Goal: Task Accomplishment & Management: Use online tool/utility

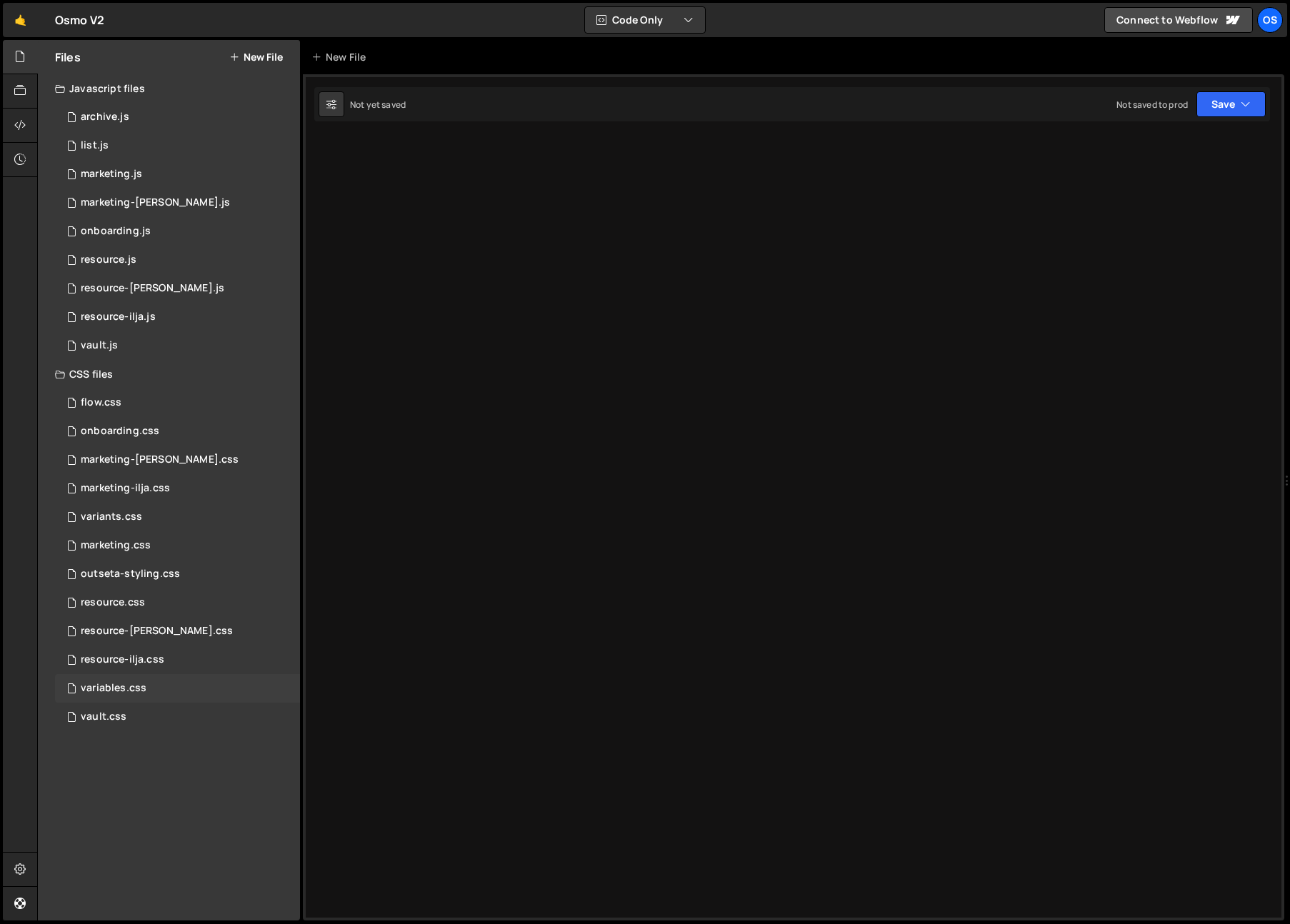
click at [137, 683] on div "variables.css" at bounding box center [113, 688] width 65 height 13
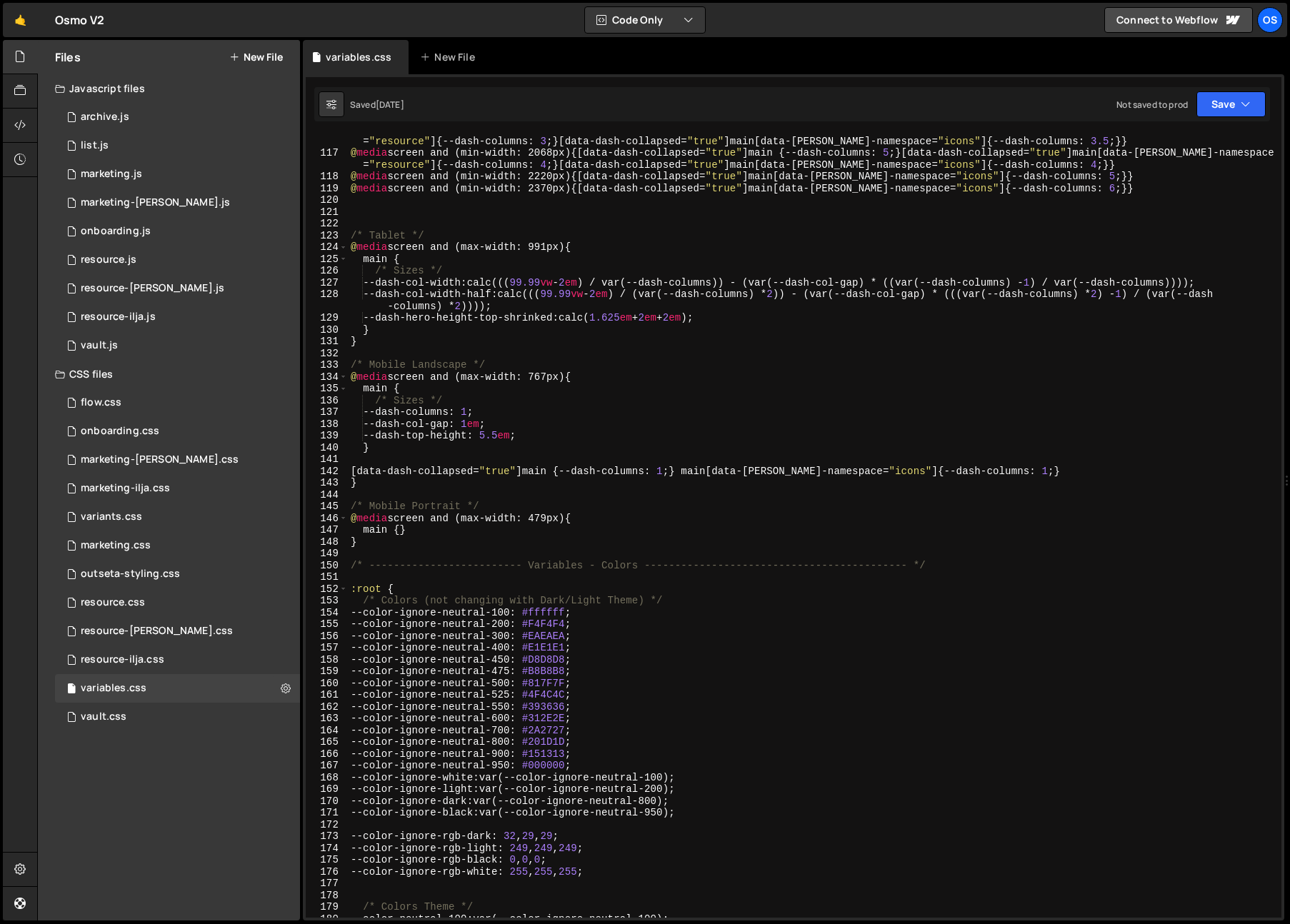
scroll to position [1471, 0]
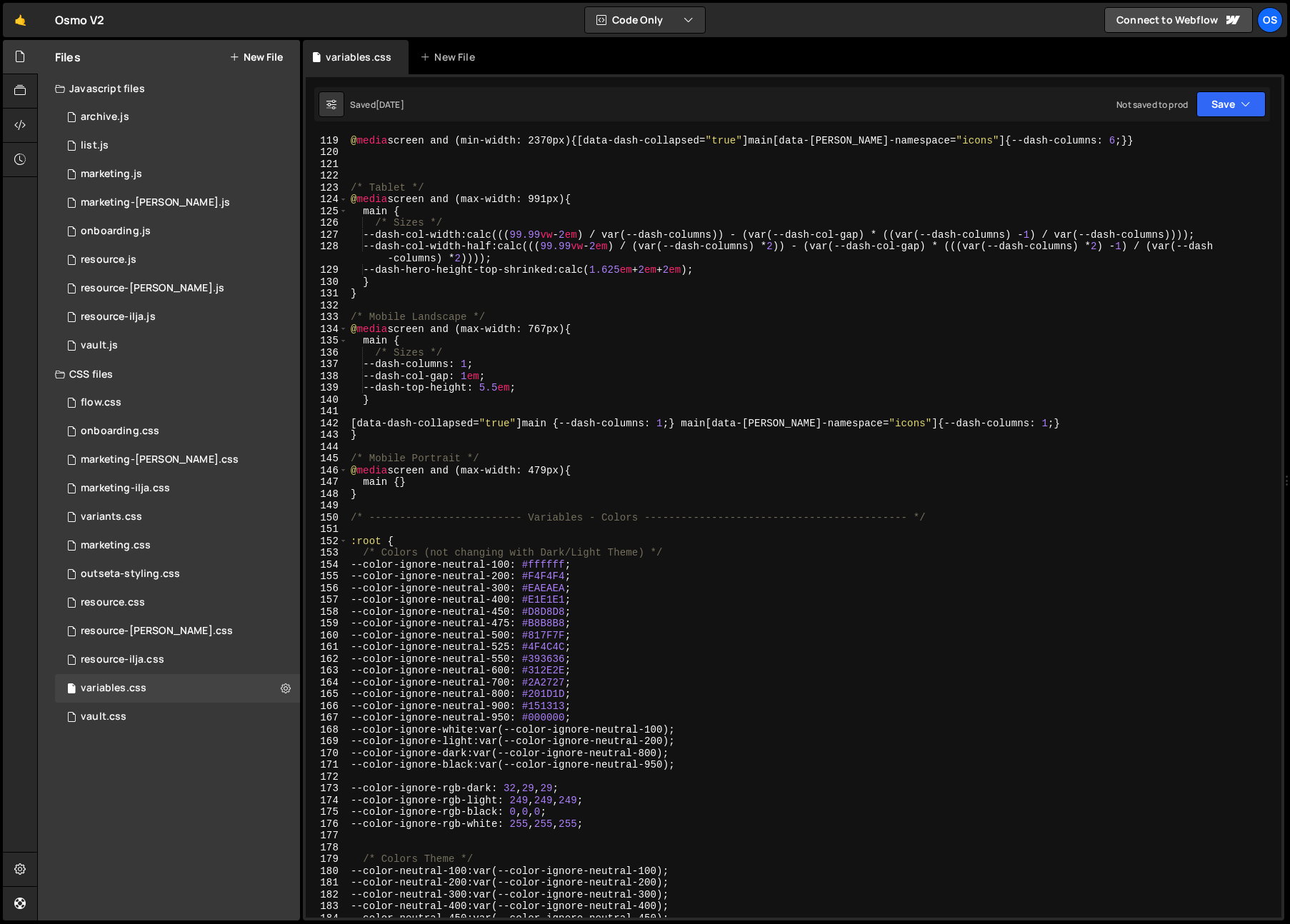
type textarea "}"
click at [580, 395] on div "@ media screen and (min-width: 2220px) { [ data-dash-collapsed = " true " ] mai…" at bounding box center [812, 526] width 928 height 807
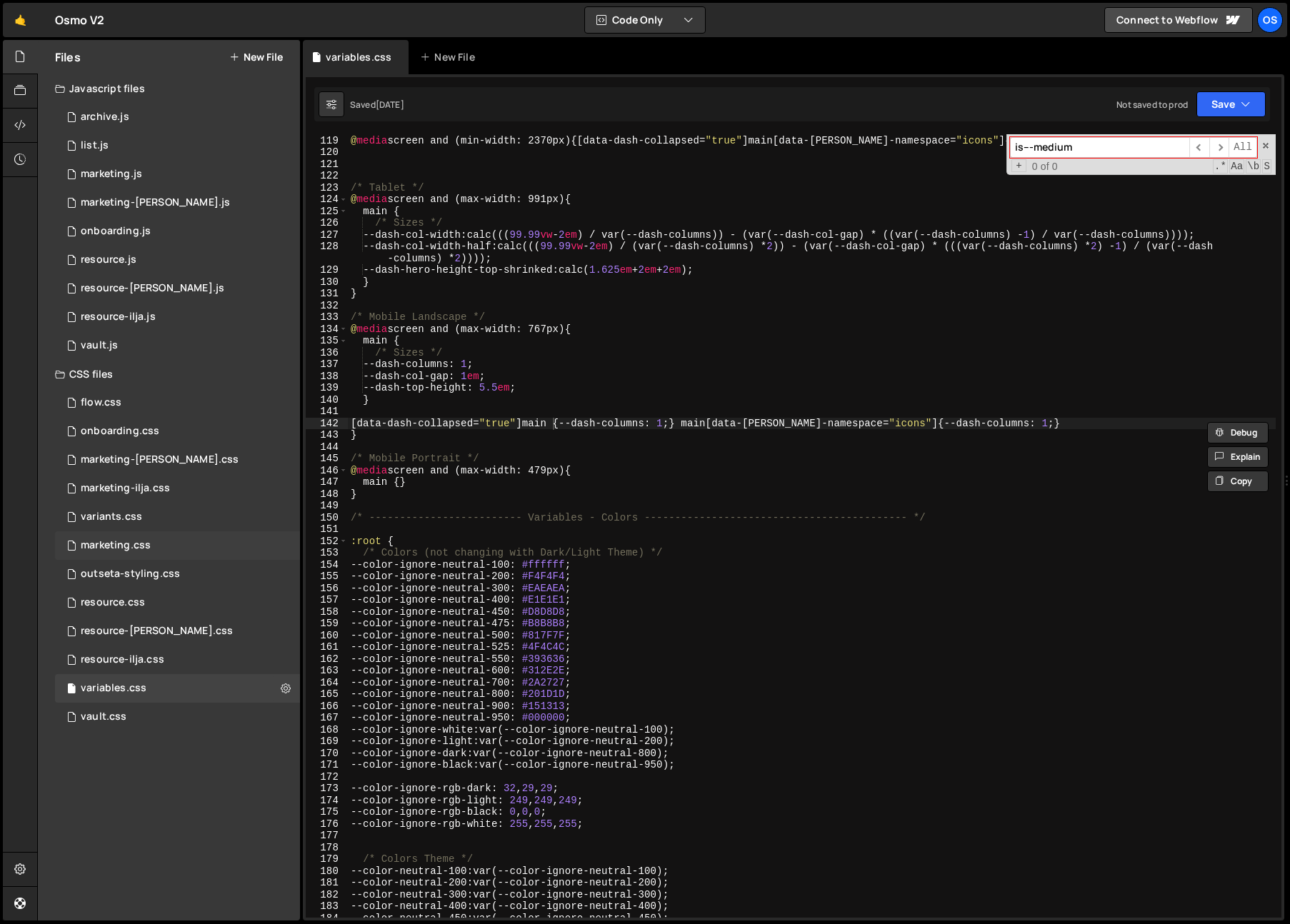
type input "is---medium"
click at [168, 539] on div "marketing.css 0" at bounding box center [177, 545] width 245 height 29
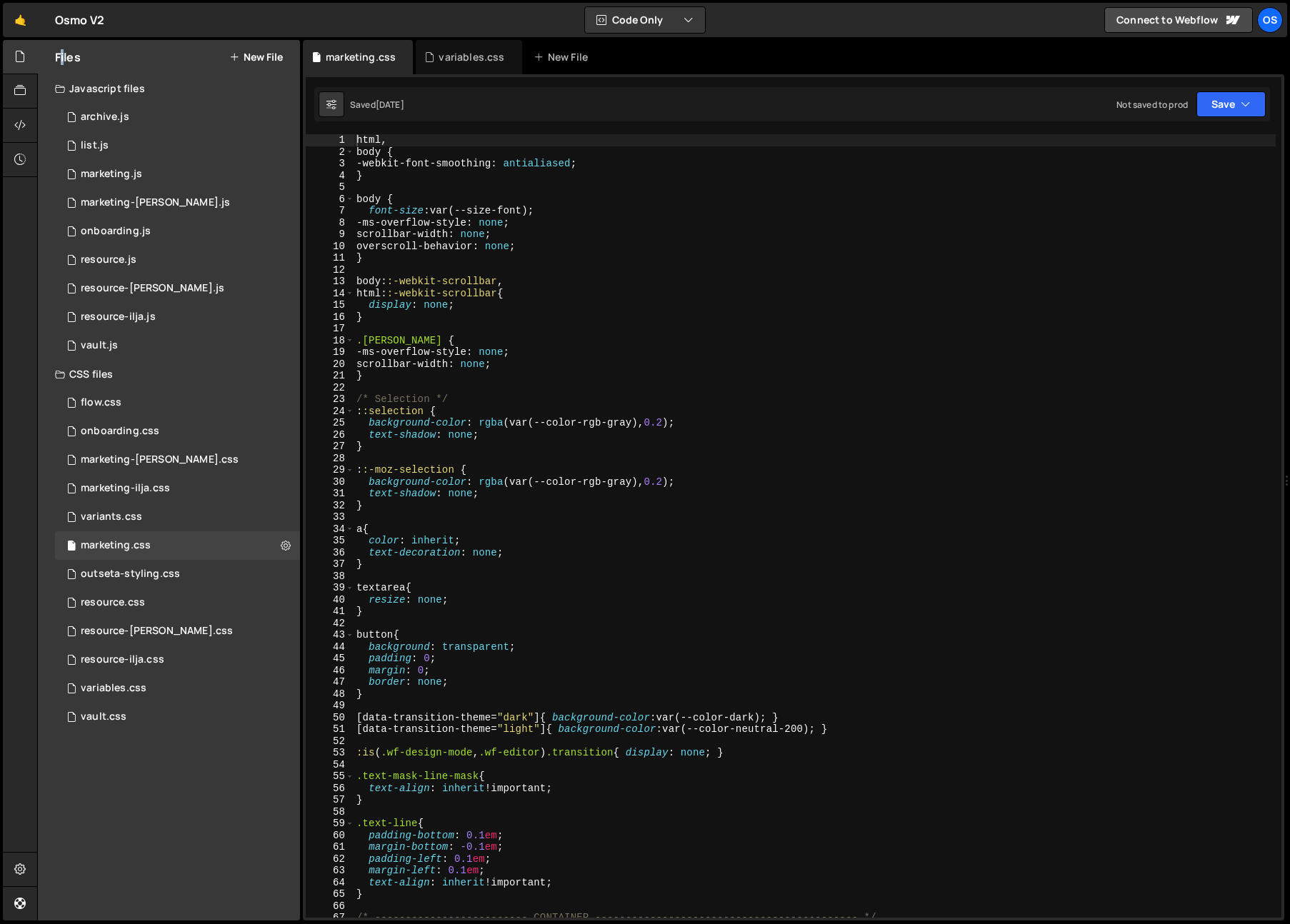
type textarea "body {"
click at [1104, 155] on div "html , body { -webkit-font-smoothing : antialiased ; } body { font-size : var(-…" at bounding box center [814, 537] width 922 height 807
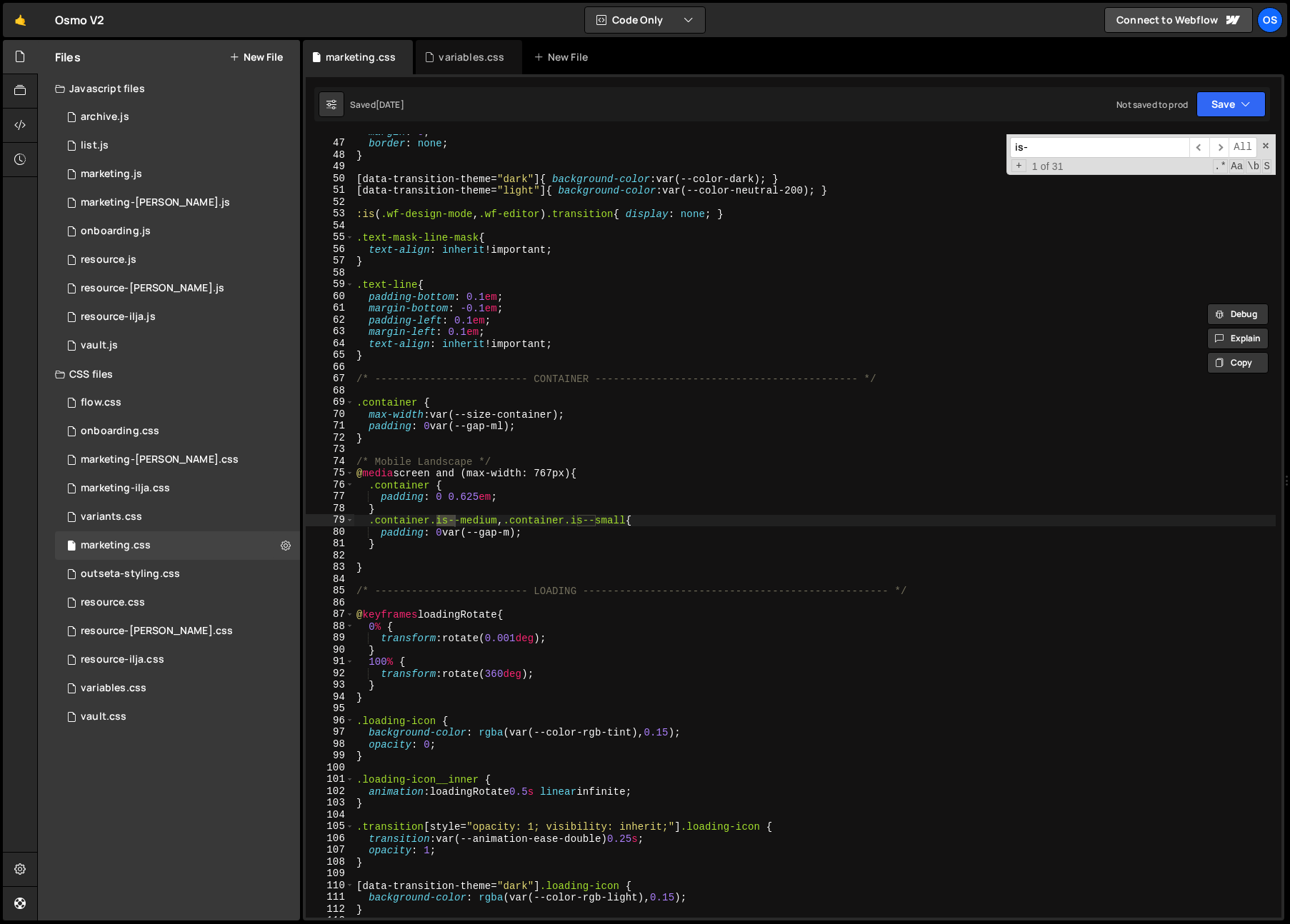
scroll to position [539, 0]
type input "is--medium"
click at [600, 557] on div "margin : 0 ; border : none ; } [ data-transition-theme = " dark " ] { backgroun…" at bounding box center [814, 529] width 922 height 807
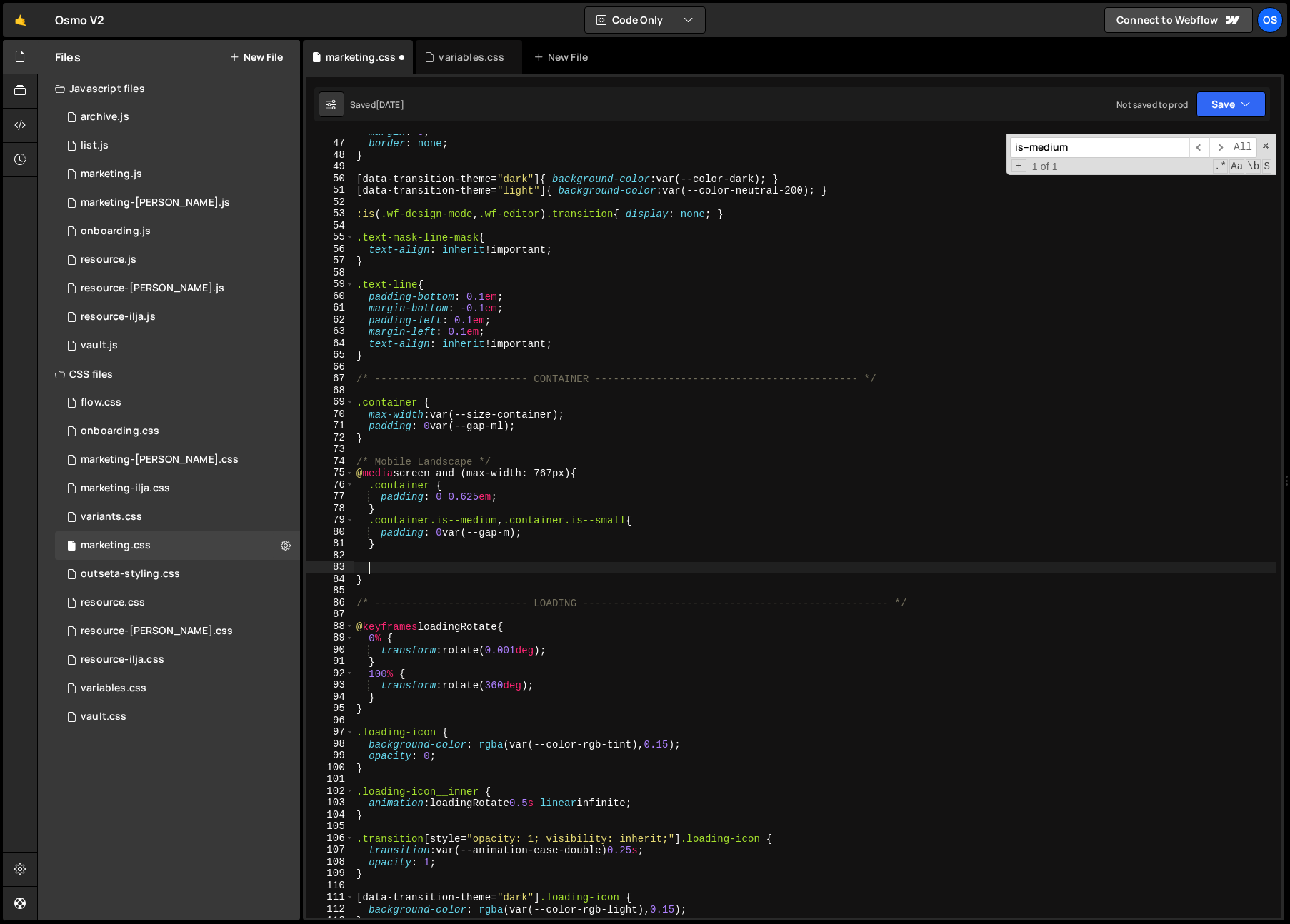
type textarea "i"
type textarea ".is--m-medium"
drag, startPoint x: 466, startPoint y: 565, endPoint x: 371, endPoint y: 567, distance: 95.0
click at [371, 567] on div "margin : 0 ; border : none ; } [ data-transition-theme = " dark " ] { backgroun…" at bounding box center [814, 529] width 922 height 807
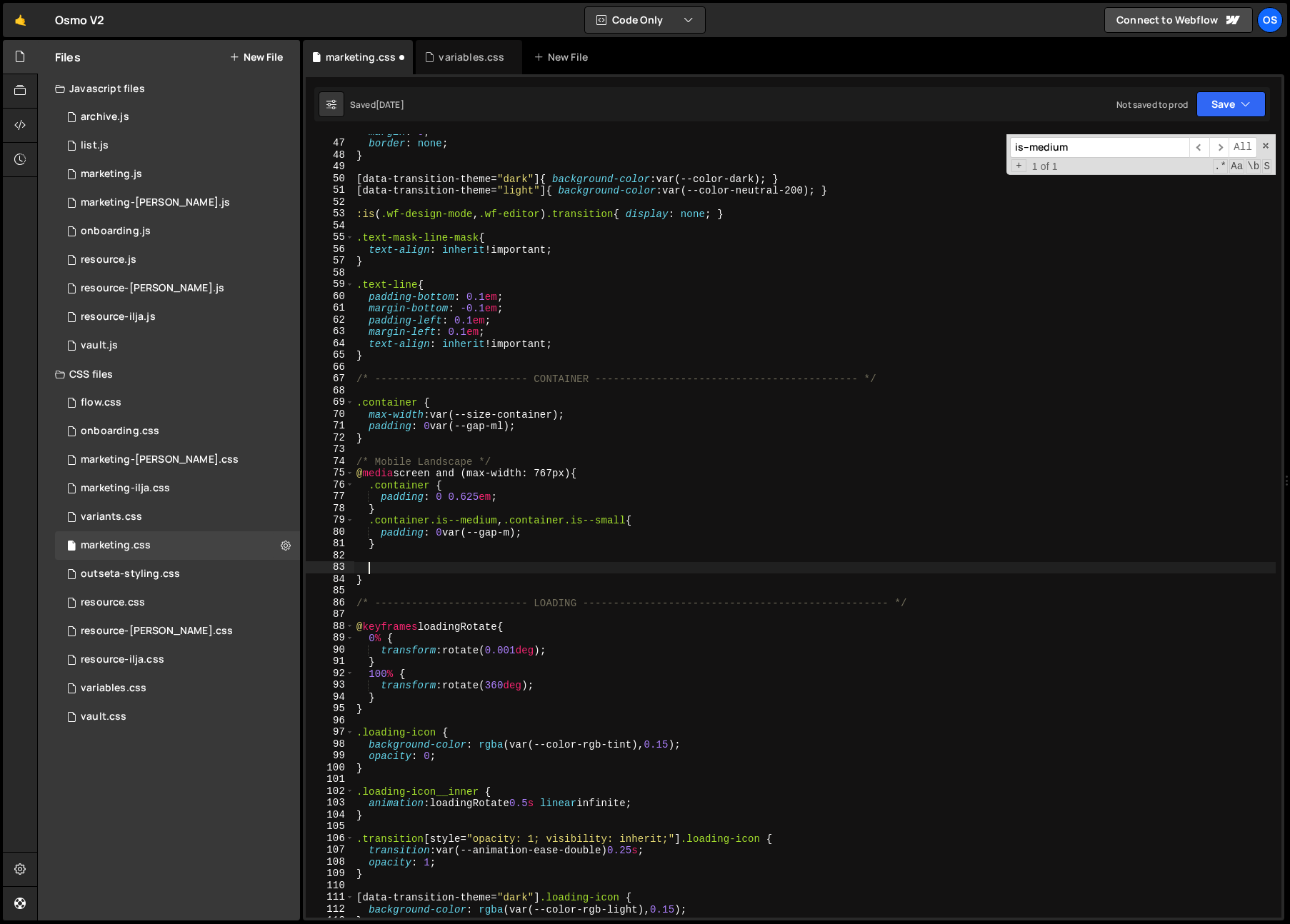
scroll to position [0, 0]
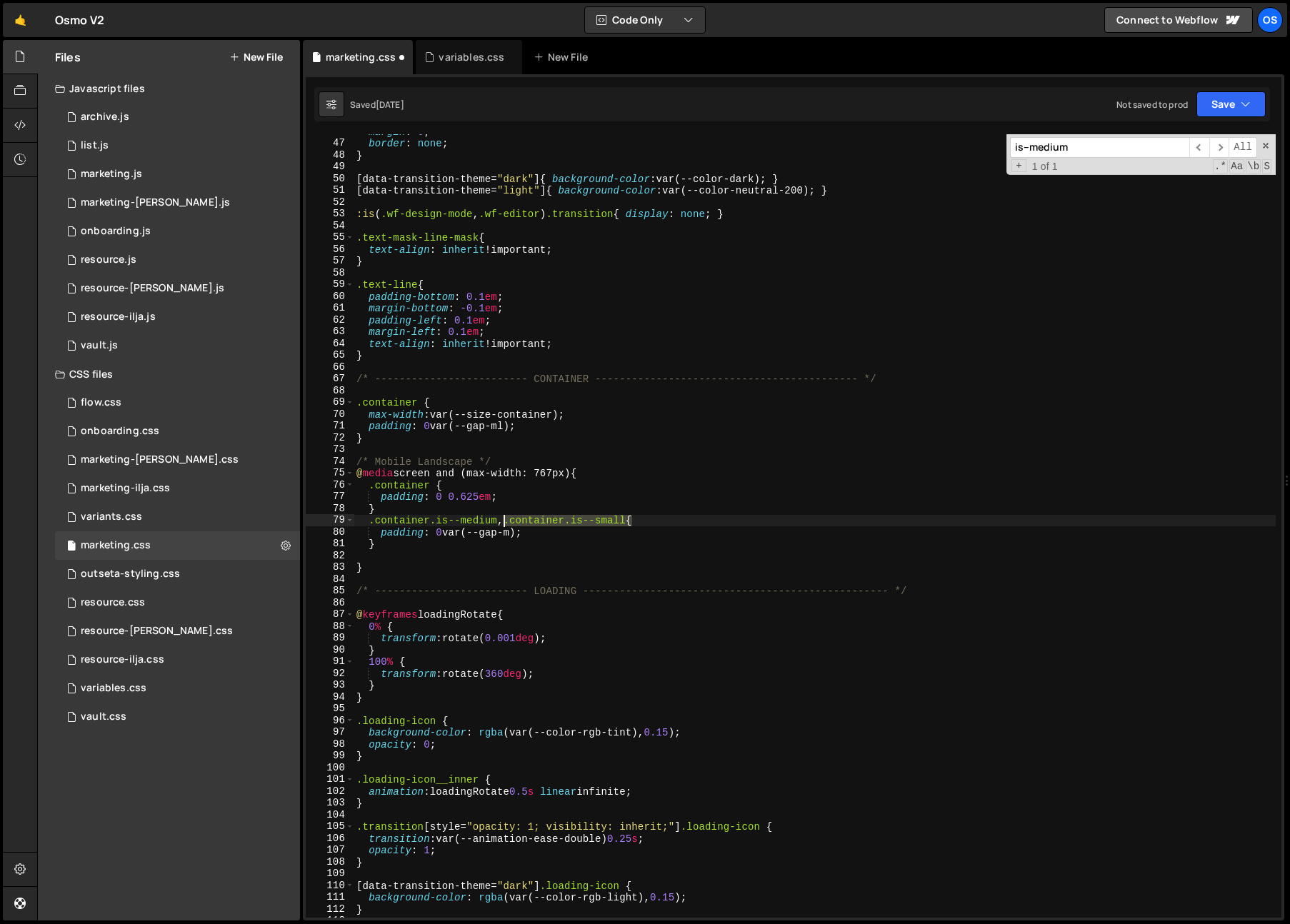
drag, startPoint x: 631, startPoint y: 521, endPoint x: 504, endPoint y: 524, distance: 127.0
click at [504, 524] on div "margin : 0 ; border : none ; } [ data-transition-theme = " dark " ] { backgroun…" at bounding box center [814, 529] width 922 height 807
drag, startPoint x: 606, startPoint y: 471, endPoint x: 327, endPoint y: 478, distance: 279.1
click at [327, 478] on div ".container.is--medium, .container.is--small{ 46 47 48 49 50 51 52 53 54 55 56 5…" at bounding box center [794, 525] width 976 height 783
drag, startPoint x: 662, startPoint y: 423, endPoint x: 673, endPoint y: 425, distance: 11.2
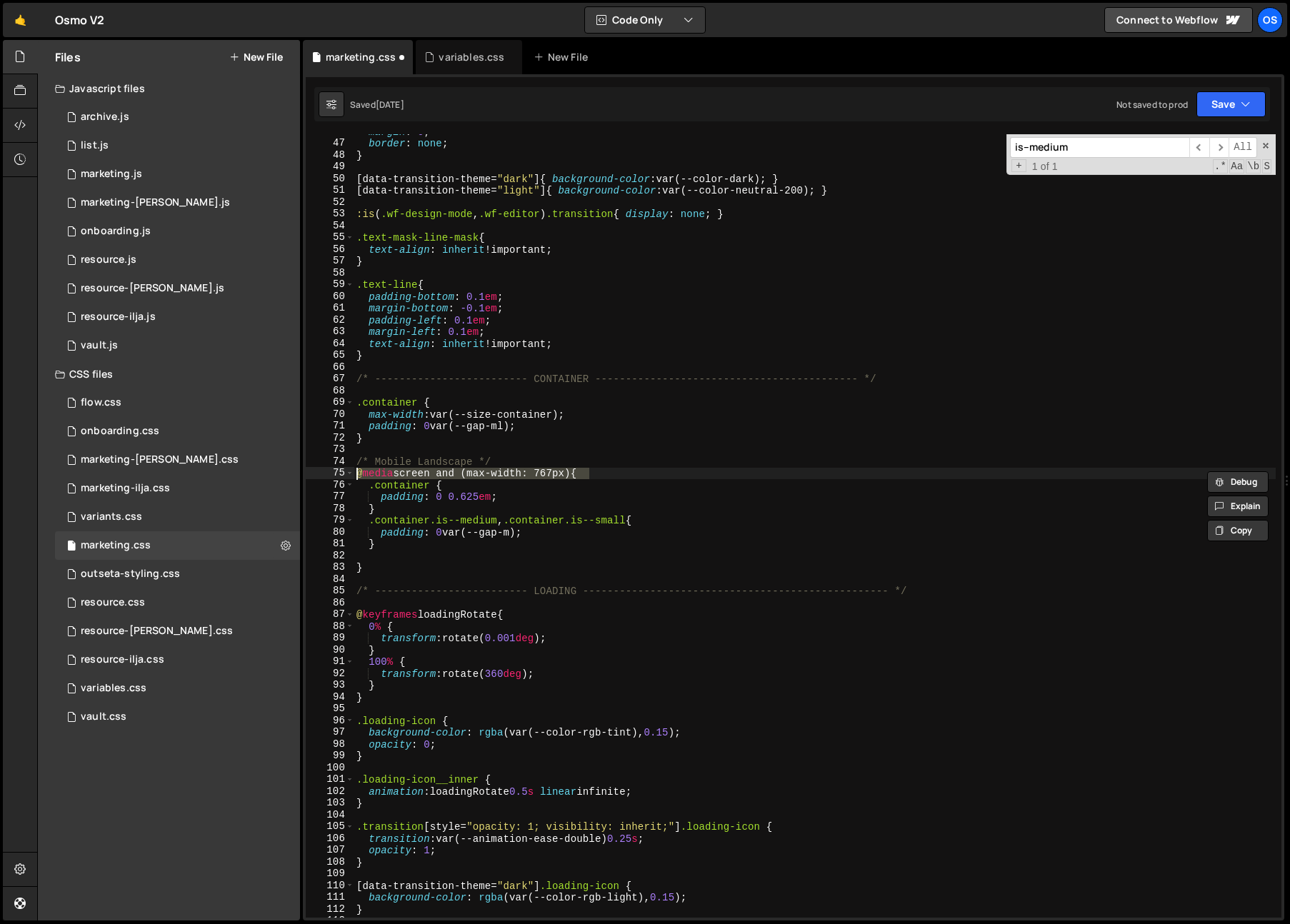
click at [662, 423] on div "margin : 0 ; border : none ; } [ data-transition-theme = " dark " ] { backgroun…" at bounding box center [814, 529] width 922 height 807
click at [442, 441] on div "margin : 0 ; border : none ; } [ data-transition-theme = " dark " ] { backgroun…" at bounding box center [814, 529] width 922 height 807
type textarea "}"
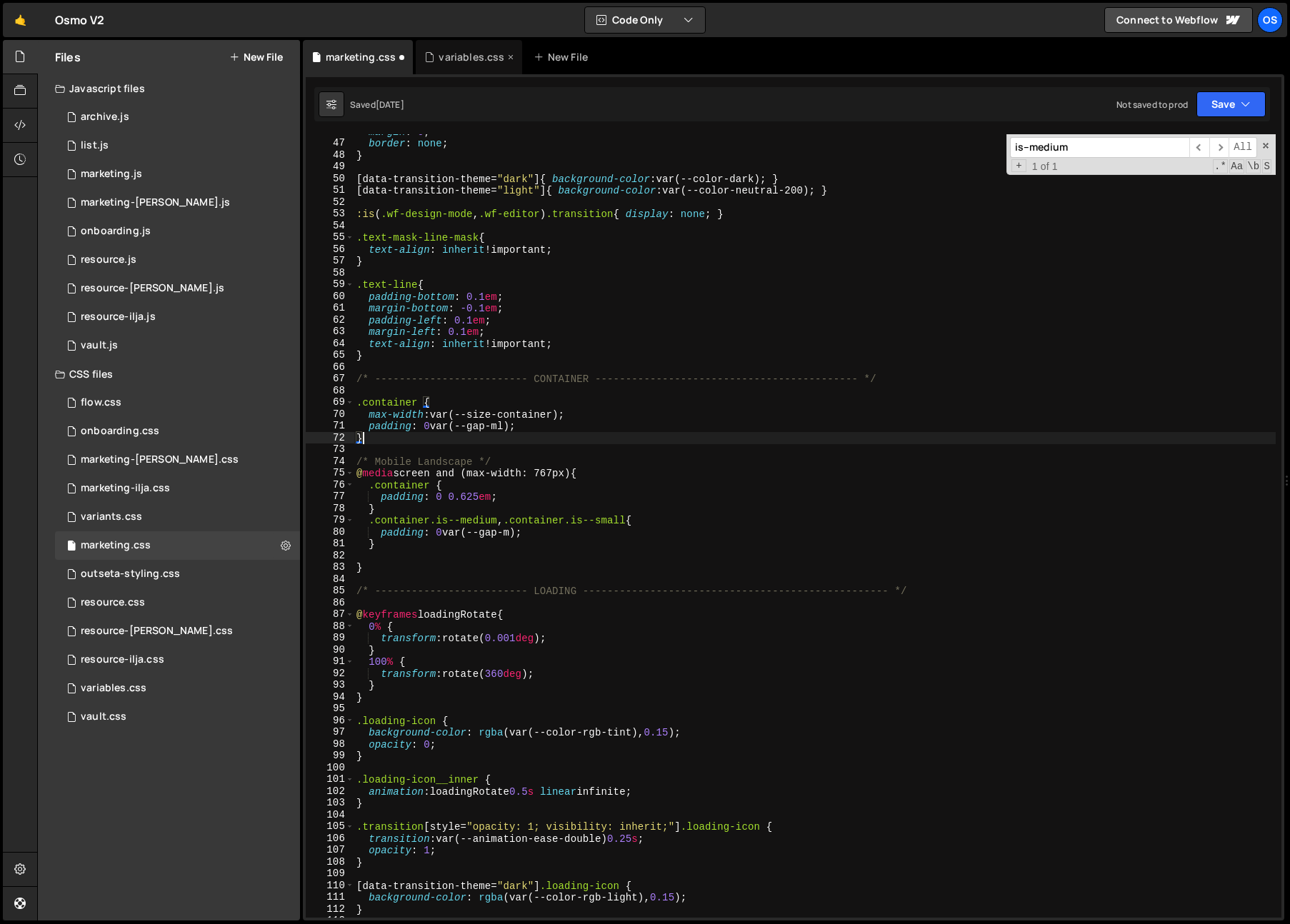
click at [448, 50] on div "variables.css" at bounding box center [469, 56] width 106 height 34
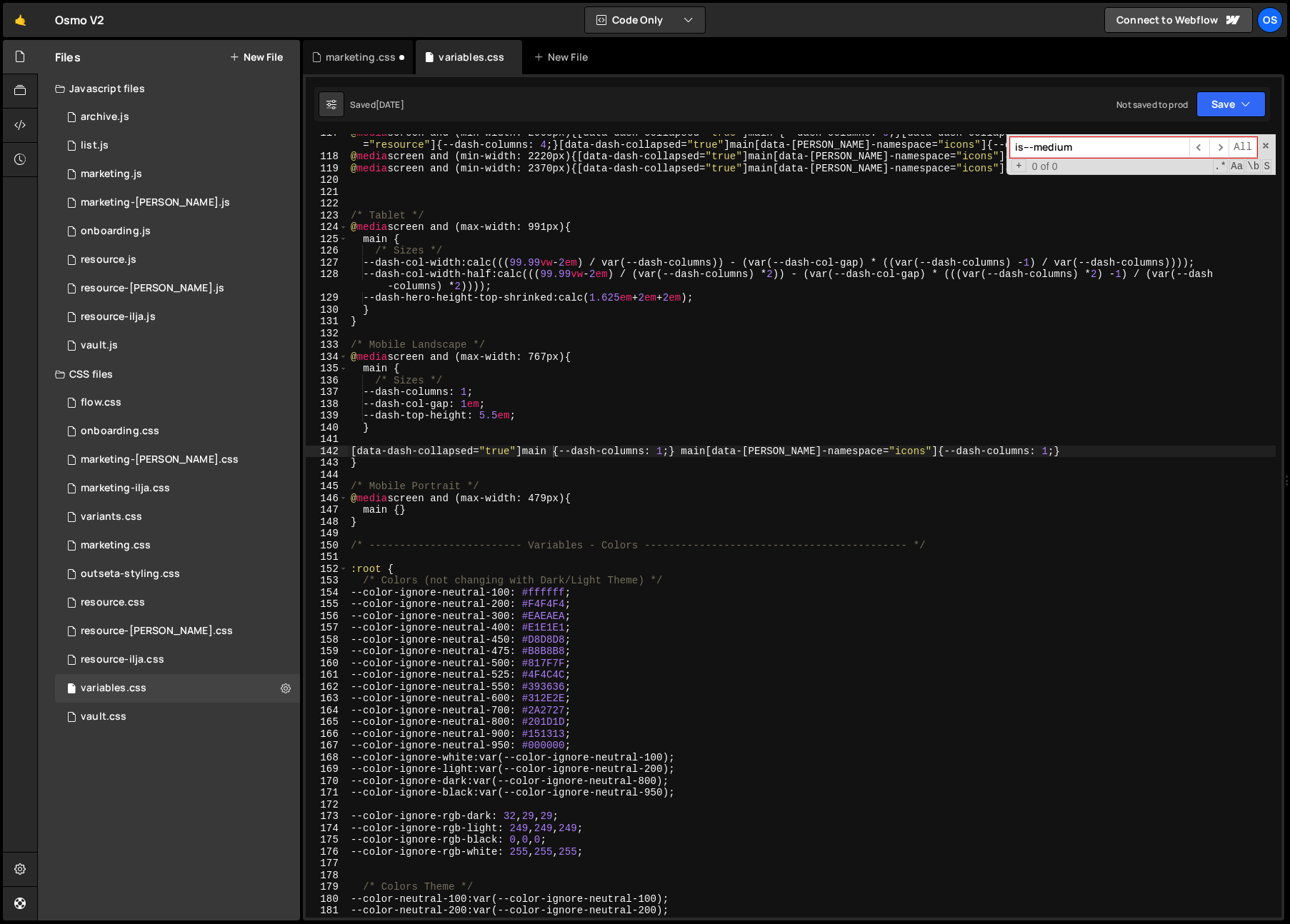
scroll to position [1438, 0]
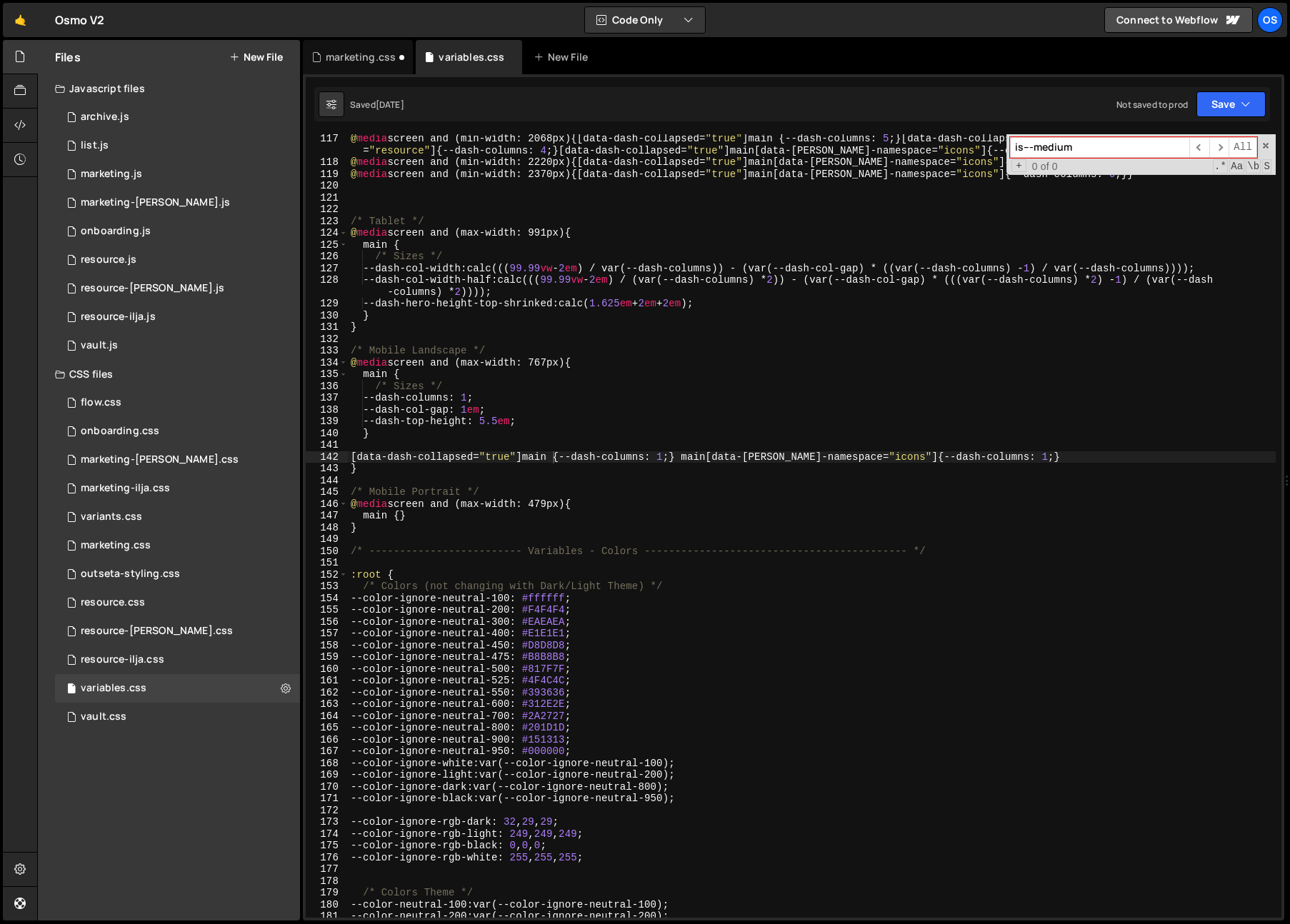
type textarea "@media screen and (max-width: 991px) {"
drag, startPoint x: 599, startPoint y: 233, endPoint x: 349, endPoint y: 227, distance: 250.1
click at [348, 233] on div "@ media screen and (min-width: 2068px) { [ data-dash-collapsed = " true " ] mai…" at bounding box center [812, 542] width 928 height 819
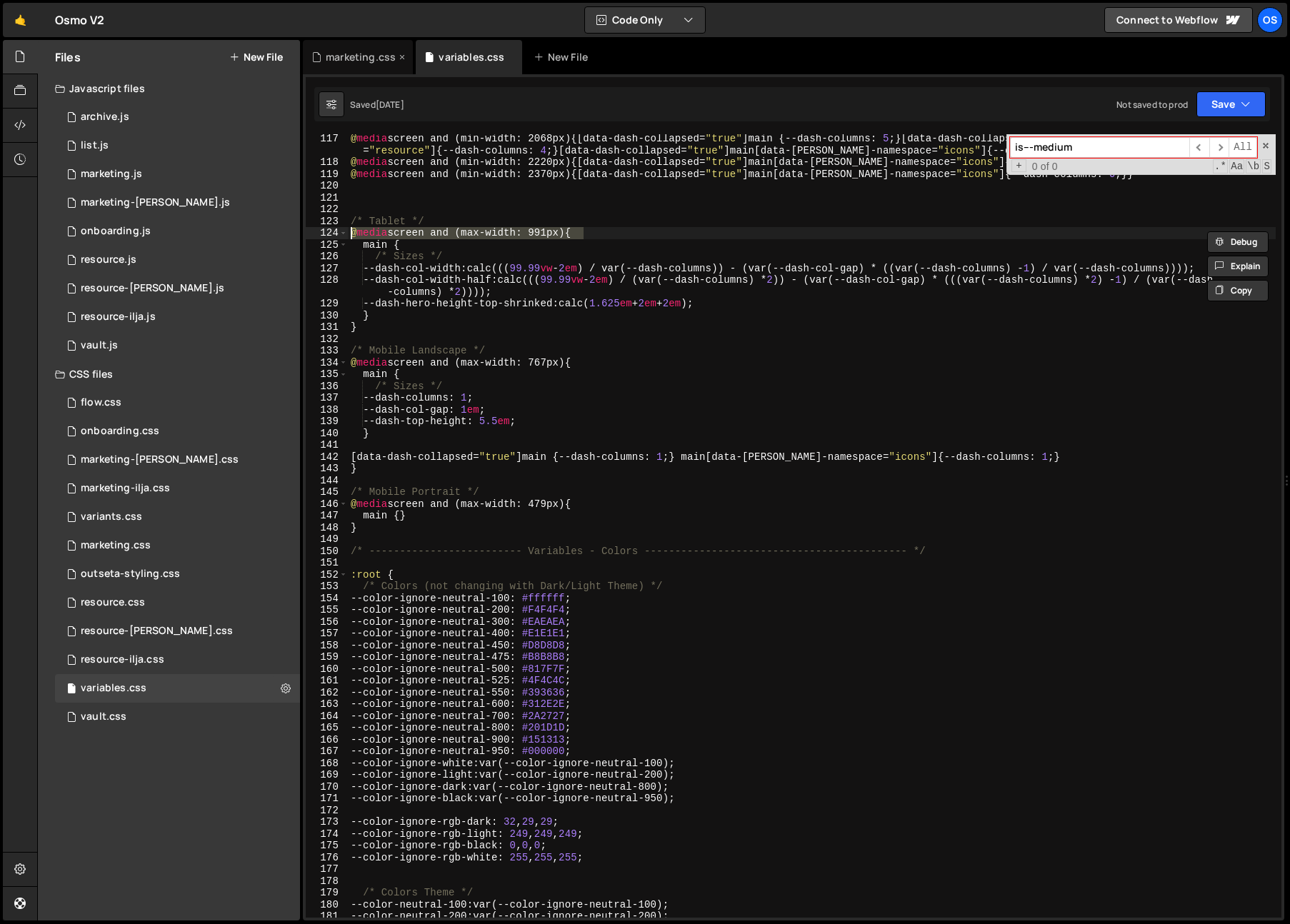
click at [361, 66] on div "marketing.css" at bounding box center [357, 56] width 110 height 34
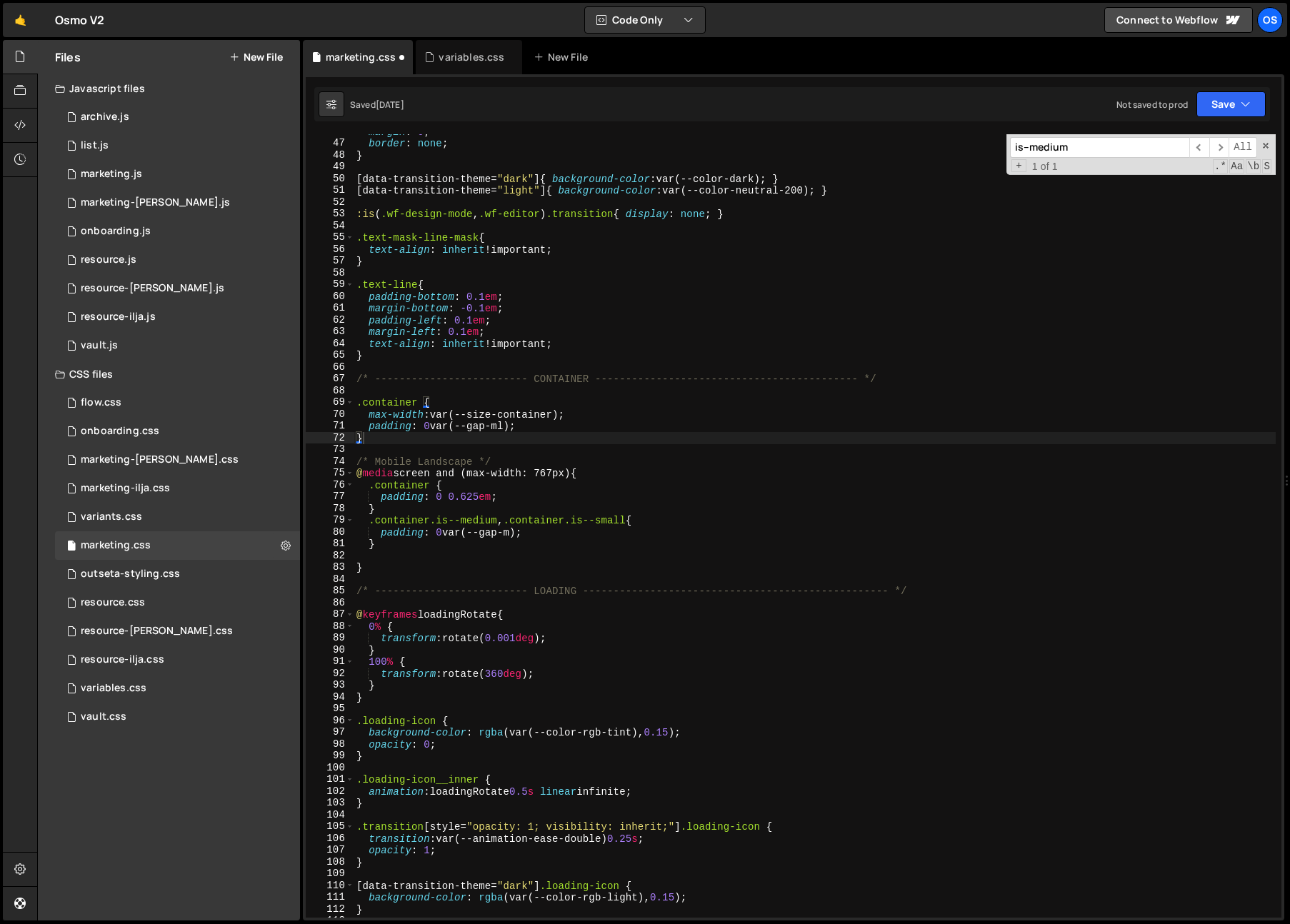
click at [483, 437] on div "margin : 0 ; border : none ; } [ data-transition-theme = " dark " ] { backgroun…" at bounding box center [814, 529] width 922 height 807
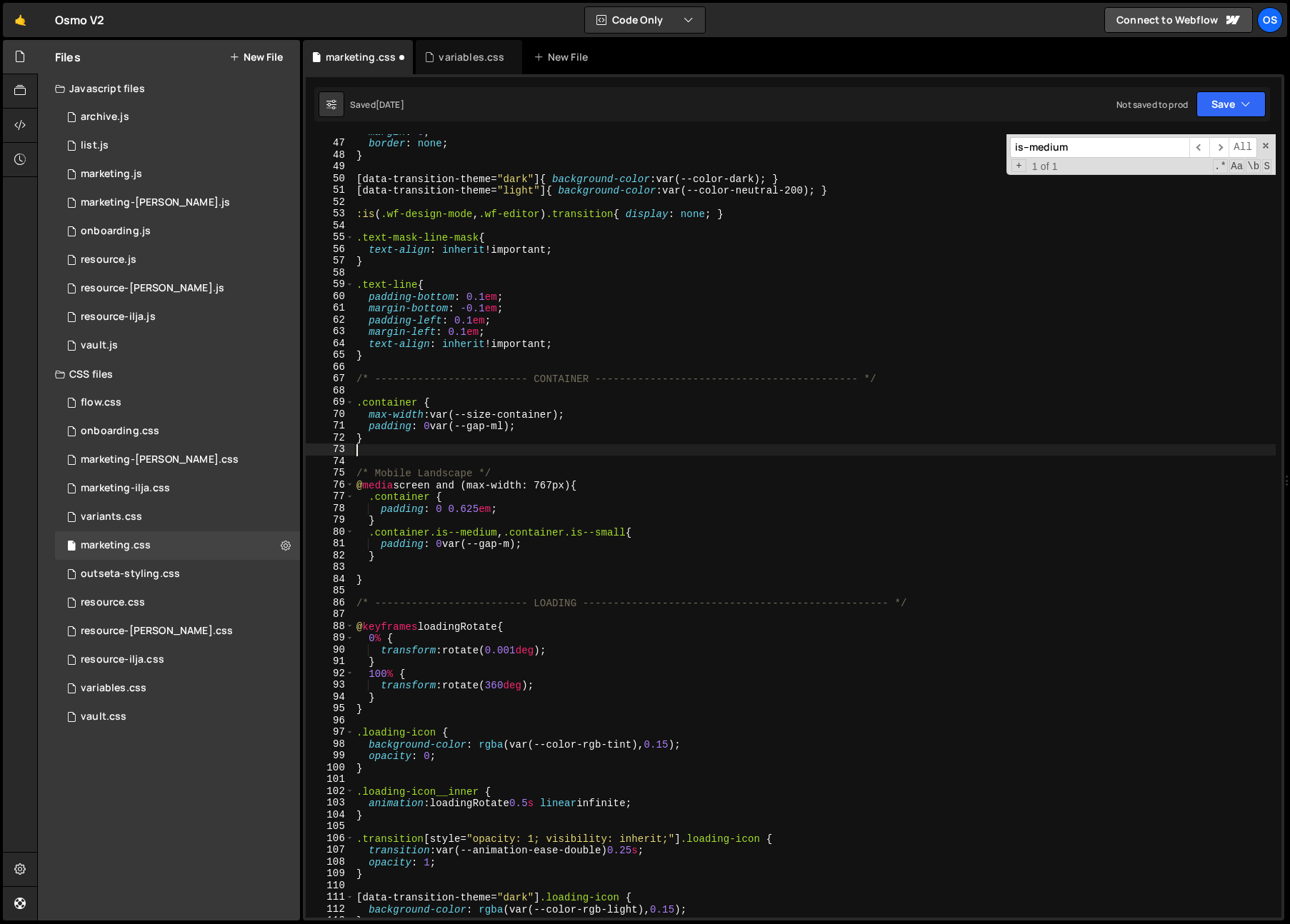
paste textarea "@media screen and (max-width: 991px) {"
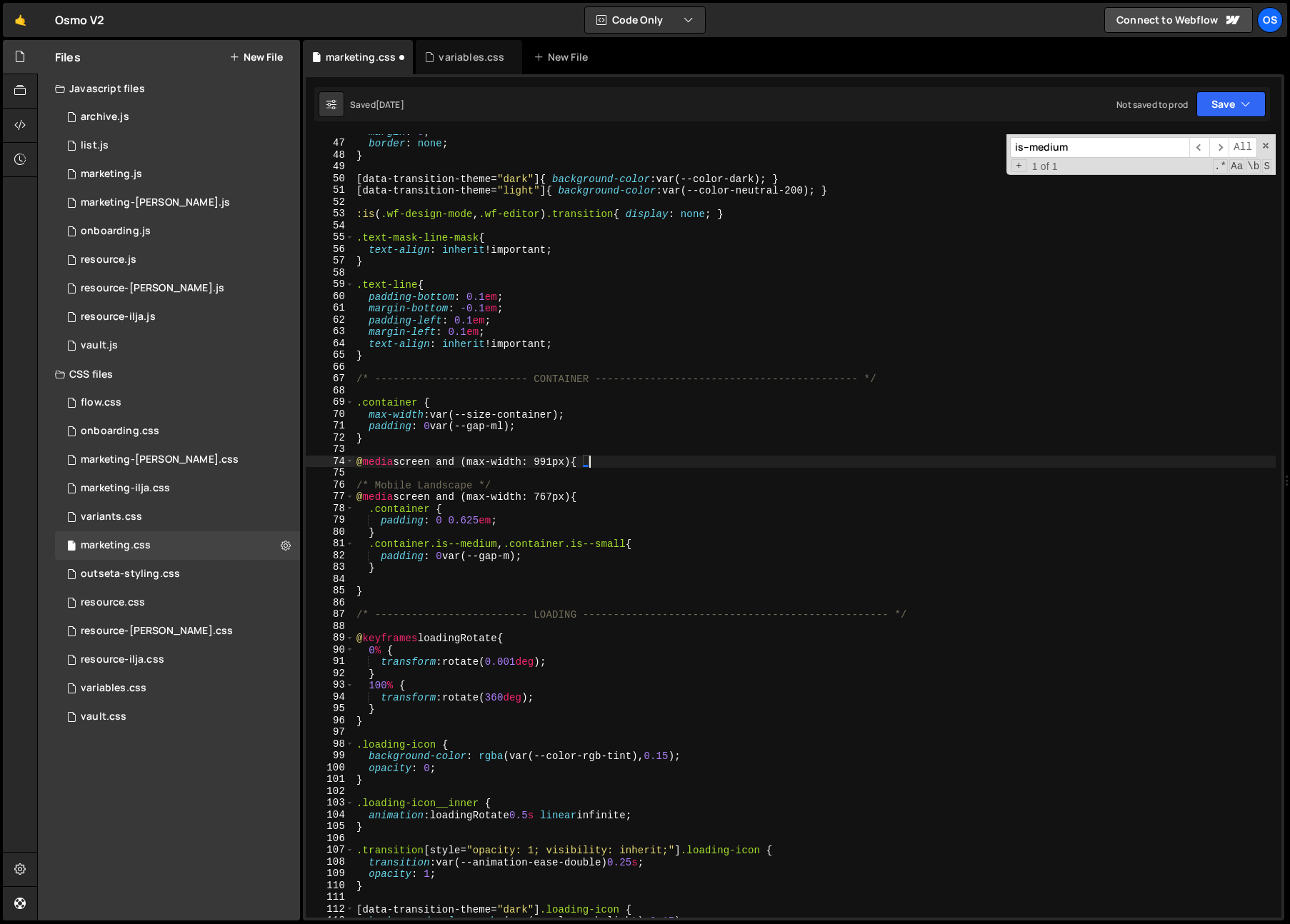
type textarea "@media screen and (max-width: 991px) {}"
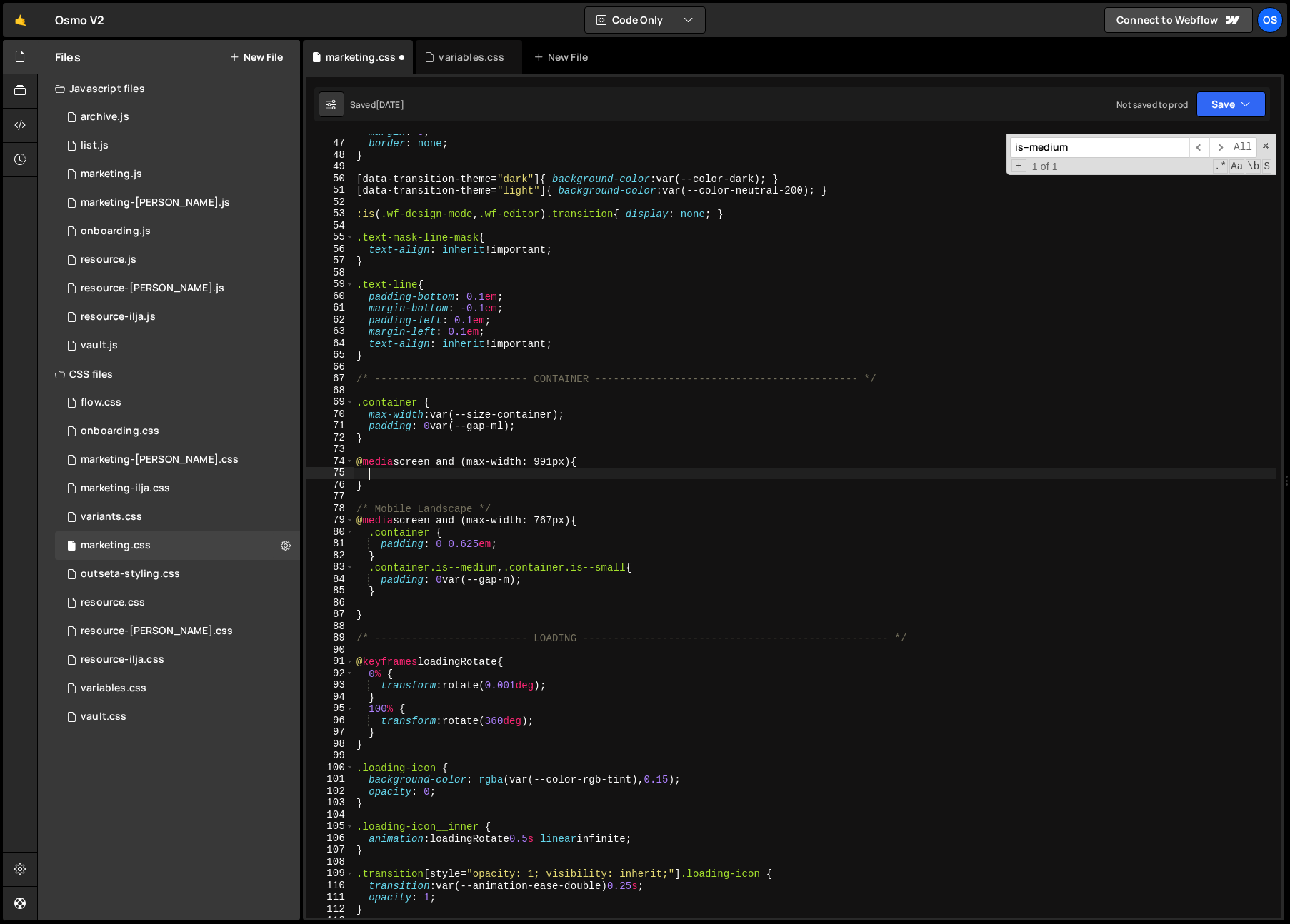
click at [480, 465] on div "margin : 0 ; border : none ; } [ data-transition-theme = " dark " ] { backgroun…" at bounding box center [814, 529] width 922 height 807
drag, startPoint x: 552, startPoint y: 436, endPoint x: 611, endPoint y: 457, distance: 62.6
click at [552, 436] on div "margin : 0 ; border : none ; } [ data-transition-theme = " dark " ] { backgroun…" at bounding box center [814, 529] width 922 height 807
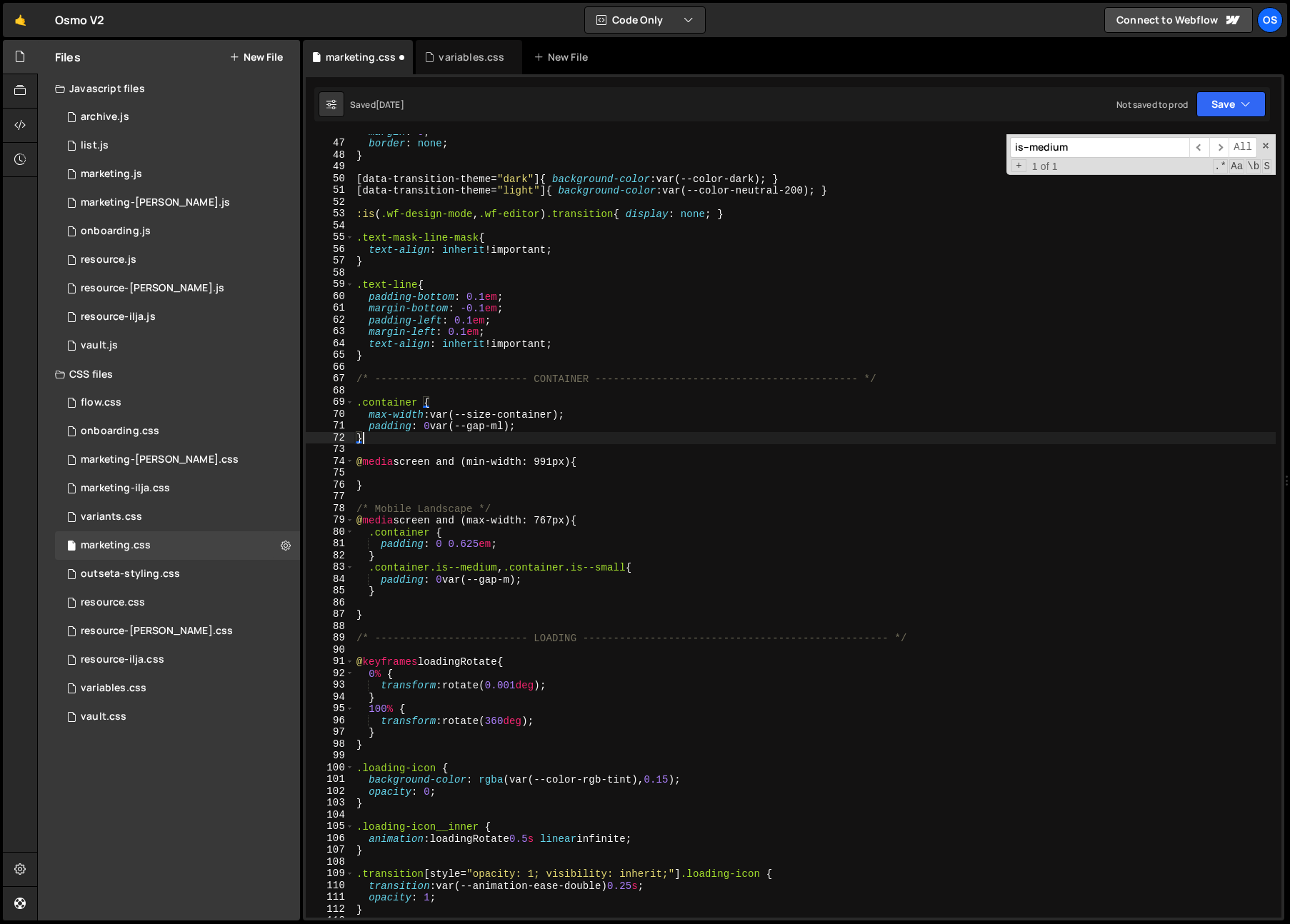
scroll to position [0, 0]
click at [611, 459] on div "margin : 0 ; border : none ; } [ data-transition-theme = " dark " ] { backgroun…" at bounding box center [814, 529] width 922 height 807
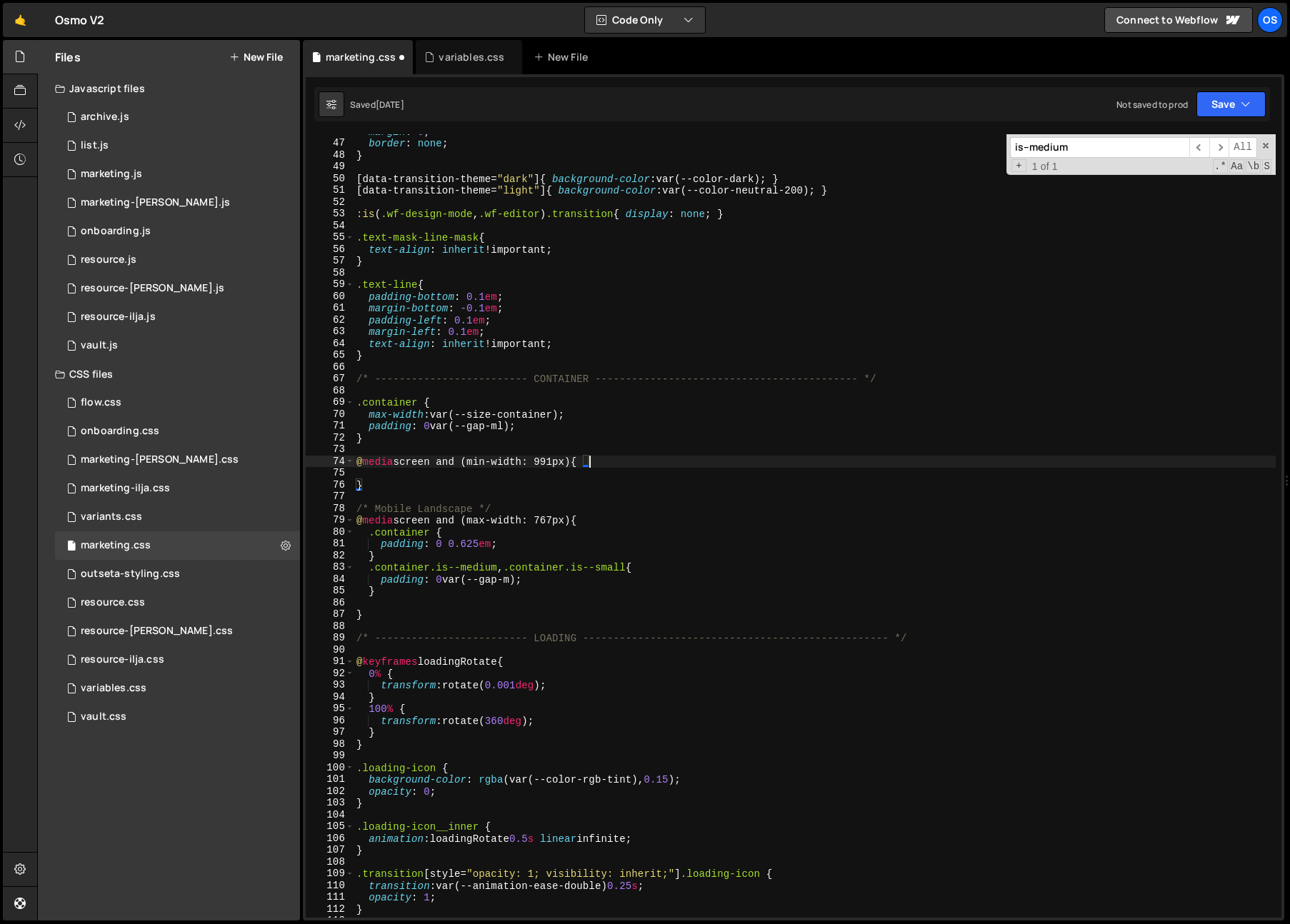
type textarea "@media screen and (min-width: 991px) {}"
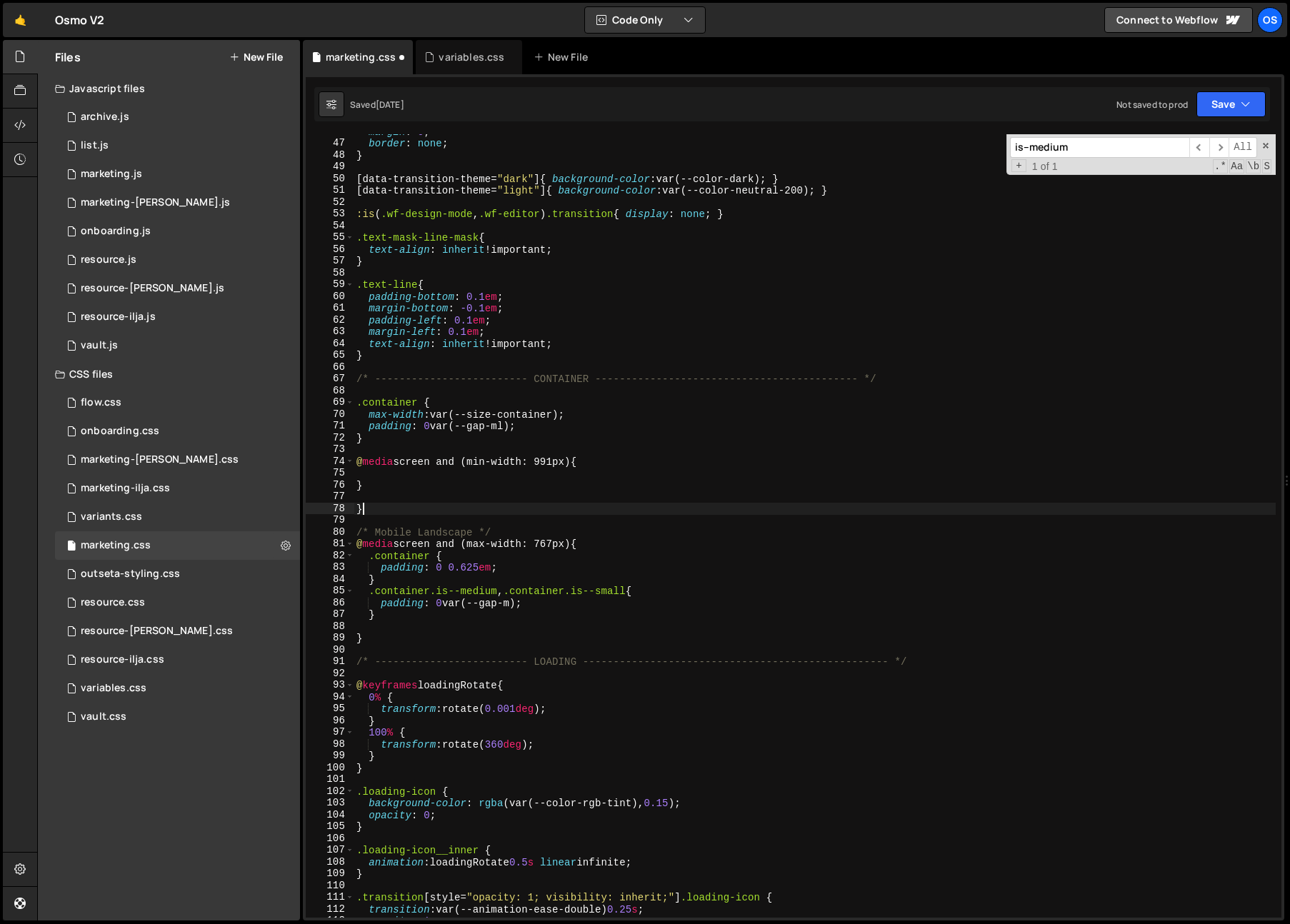
click at [494, 509] on div "margin : 0 ; border : none ; } [ data-transition-theme = " dark " ] { backgroun…" at bounding box center [814, 529] width 922 height 807
drag, startPoint x: 514, startPoint y: 526, endPoint x: 343, endPoint y: 527, distance: 171.0
click at [343, 527] on div "} 46 47 48 49 50 51 52 53 54 55 56 57 58 59 60 61 62 63 64 65 66 67 68 69 70 71…" at bounding box center [794, 525] width 976 height 783
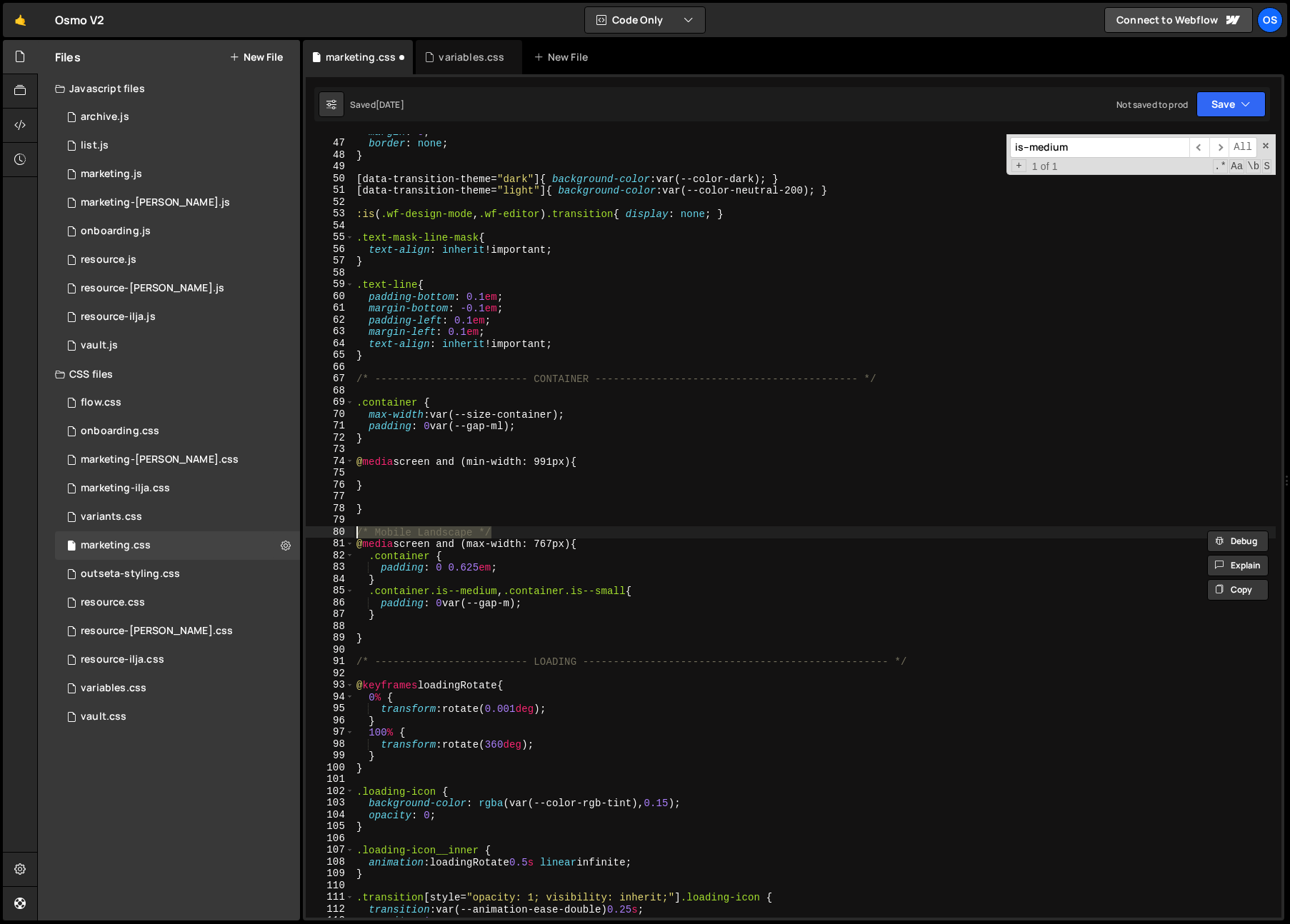
click at [419, 531] on div "margin : 0 ; border : none ; } [ data-transition-theme = " dark " ] { backgroun…" at bounding box center [814, 525] width 922 height 783
drag, startPoint x: 472, startPoint y: 527, endPoint x: 388, endPoint y: 530, distance: 84.1
click at [388, 530] on div "margin : 0 ; border : none ; } [ data-transition-theme = " dark " ] { backgroun…" at bounding box center [814, 529] width 922 height 807
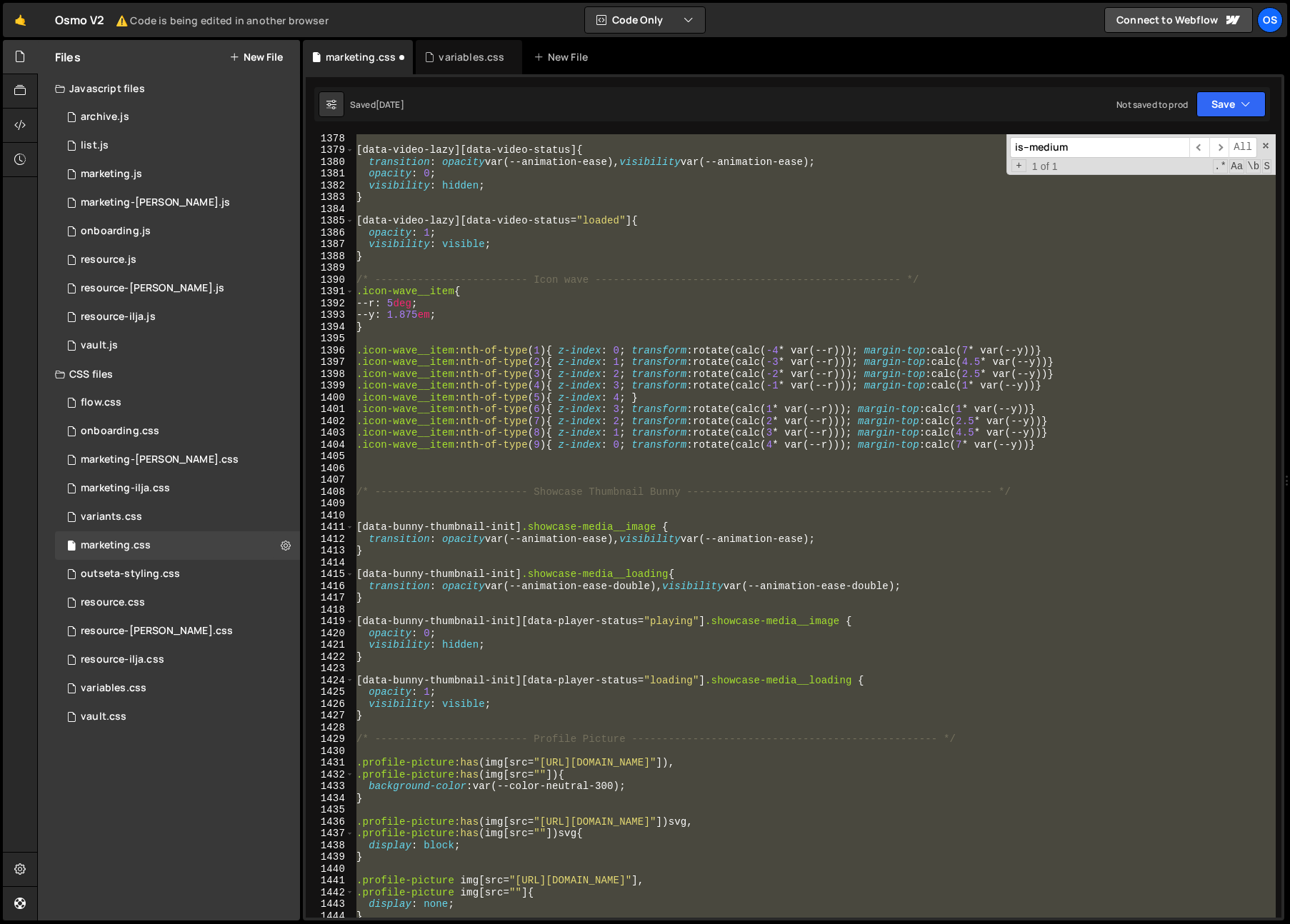
scroll to position [16036, 0]
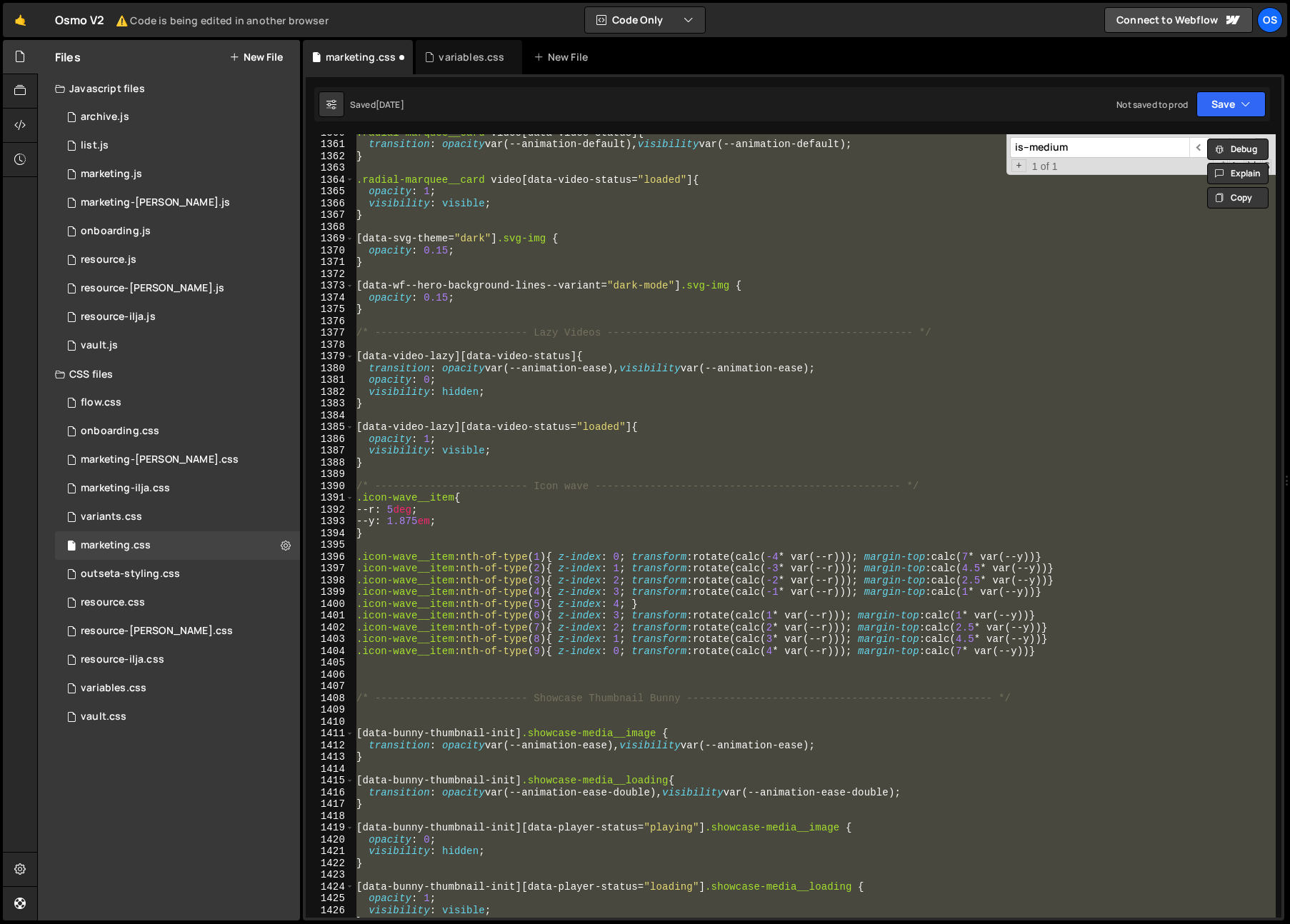
click at [1076, 144] on input "is--medium" at bounding box center [1099, 147] width 179 height 21
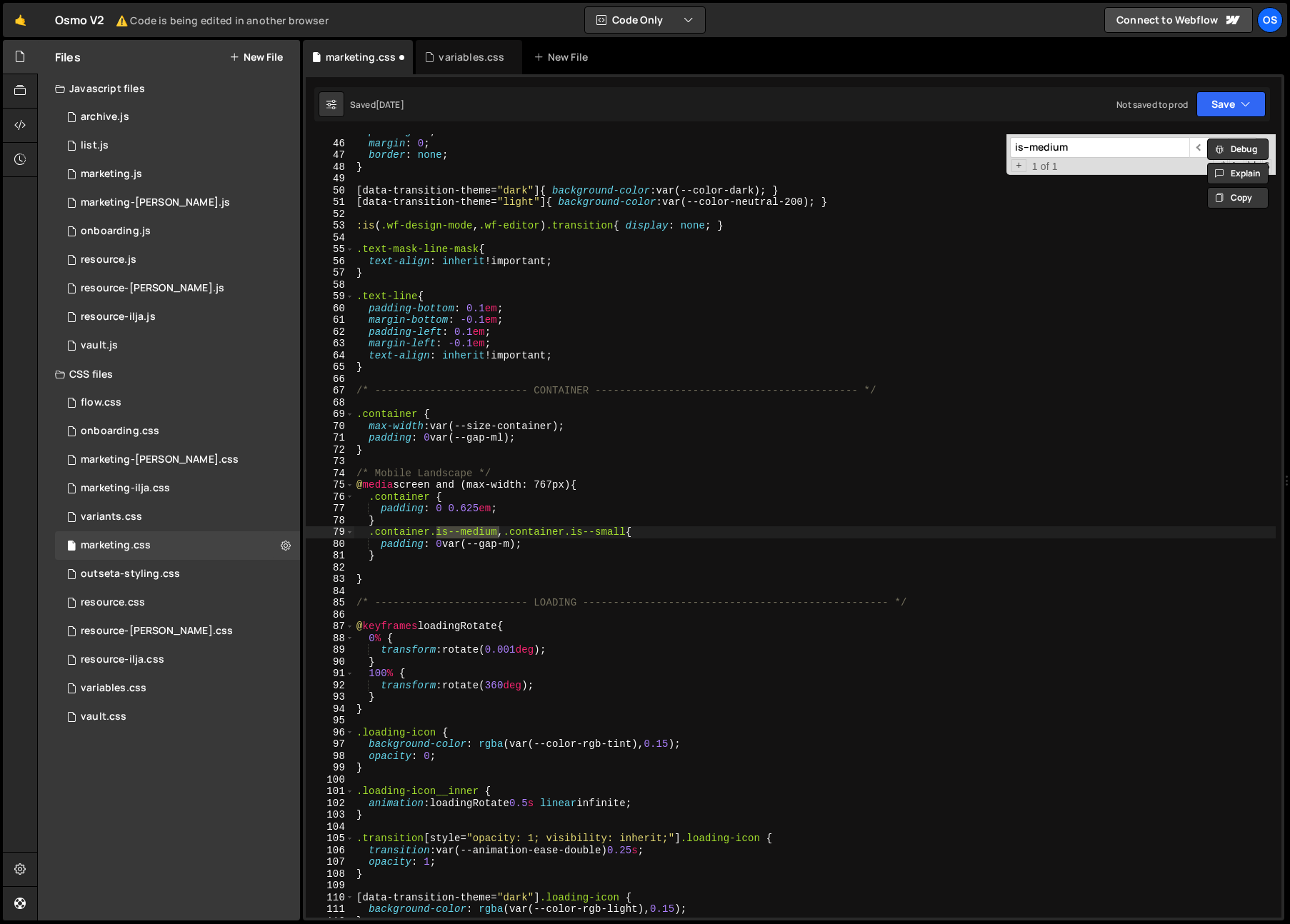
scroll to position [526, 0]
type textarea "padding: 0 var(--gap-ml);"
click at [601, 431] on div "padding : 0 ; margin : 0 ; border : none ; } [ data-transition-theme = " dark "…" at bounding box center [814, 529] width 922 height 807
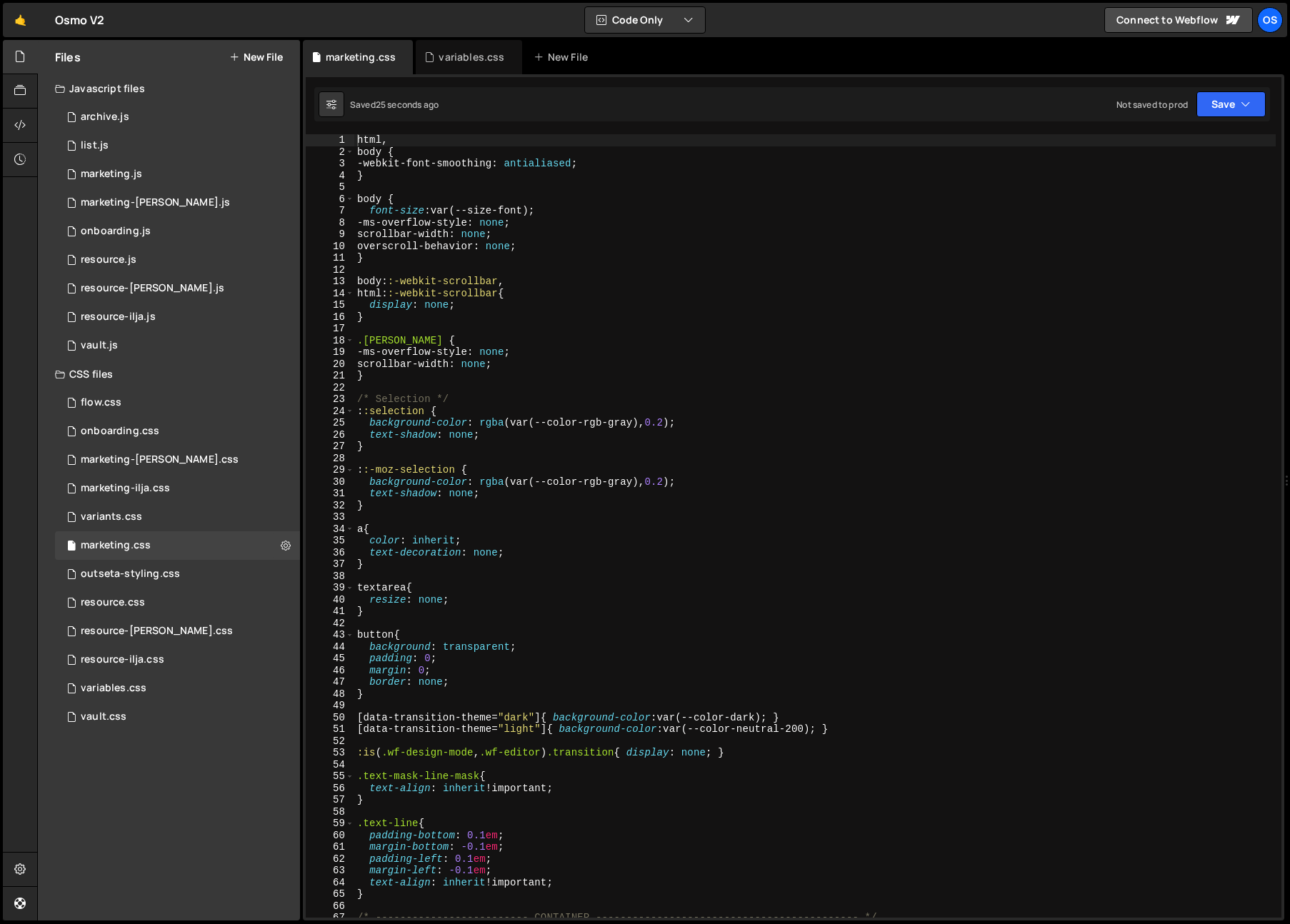
type textarea "-ms-overflow-style: none;"
click at [956, 226] on div "html , body { -webkit-font-smoothing : antialiased ; } body { font-size : var(-…" at bounding box center [815, 537] width 921 height 807
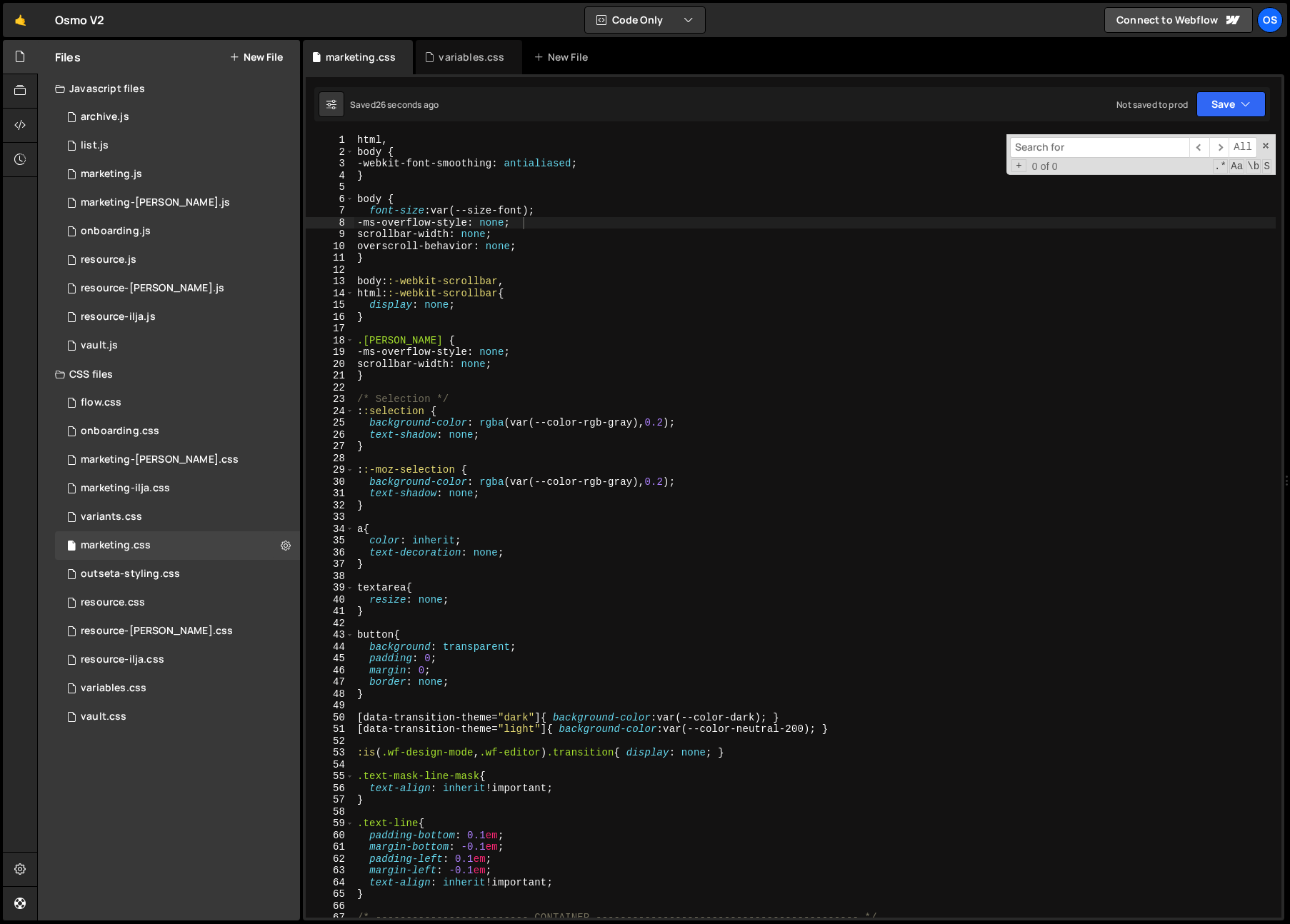
click at [1077, 150] on input at bounding box center [1099, 147] width 179 height 21
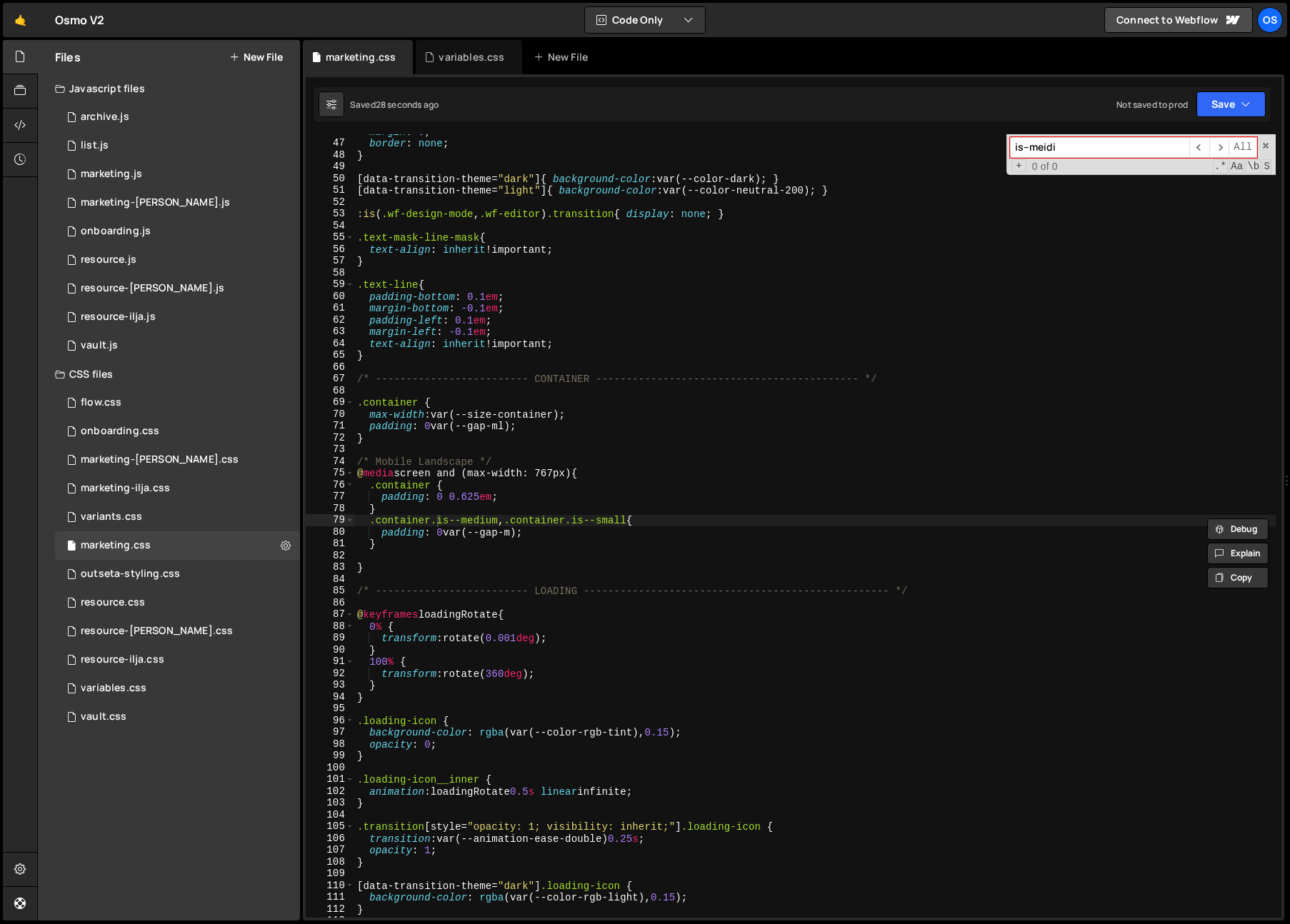
type input "is--meidi"
click at [829, 360] on div "margin : 0 ; border : none ; } [ data-transition-theme = " dark " ] { backgroun…" at bounding box center [815, 529] width 921 height 807
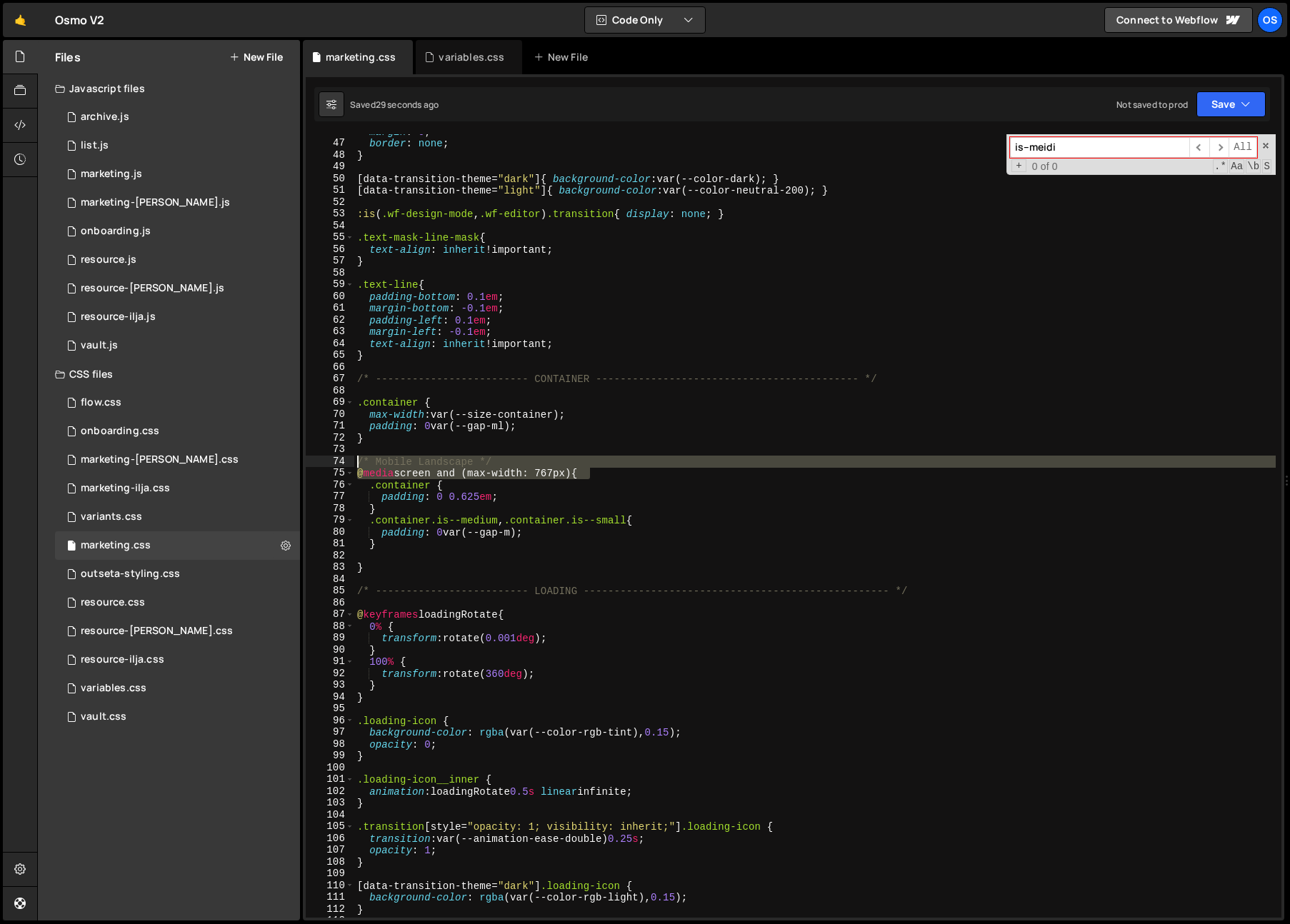
drag, startPoint x: 604, startPoint y: 472, endPoint x: 342, endPoint y: 460, distance: 262.3
click at [339, 462] on div "} 46 47 48 49 50 51 52 53 54 55 56 57 58 59 60 61 62 63 64 65 66 67 68 69 70 71…" at bounding box center [794, 525] width 976 height 783
type textarea "/* Mobile Landscape */ @media screen and (max-width: 767px) {"
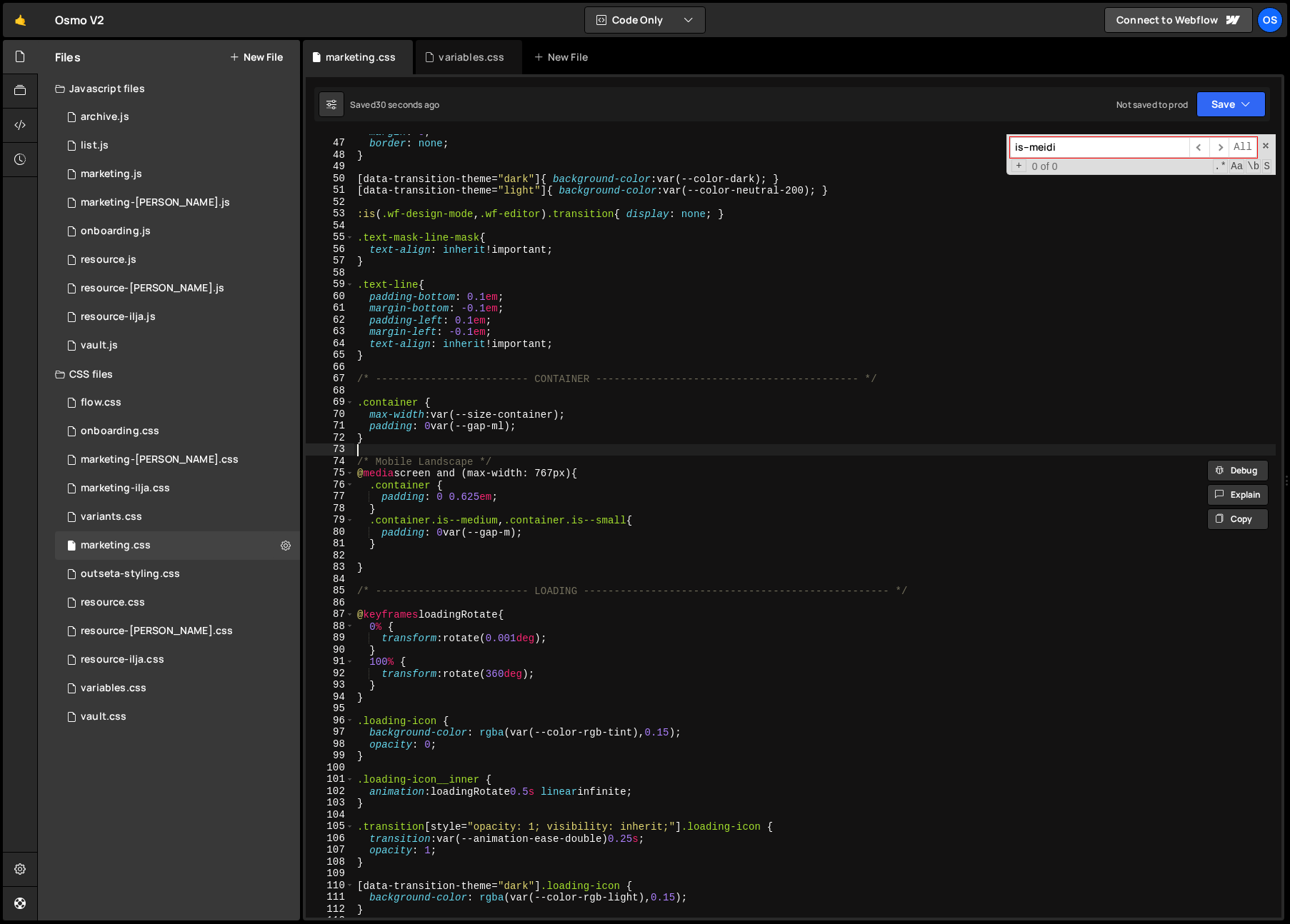
click at [418, 448] on div "margin : 0 ; border : none ; } [ data-transition-theme = " dark " ] { backgroun…" at bounding box center [815, 529] width 921 height 807
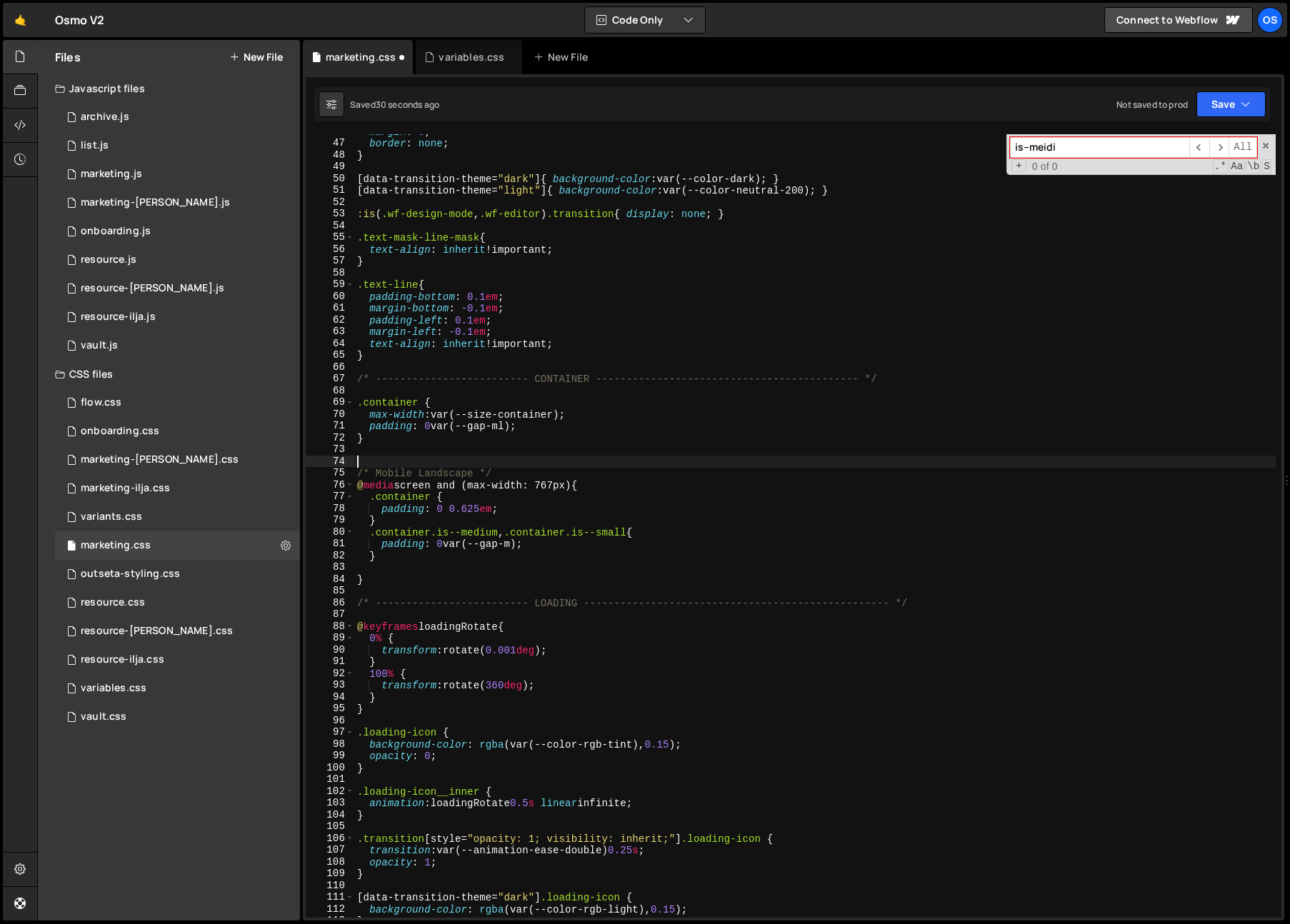
paste textarea "@media screen and (max-width: 767px) {"
type textarea "@media screen and (max-width: 767px) {"
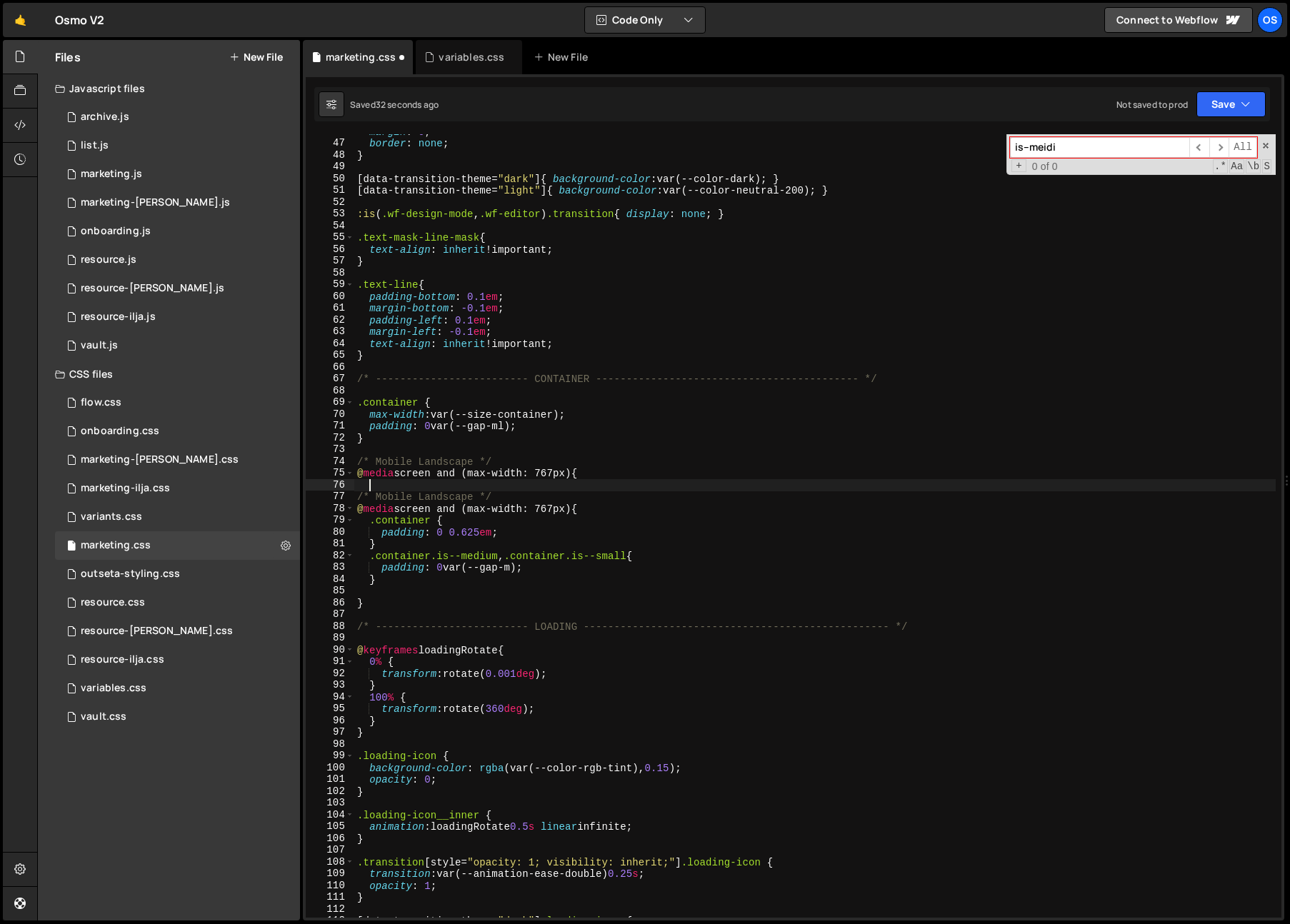
click at [634, 481] on div "margin : 0 ; border : none ; } [ data-transition-theme = " dark " ] { backgroun…" at bounding box center [815, 529] width 921 height 807
click at [662, 474] on div "margin : 0 ; border : none ; } [ data-transition-theme = " dark " ] { backgroun…" at bounding box center [815, 529] width 921 height 807
type textarea "@media screen and (max-width: 767px) {}"
click at [461, 65] on div "variables.css" at bounding box center [469, 56] width 106 height 34
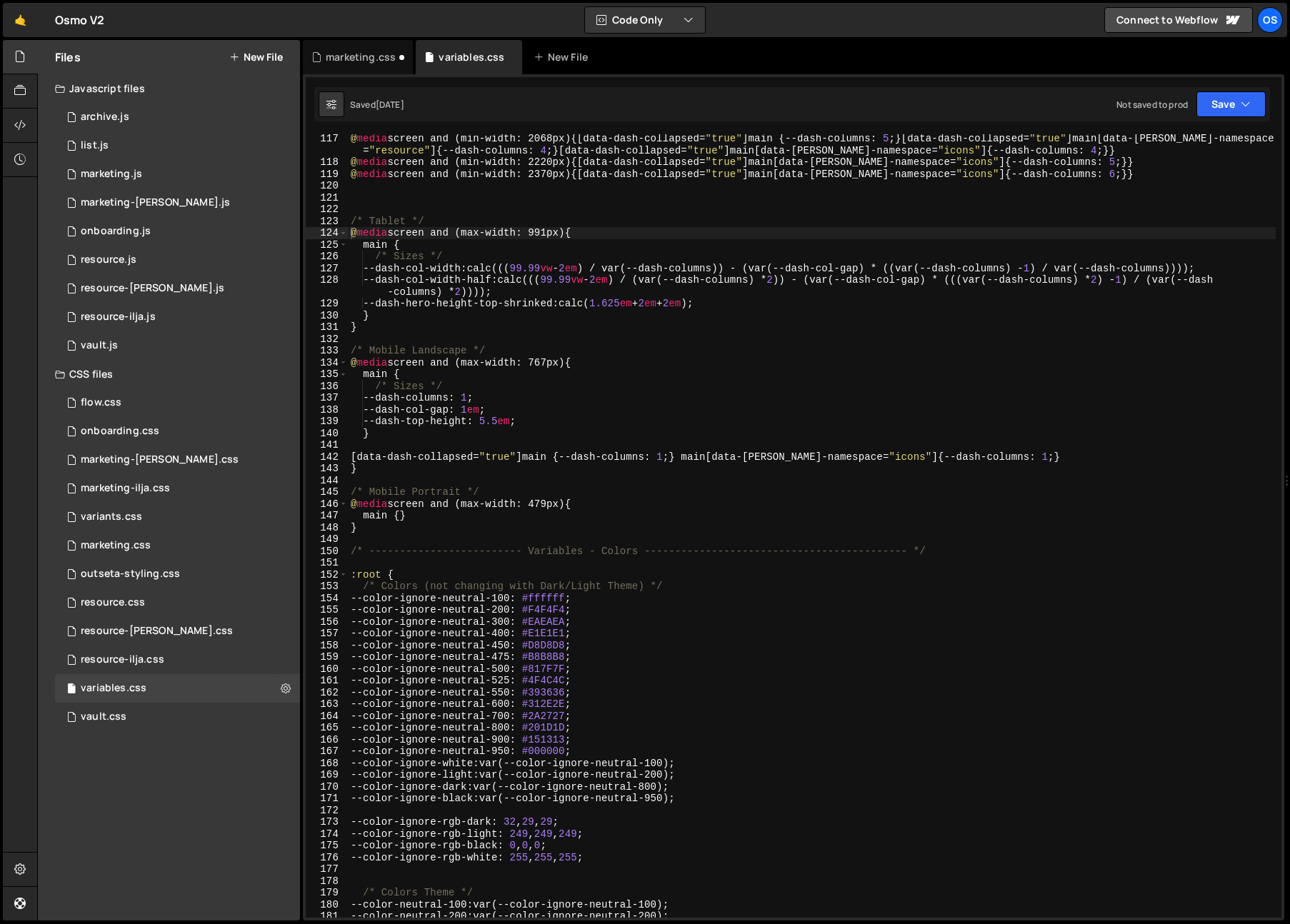
scroll to position [1438, 0]
drag, startPoint x: 458, startPoint y: 221, endPoint x: 445, endPoint y: 60, distance: 161.5
click at [317, 221] on div "/* Tablet */ 117 118 119 120 121 122 123 124 125 126 127 128 129 130 131 132 13…" at bounding box center [794, 525] width 976 height 783
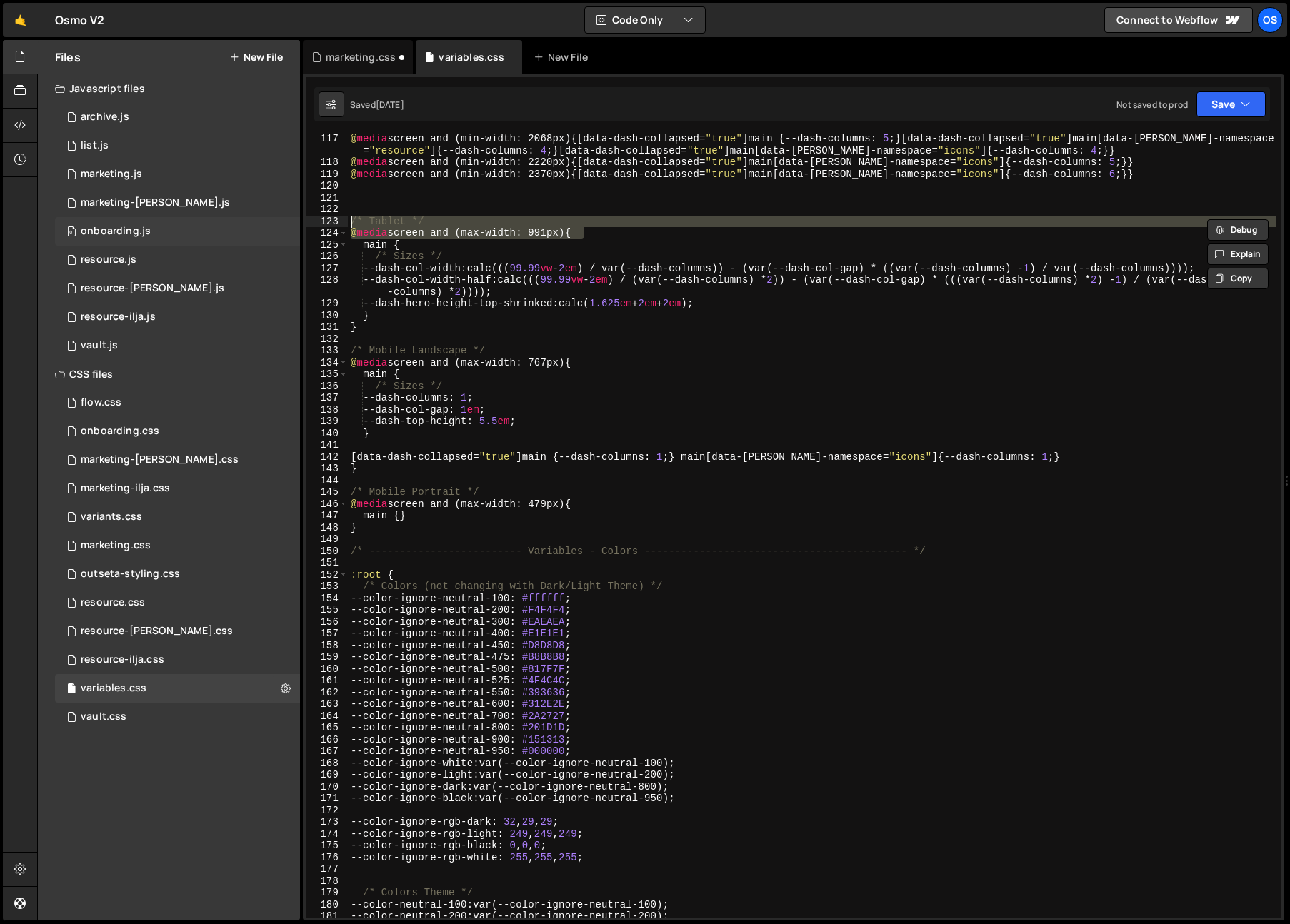
drag, startPoint x: 614, startPoint y: 236, endPoint x: 290, endPoint y: 227, distance: 324.1
click at [288, 227] on div "Files New File Javascript files 0 archive.js 0 0 list.js 0 0 marketing.js 0 0 0…" at bounding box center [663, 480] width 1253 height 881
type textarea "@media screen and (max-width: 991px) {"
click at [380, 50] on div "marketing.css" at bounding box center [357, 56] width 110 height 34
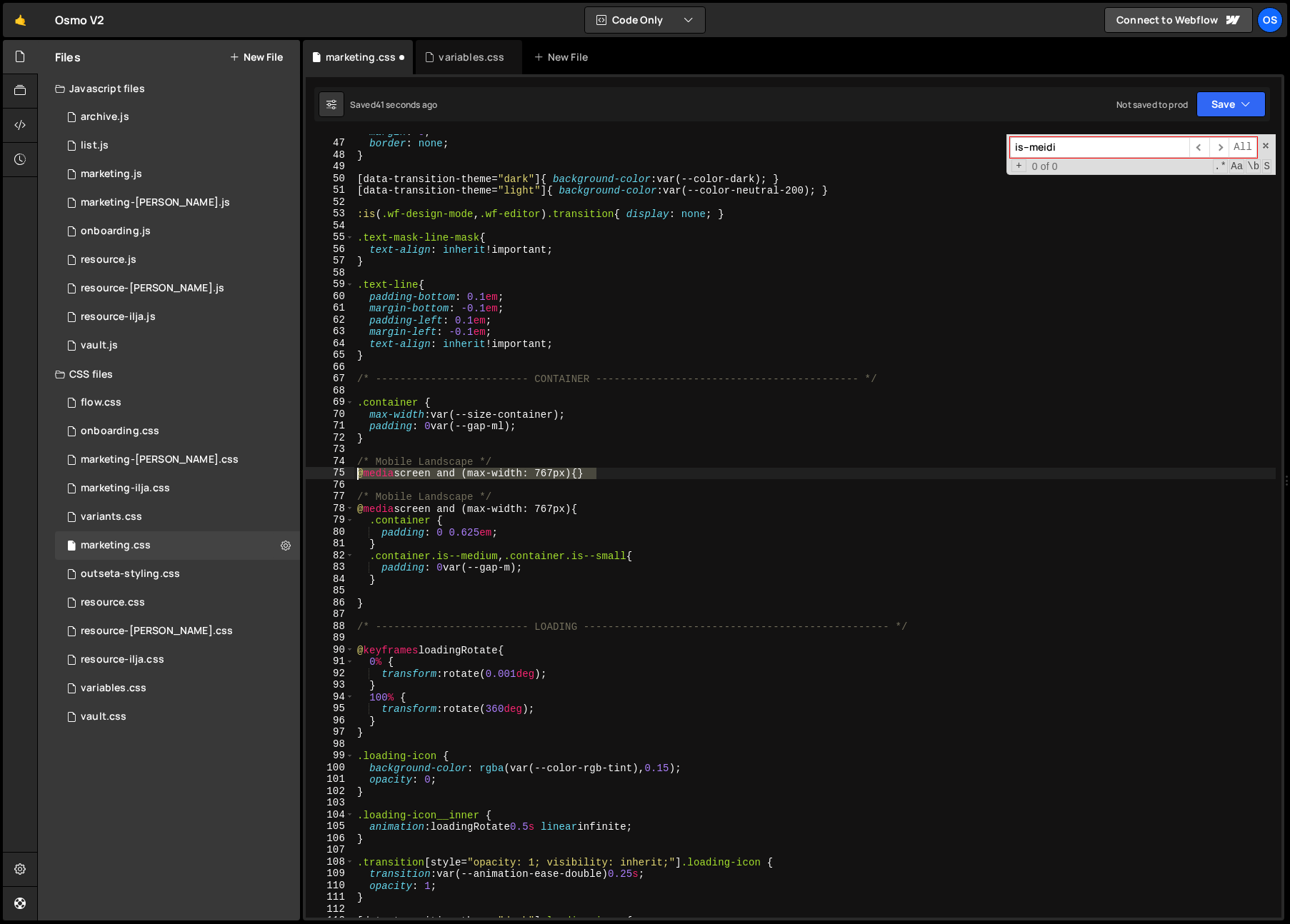
drag, startPoint x: 608, startPoint y: 471, endPoint x: 327, endPoint y: 471, distance: 281.0
click at [327, 471] on div "@media screen and (max-width: 767px) {} 46 47 48 49 50 51 52 53 54 55 56 57 58 …" at bounding box center [794, 525] width 976 height 783
paste textarea "991px) {"
type textarea "@media screen and (max-width: 991px) {}"
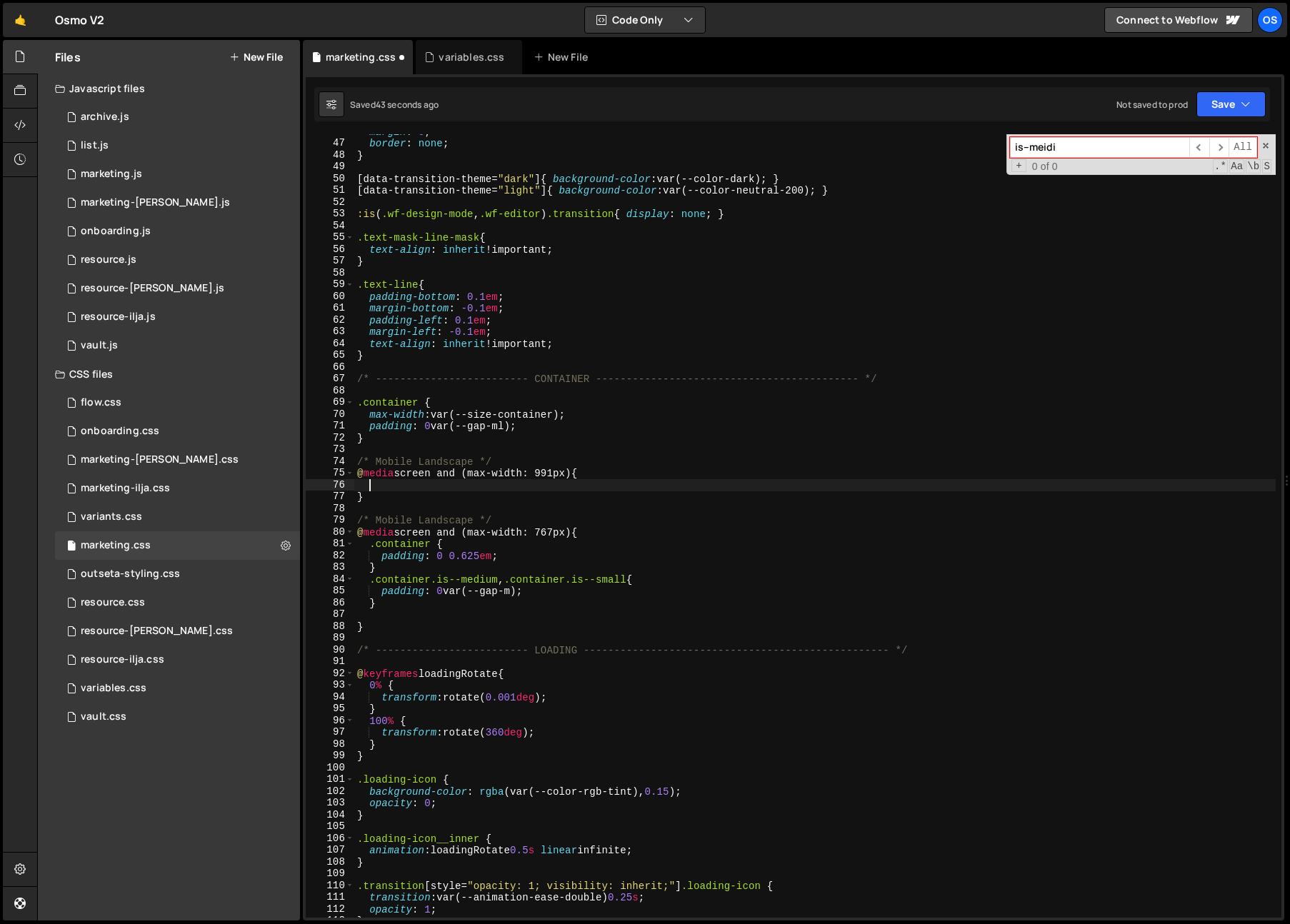
scroll to position [0, 0]
click at [480, 474] on div "margin : 0 ; border : none ; } [ data-transition-theme = " dark " ] { backgroun…" at bounding box center [815, 529] width 921 height 807
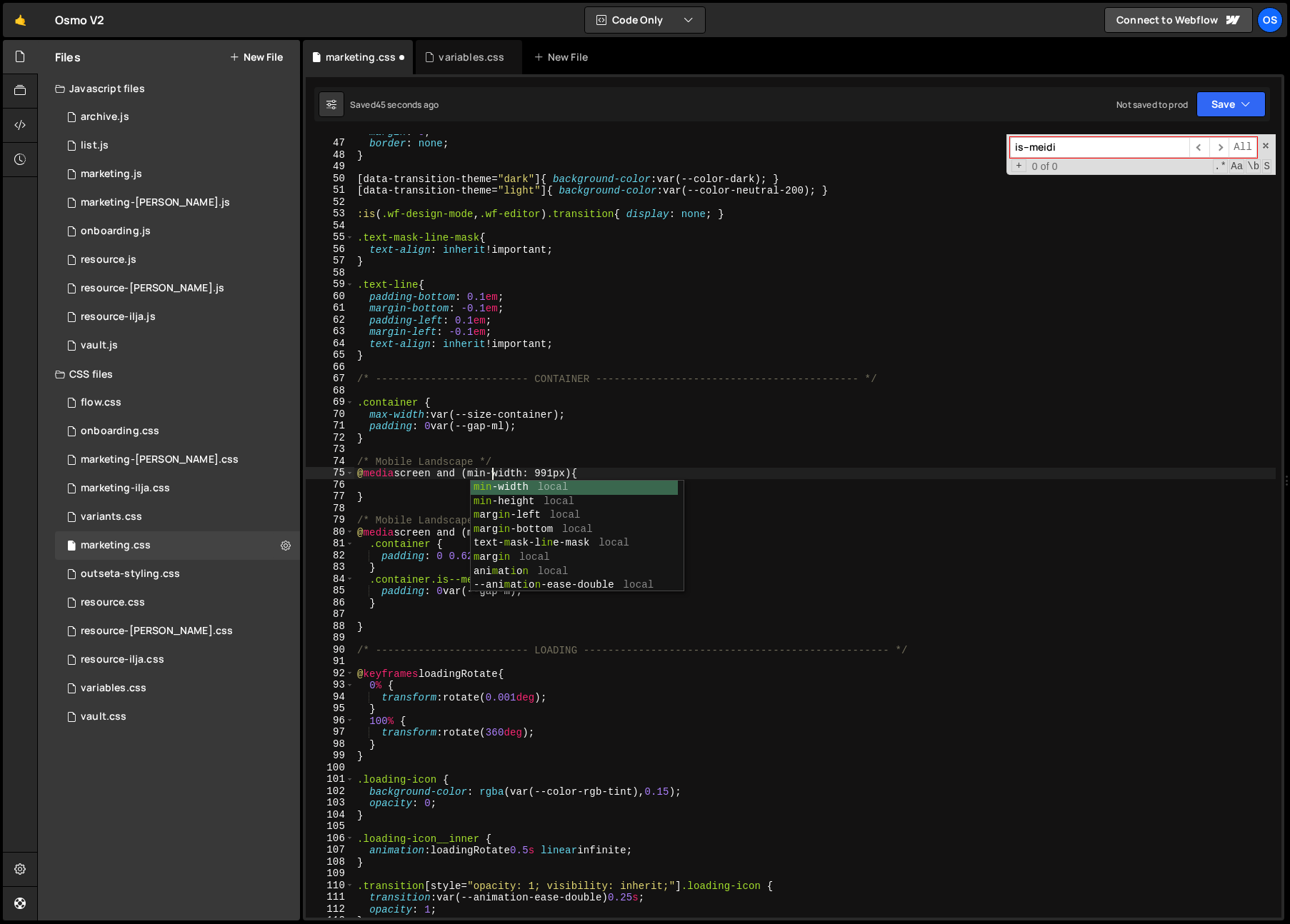
click at [522, 441] on div "margin : 0 ; border : none ; } [ data-transition-theme = " dark " ] { backgroun…" at bounding box center [815, 529] width 921 height 807
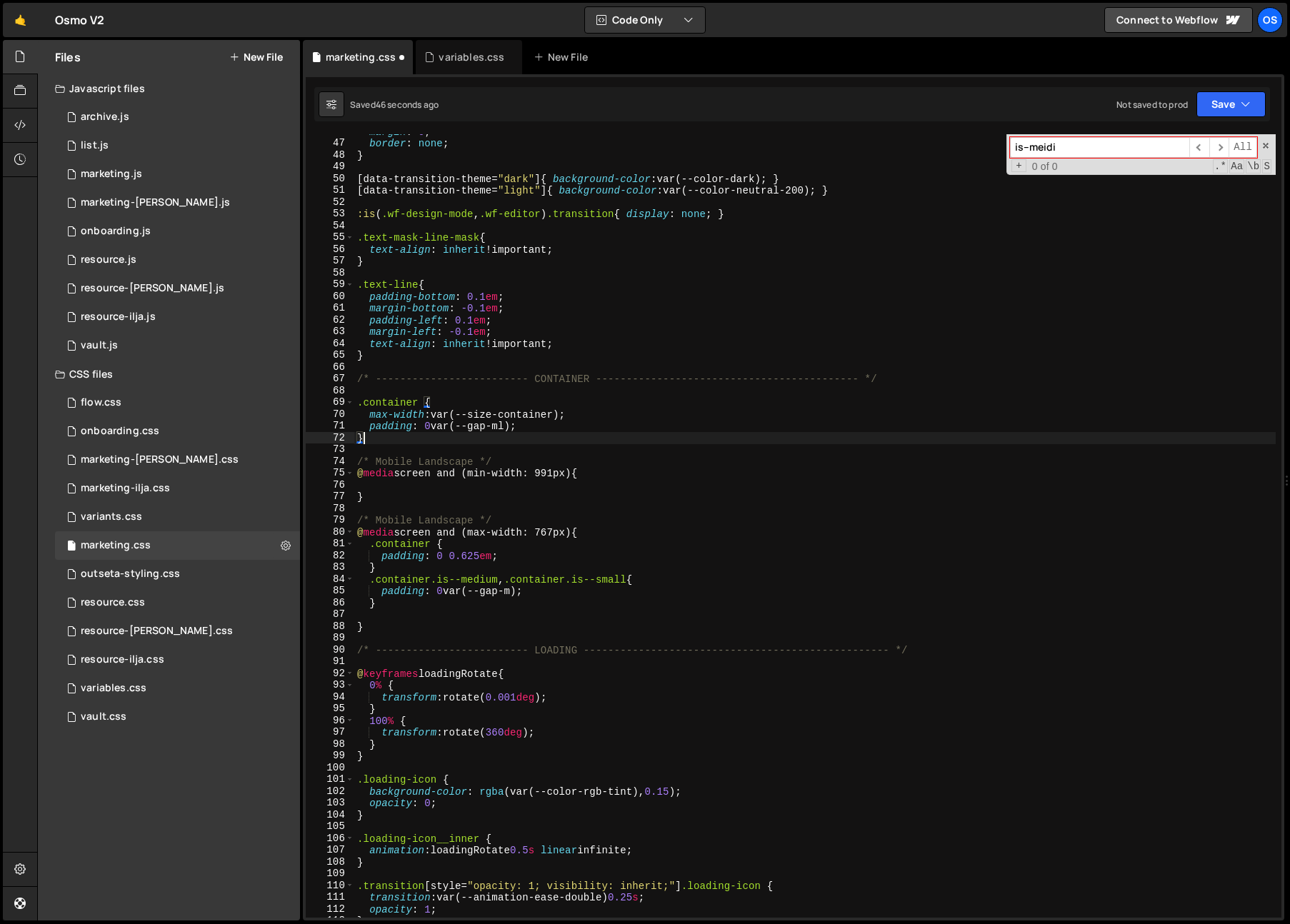
click at [560, 531] on div "margin : 0 ; border : none ; } [ data-transition-theme = " dark " ] { backgroun…" at bounding box center [815, 529] width 921 height 807
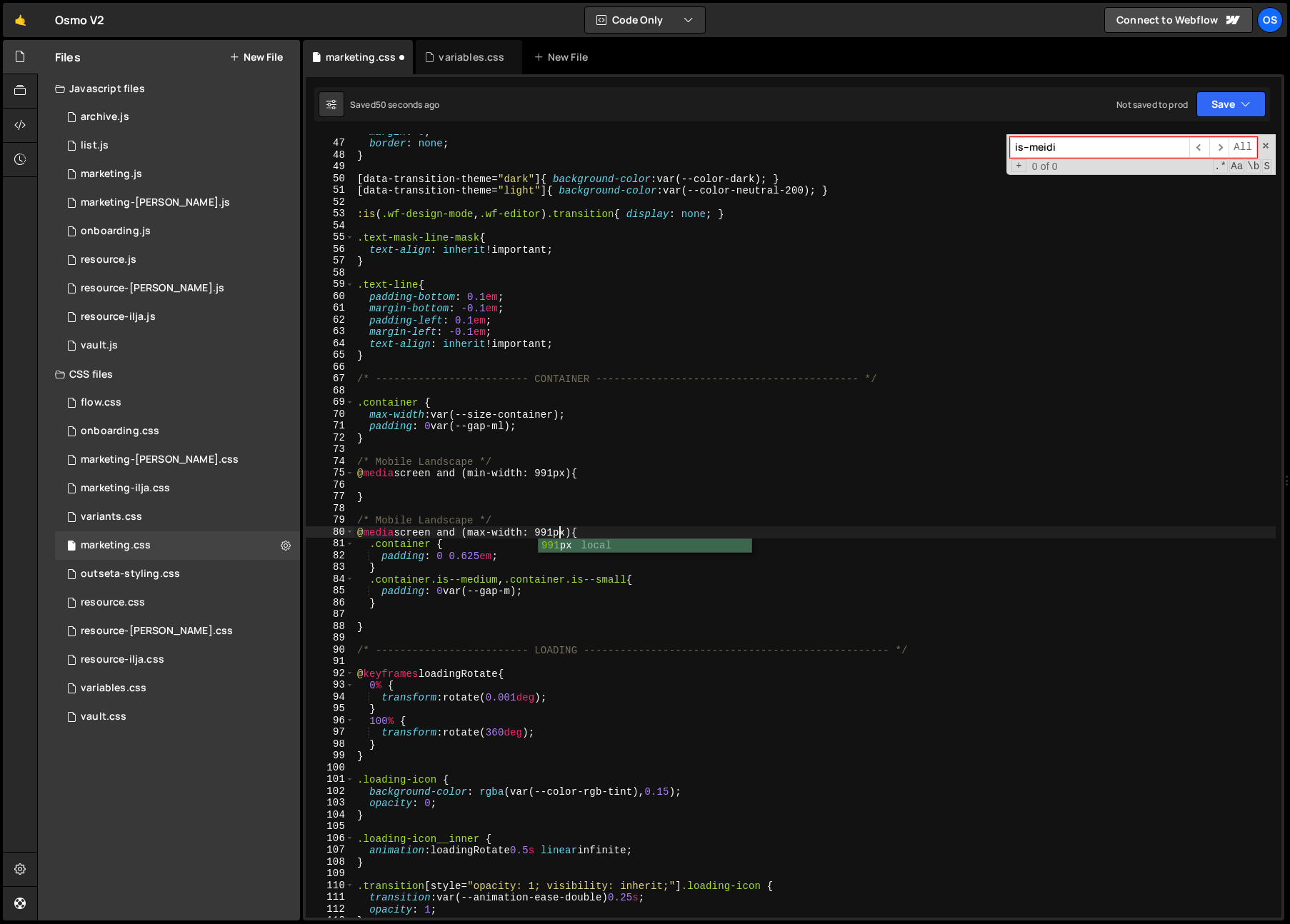
scroll to position [0, 13]
click at [563, 469] on div "margin : 0 ; border : none ; } [ data-transition-theme = " dark " ] { backgroun…" at bounding box center [815, 529] width 921 height 807
type textarea "@media screen and (min-width: 992px) {"
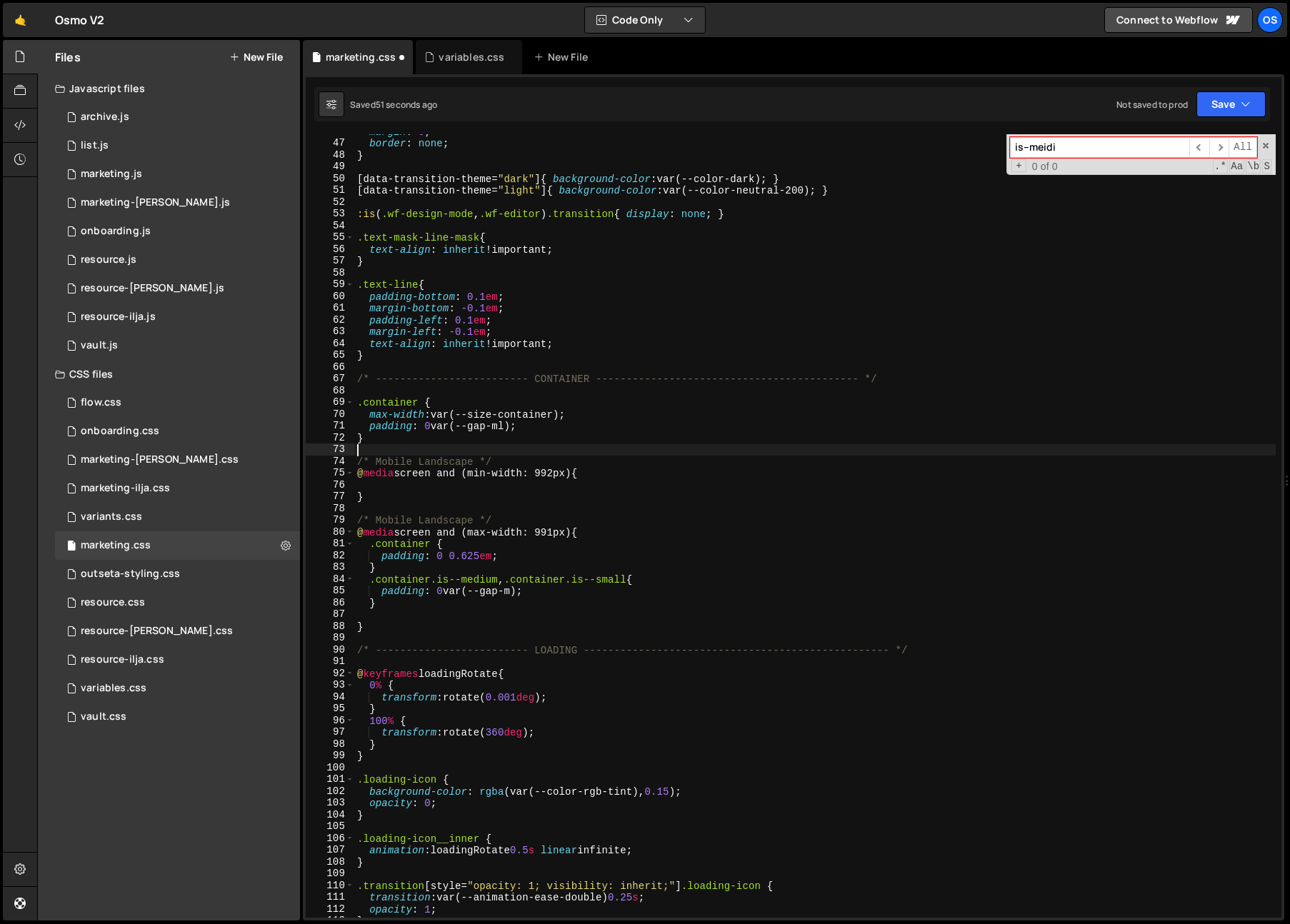
click at [537, 454] on div "margin : 0 ; border : none ; } [ data-transition-theme = " dark " ] { backgroun…" at bounding box center [815, 529] width 921 height 807
drag, startPoint x: 474, startPoint y: 464, endPoint x: 377, endPoint y: 464, distance: 97.0
click at [377, 464] on div "margin : 0 ; border : none ; } [ data-transition-theme = " dark " ] { backgroun…" at bounding box center [815, 529] width 921 height 807
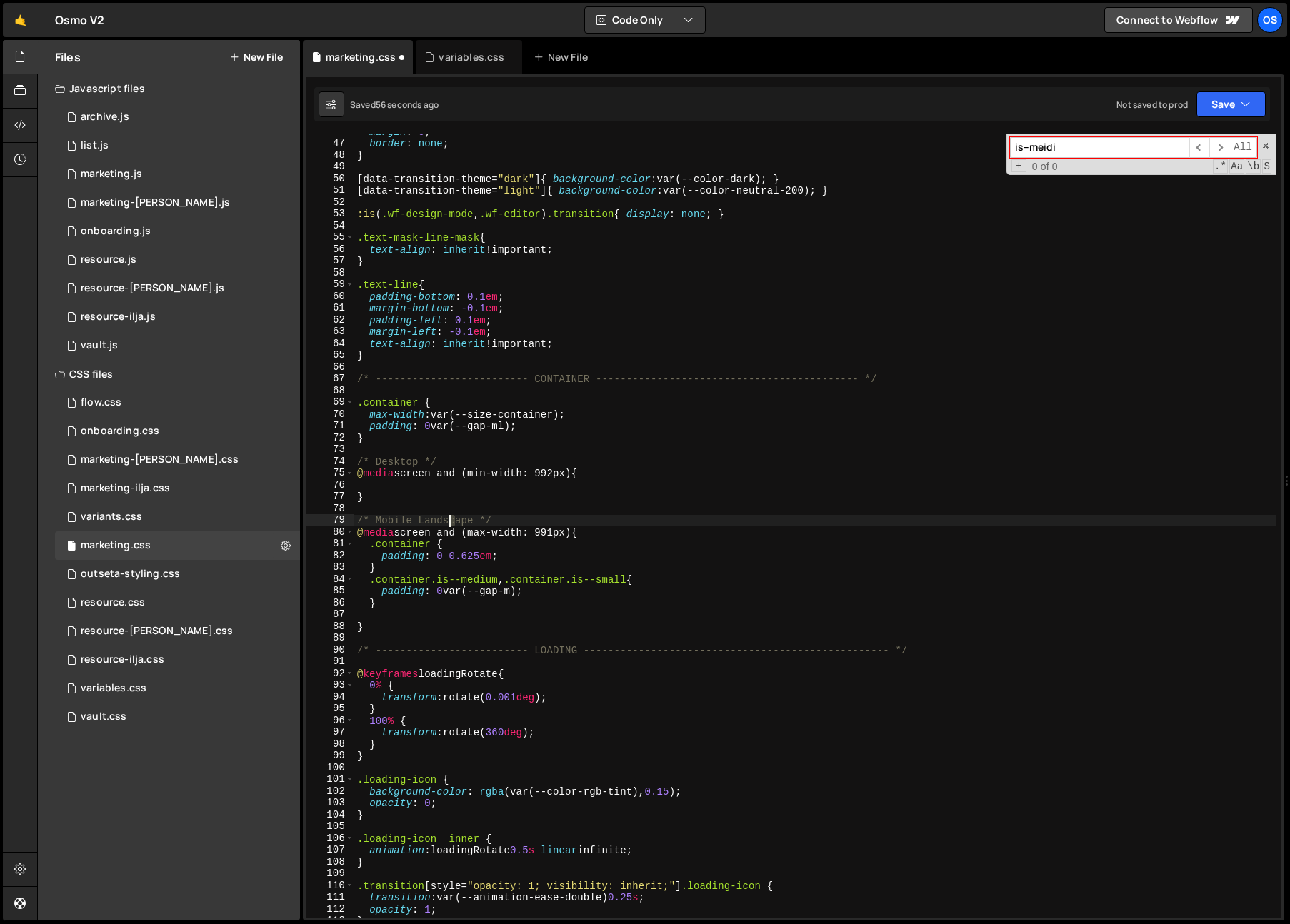
drag, startPoint x: 457, startPoint y: 523, endPoint x: 396, endPoint y: 522, distance: 61.0
click at [451, 523] on div "margin : 0 ; border : none ; } [ data-transition-theme = " dark " ] { backgroun…" at bounding box center [815, 529] width 921 height 807
drag, startPoint x: 378, startPoint y: 522, endPoint x: 473, endPoint y: 521, distance: 95.0
click at [473, 521] on div "margin : 0 ; border : none ; } [ data-transition-theme = " dark " ] { backgroun…" at bounding box center [815, 529] width 921 height 807
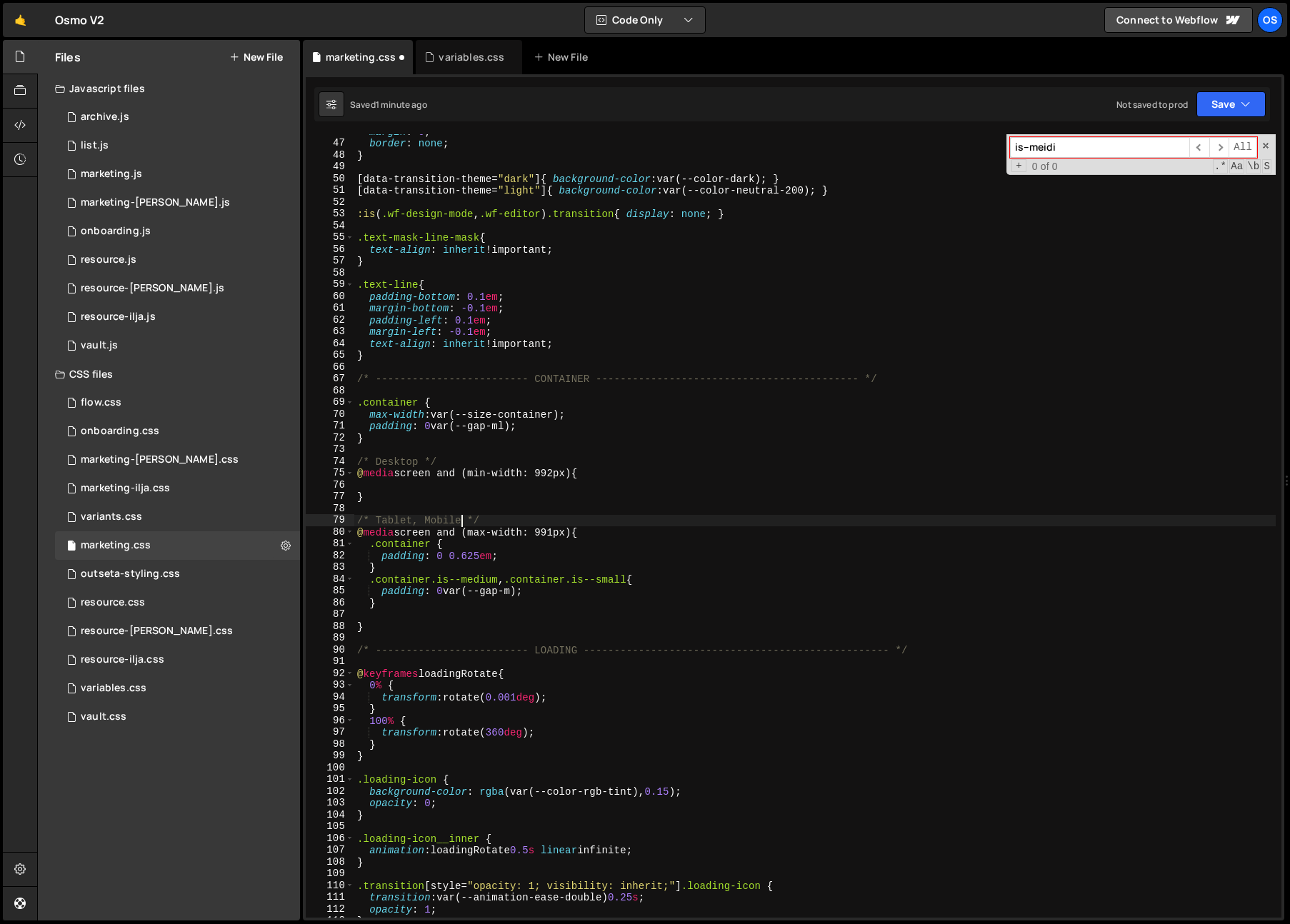
click at [414, 521] on div "margin : 0 ; border : none ; } [ data-transition-theme = " dark " ] { backgroun…" at bounding box center [815, 529] width 921 height 807
click at [613, 425] on div "margin : 0 ; border : none ; } [ data-transition-theme = " dark " ] { backgroun…" at bounding box center [815, 529] width 921 height 807
click at [408, 686] on div "margin : 0 ; border : none ; } [ data-transition-theme = " dark " ] { backgroun…" at bounding box center [815, 529] width 921 height 807
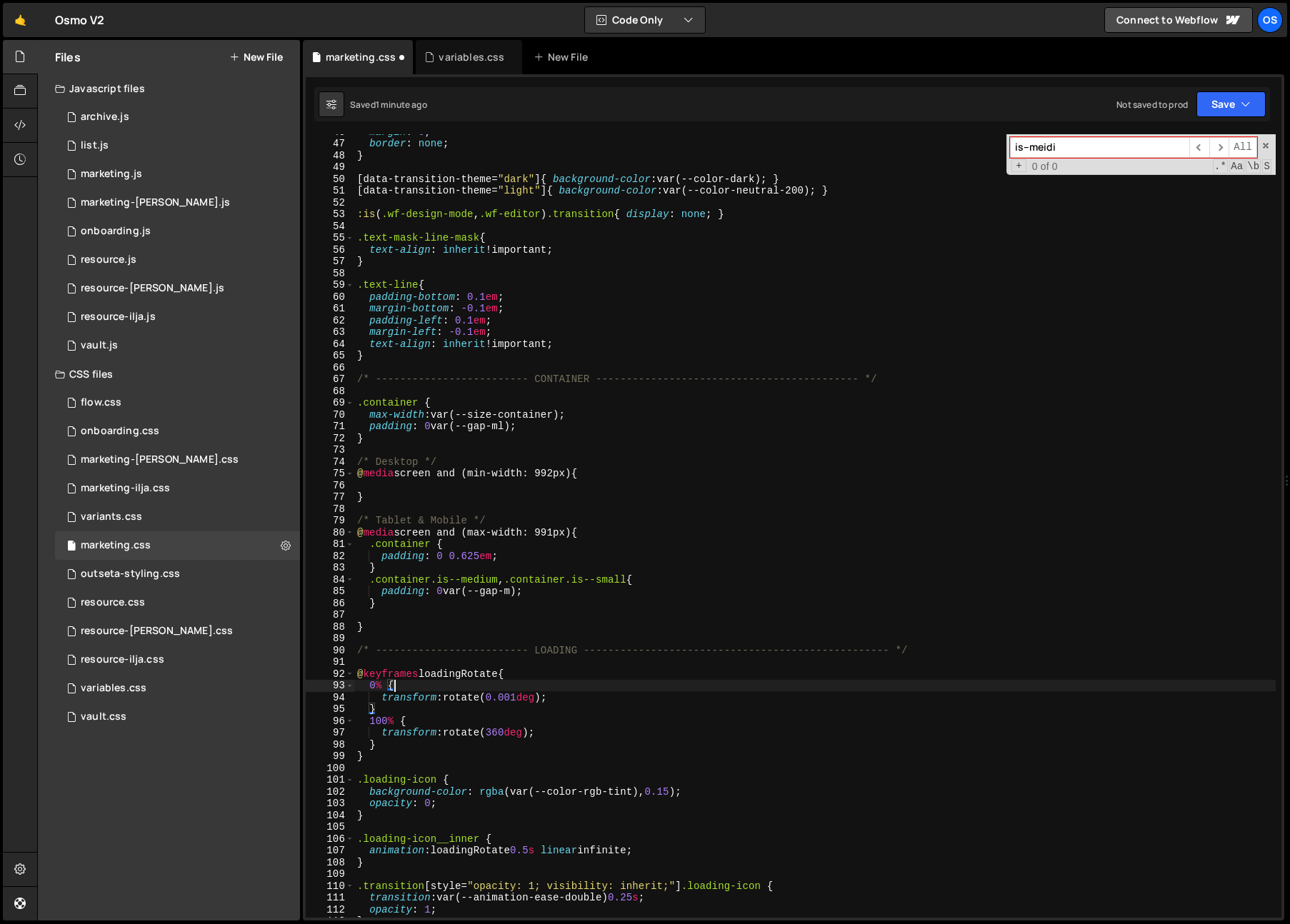
click at [473, 559] on div "margin : 0 ; border : none ; } [ data-transition-theme = " dark " ] { backgroun…" at bounding box center [815, 529] width 921 height 807
click at [416, 406] on div "margin : 0 ; border : none ; } [ data-transition-theme = " dark " ] { backgroun…" at bounding box center [815, 529] width 921 height 807
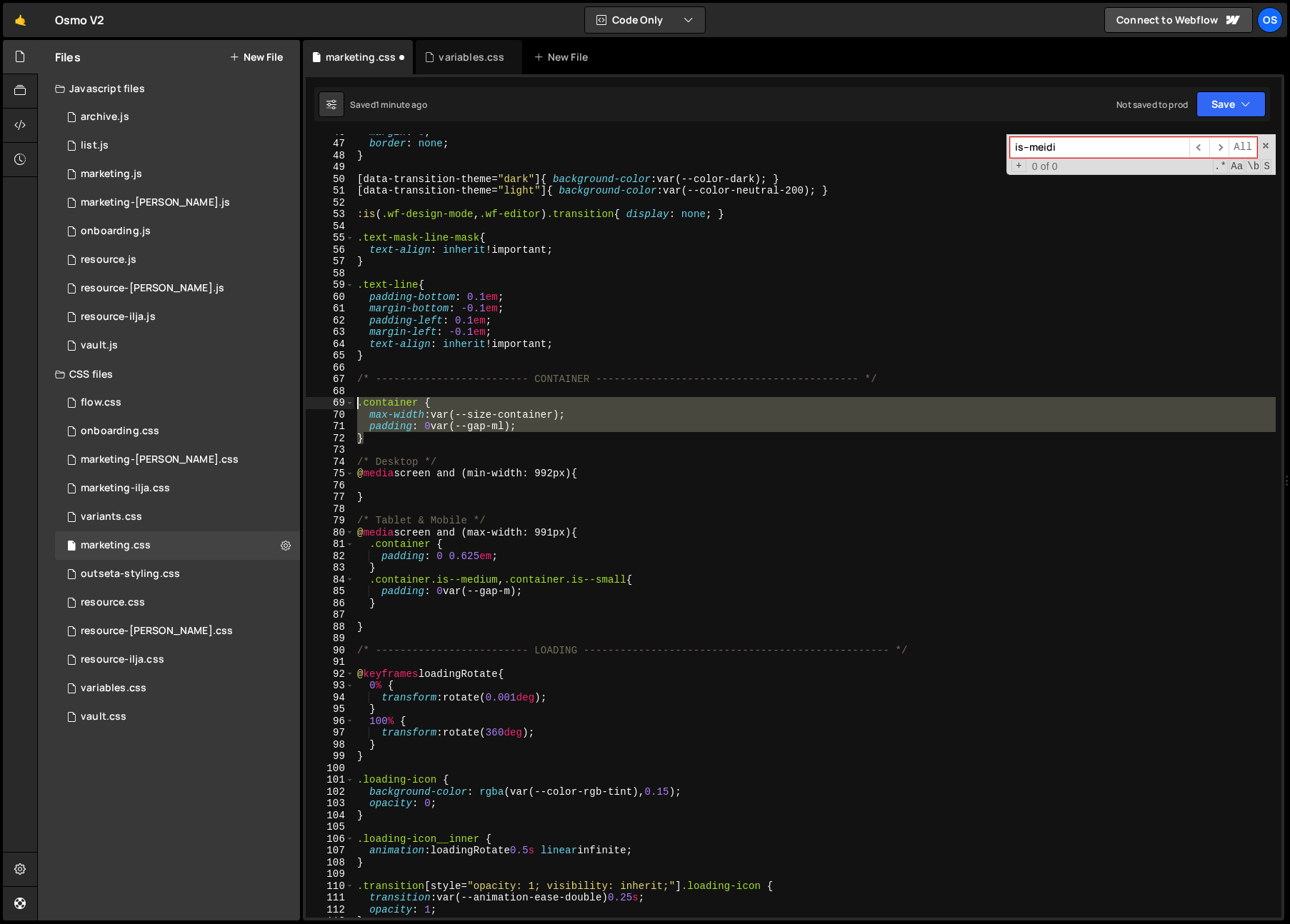
drag, startPoint x: 442, startPoint y: 441, endPoint x: 392, endPoint y: 429, distance: 51.4
click at [353, 408] on div ".container { 46 47 48 49 50 51 52 53 54 55 56 57 58 59 60 61 62 63 64 65 66 67 …" at bounding box center [794, 525] width 976 height 783
click at [404, 440] on div "margin : 0 ; border : none ; } [ data-transition-theme = " dark " ] { backgroun…" at bounding box center [815, 525] width 921 height 783
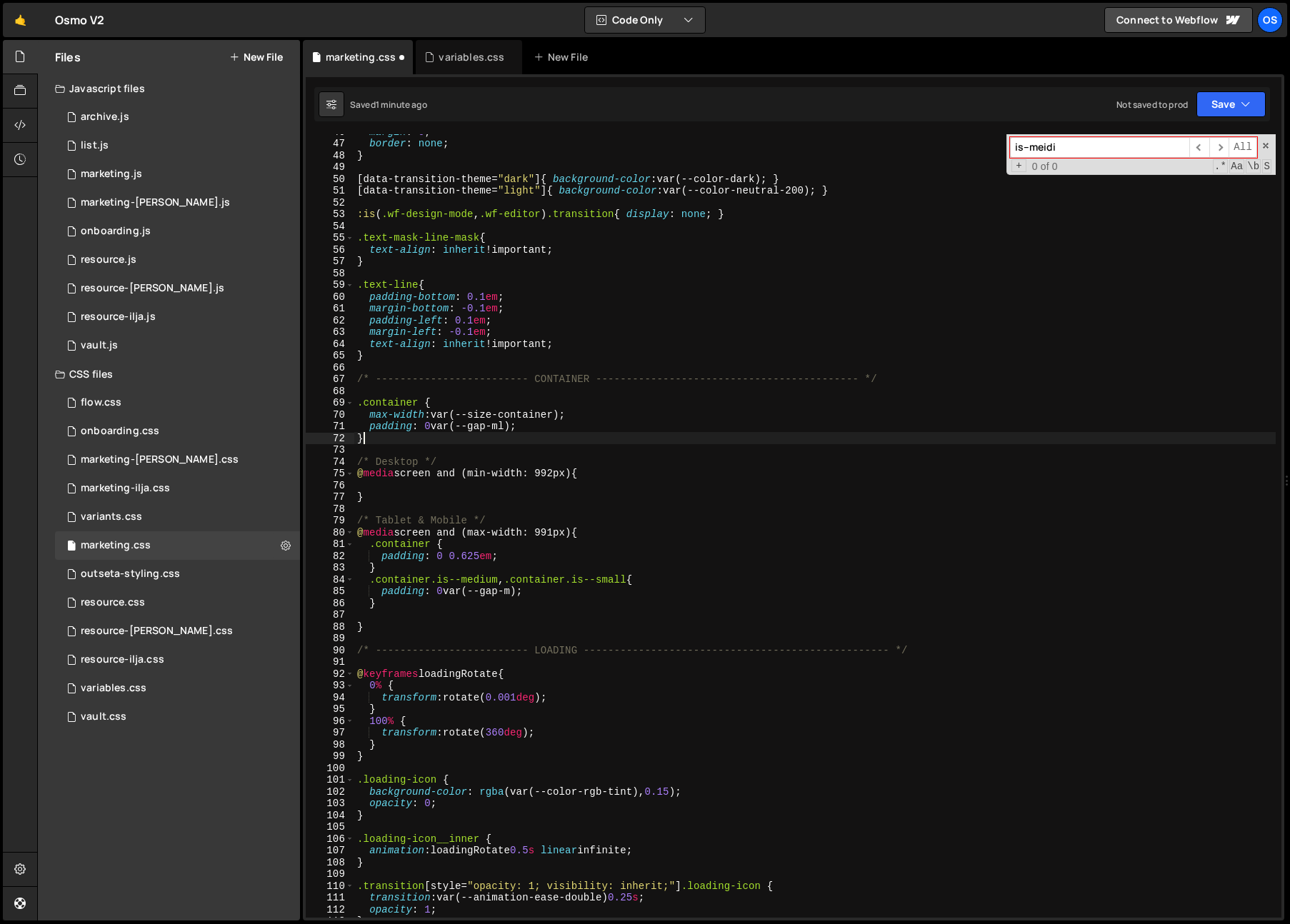
scroll to position [0, 0]
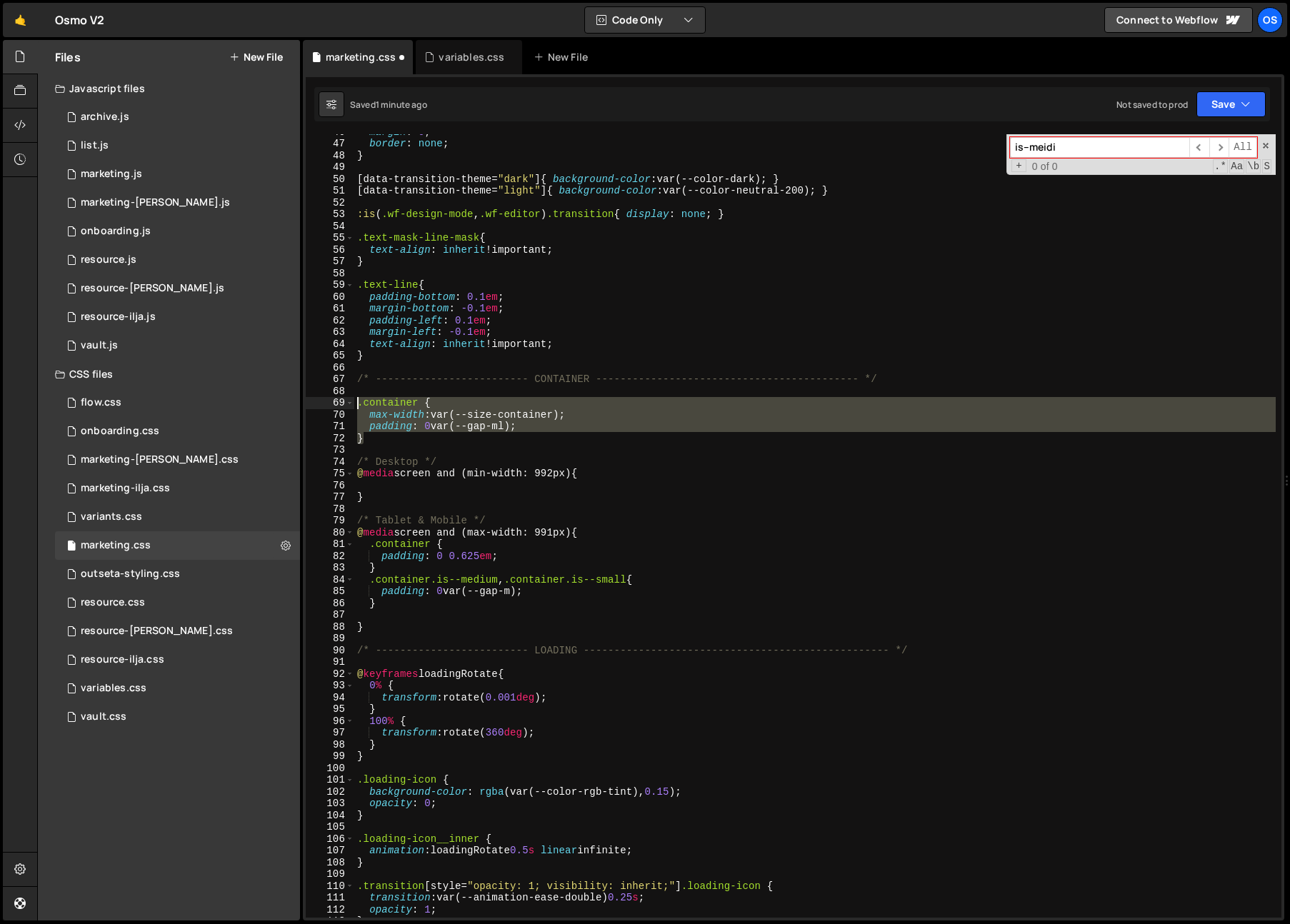
drag, startPoint x: 404, startPoint y: 441, endPoint x: 344, endPoint y: 406, distance: 69.5
click at [344, 406] on div "} 46 47 48 49 50 51 52 53 54 55 56 57 58 59 60 61 62 63 64 65 66 67 68 69 70 71…" at bounding box center [794, 525] width 976 height 783
type textarea ".container { max-width: var(--size-container);"
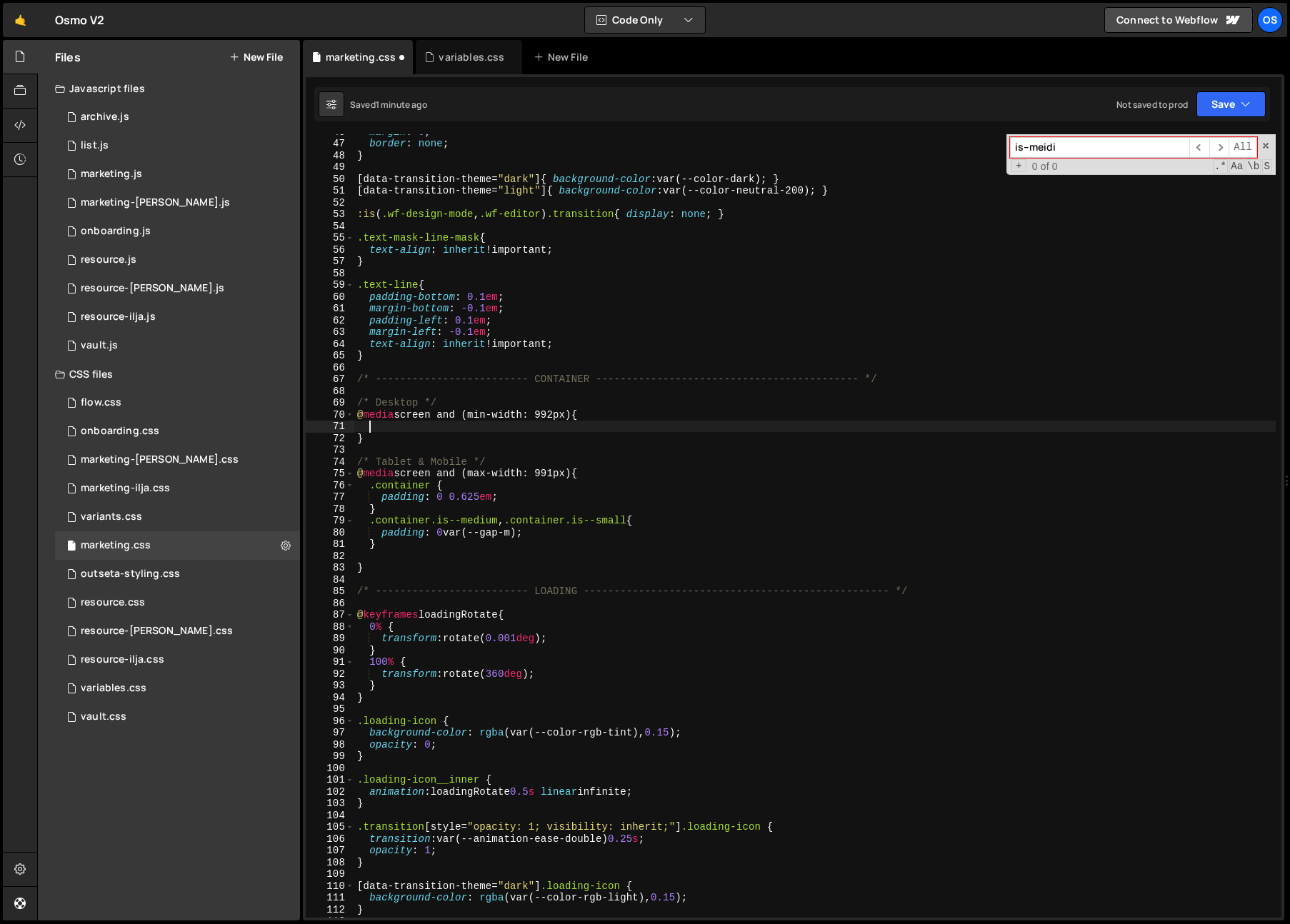
click at [369, 426] on div "margin : 0 ; border : none ; } [ data-transition-theme = " dark " ] { backgroun…" at bounding box center [815, 529] width 921 height 807
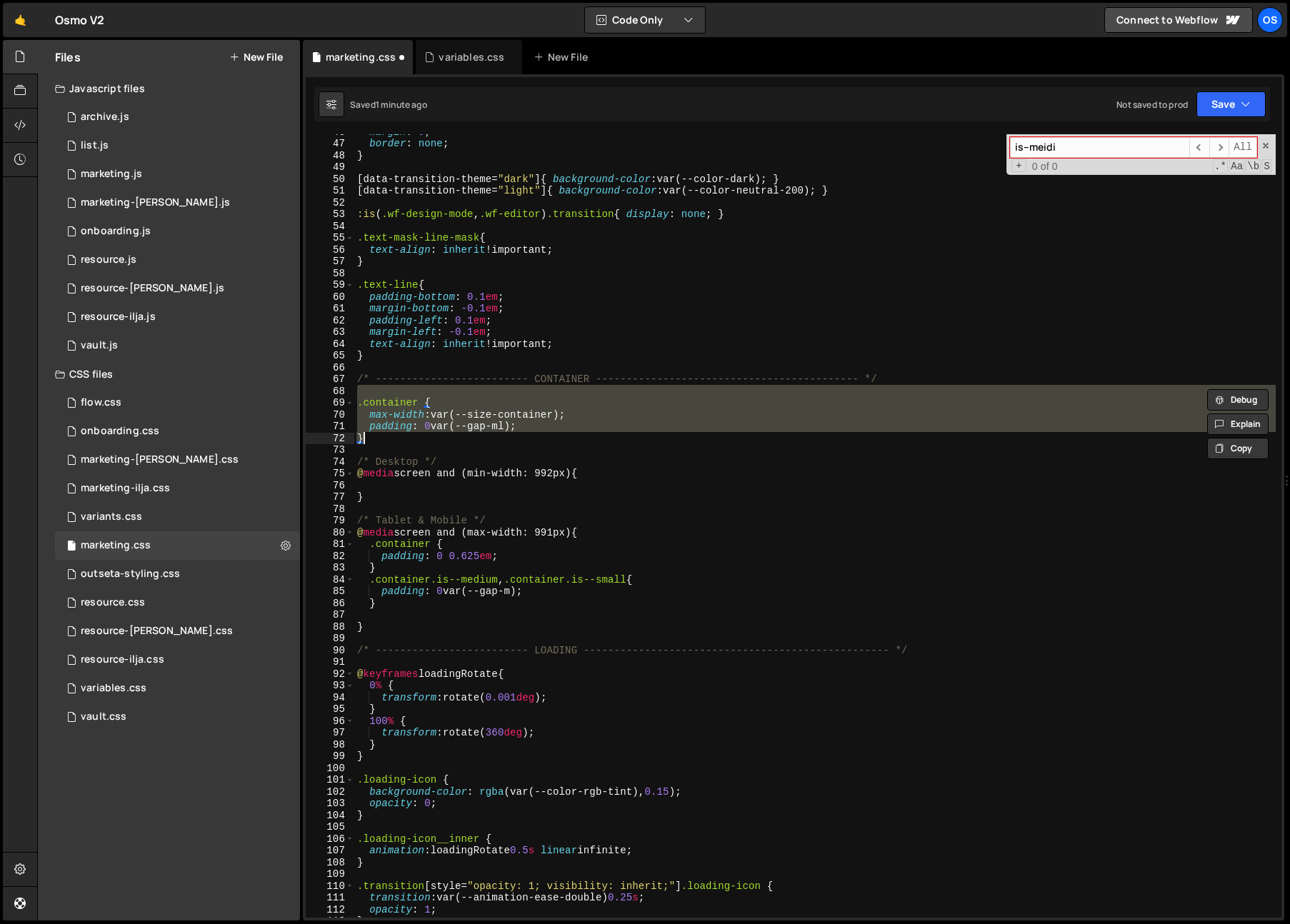
click at [428, 432] on div "margin : 0 ; border : none ; } [ data-transition-theme = " dark " ] { backgroun…" at bounding box center [815, 525] width 921 height 783
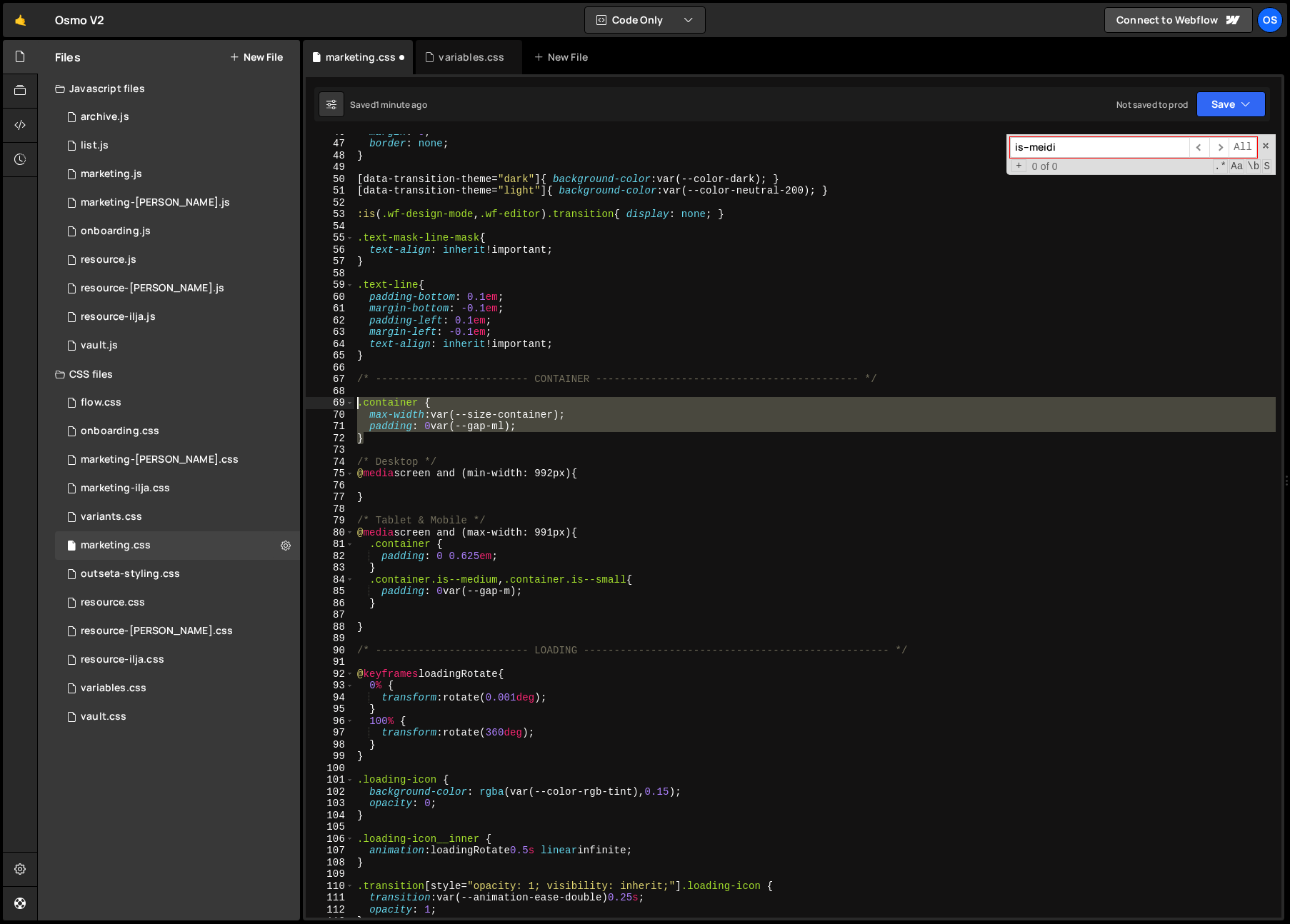
drag, startPoint x: 386, startPoint y: 441, endPoint x: 370, endPoint y: 453, distance: 20.0
click at [351, 406] on div "} 46 47 48 49 50 51 52 53 54 55 56 57 58 59 60 61 62 63 64 65 66 67 68 69 70 71…" at bounding box center [794, 525] width 976 height 783
type textarea ".container { max-width: var(--size-container);"
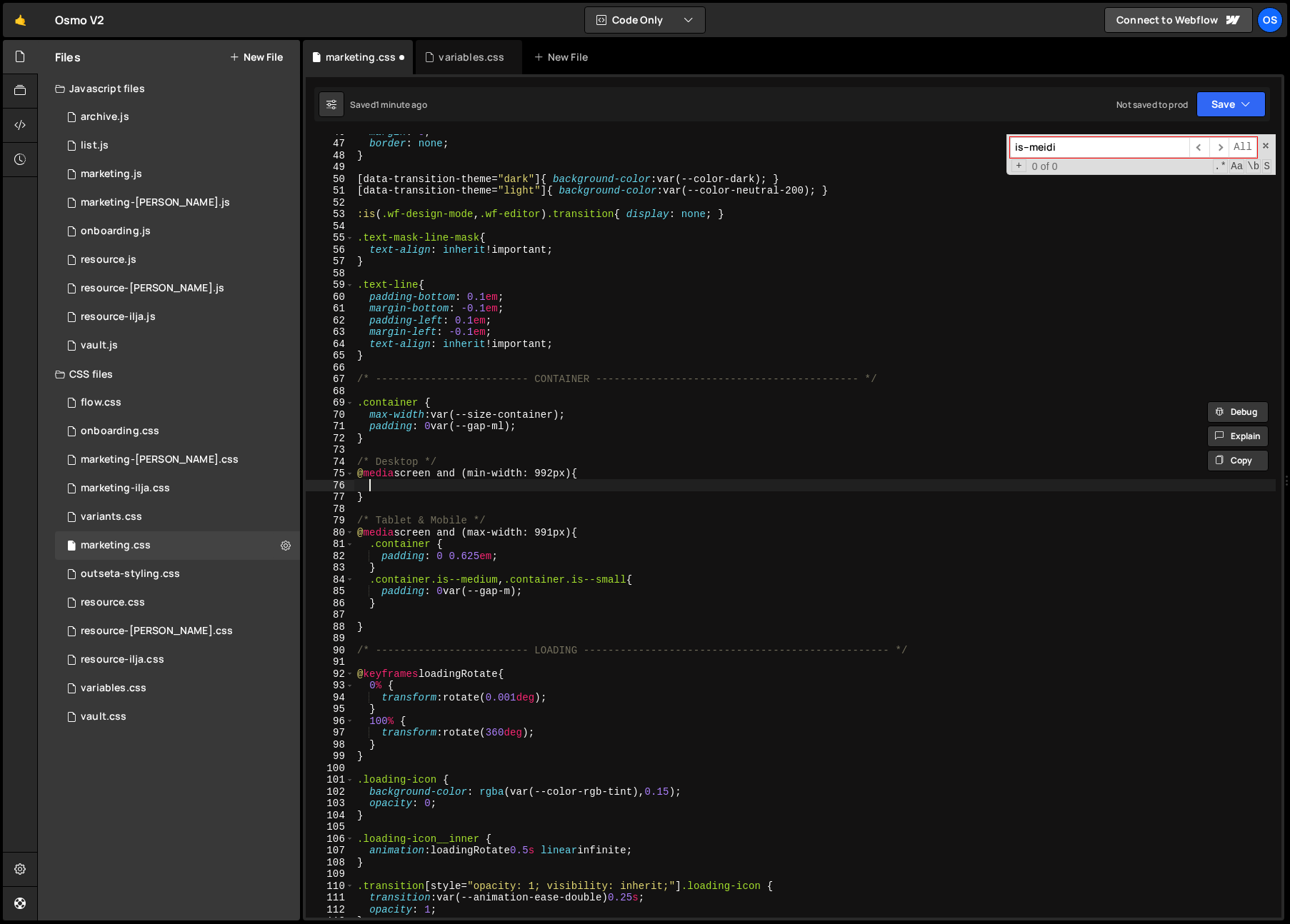
click at [380, 481] on div "margin : 0 ; border : none ; } [ data-transition-theme = " dark " ] { backgroun…" at bounding box center [815, 529] width 921 height 807
paste textarea "}"
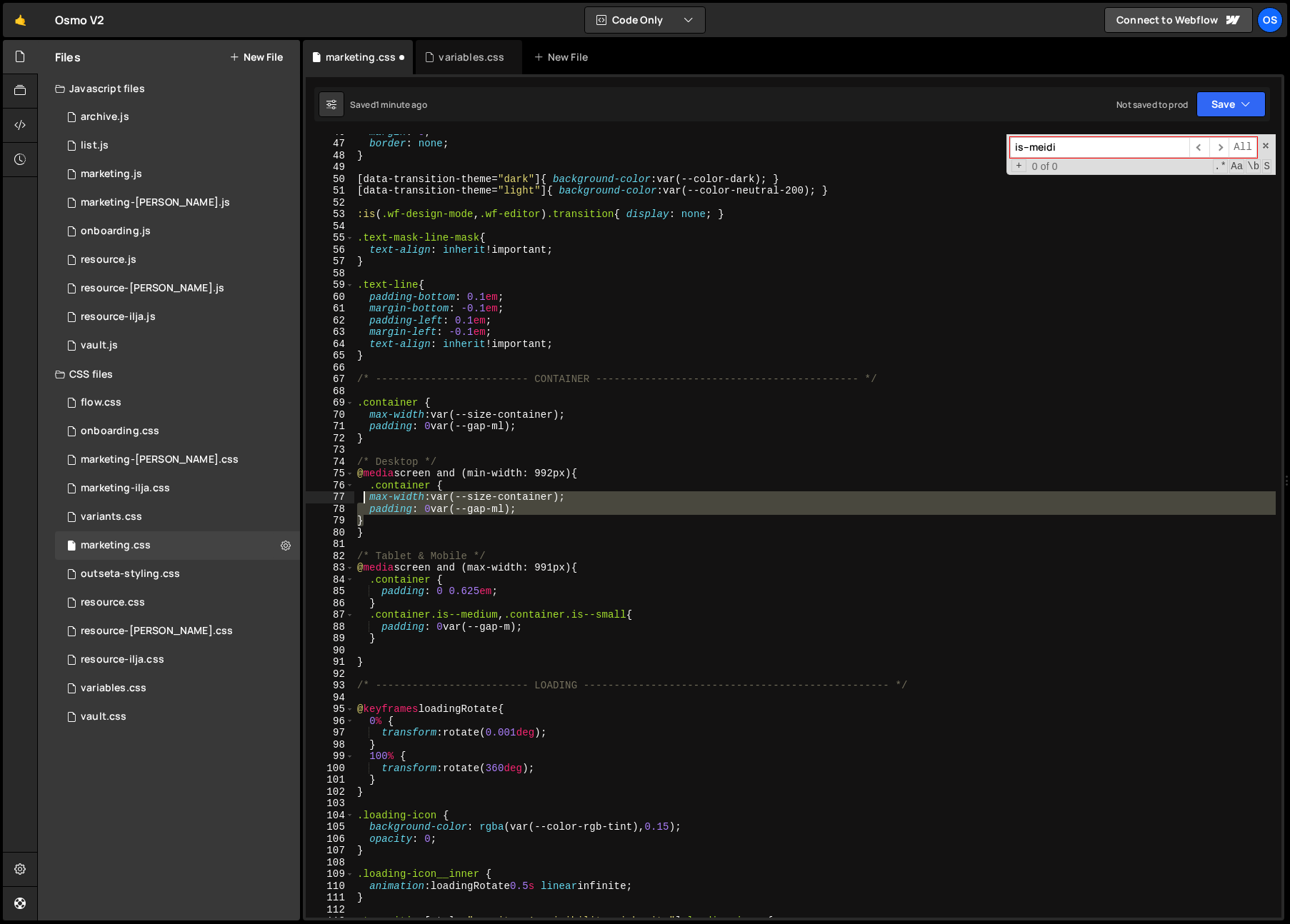
drag, startPoint x: 380, startPoint y: 521, endPoint x: 363, endPoint y: 499, distance: 27.8
click at [363, 499] on div "margin : 0 ; border : none ; } [ data-transition-theme = " dark " ] { backgroun…" at bounding box center [815, 529] width 921 height 807
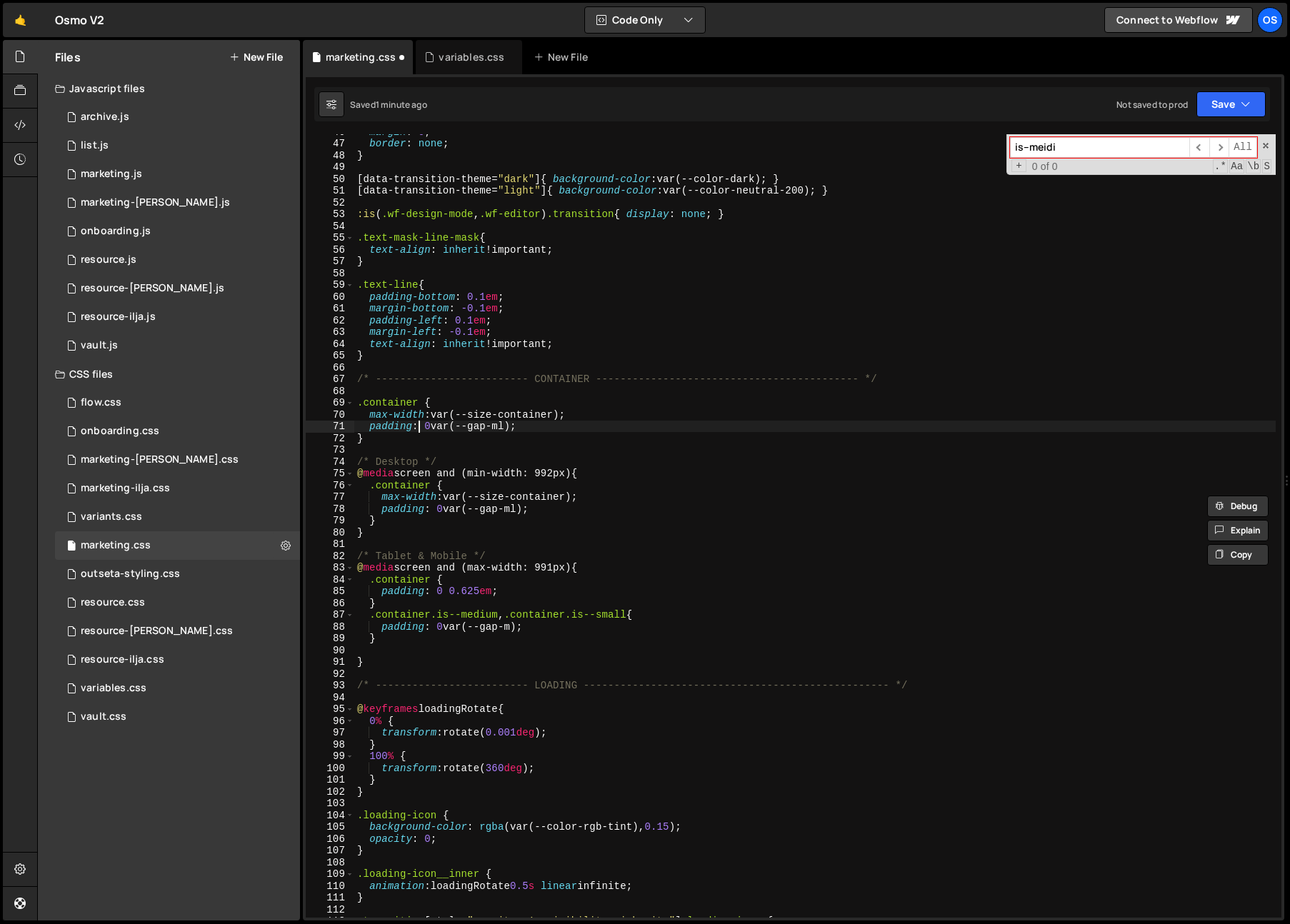
click at [420, 427] on div "margin : 0 ; border : none ; } [ data-transition-theme = " dark " ] { backgroun…" at bounding box center [815, 529] width 921 height 807
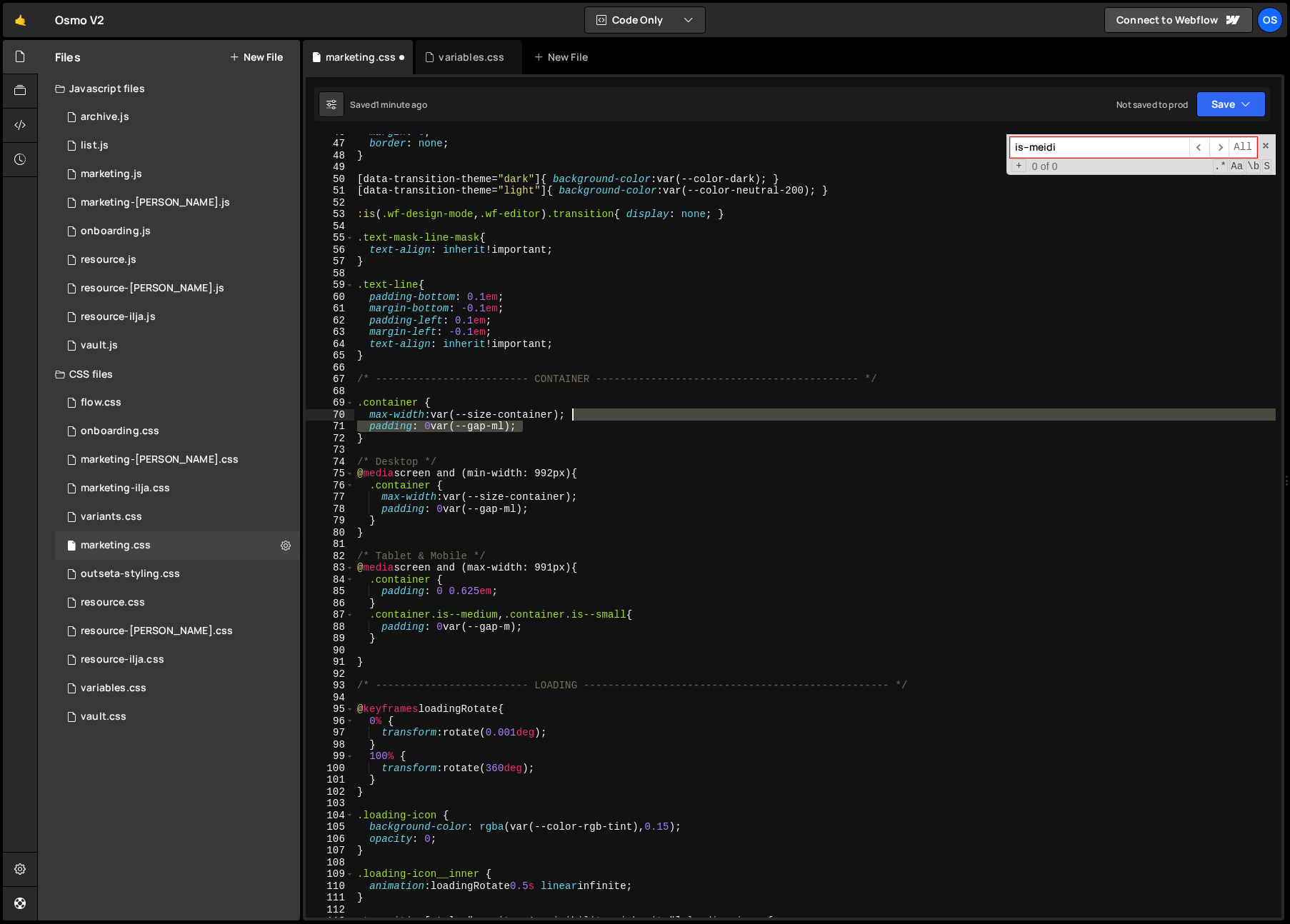
drag, startPoint x: 536, startPoint y: 426, endPoint x: 597, endPoint y: 419, distance: 61.4
click at [597, 419] on div "margin : 0 ; border : none ; } [ data-transition-theme = " dark " ] { backgroun…" at bounding box center [815, 529] width 921 height 807
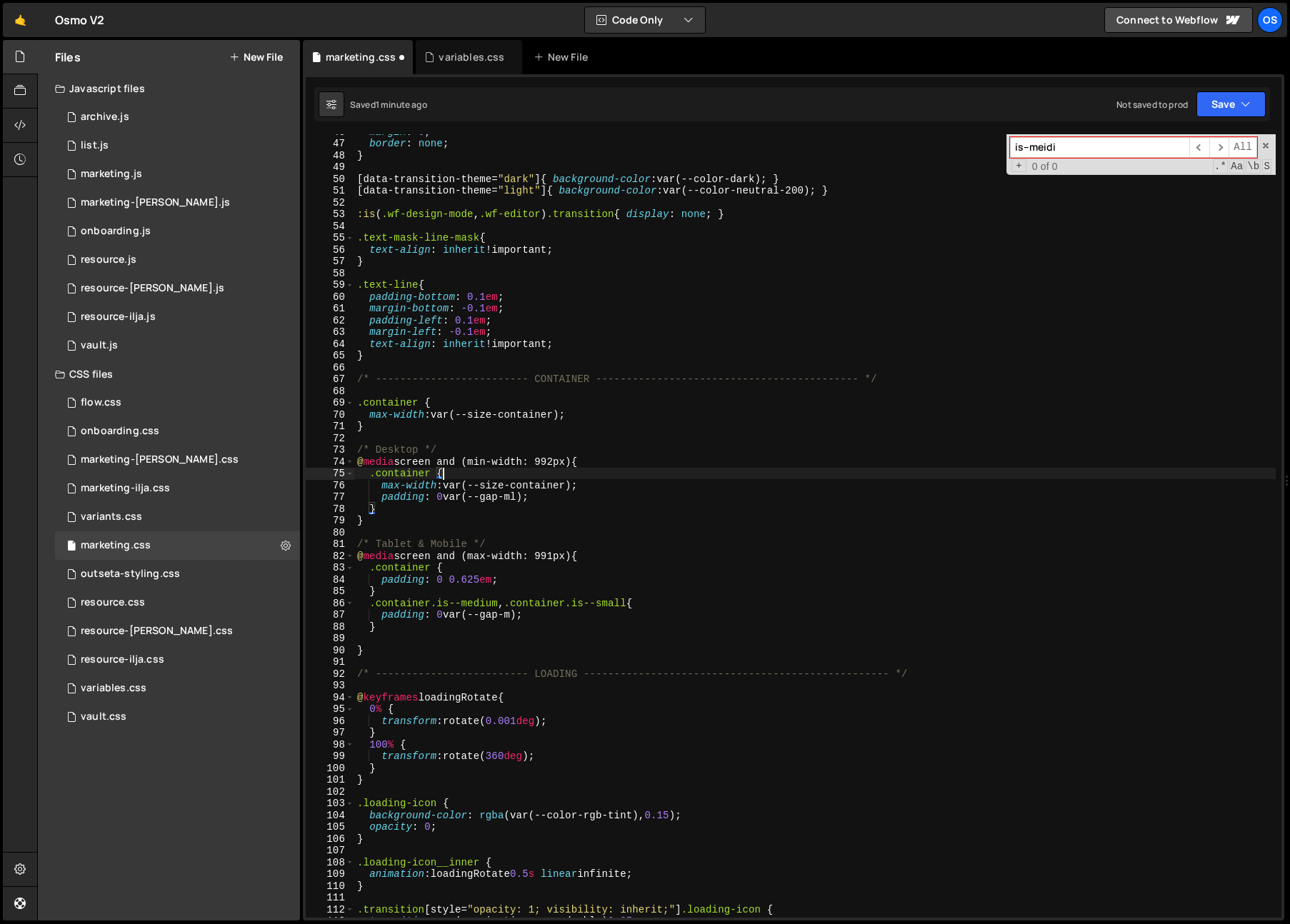
click at [610, 476] on div "margin : 0 ; border : none ; } [ data-transition-theme = " dark " ] { backgroun…" at bounding box center [815, 529] width 921 height 807
type textarea ".container {"
click at [468, 442] on div "margin : 0 ; border : none ; } [ data-transition-theme = " dark " ] { backgroun…" at bounding box center [815, 529] width 921 height 807
drag, startPoint x: 634, startPoint y: 473, endPoint x: 621, endPoint y: 477, distance: 13.6
click at [634, 473] on div "margin : 0 ; border : none ; } [ data-transition-theme = " dark " ] { backgroun…" at bounding box center [815, 529] width 921 height 807
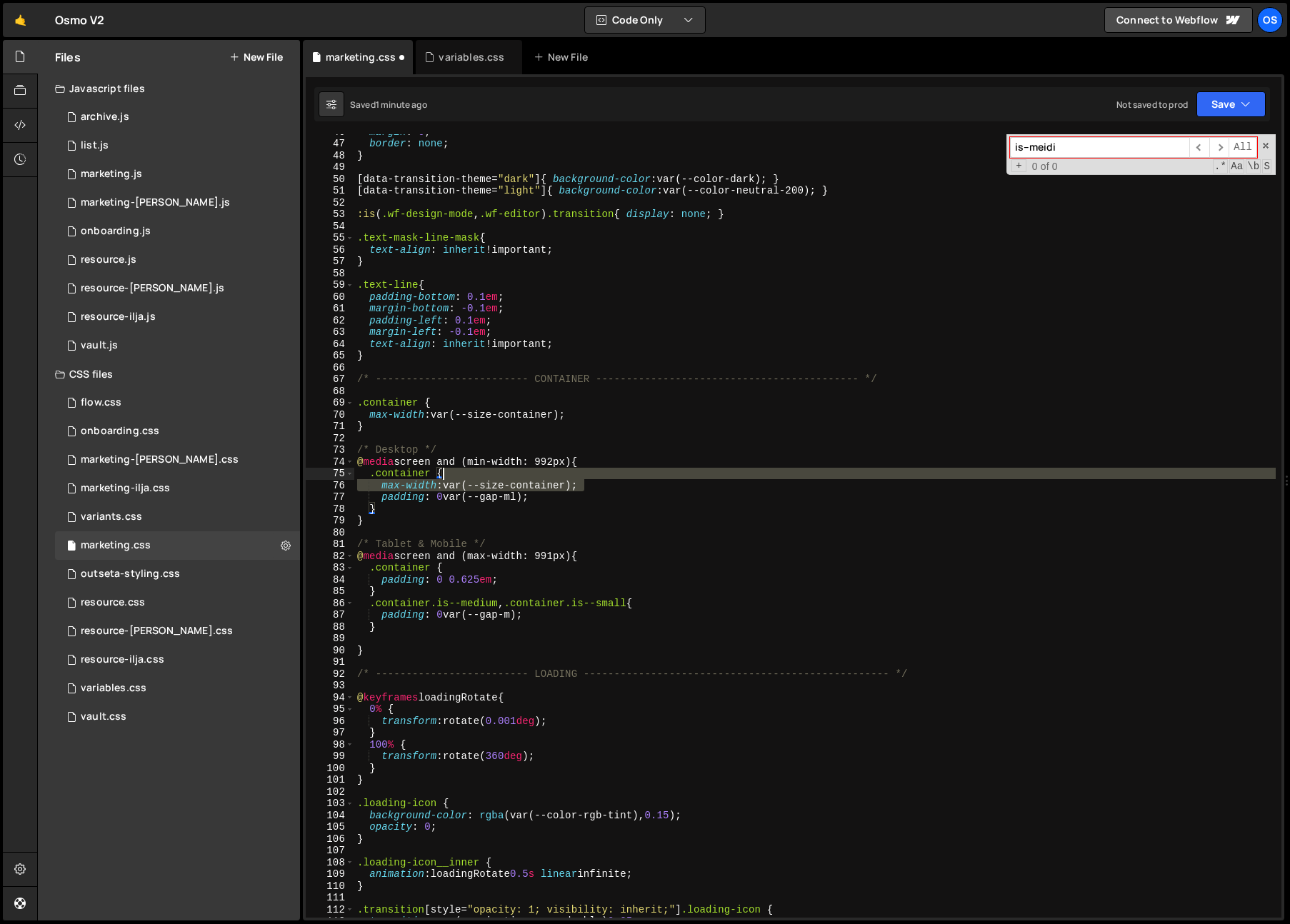
click at [614, 476] on div "margin : 0 ; border : none ; } [ data-transition-theme = " dark " ] { backgroun…" at bounding box center [815, 529] width 921 height 807
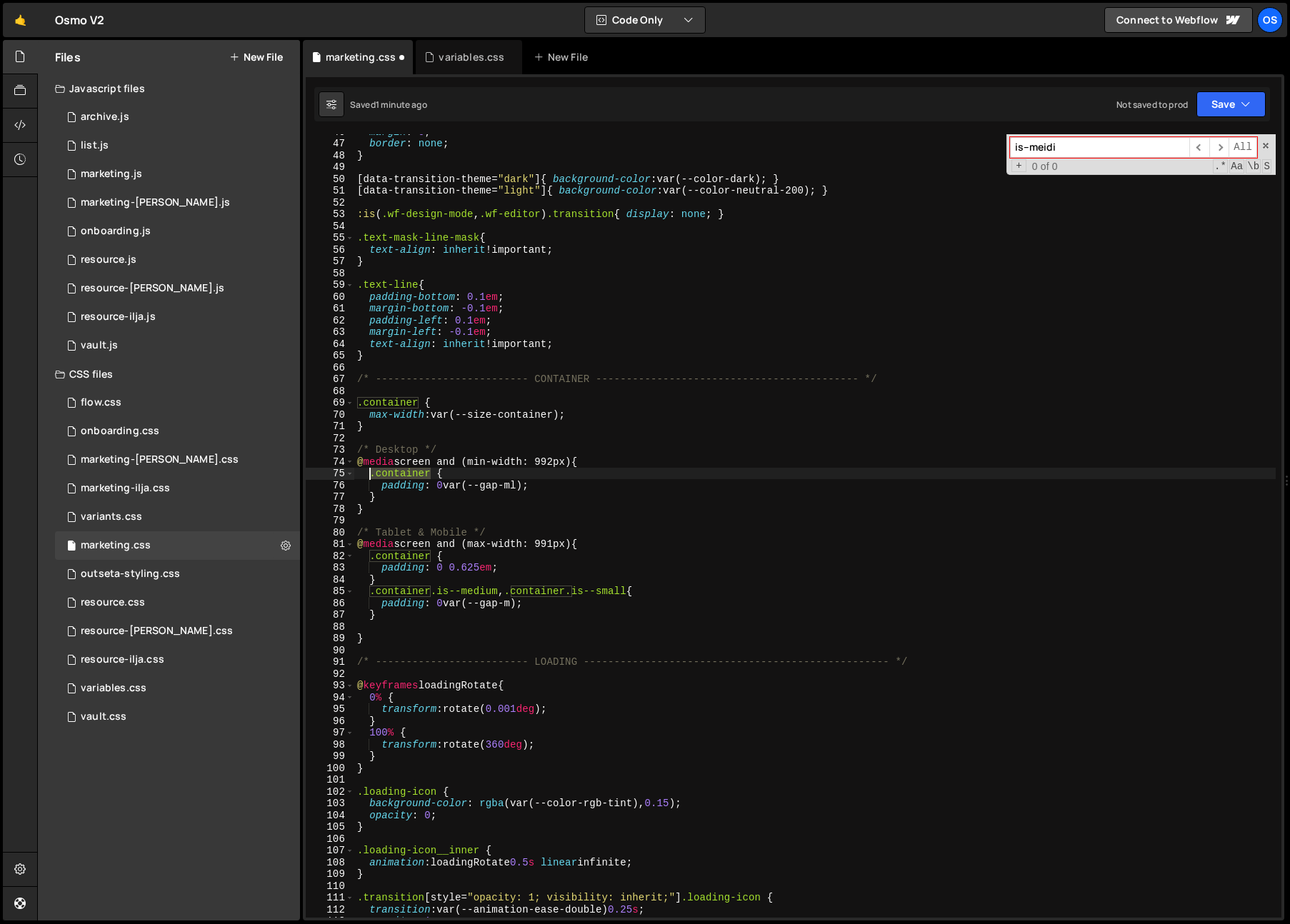
drag, startPoint x: 432, startPoint y: 476, endPoint x: 370, endPoint y: 474, distance: 62.0
click at [370, 474] on div "margin : 0 ; border : none ; } [ data-transition-theme = " dark " ] { backgroun…" at bounding box center [815, 529] width 921 height 807
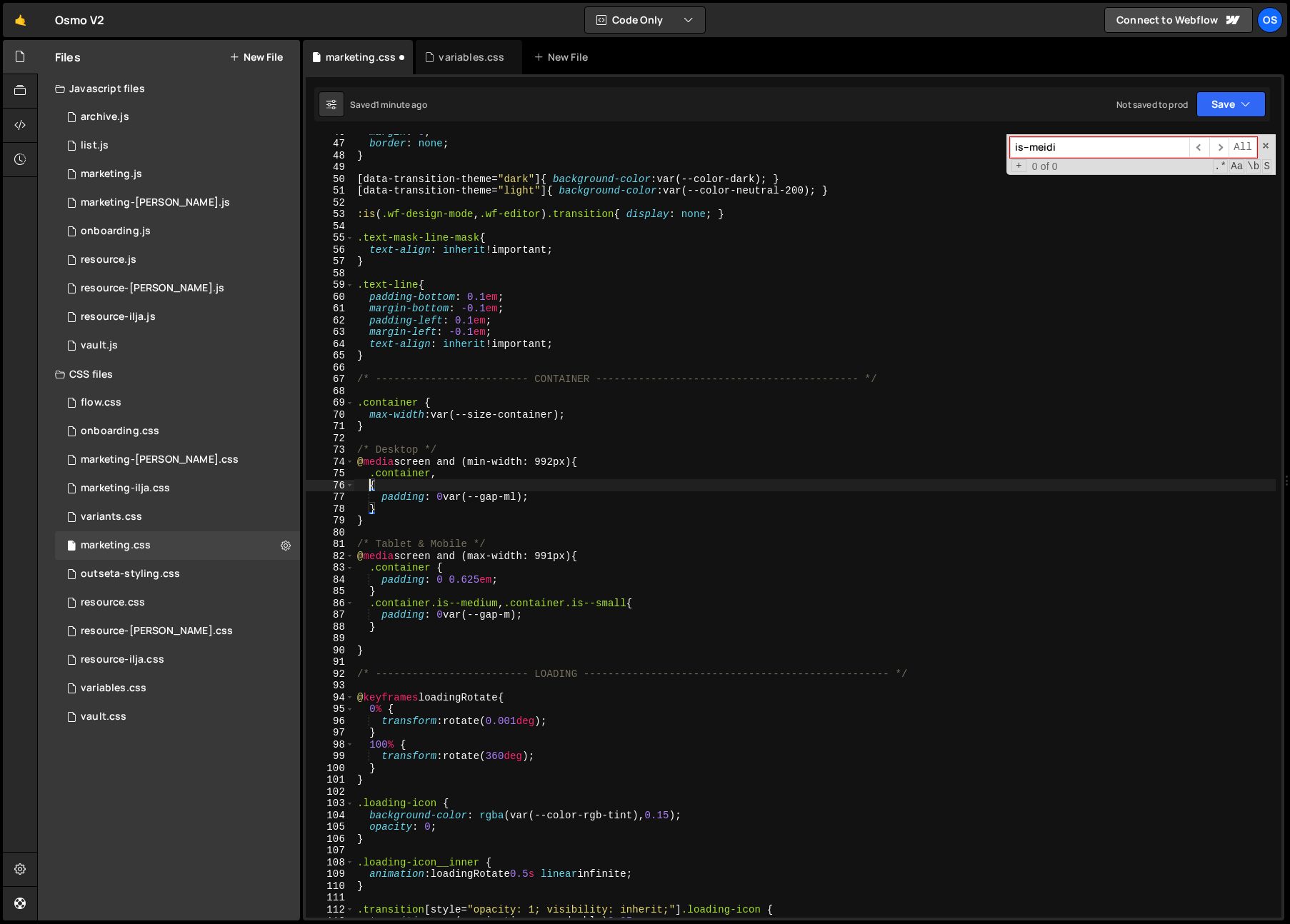
paste textarea ".container"
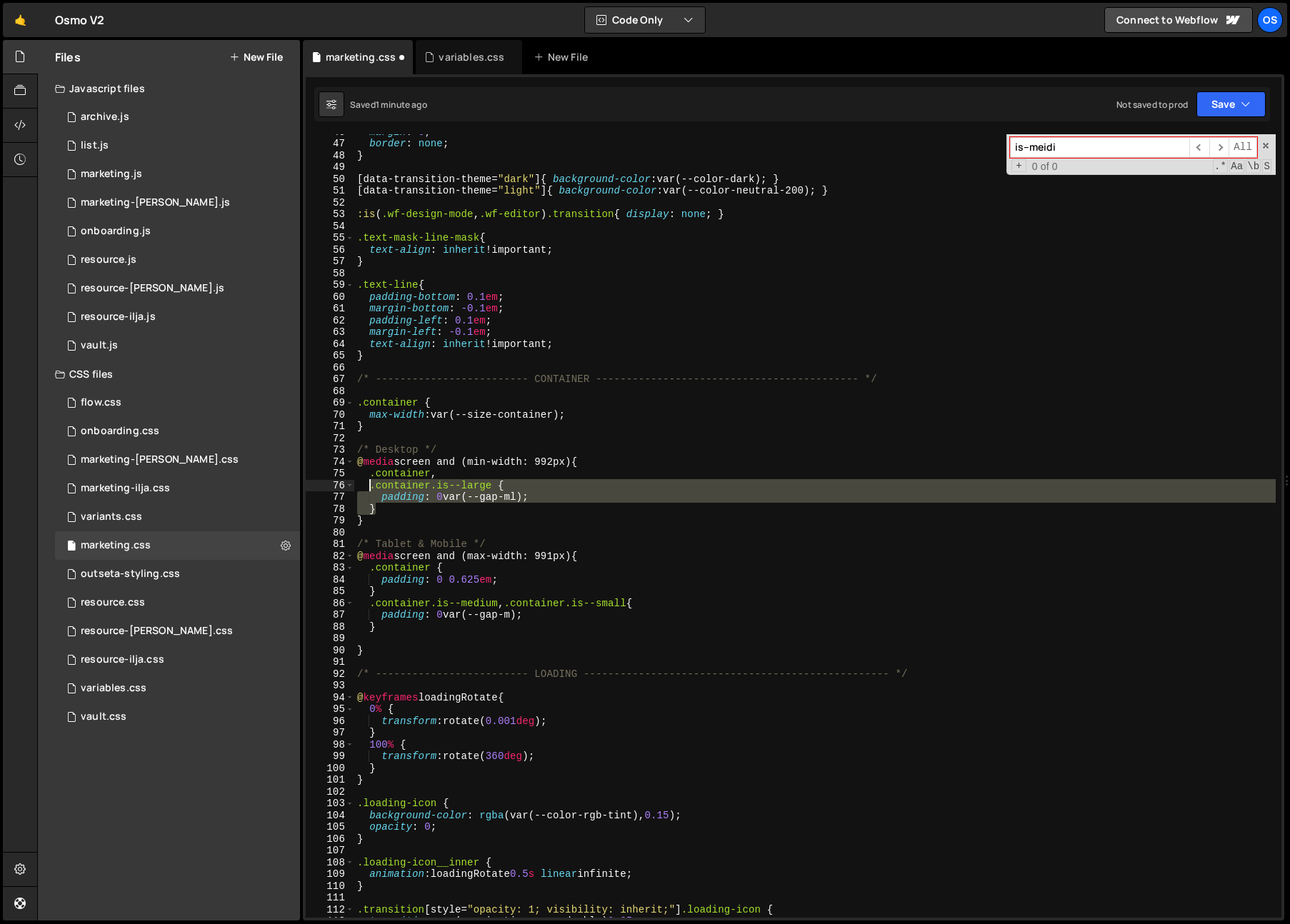
drag, startPoint x: 398, startPoint y: 507, endPoint x: 370, endPoint y: 484, distance: 36.2
click at [370, 484] on div "margin : 0 ; border : none ; } [ data-transition-theme = " dark " ] { backgroun…" at bounding box center [815, 529] width 921 height 807
type textarea "}"
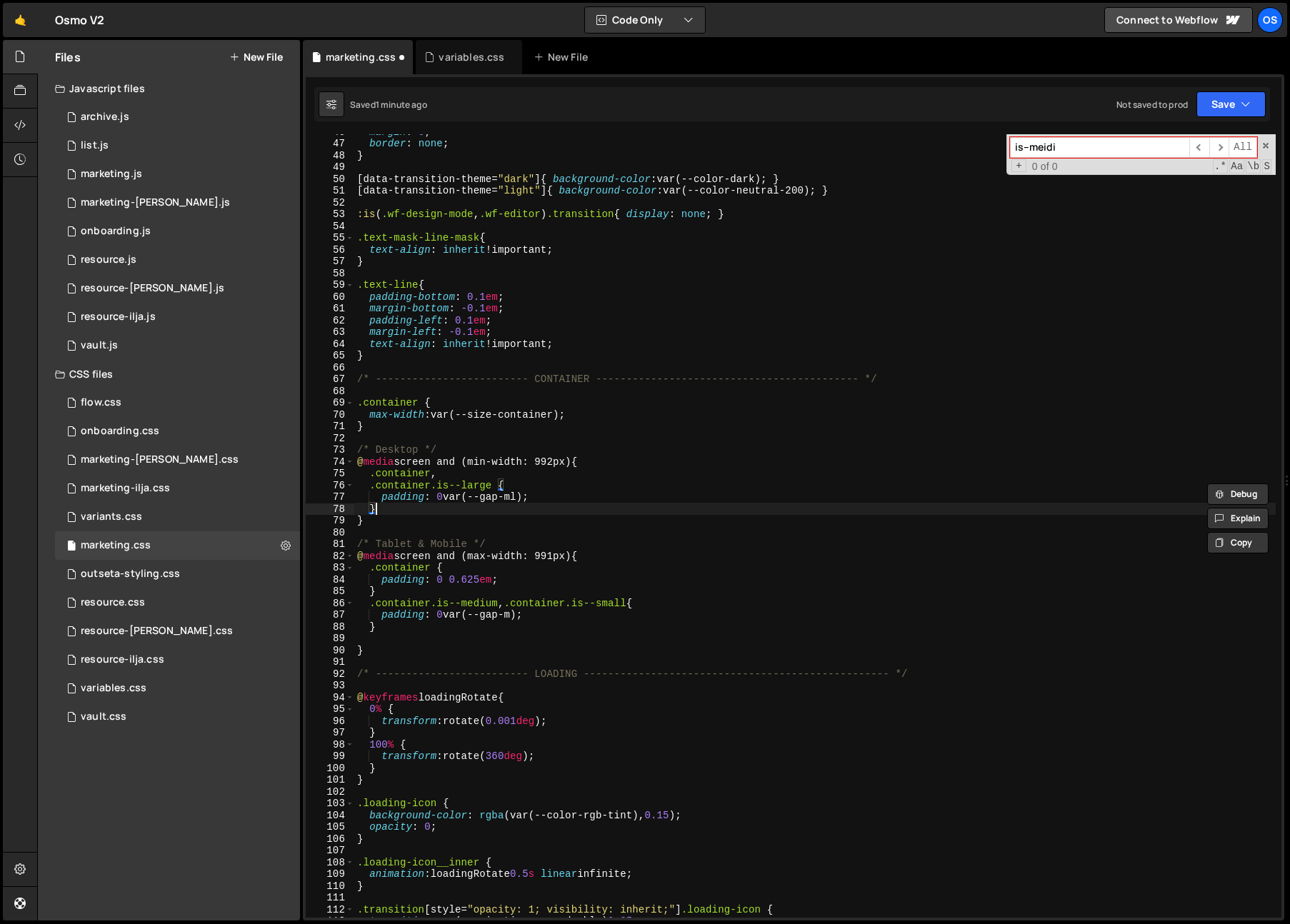
scroll to position [0, 0]
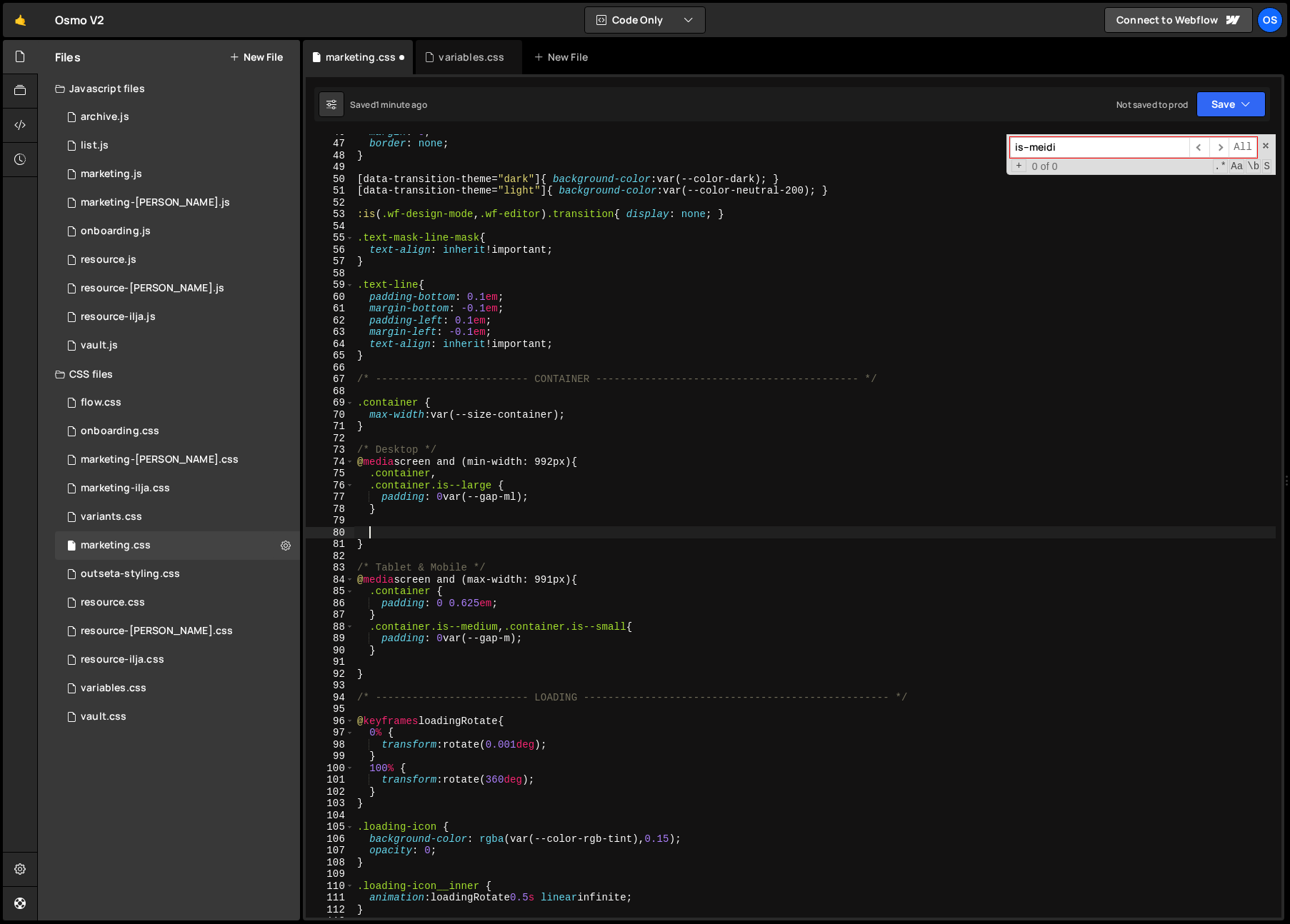
paste textarea "}"
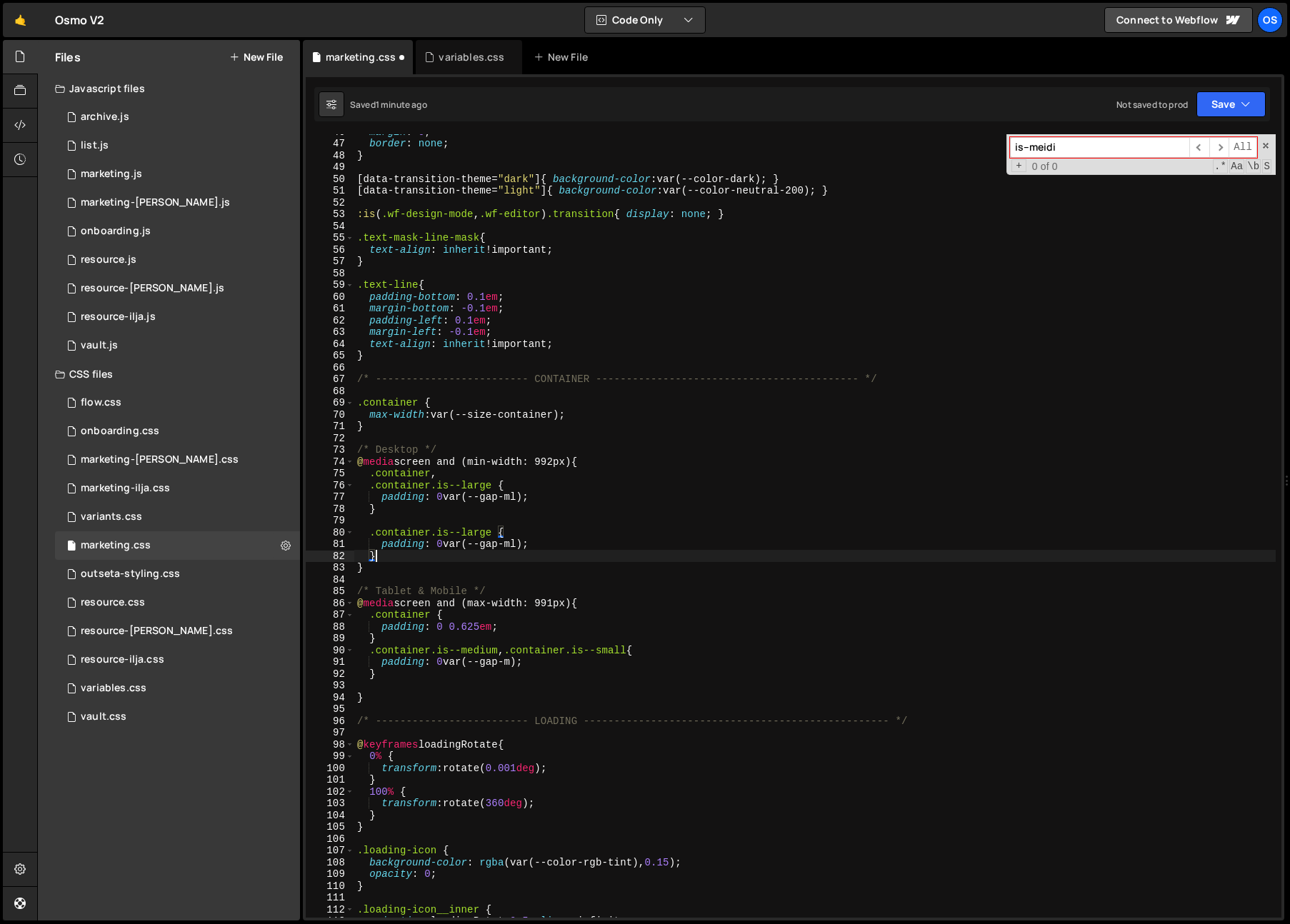
click at [466, 532] on div "margin : 0 ; border : none ; } [ data-transition-theme = " dark " ] { backgroun…" at bounding box center [815, 529] width 921 height 807
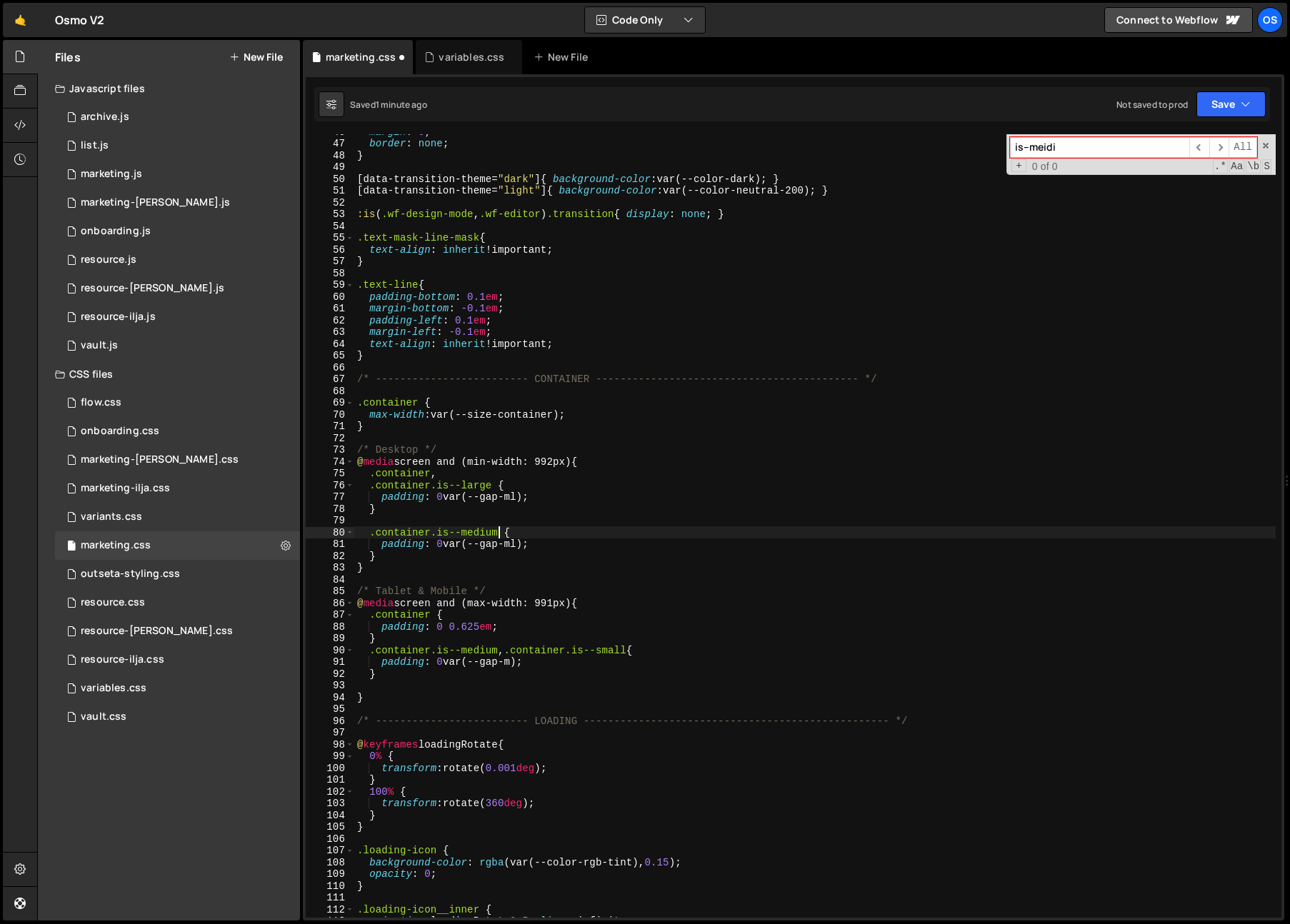
scroll to position [0, 9]
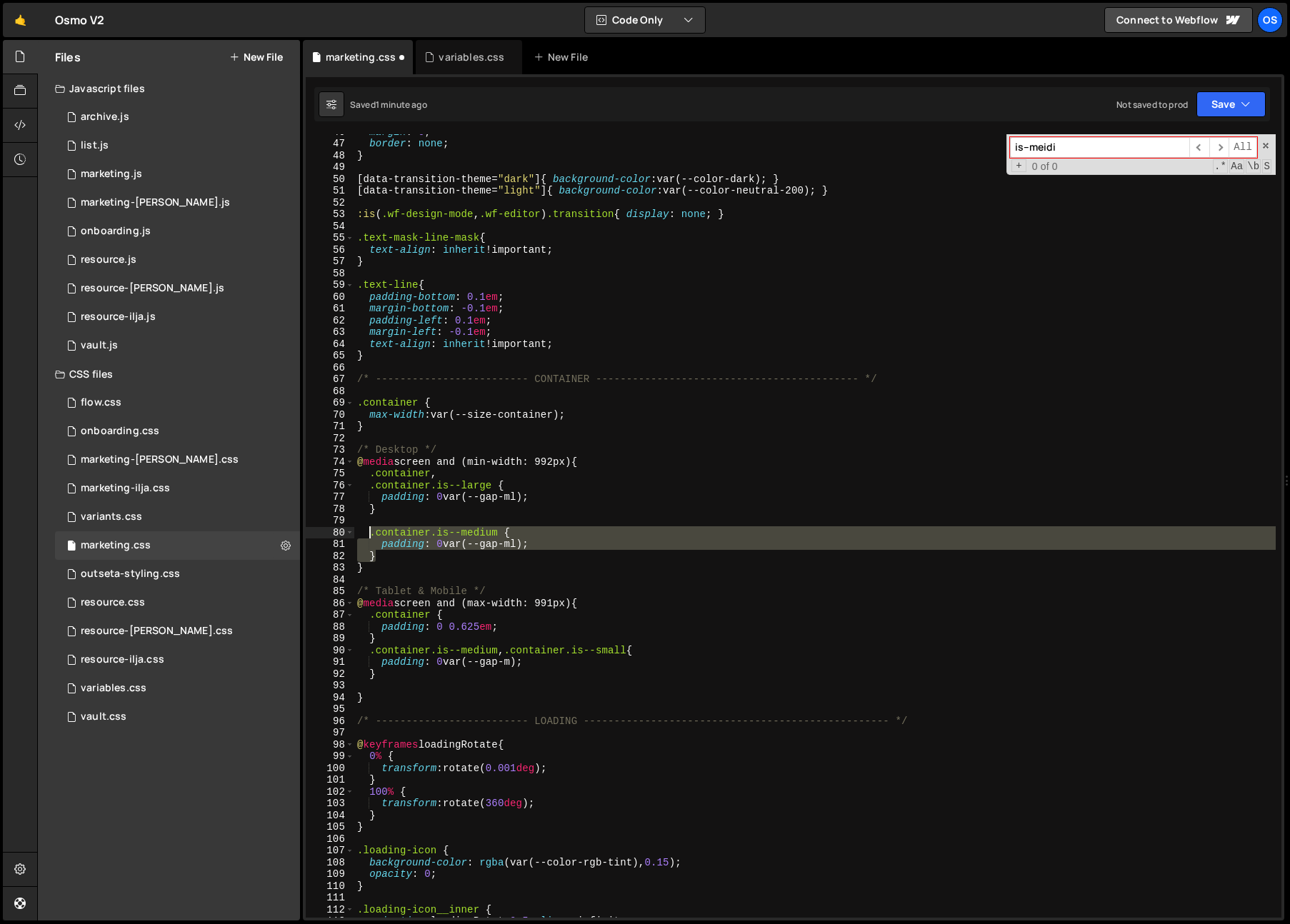
drag, startPoint x: 381, startPoint y: 555, endPoint x: 371, endPoint y: 536, distance: 21.5
click at [371, 536] on div "margin : 0 ; border : none ; } [ data-transition-theme = " dark " ] { backgroun…" at bounding box center [815, 529] width 921 height 807
type textarea "}"
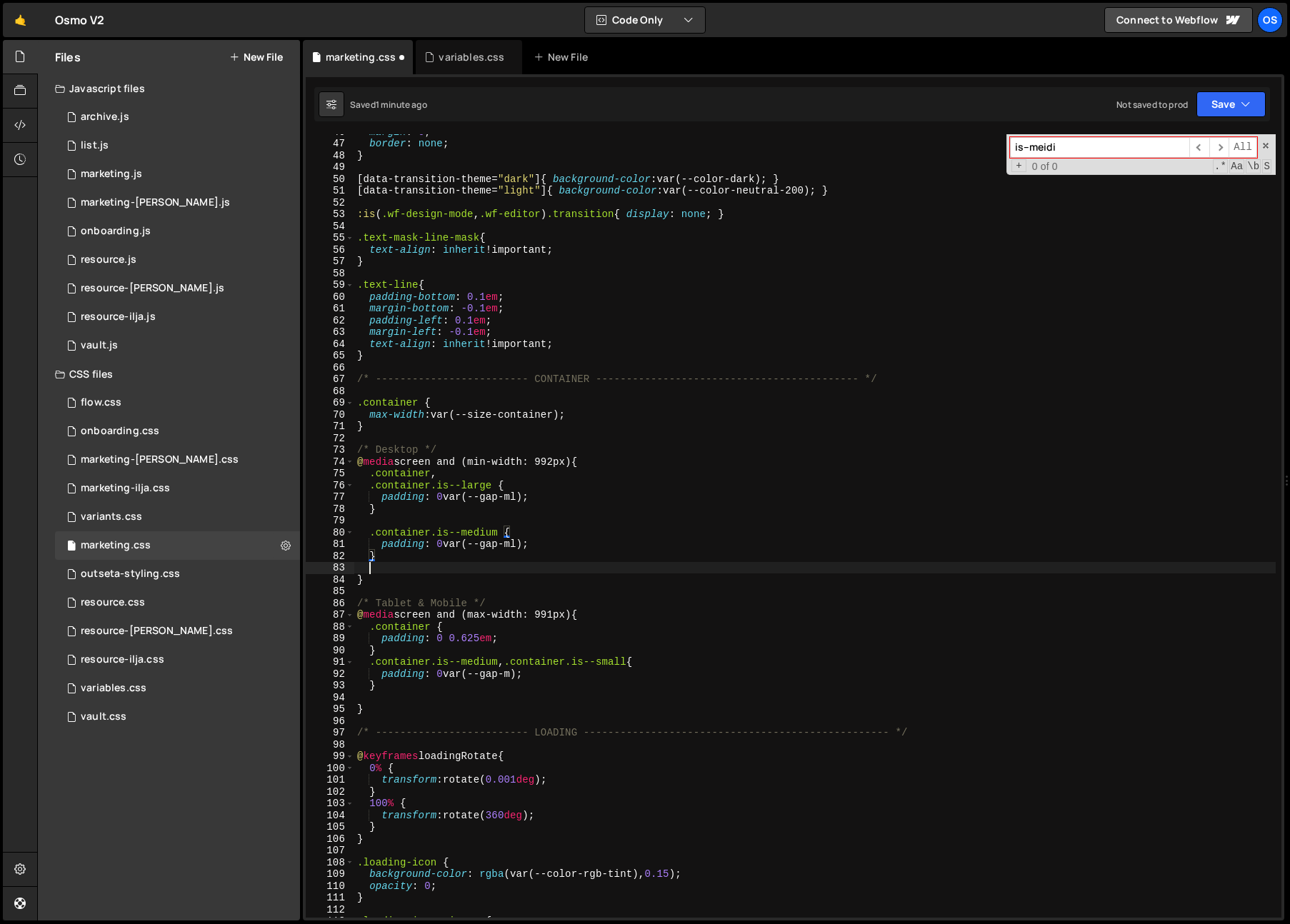
scroll to position [0, 0]
paste textarea "}"
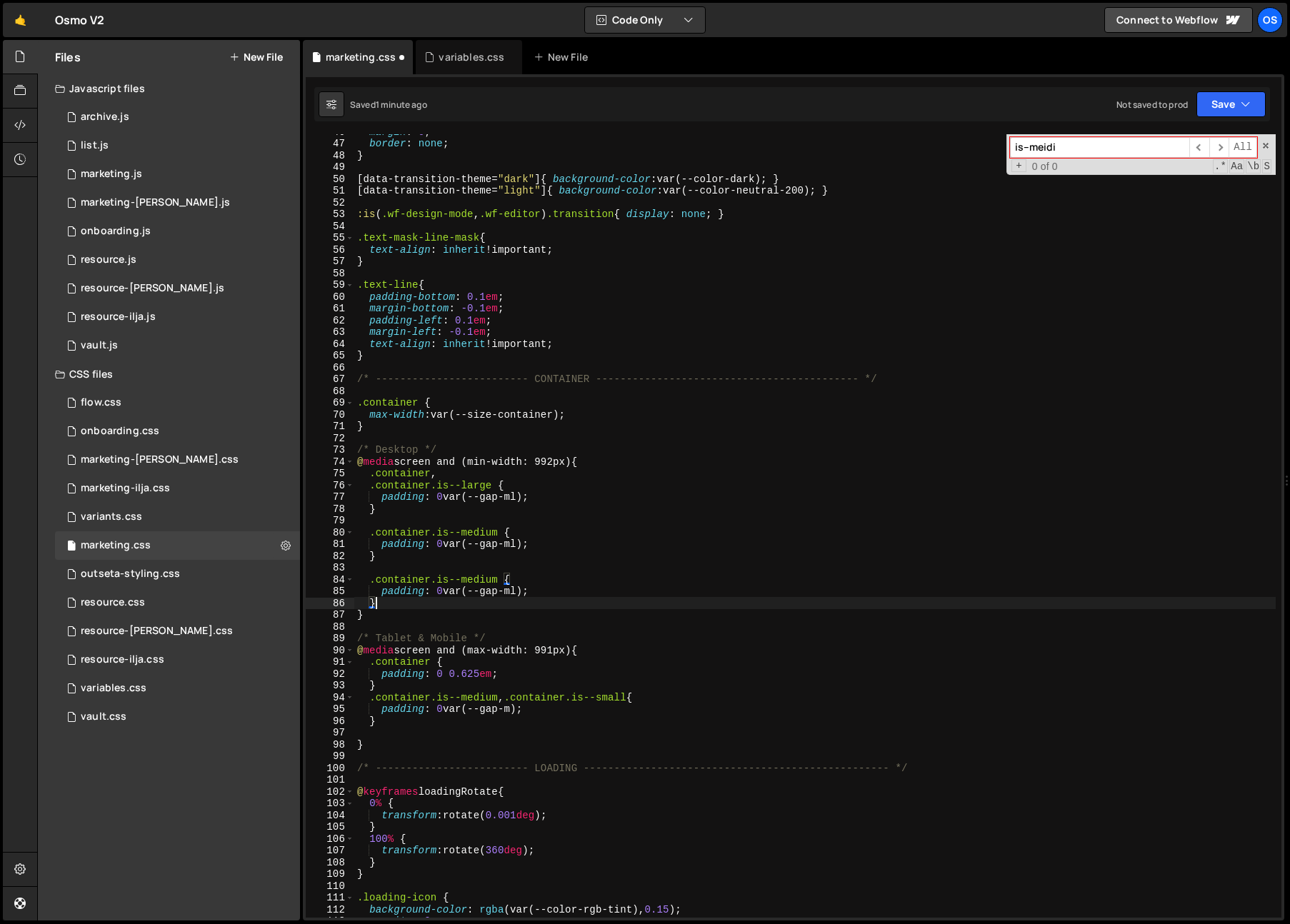
click at [477, 576] on div "margin : 0 ; border : none ; } [ data-transition-theme = " dark " ] { backgroun…" at bounding box center [815, 529] width 921 height 807
click at [683, 541] on div "margin : 0 ; border : none ; } [ data-transition-theme = " dark " ] { backgroun…" at bounding box center [815, 529] width 921 height 807
drag, startPoint x: 541, startPoint y: 498, endPoint x: 383, endPoint y: 501, distance: 158.0
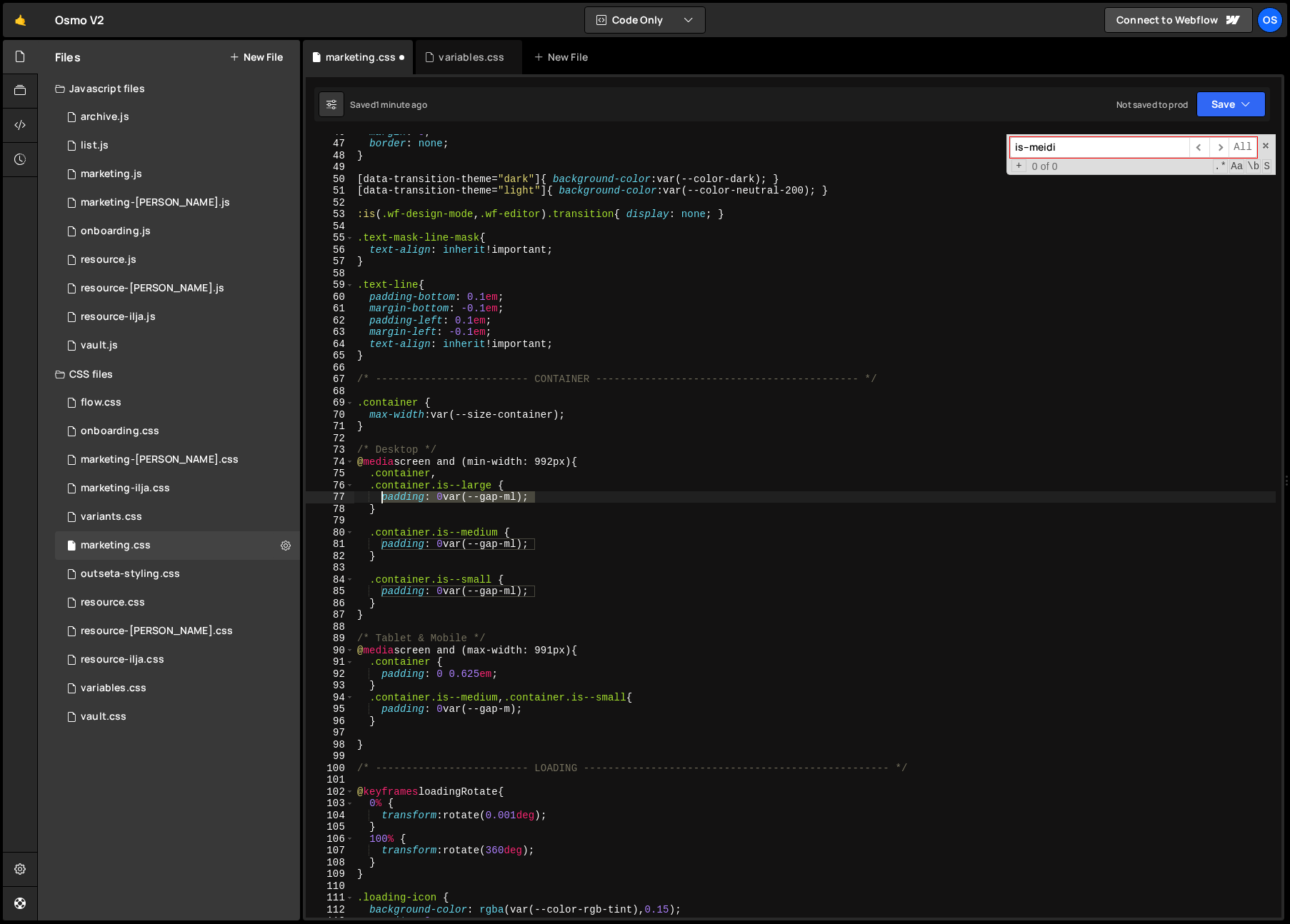
click at [383, 501] on div "margin : 0 ; border : none ; } [ data-transition-theme = " dark " ] { backgroun…" at bounding box center [815, 529] width 921 height 807
click at [590, 416] on div "margin : 0 ; border : none ; } [ data-transition-theme = " dark " ] { backgroun…" at bounding box center [815, 529] width 921 height 807
click at [528, 483] on div "margin : 0 ; border : none ; } [ data-transition-theme = " dark " ] { backgroun…" at bounding box center [815, 529] width 921 height 807
type textarea ".container.is--large {"
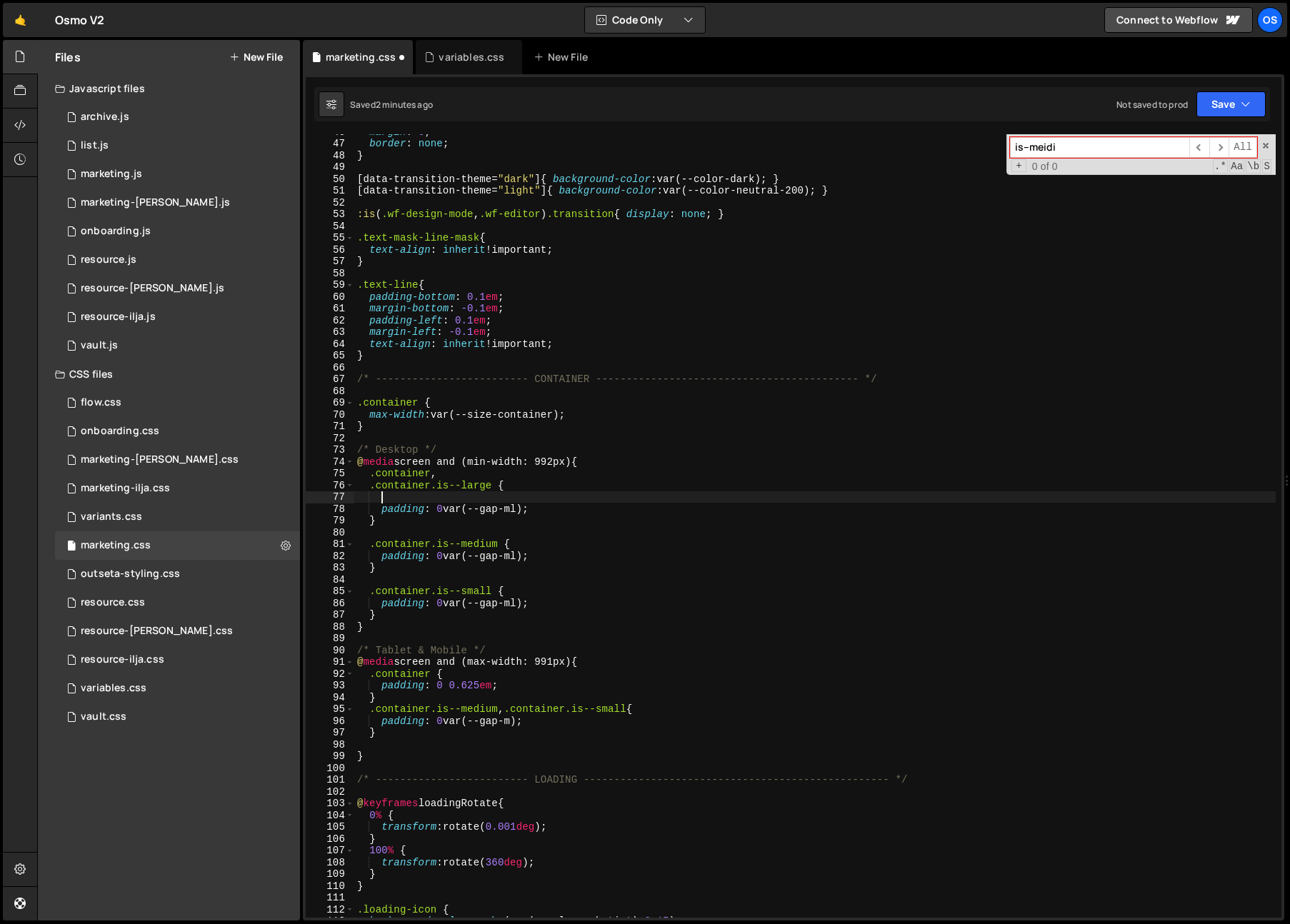
paste textarea "padding: 0 var(--gap-ml);"
drag, startPoint x: 579, startPoint y: 413, endPoint x: 390, endPoint y: 495, distance: 206.0
click at [367, 415] on div "margin : 0 ; border : none ; } [ data-transition-theme = " dark " ] { backgroun…" at bounding box center [815, 529] width 921 height 807
drag, startPoint x: 377, startPoint y: 498, endPoint x: 566, endPoint y: 498, distance: 189.0
click at [566, 498] on div "margin : 0 ; border : none ; } [ data-transition-theme = " dark " ] { backgroun…" at bounding box center [815, 529] width 921 height 807
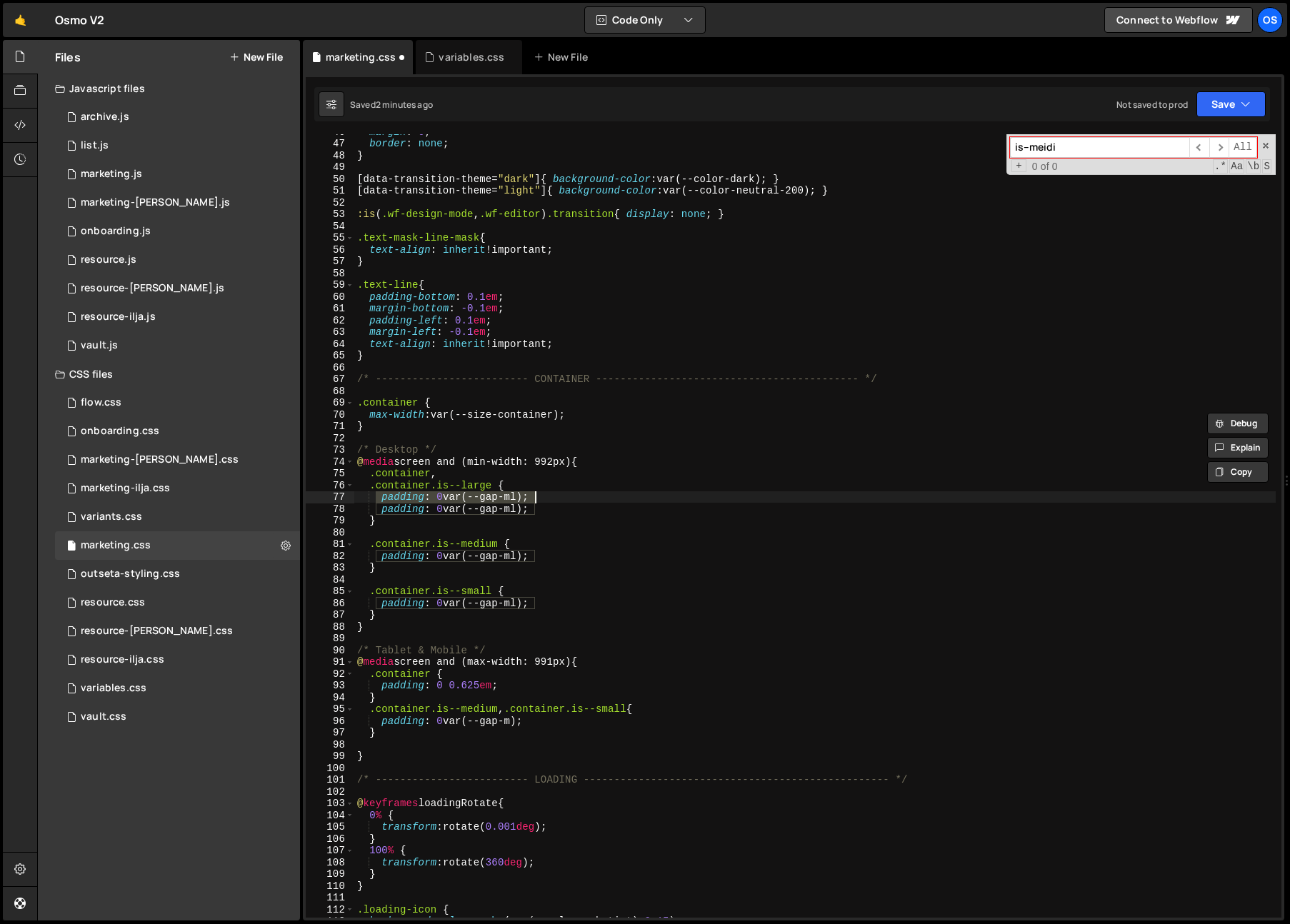
paste textarea "max-width: var(--size-container"
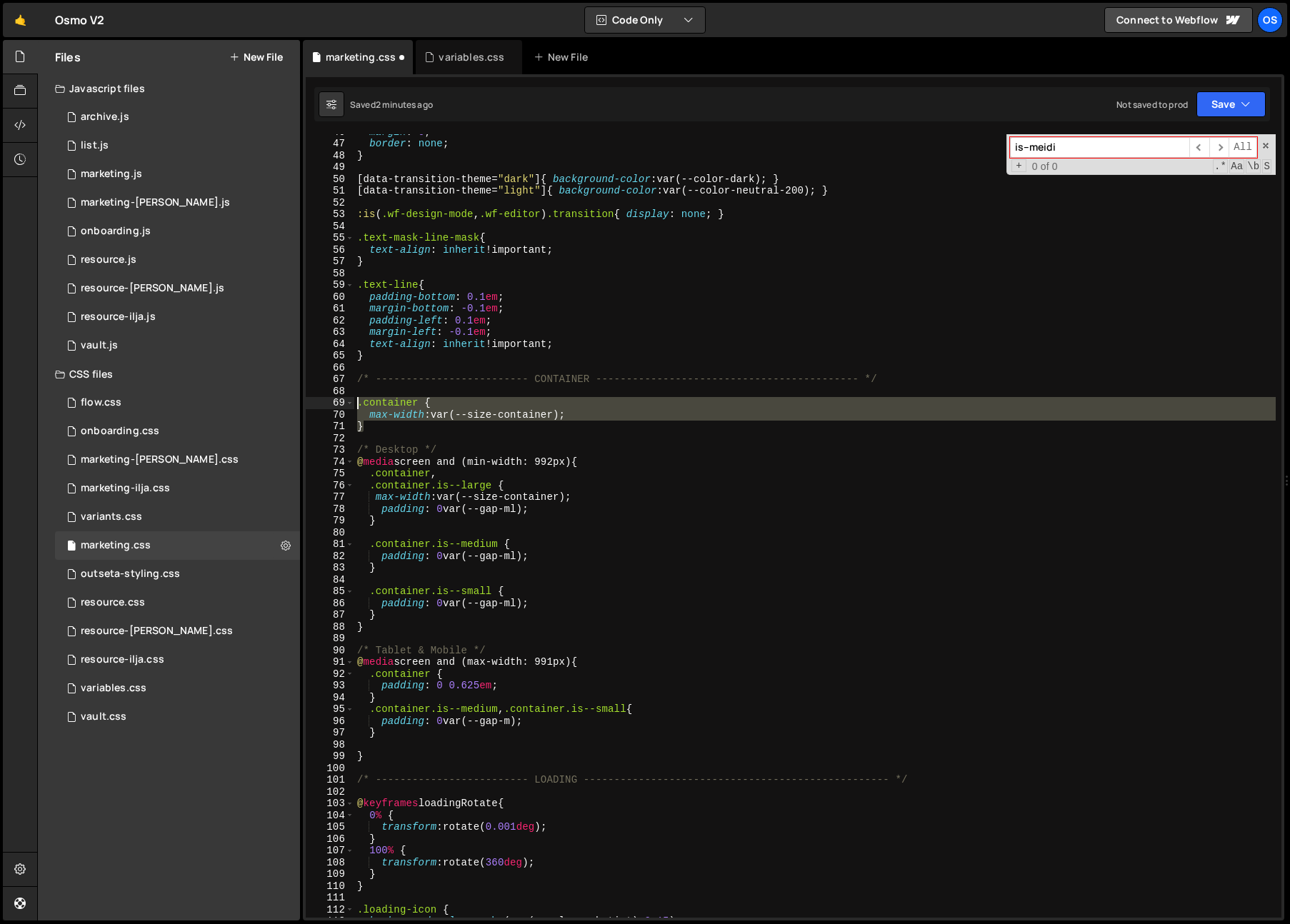
drag, startPoint x: 387, startPoint y: 427, endPoint x: 339, endPoint y: 406, distance: 52.4
click at [339, 406] on div "max-width: var(--size-container); 46 47 48 49 50 51 52 53 54 55 56 57 58 59 60 …" at bounding box center [794, 525] width 976 height 783
type textarea ".container { max-width: var(--size-container);"
click at [445, 60] on div "variables.css" at bounding box center [471, 56] width 65 height 14
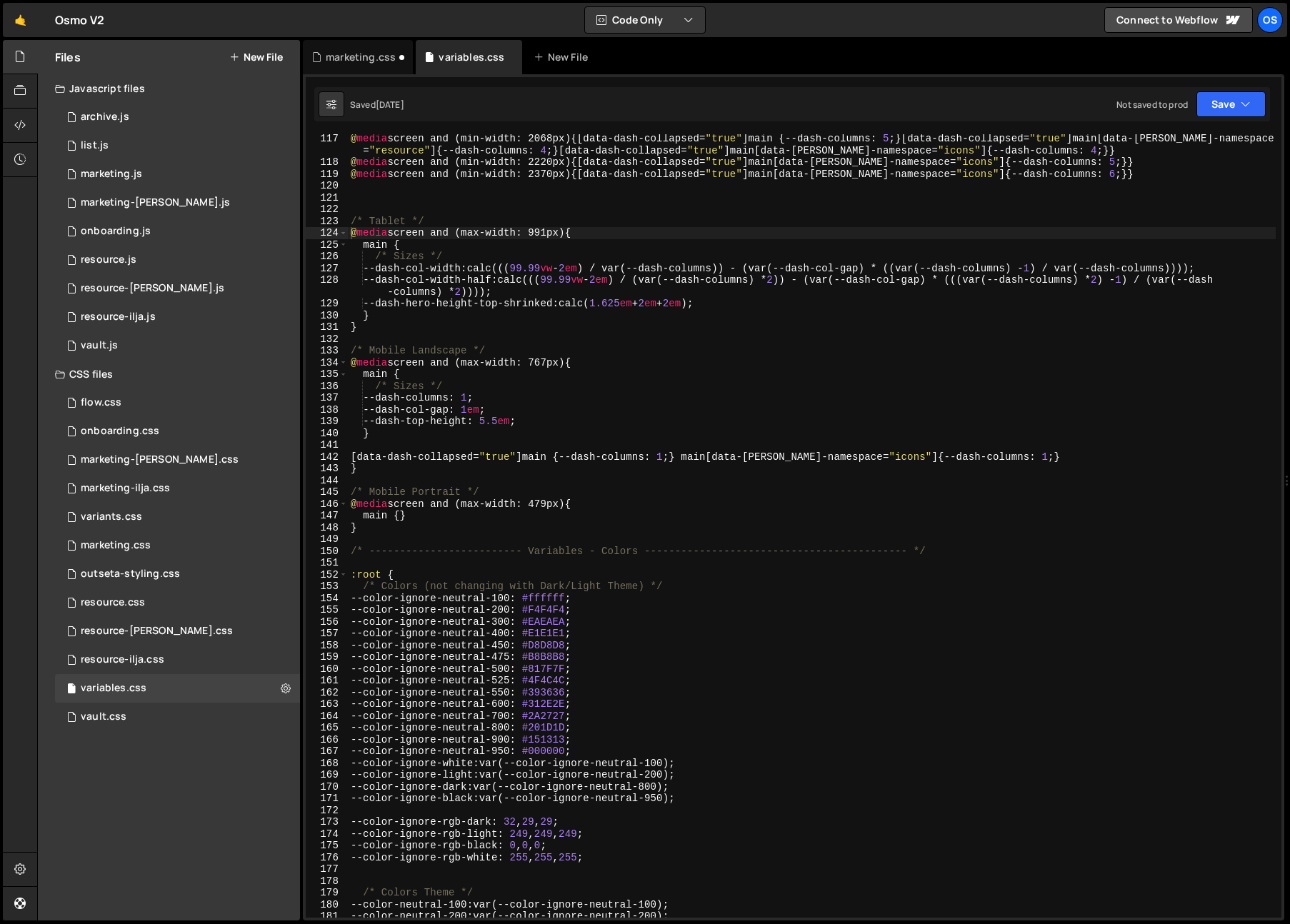
type textarea "}"
click at [568, 330] on div "@ media screen and (min-width: 2068px) { [ data-dash-collapsed = " true " ] mai…" at bounding box center [812, 542] width 928 height 819
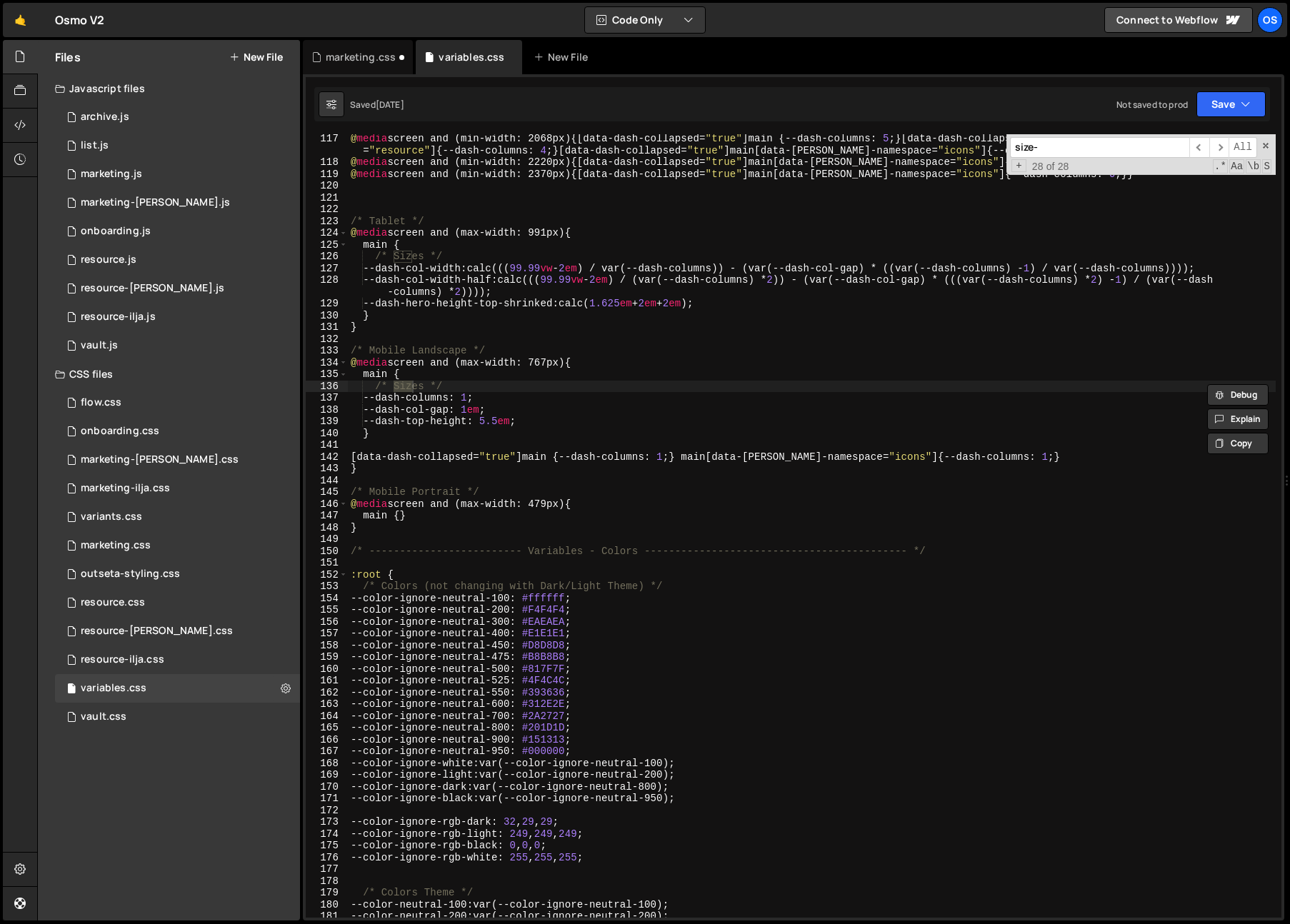
scroll to position [150, 0]
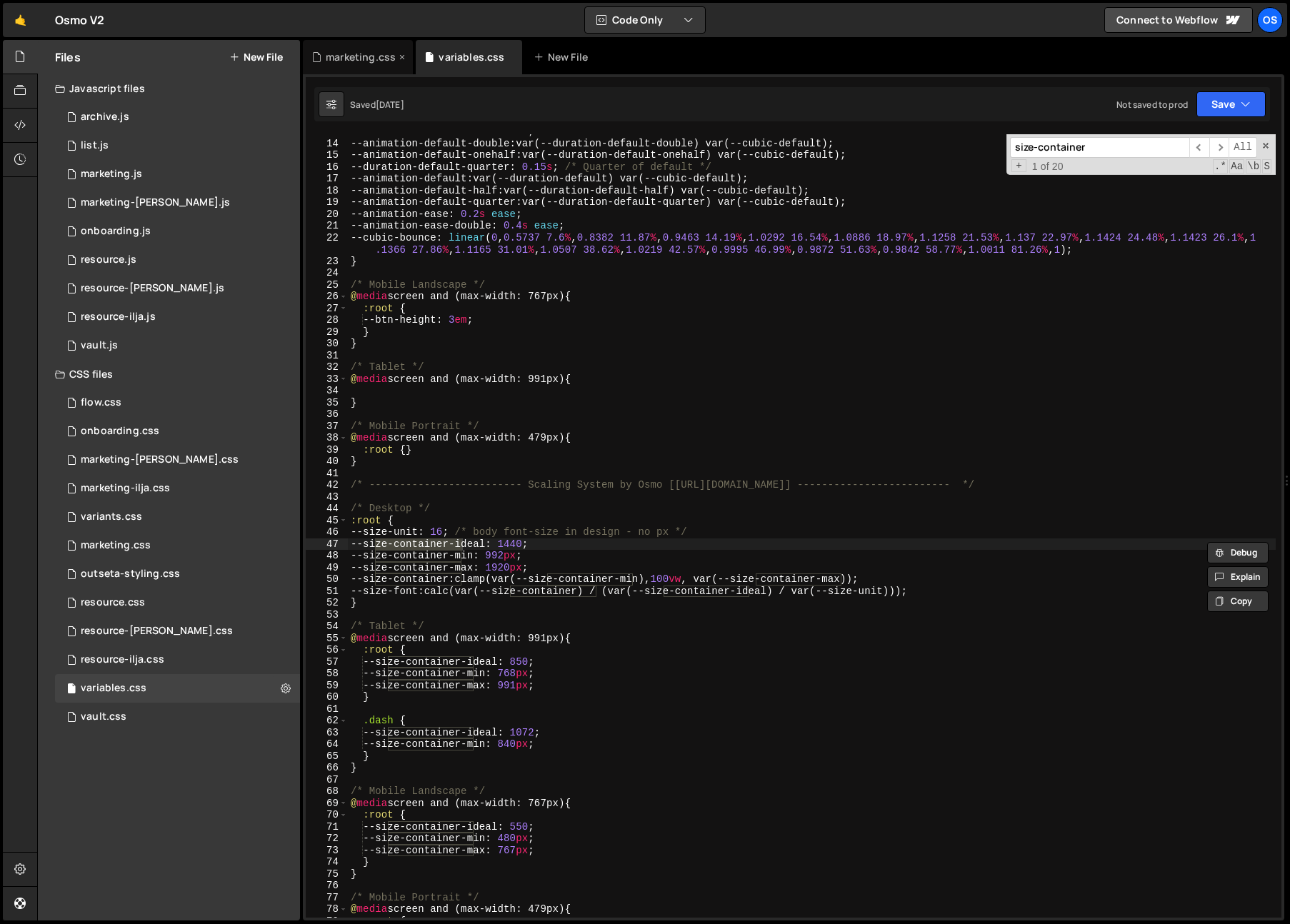
type input "size-container"
click at [365, 55] on div "marketing.css" at bounding box center [361, 56] width 70 height 14
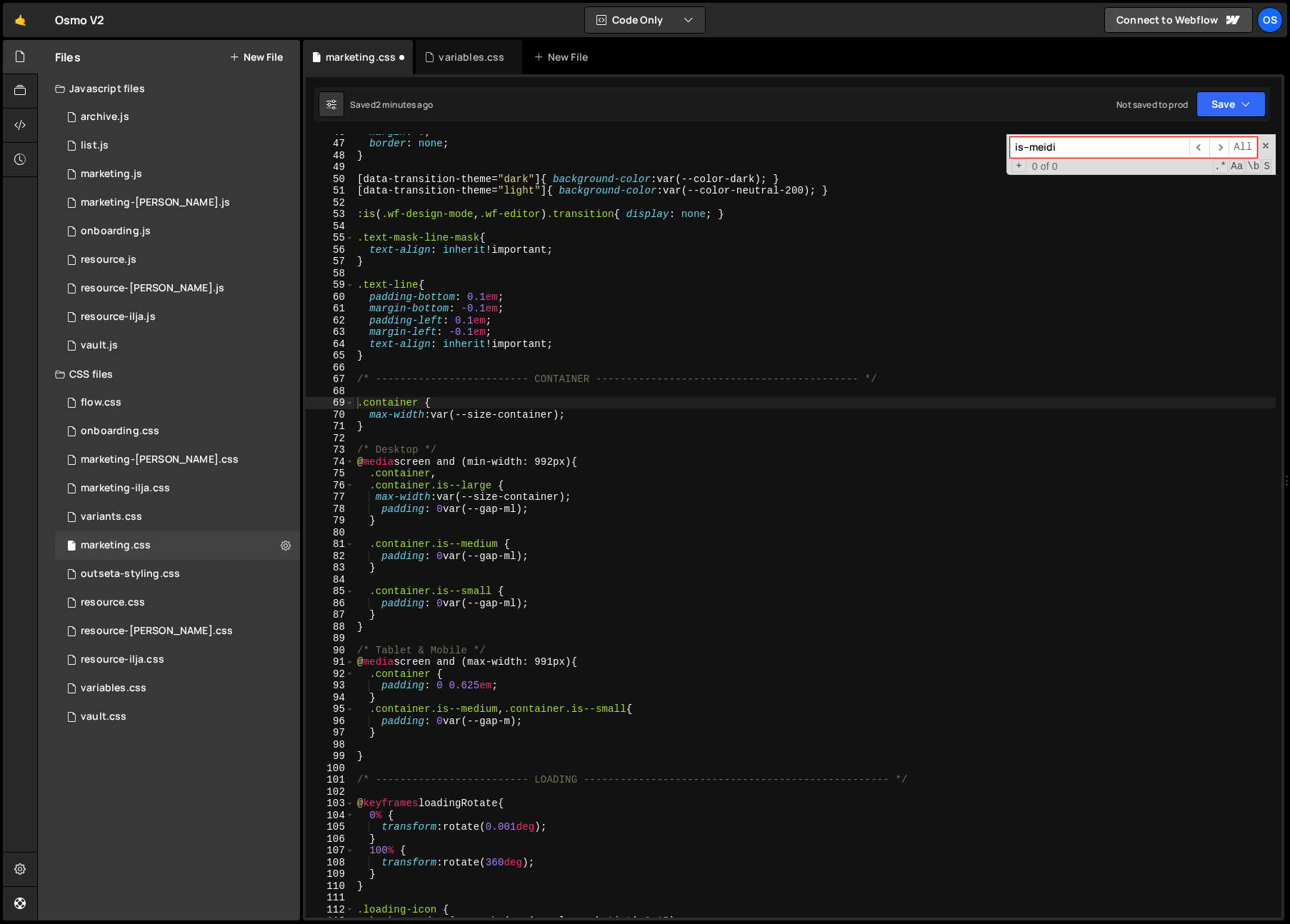
type textarea "max-width: var(--size-container);"
click at [571, 409] on div "margin : 0 ; border : none ; } [ data-transition-theme = " dark " ] { backgroun…" at bounding box center [815, 529] width 921 height 807
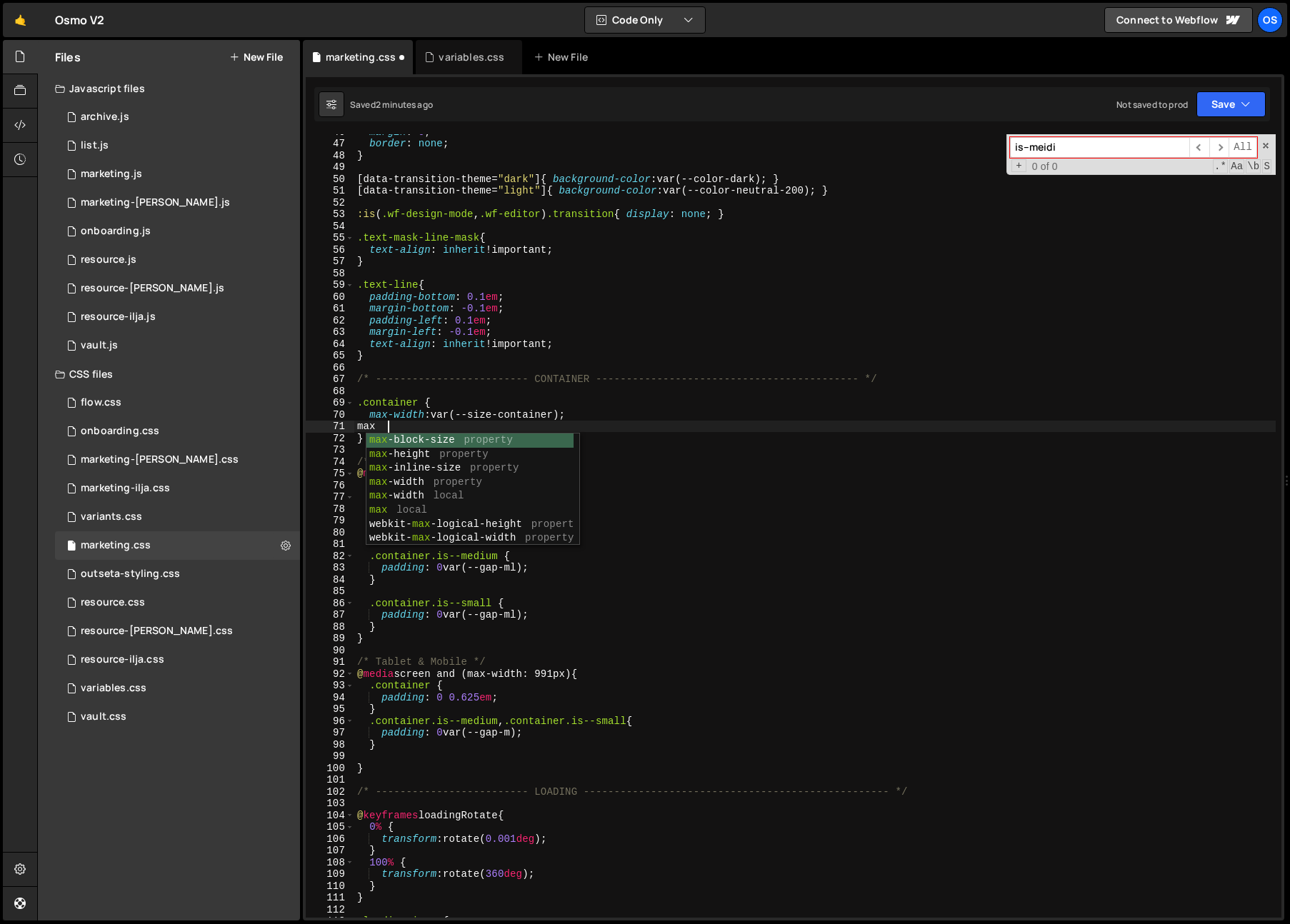
type textarea "m"
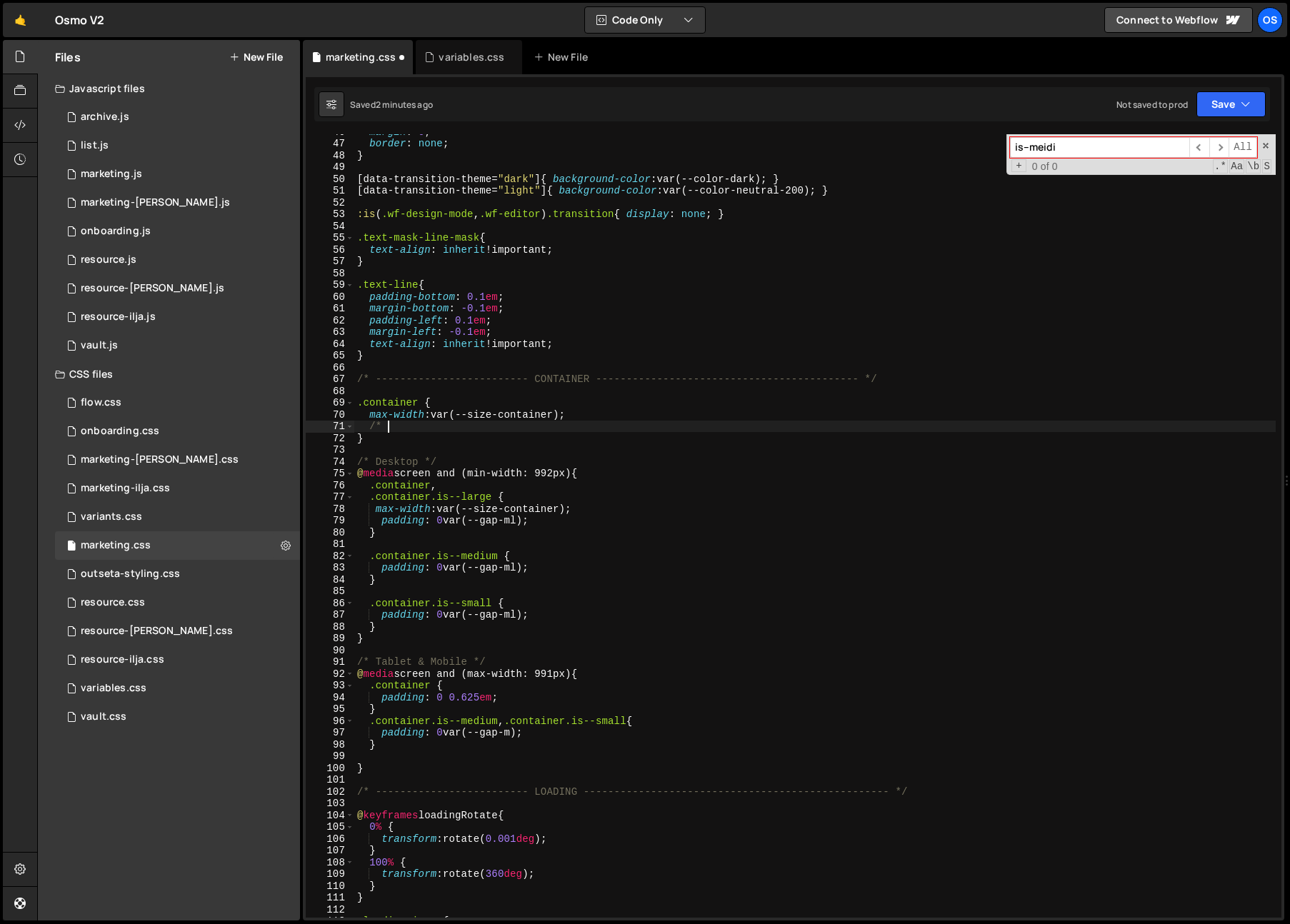
paste textarea "90"
click at [534, 431] on div "margin : 0 ; border : none ; } [ data-transition-theme = " dark " ] { backgroun…" at bounding box center [815, 529] width 921 height 807
click at [378, 510] on div "margin : 0 ; border : none ; } [ data-transition-theme = " dark " ] { backgroun…" at bounding box center [815, 529] width 921 height 807
click at [552, 557] on div "margin : 0 ; border : none ; } [ data-transition-theme = " dark " ] { backgroun…" at bounding box center [815, 529] width 921 height 807
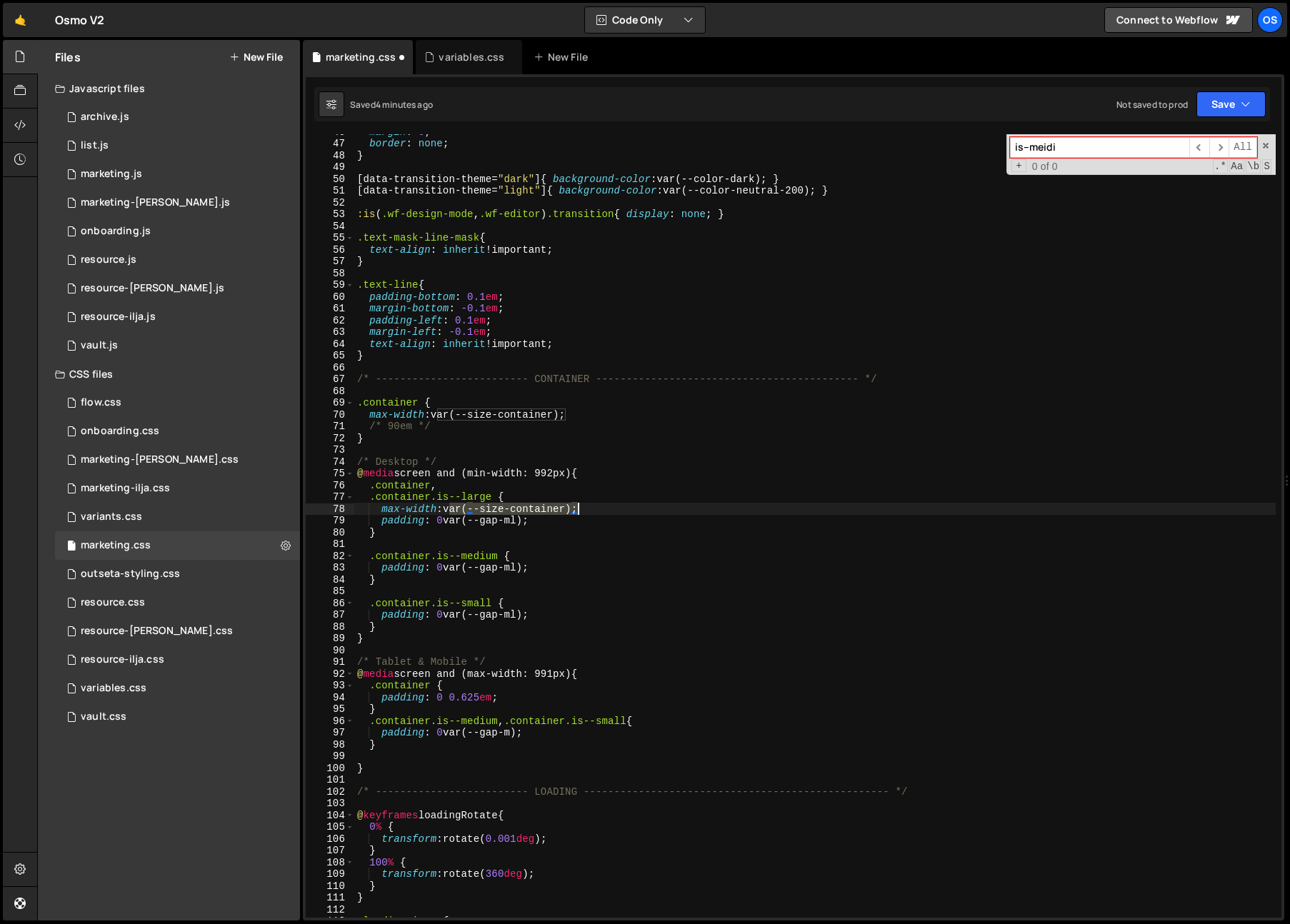
drag, startPoint x: 449, startPoint y: 512, endPoint x: 579, endPoint y: 505, distance: 130.2
click at [579, 505] on div "margin : 0 ; border : none ; } [ data-transition-theme = " dark " ] { backgroun…" at bounding box center [815, 529] width 921 height 807
type textarea "max-width: var(--size-container);"
click at [493, 587] on div "margin : 0 ; border : none ; } [ data-transition-theme = " dark " ] { backgroun…" at bounding box center [815, 529] width 921 height 807
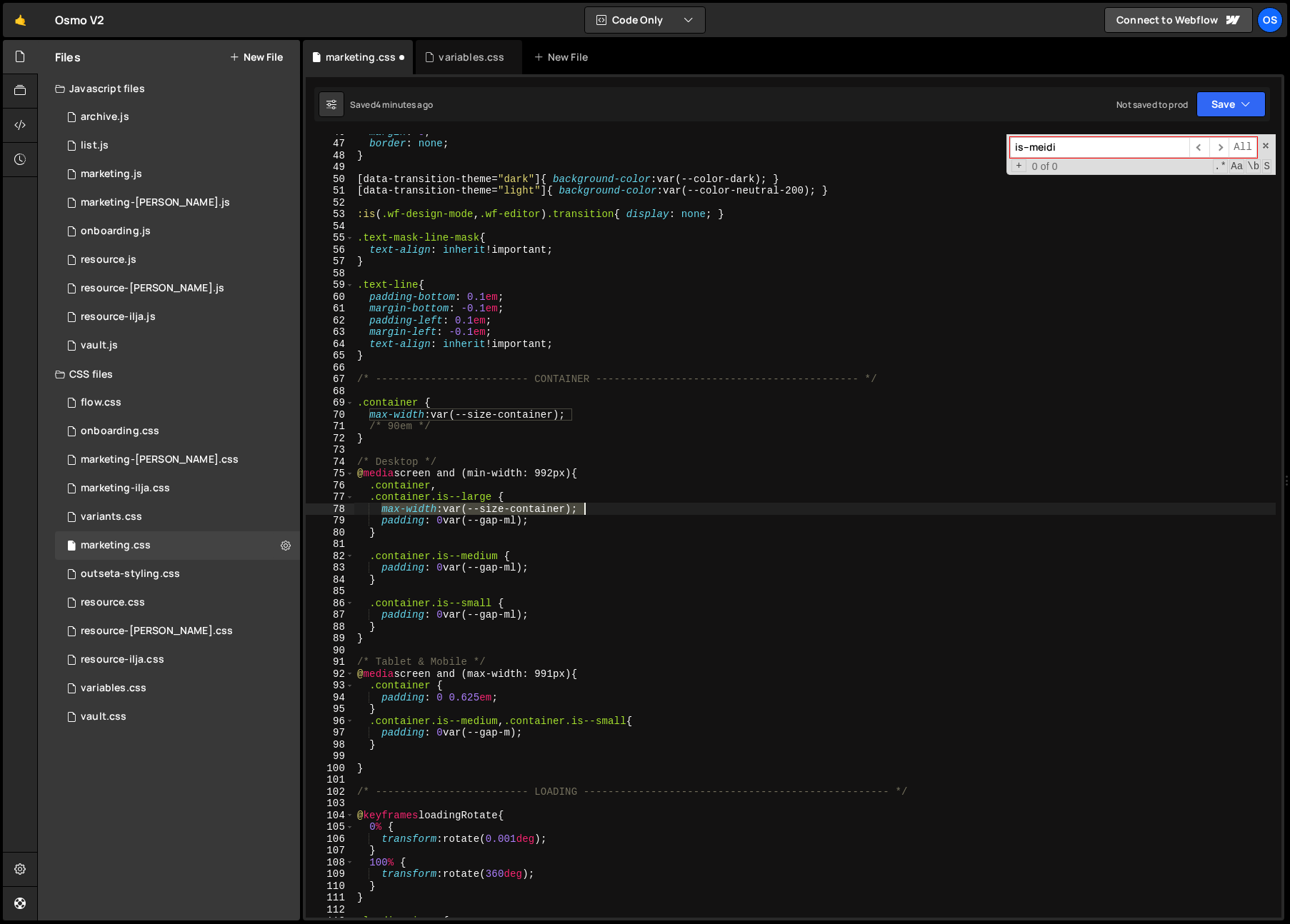
drag, startPoint x: 384, startPoint y: 508, endPoint x: 624, endPoint y: 512, distance: 240.0
click at [624, 512] on div "margin : 0 ; border : none ; } [ data-transition-theme = " dark " ] { backgroun…" at bounding box center [815, 529] width 921 height 807
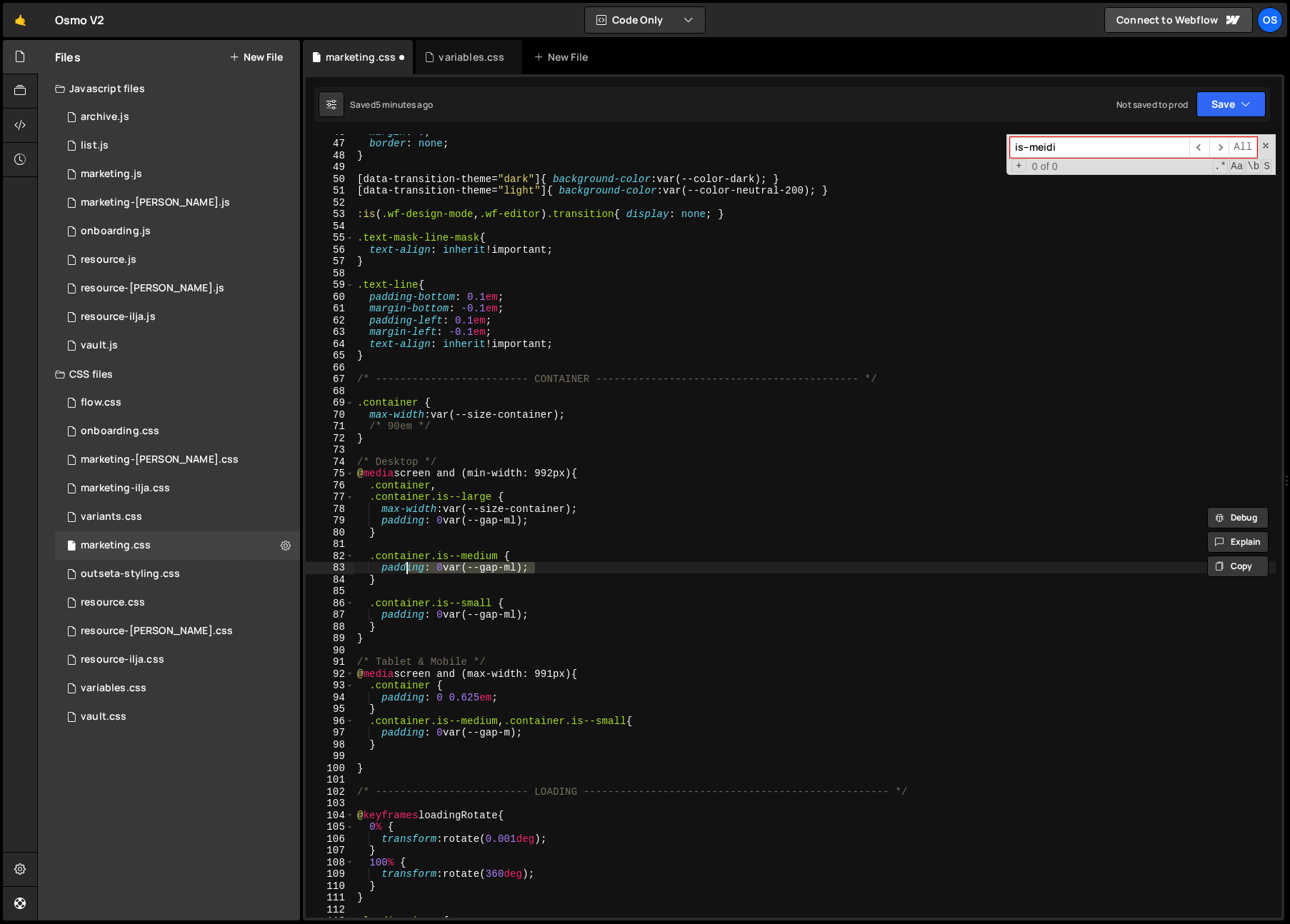
drag, startPoint x: 537, startPoint y: 568, endPoint x: 457, endPoint y: 567, distance: 80.0
click at [410, 567] on div "margin : 0 ; border : none ; } [ data-transition-theme = " dark " ] { backgroun…" at bounding box center [815, 529] width 921 height 807
click at [556, 565] on div "margin : 0 ; border : none ; } [ data-transition-theme = " dark " ] { backgroun…" at bounding box center [815, 525] width 921 height 783
drag, startPoint x: 516, startPoint y: 564, endPoint x: 380, endPoint y: 570, distance: 136.1
click at [380, 570] on div "margin : 0 ; border : none ; } [ data-transition-theme = " dark " ] { backgroun…" at bounding box center [815, 529] width 921 height 807
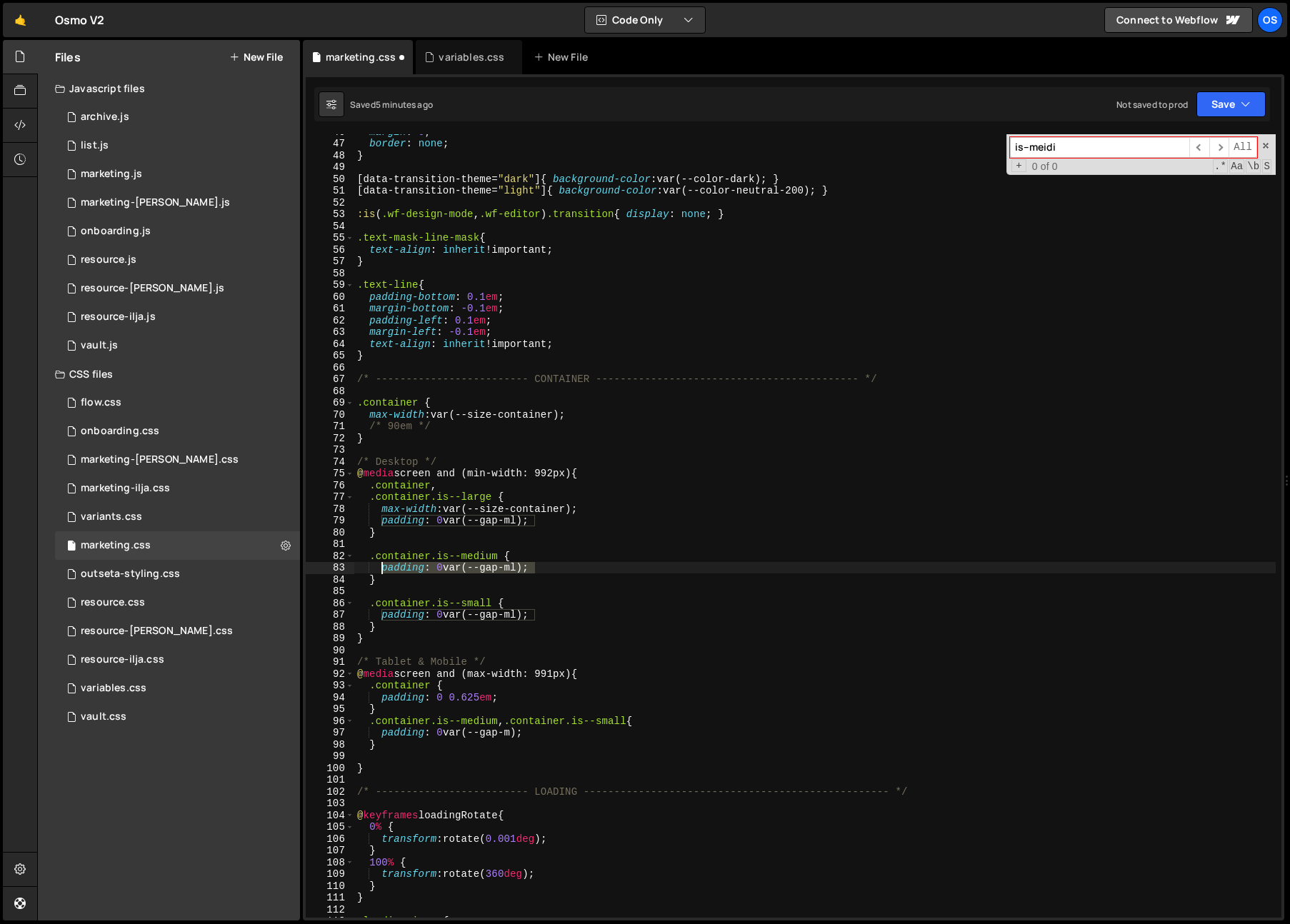
paste textarea "max-width: var(--size-container"
click at [447, 569] on div "margin : 0 ; border : none ; } [ data-transition-theme = " dark " ] { backgroun…" at bounding box center [815, 529] width 921 height 807
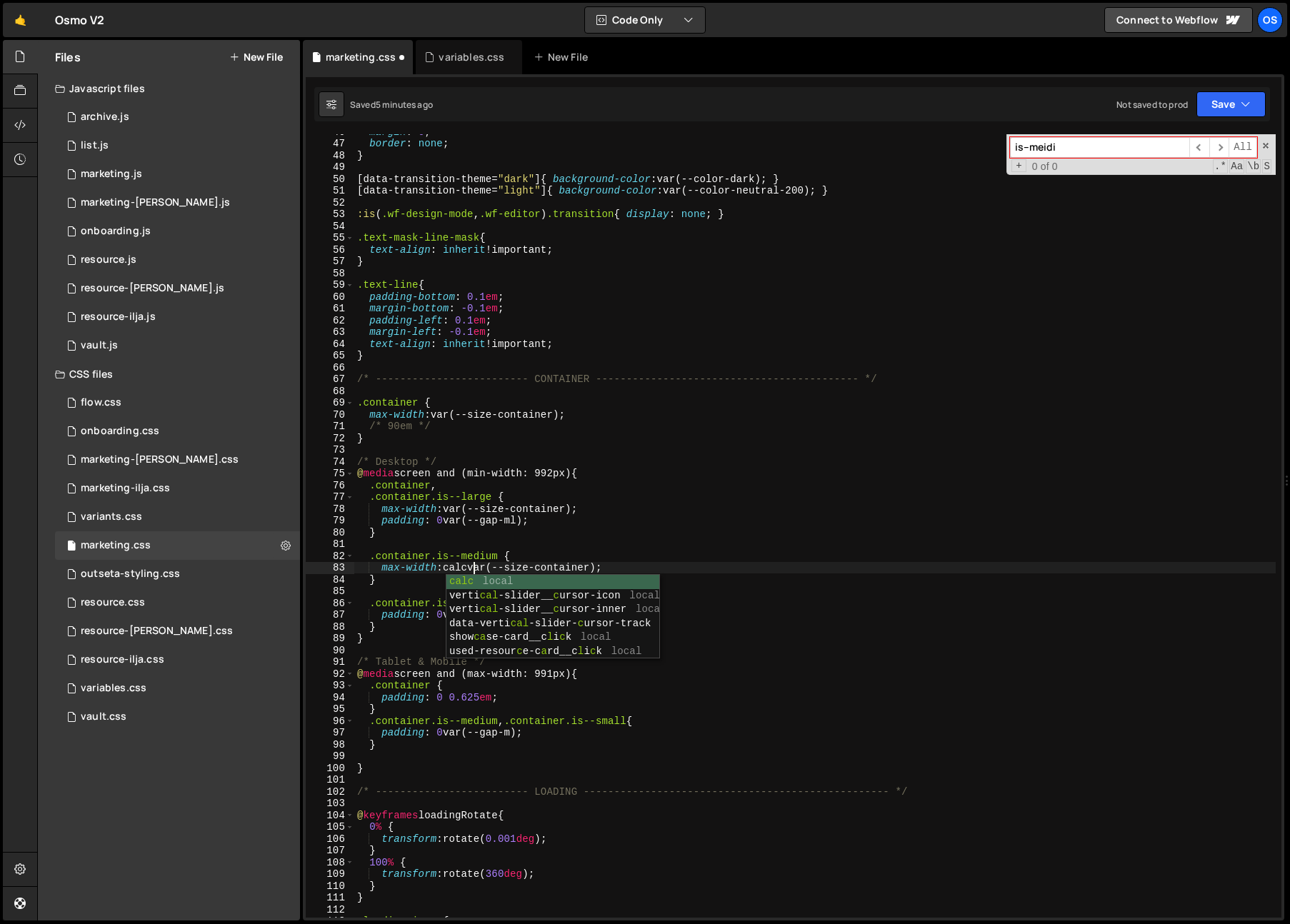
scroll to position [0, 7]
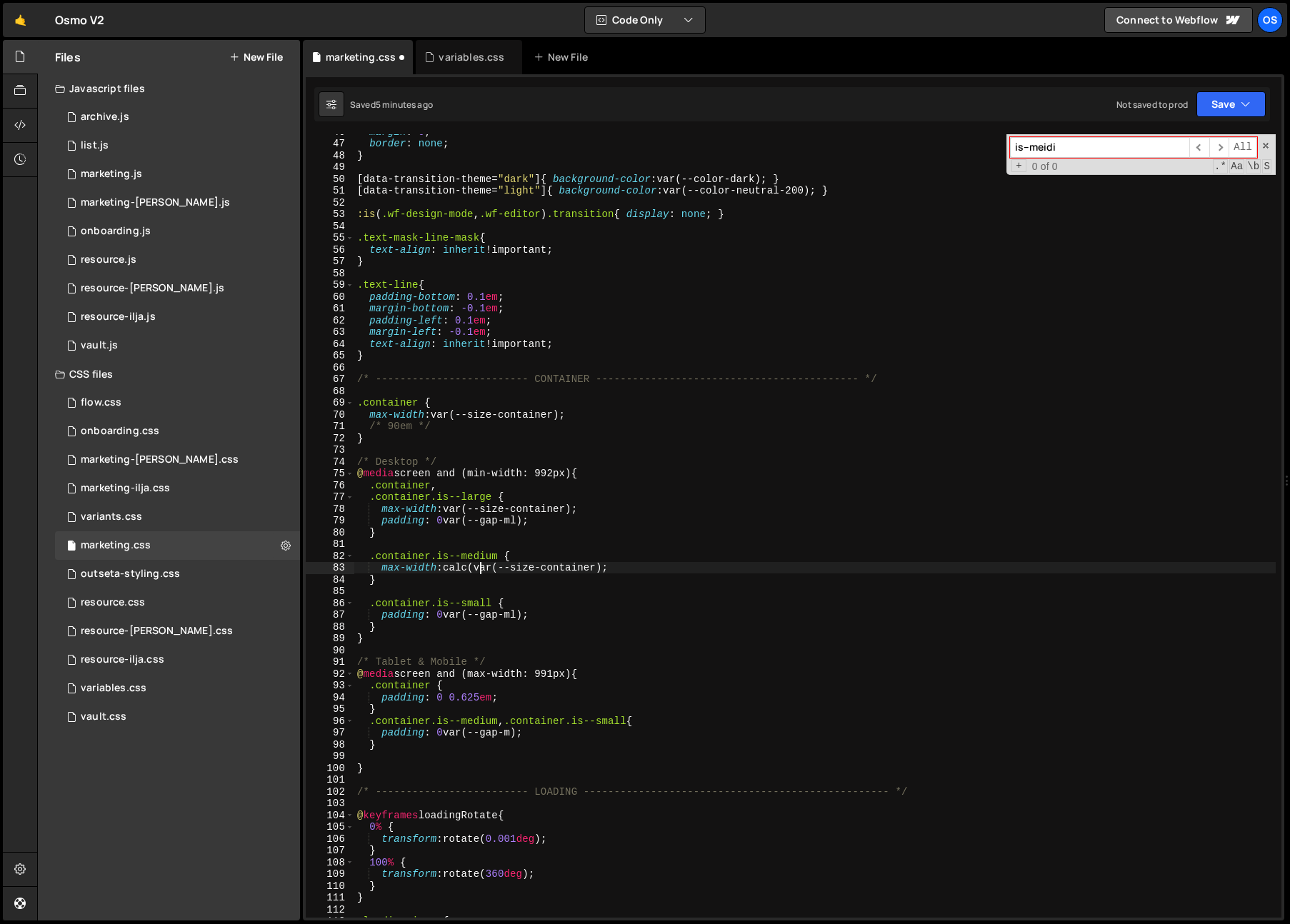
click at [610, 569] on div "margin : 0 ; border : none ; } [ data-transition-theme = " dark " ] { backgroun…" at bounding box center [815, 529] width 921 height 807
click at [667, 519] on div "margin : 0 ; border : none ; } [ data-transition-theme = " dark " ] { backgroun…" at bounding box center [815, 529] width 921 height 807
click at [506, 599] on div "margin : 0 ; border : none ; } [ data-transition-theme = " dark " ] { backgroun…" at bounding box center [815, 529] width 921 height 807
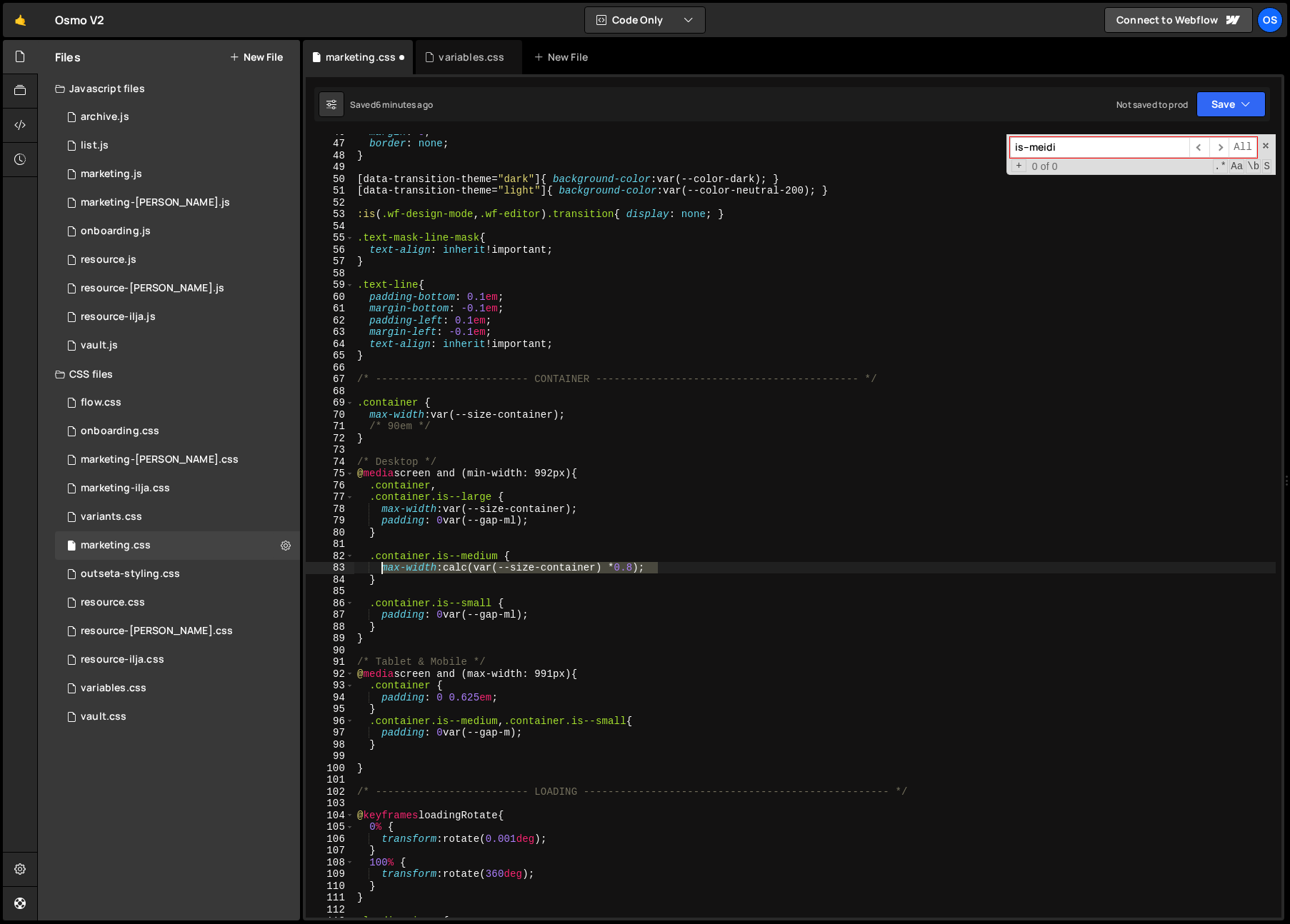
drag, startPoint x: 657, startPoint y: 566, endPoint x: 380, endPoint y: 566, distance: 277.0
click at [380, 566] on div "margin : 0 ; border : none ; } [ data-transition-theme = " dark " ] { backgroun…" at bounding box center [815, 529] width 921 height 807
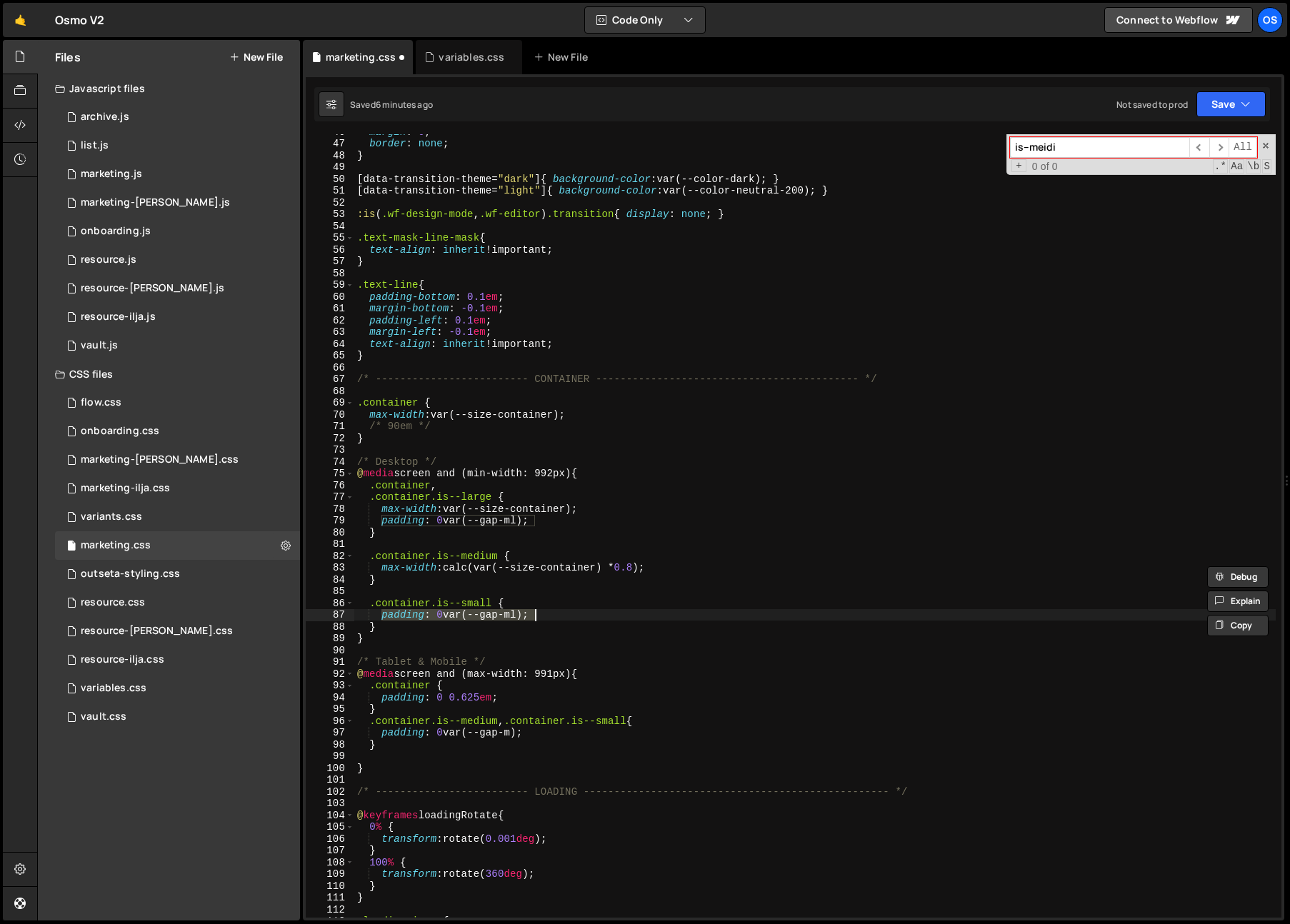
paste textarea
drag, startPoint x: 381, startPoint y: 618, endPoint x: 590, endPoint y: 612, distance: 209.1
click at [590, 612] on div "margin : 0 ; border : none ; } [ data-transition-theme = " dark " ] { backgroun…" at bounding box center [815, 529] width 921 height 807
click at [644, 619] on div "margin : 0 ; border : none ; } [ data-transition-theme = " dark " ] { backgroun…" at bounding box center [815, 529] width 921 height 807
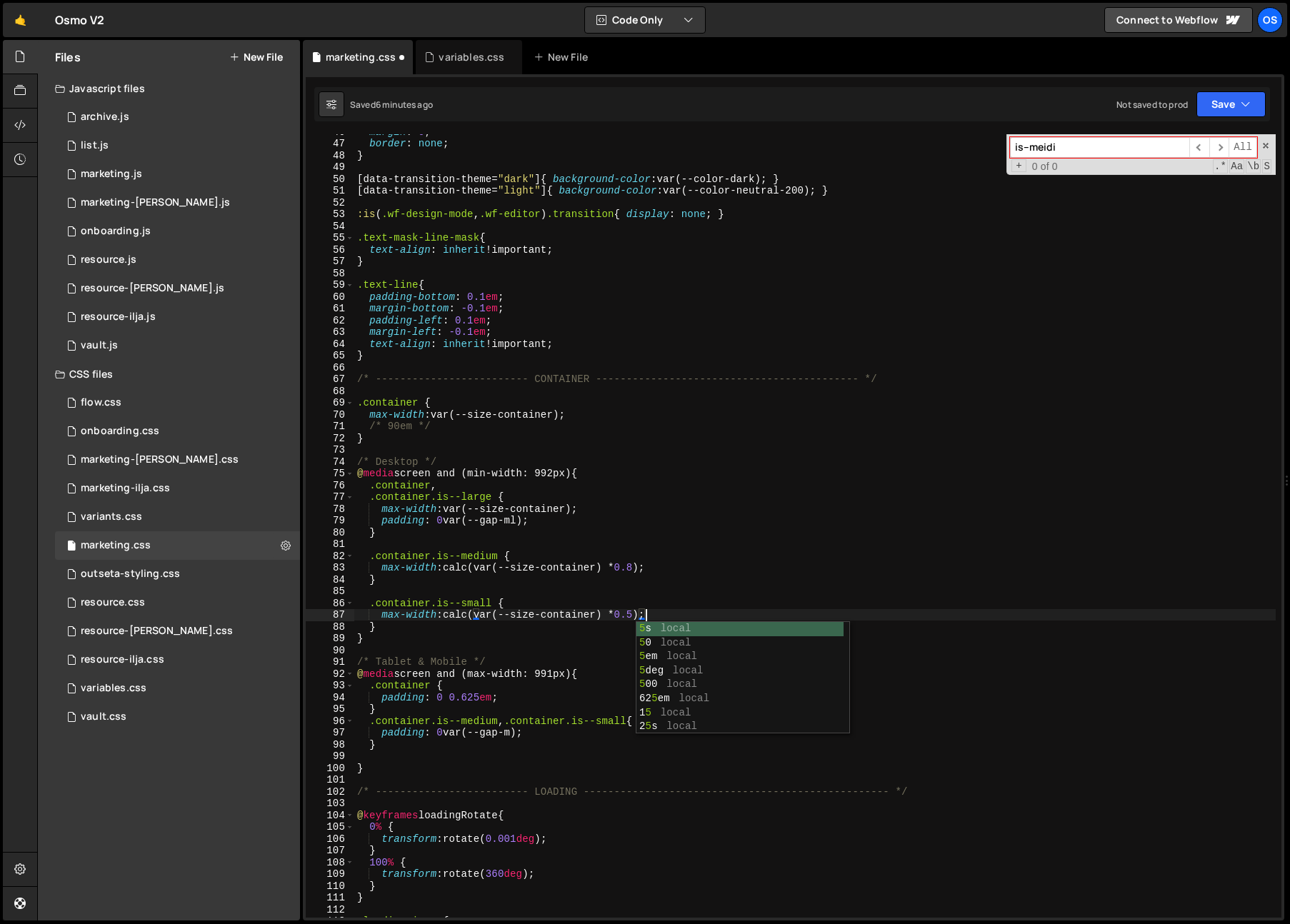
scroll to position [0, 20]
click at [642, 566] on div "margin : 0 ; border : none ; } [ data-transition-theme = " dark " ] { backgroun…" at bounding box center [815, 529] width 921 height 807
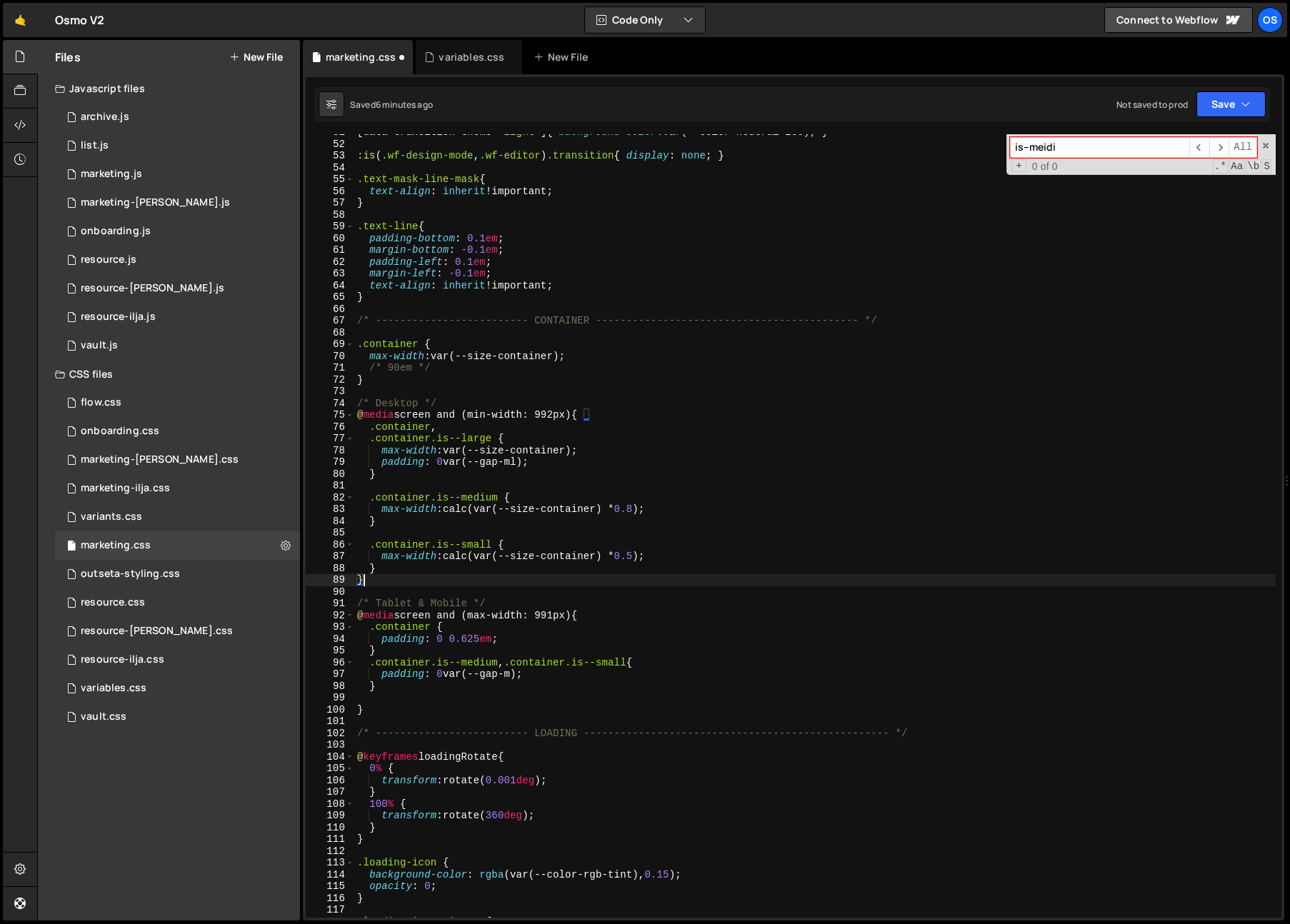
click at [631, 583] on div "[ data-transition-theme = " light " ] { background-color : var(--color-neutral-…" at bounding box center [815, 530] width 921 height 807
click at [462, 526] on div "[ data-transition-theme = " light " ] { background-color : var(--color-neutral-…" at bounding box center [815, 530] width 921 height 807
click at [461, 573] on div "[ data-transition-theme = " light " ] { background-color : var(--color-neutral-…" at bounding box center [815, 530] width 921 height 807
click at [490, 475] on div "[ data-transition-theme = " light " ] { background-color : var(--color-neutral-…" at bounding box center [815, 530] width 921 height 807
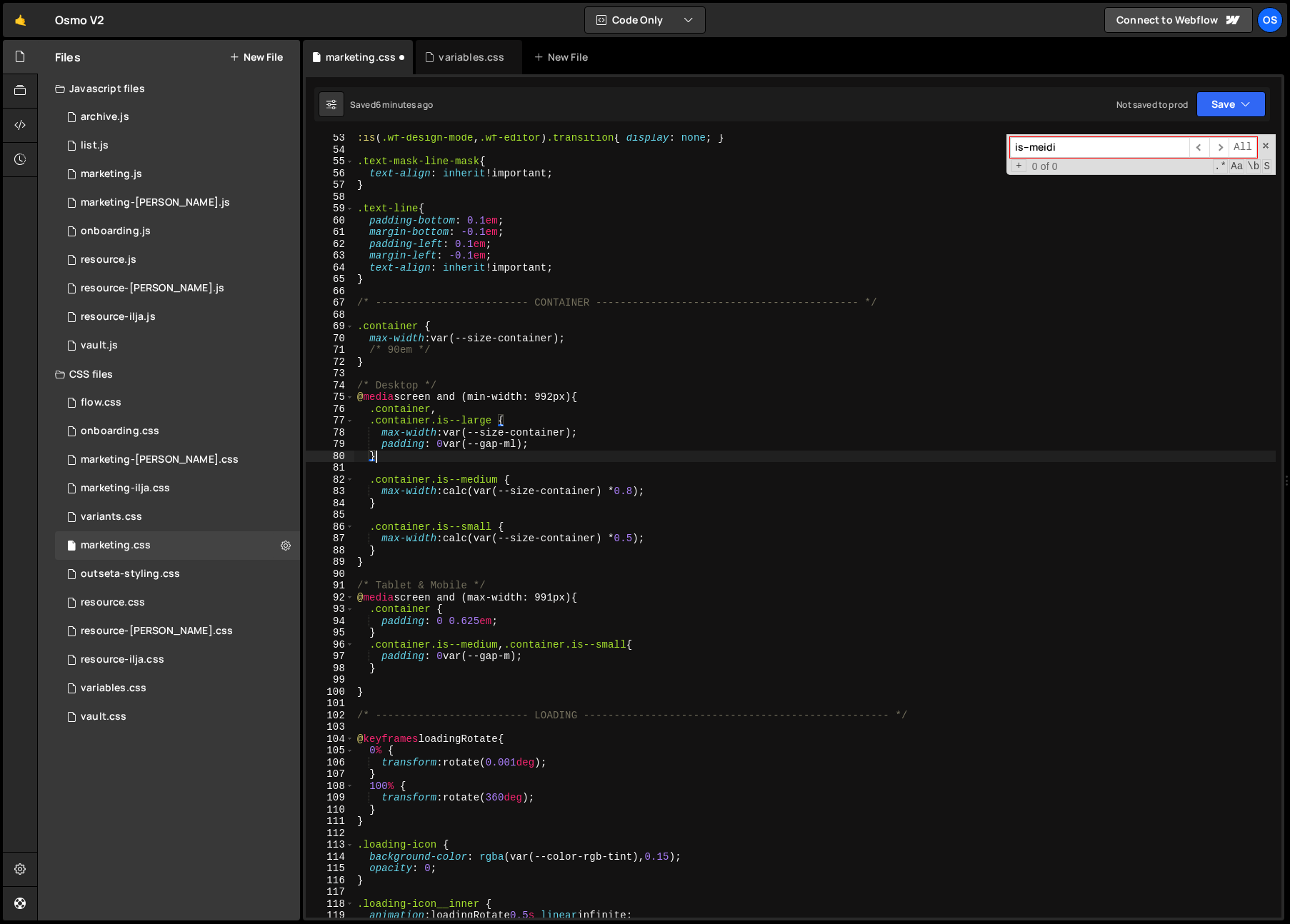
scroll to position [616, 0]
click at [490, 426] on div ":is ( .wf-design-mode , .wf-editor ) .transition { display : none ; } .text-mas…" at bounding box center [815, 533] width 921 height 807
click at [491, 422] on div ":is ( .wf-design-mode , .wf-editor ) .transition { display : none ; } .text-mas…" at bounding box center [815, 533] width 921 height 807
click at [498, 475] on div ":is ( .wf-design-mode , .wf-editor ) .transition { display : none ; } .text-mas…" at bounding box center [815, 533] width 921 height 807
click at [492, 524] on div ":is ( .wf-design-mode , .wf-editor ) .transition { display : none ; } .text-mas…" at bounding box center [815, 533] width 921 height 807
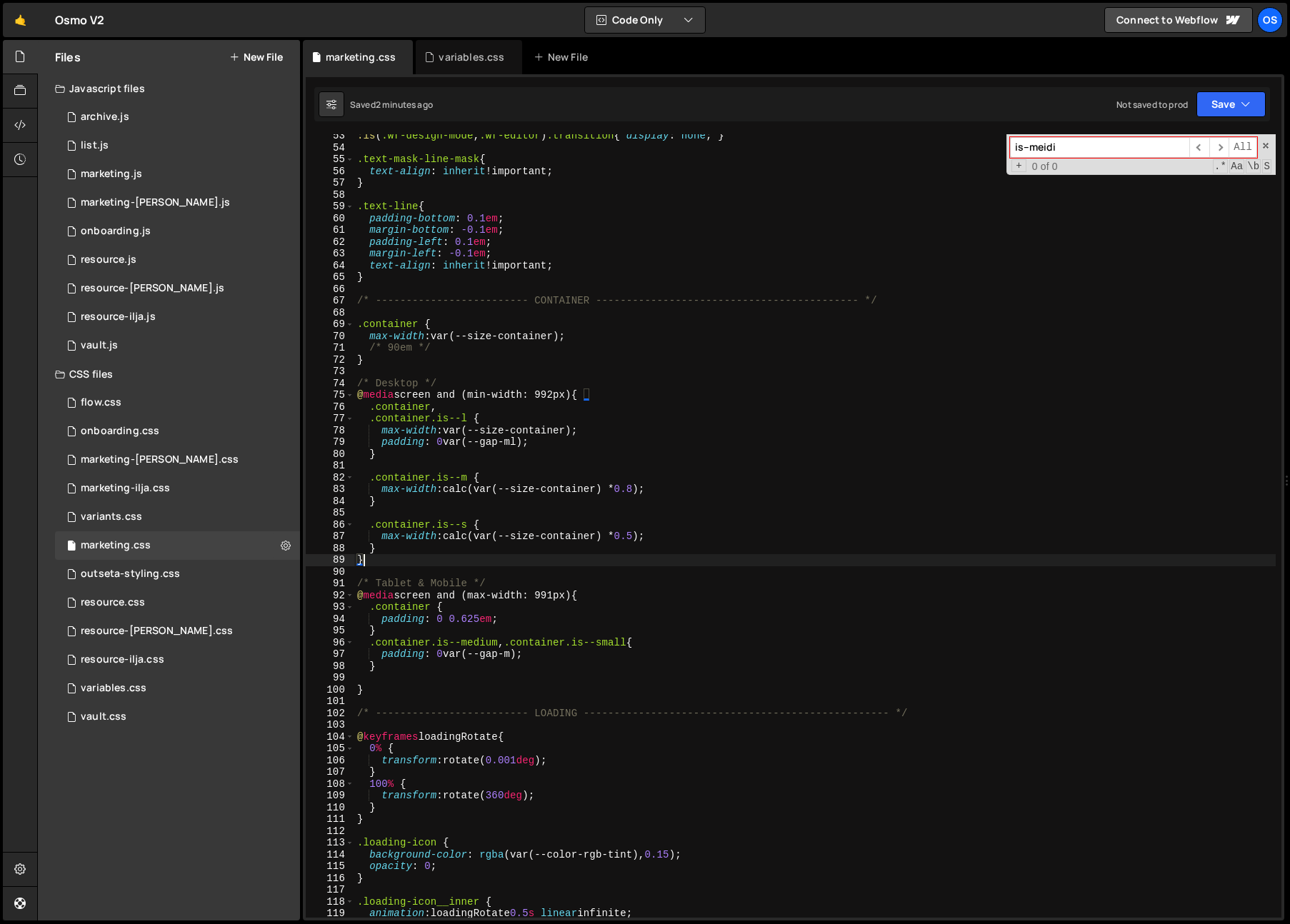
click at [628, 560] on div ":is ( .wf-design-mode , .wf-editor ) .transition { display : none ; } .text-mas…" at bounding box center [815, 533] width 921 height 807
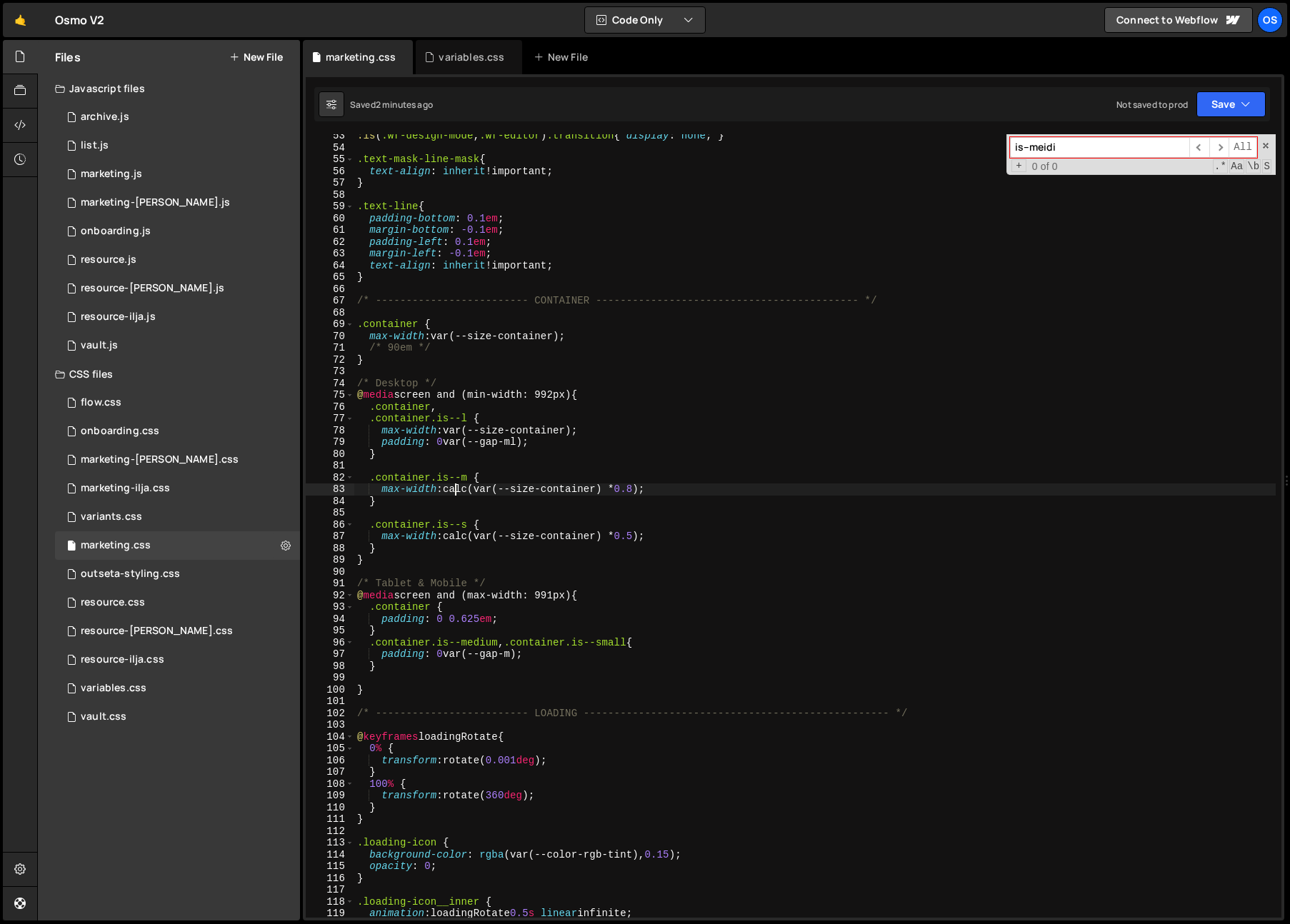
click at [458, 485] on div ":is ( .wf-design-mode , .wf-editor ) .transition { display : none ; } .text-mas…" at bounding box center [815, 533] width 921 height 807
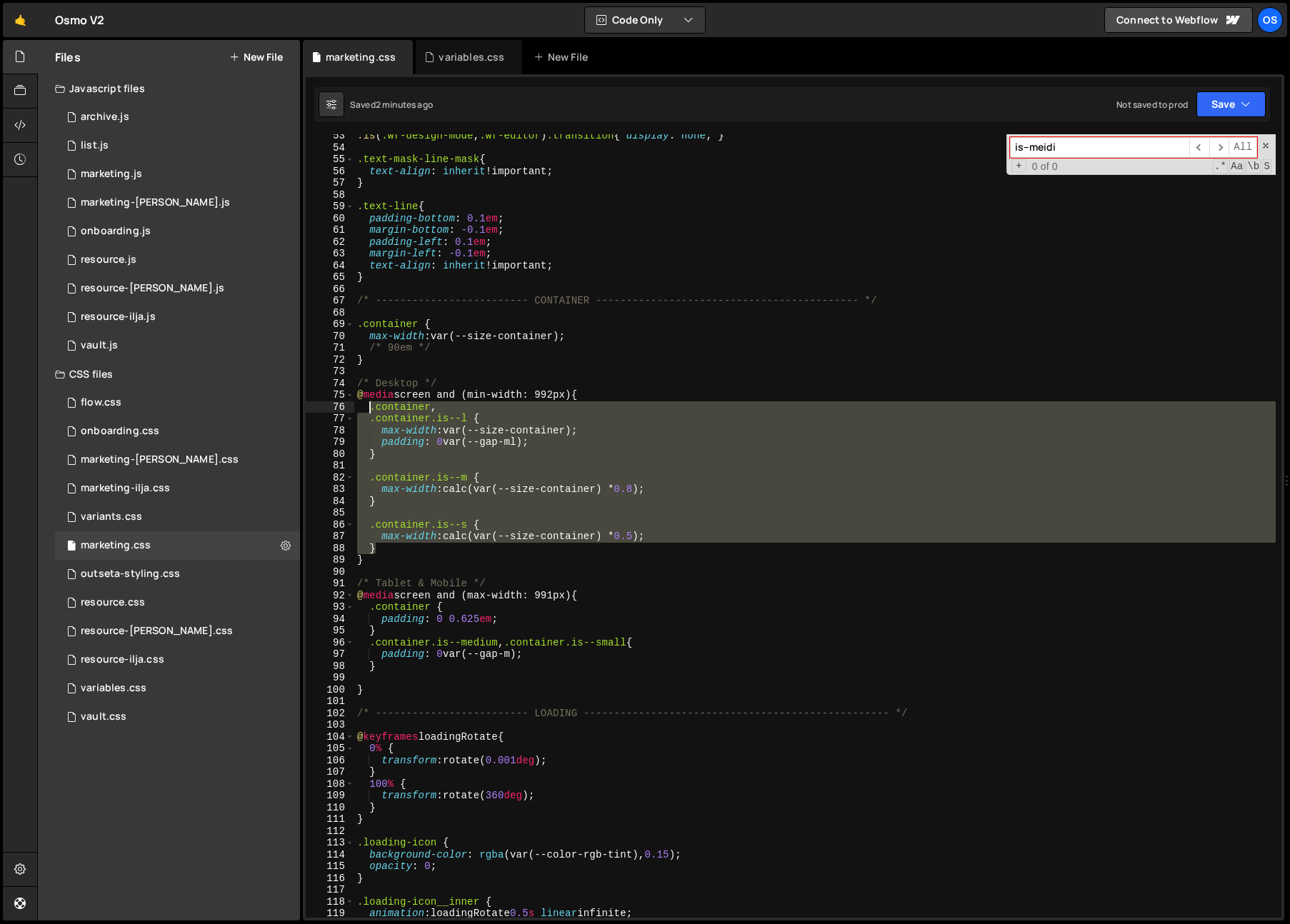
drag, startPoint x: 391, startPoint y: 550, endPoint x: 370, endPoint y: 411, distance: 140.6
click at [370, 411] on div ":is ( .wf-design-mode , .wf-editor ) .transition { display : none ; } .text-mas…" at bounding box center [815, 533] width 921 height 807
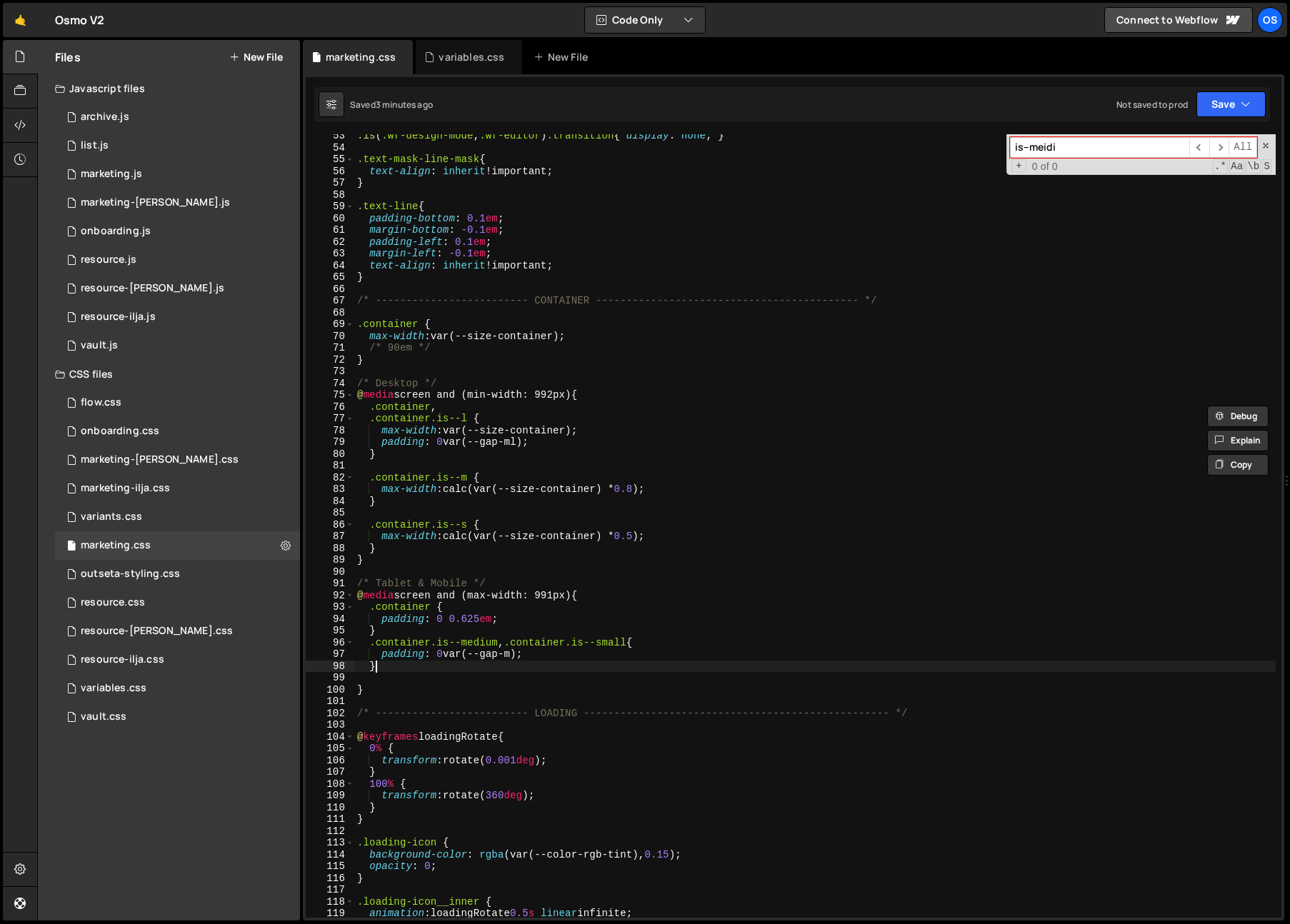
click at [394, 663] on div ":is ( .wf-design-mode , .wf-editor ) .transition { display : none ; } .text-mas…" at bounding box center [815, 533] width 921 height 807
type textarea "}"
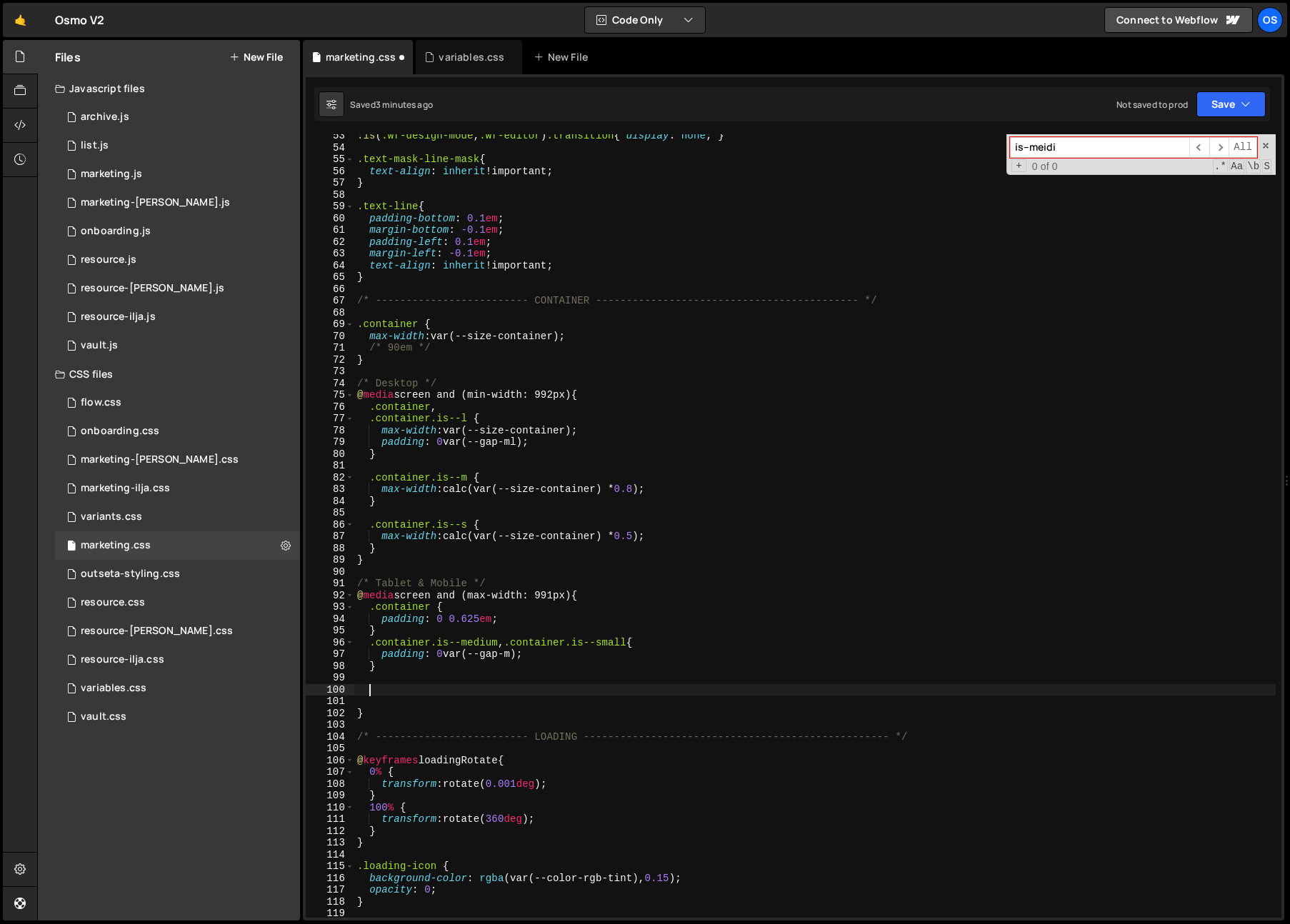
paste textarea "}"
type textarea "}"
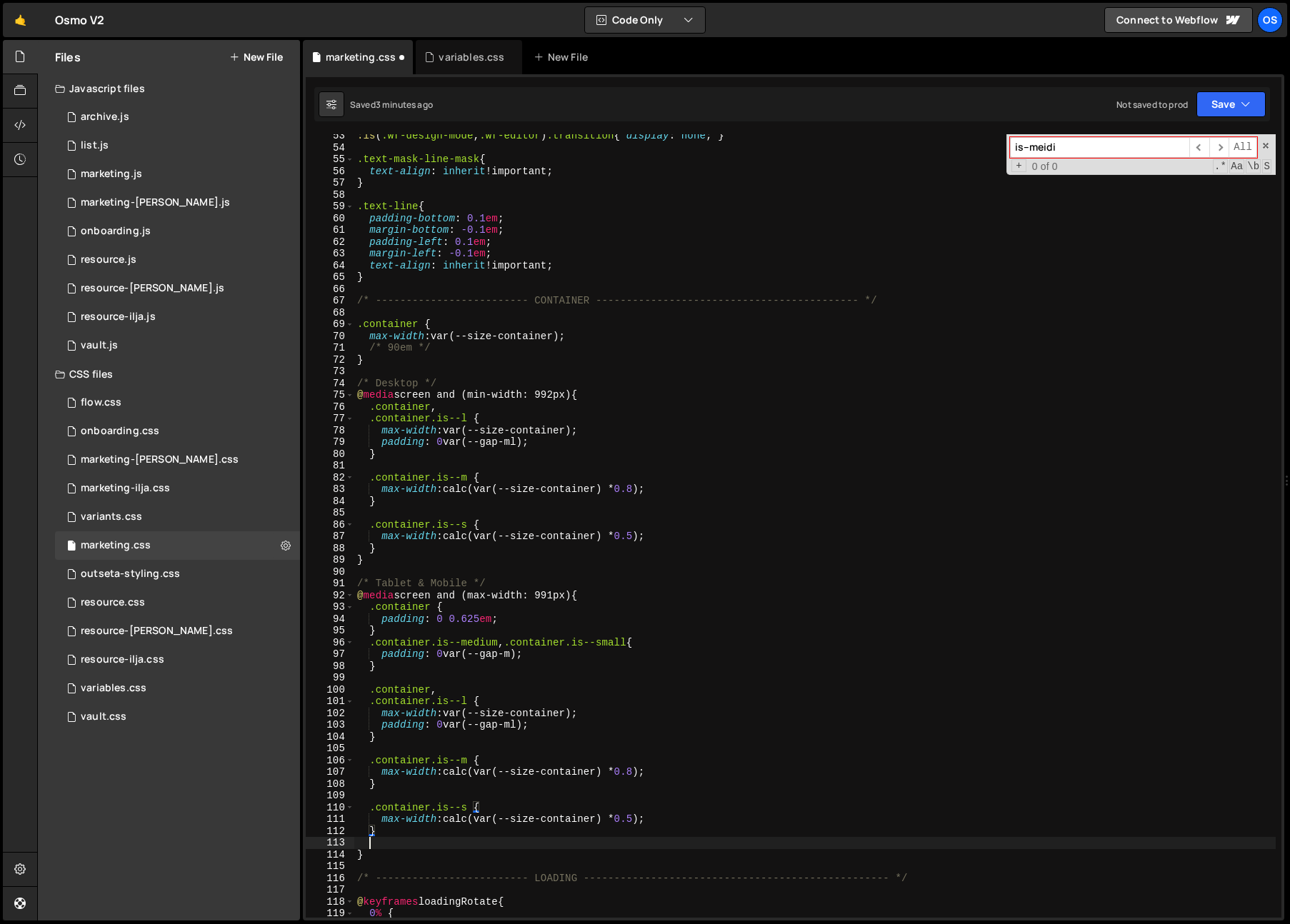
click at [373, 840] on div ":is ( .wf-design-mode , .wf-editor ) .transition { display : none ; } .text-mas…" at bounding box center [815, 533] width 921 height 807
click at [460, 807] on div ":is ( .wf-design-mode , .wf-editor ) .transition { display : none ; } .text-mas…" at bounding box center [815, 533] width 921 height 807
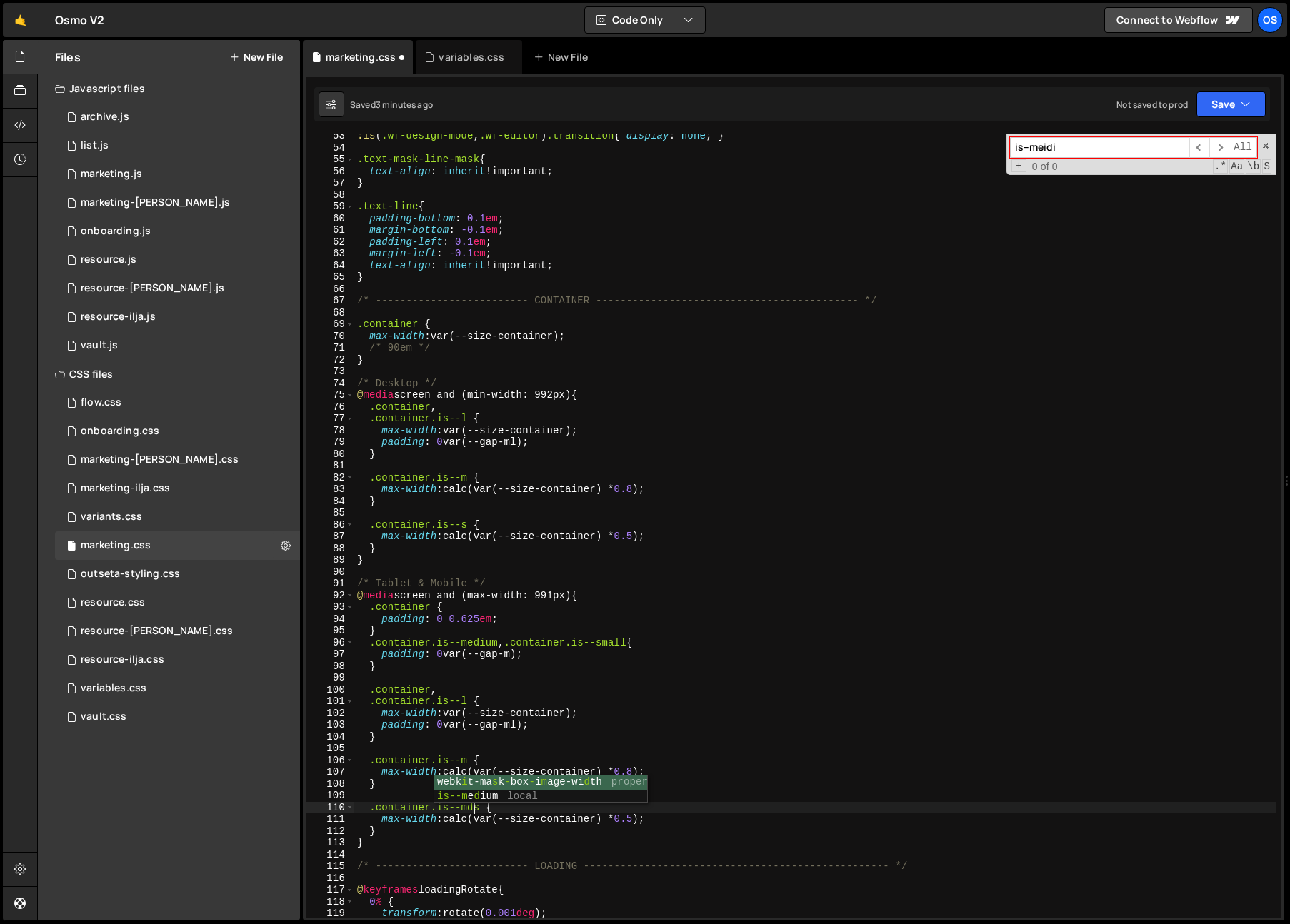
scroll to position [0, 7]
click at [463, 761] on div ":is ( .wf-design-mode , .wf-editor ) .transition { display : none ; } .text-mas…" at bounding box center [815, 533] width 921 height 807
click at [463, 703] on div ":is ( .wf-design-mode , .wf-editor ) .transition { display : none ; } .text-mas…" at bounding box center [815, 533] width 921 height 807
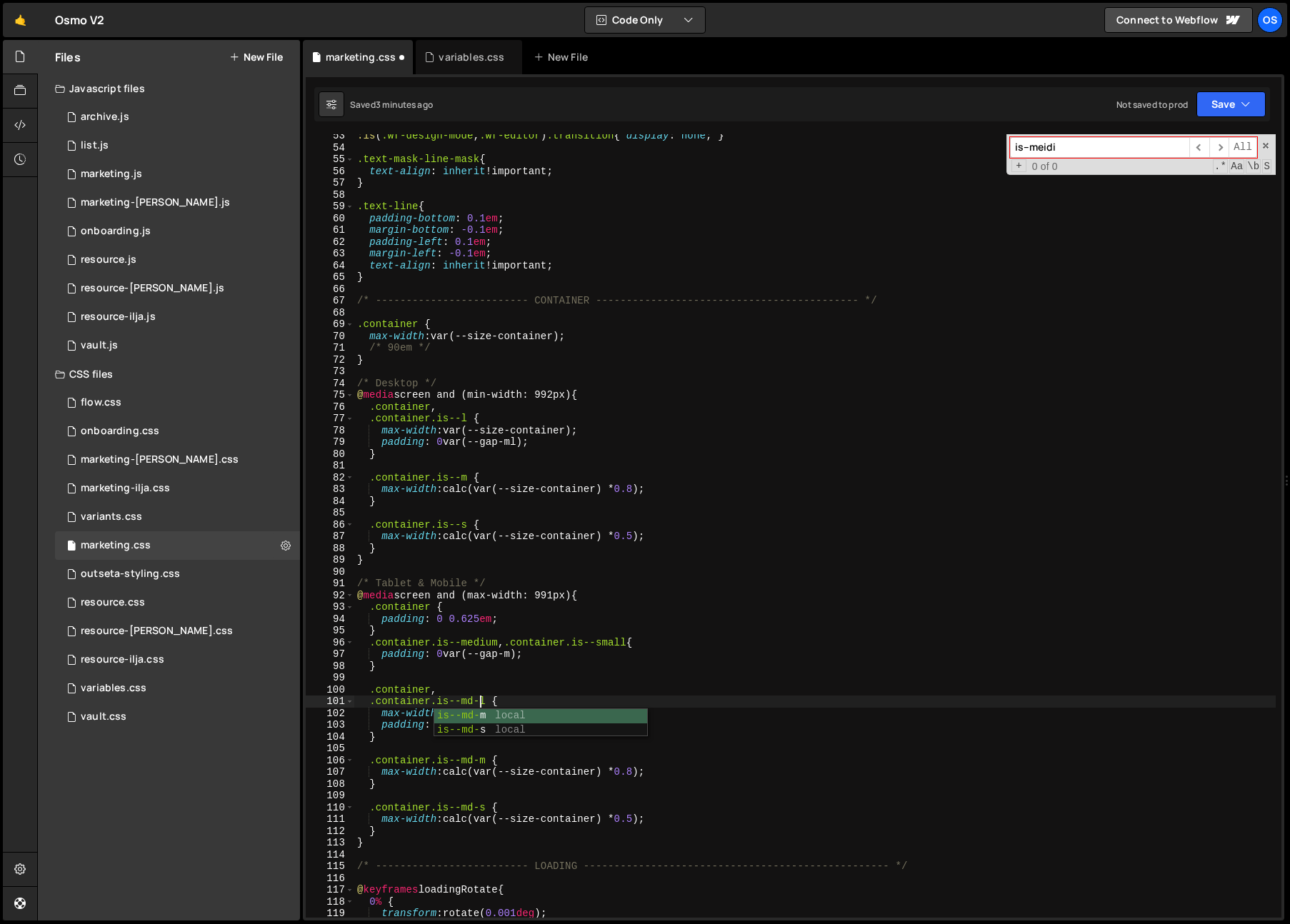
click at [533, 643] on div ":is ( .wf-design-mode , .wf-editor ) .transition { display : none ; } .text-mas…" at bounding box center [815, 533] width 921 height 807
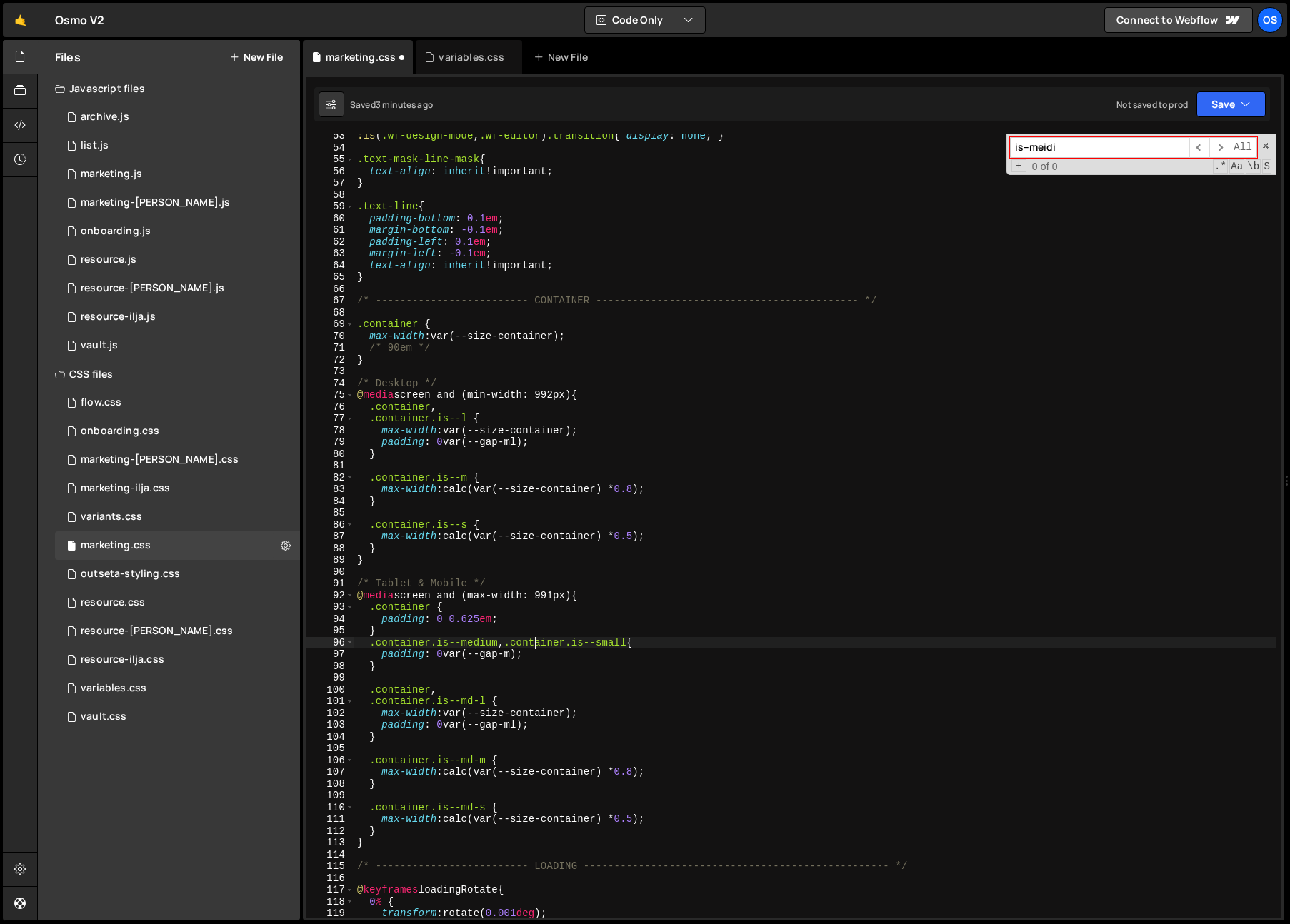
click at [532, 645] on div ":is ( .wf-design-mode , .wf-editor ) .transition { display : none ; } .text-mas…" at bounding box center [815, 533] width 921 height 807
click at [461, 664] on div ":is ( .wf-design-mode , .wf-editor ) .transition { display : none ; } .text-mas…" at bounding box center [815, 533] width 921 height 807
drag, startPoint x: 547, startPoint y: 656, endPoint x: 380, endPoint y: 657, distance: 167.0
click at [380, 657] on div ":is ( .wf-design-mode , .wf-editor ) .transition { display : none ; } .text-mas…" at bounding box center [815, 533] width 921 height 807
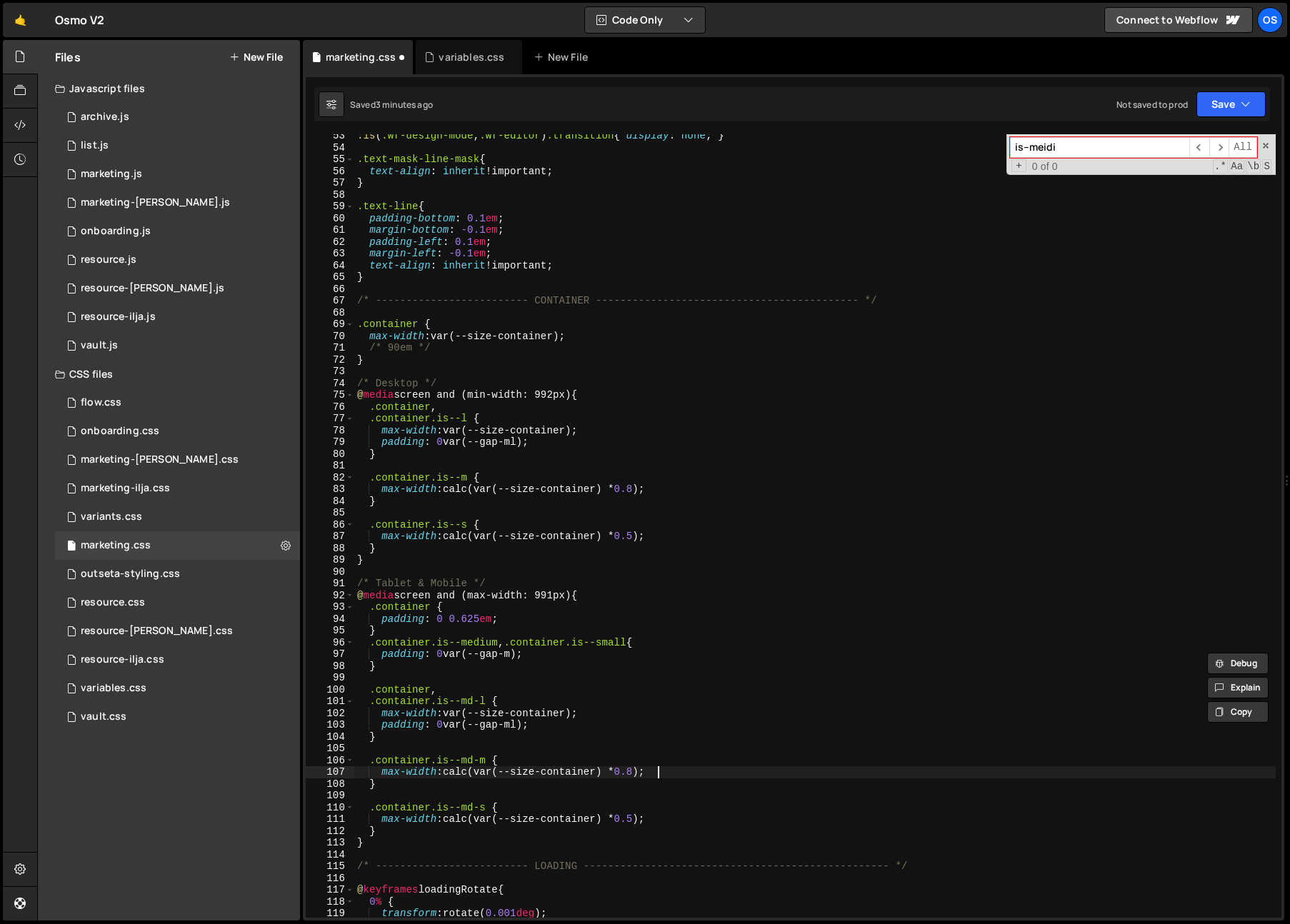
click at [671, 772] on div ":is ( .wf-design-mode , .wf-editor ) .transition { display : none ; } .text-mas…" at bounding box center [815, 533] width 921 height 807
drag, startPoint x: 671, startPoint y: 772, endPoint x: 557, endPoint y: 832, distance: 128.8
click at [383, 771] on div ":is ( .wf-design-mode , .wf-editor ) .transition { display : none ; } .text-mas…" at bounding box center [815, 533] width 921 height 807
paste textarea "padding: 0 var(--gap-m"
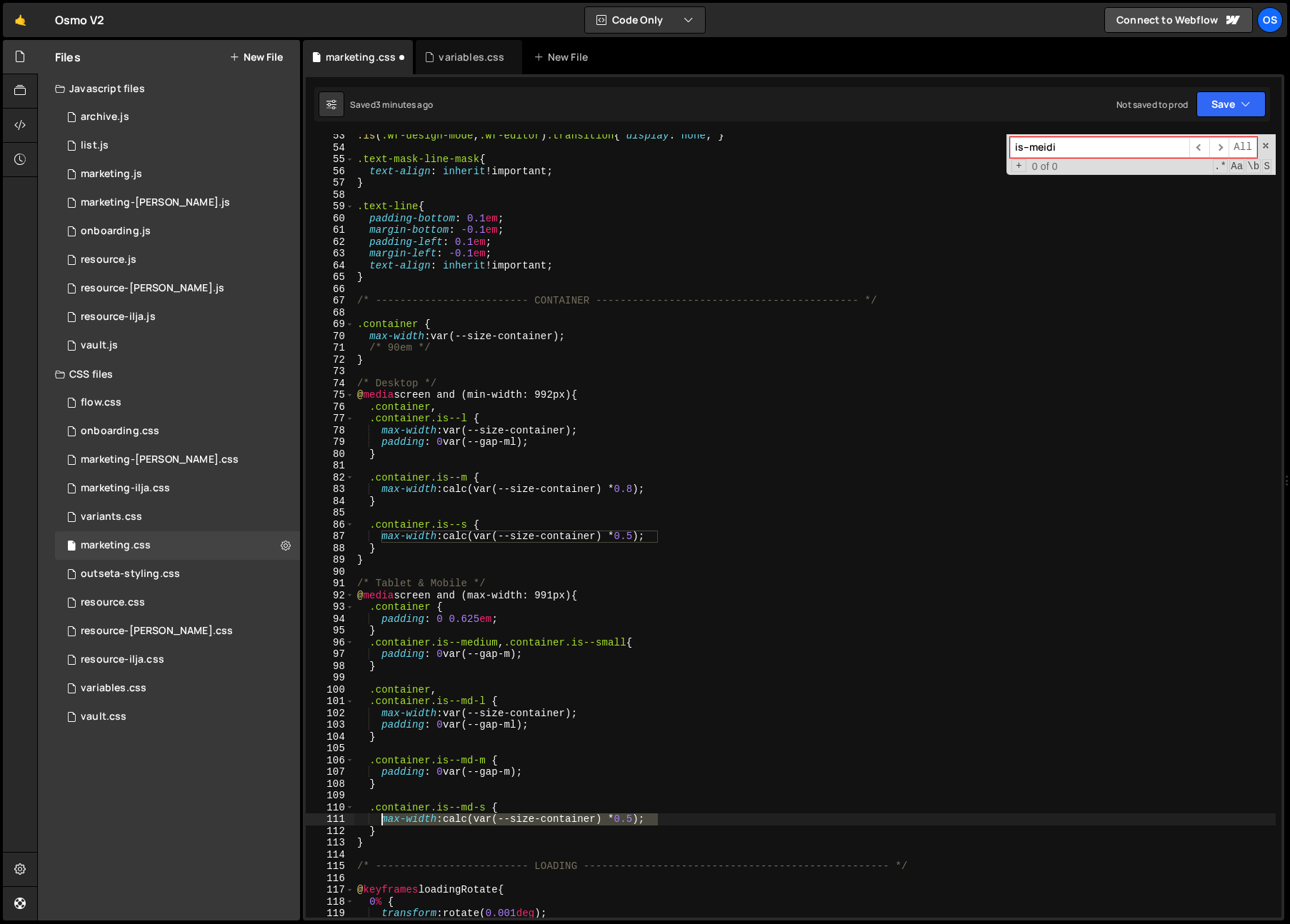
paste textarea ".container.is--md-m {"
drag, startPoint x: 650, startPoint y: 817, endPoint x: 382, endPoint y: 821, distance: 268.0
click at [382, 821] on div ":is ( .wf-design-mode , .wf-editor ) .transition { display : none ; } .text-mas…" at bounding box center [815, 533] width 921 height 807
click at [604, 759] on div ":is ( .wf-design-mode , .wf-editor ) .transition { display : none ; } .text-mas…" at bounding box center [815, 533] width 921 height 807
click at [589, 738] on div ":is ( .wf-design-mode , .wf-editor ) .transition { display : none ; } .text-mas…" at bounding box center [815, 533] width 921 height 807
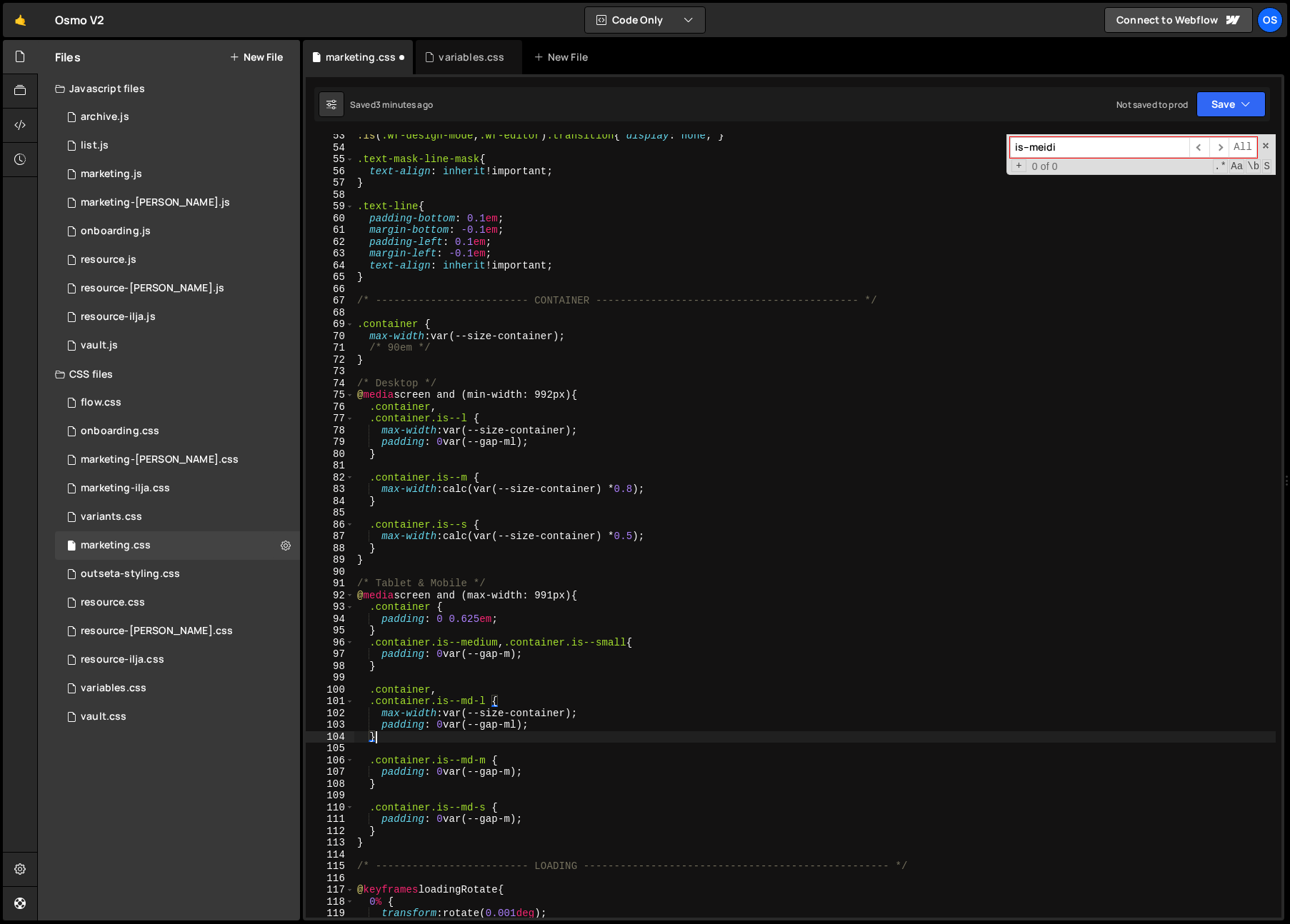
click at [395, 827] on div ":is ( .wf-design-mode , .wf-editor ) .transition { display : none ; } .text-mas…" at bounding box center [815, 533] width 921 height 807
click at [539, 825] on div ":is ( .wf-design-mode , .wf-editor ) .transition { display : none ; } .text-mas…" at bounding box center [815, 533] width 921 height 807
click at [542, 818] on div ":is ( .wf-design-mode , .wf-editor ) .transition { display : none ; } .text-mas…" at bounding box center [815, 533] width 921 height 807
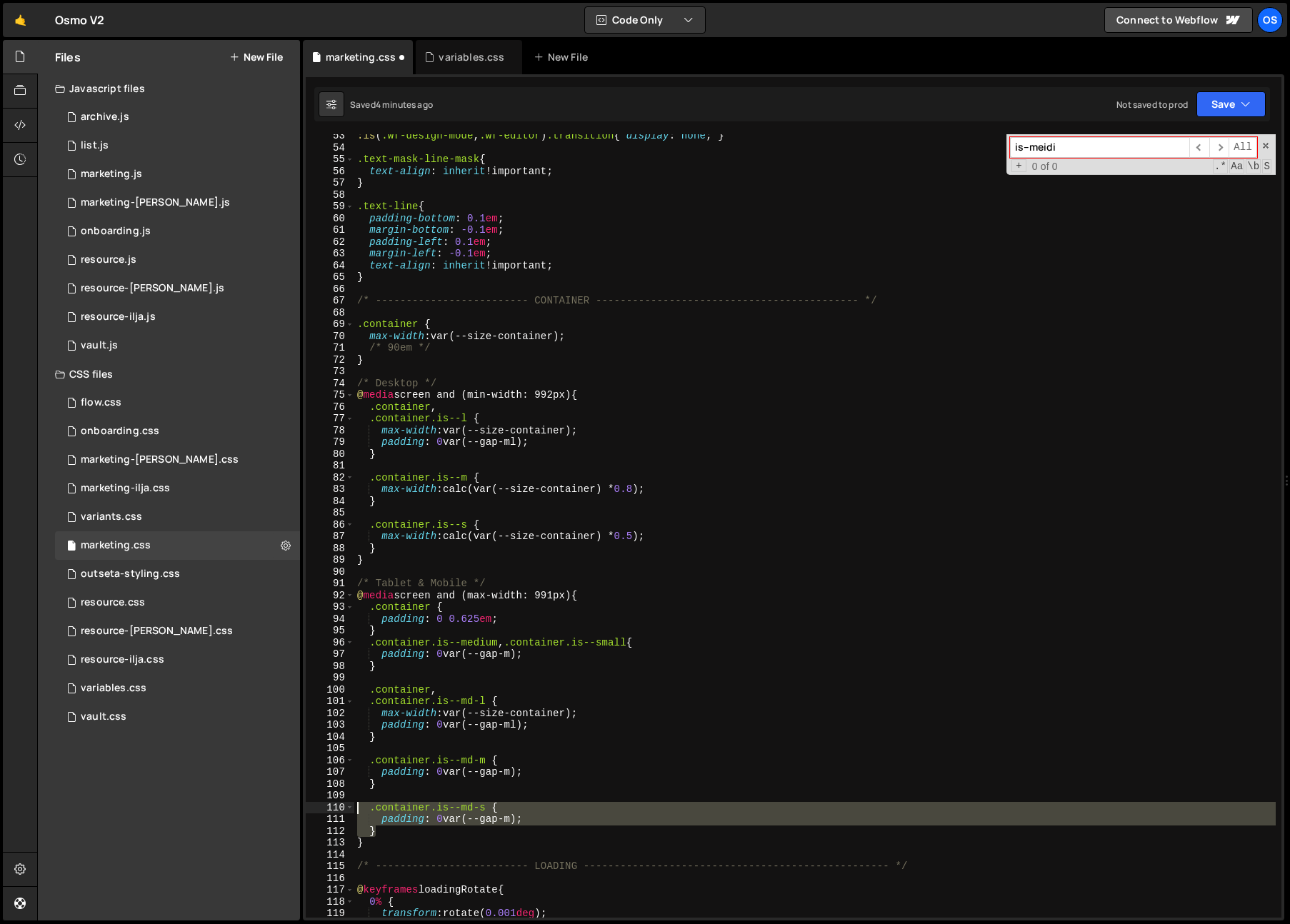
drag, startPoint x: 395, startPoint y: 828, endPoint x: 339, endPoint y: 805, distance: 60.5
click at [339, 805] on div "padding: 0 var(--gap-m); 53 54 55 56 57 58 59 60 61 62 63 64 65 66 67 68 69 70 …" at bounding box center [794, 525] width 976 height 783
type textarea ".container.is--md-s { padding: 0 var(--gap-m);"
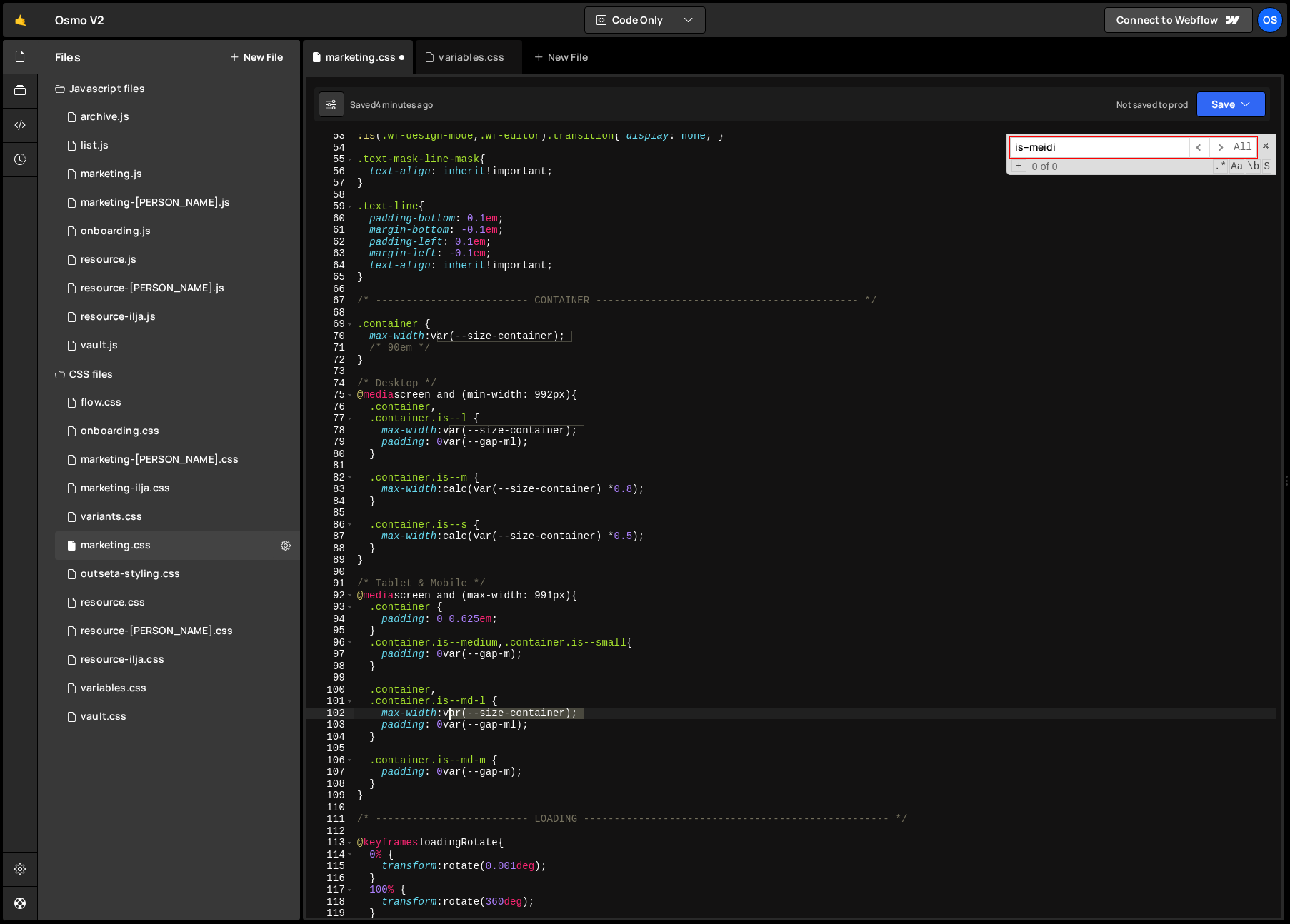
drag, startPoint x: 602, startPoint y: 713, endPoint x: 448, endPoint y: 715, distance: 154.0
click at [448, 715] on div ":is ( .wf-design-mode , .wf-editor ) .transition { display : none ; } .text-mas…" at bounding box center [815, 533] width 921 height 807
click at [480, 693] on div ":is ( .wf-design-mode , .wf-editor ) .transition { display : none ; } .text-mas…" at bounding box center [815, 533] width 921 height 807
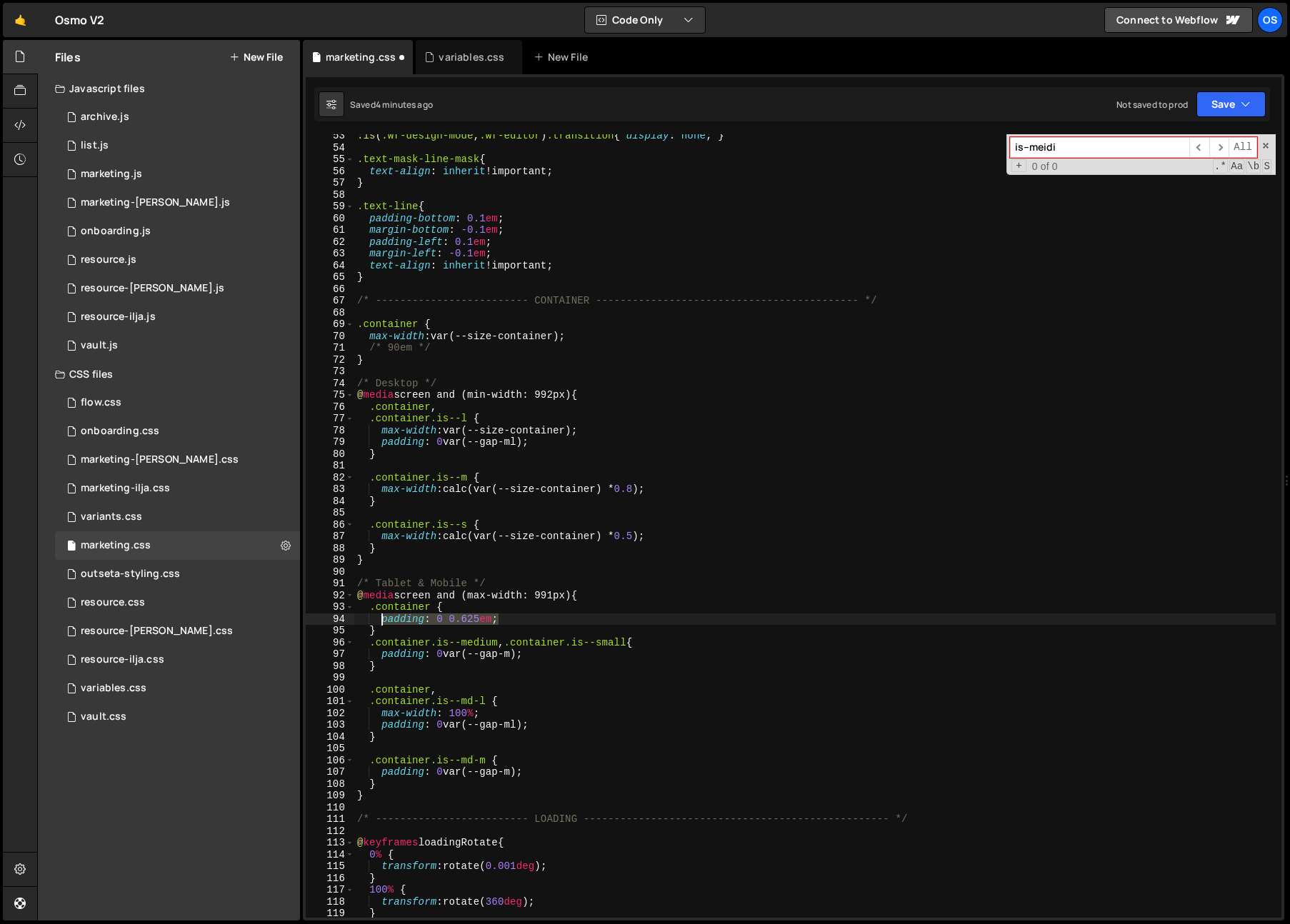
drag, startPoint x: 510, startPoint y: 622, endPoint x: 382, endPoint y: 622, distance: 128.0
click at [382, 622] on div ":is ( .wf-design-mode , .wf-editor ) .transition { display : none ; } .text-mas…" at bounding box center [815, 533] width 921 height 807
drag, startPoint x: 380, startPoint y: 723, endPoint x: 574, endPoint y: 722, distance: 194.0
click at [574, 722] on div ":is ( .wf-design-mode , .wf-editor ) .transition { display : none ; } .text-mas…" at bounding box center [815, 533] width 921 height 807
paste textarea "0.625em"
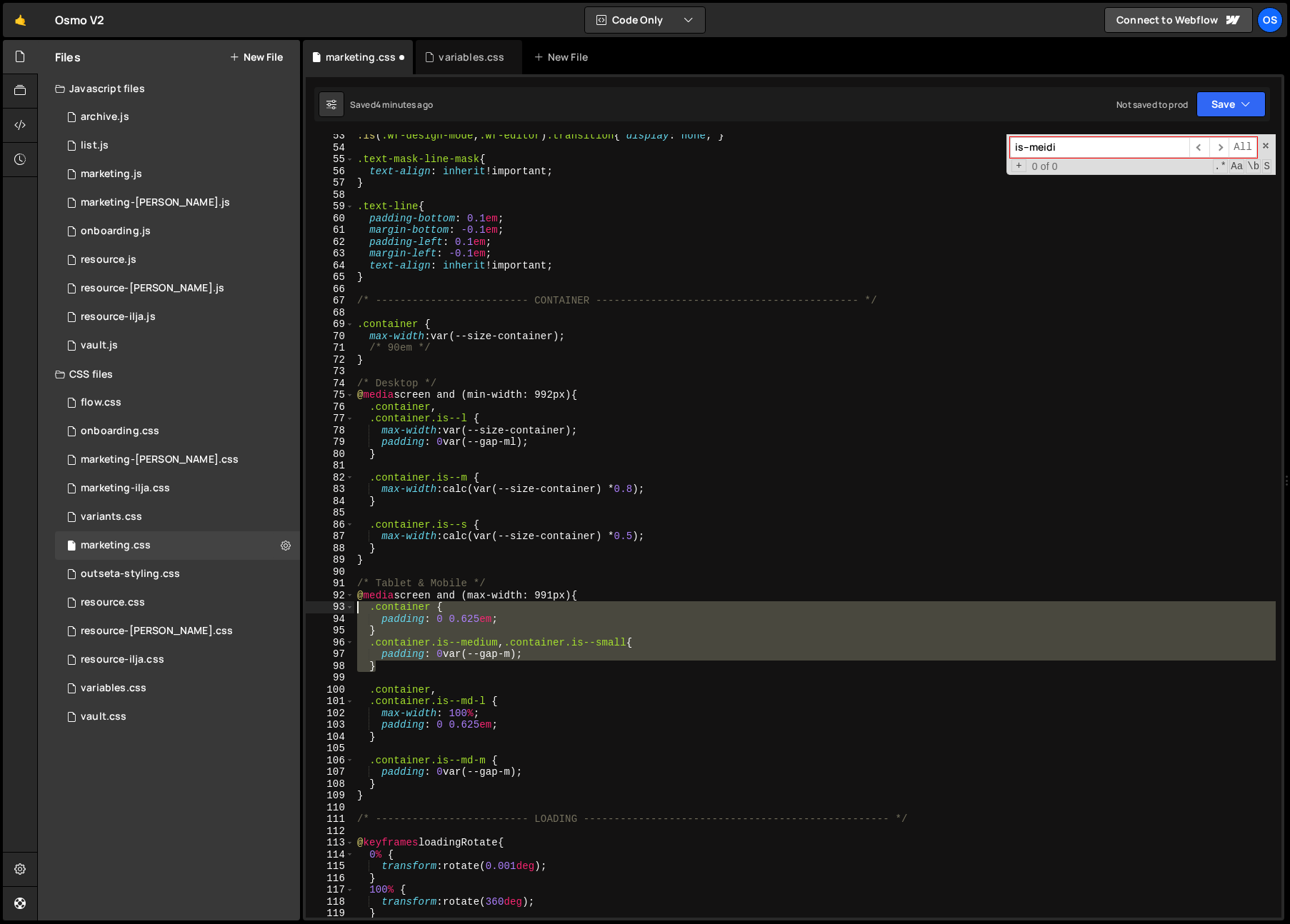
drag, startPoint x: 401, startPoint y: 663, endPoint x: 332, endPoint y: 612, distance: 85.8
click at [332, 612] on div "padding: 0 0.625em; 53 54 55 56 57 58 59 60 61 62 63 64 65 66 67 68 69 70 71 72…" at bounding box center [794, 525] width 976 height 783
type textarea ".container { padding: 0 0.625em;"
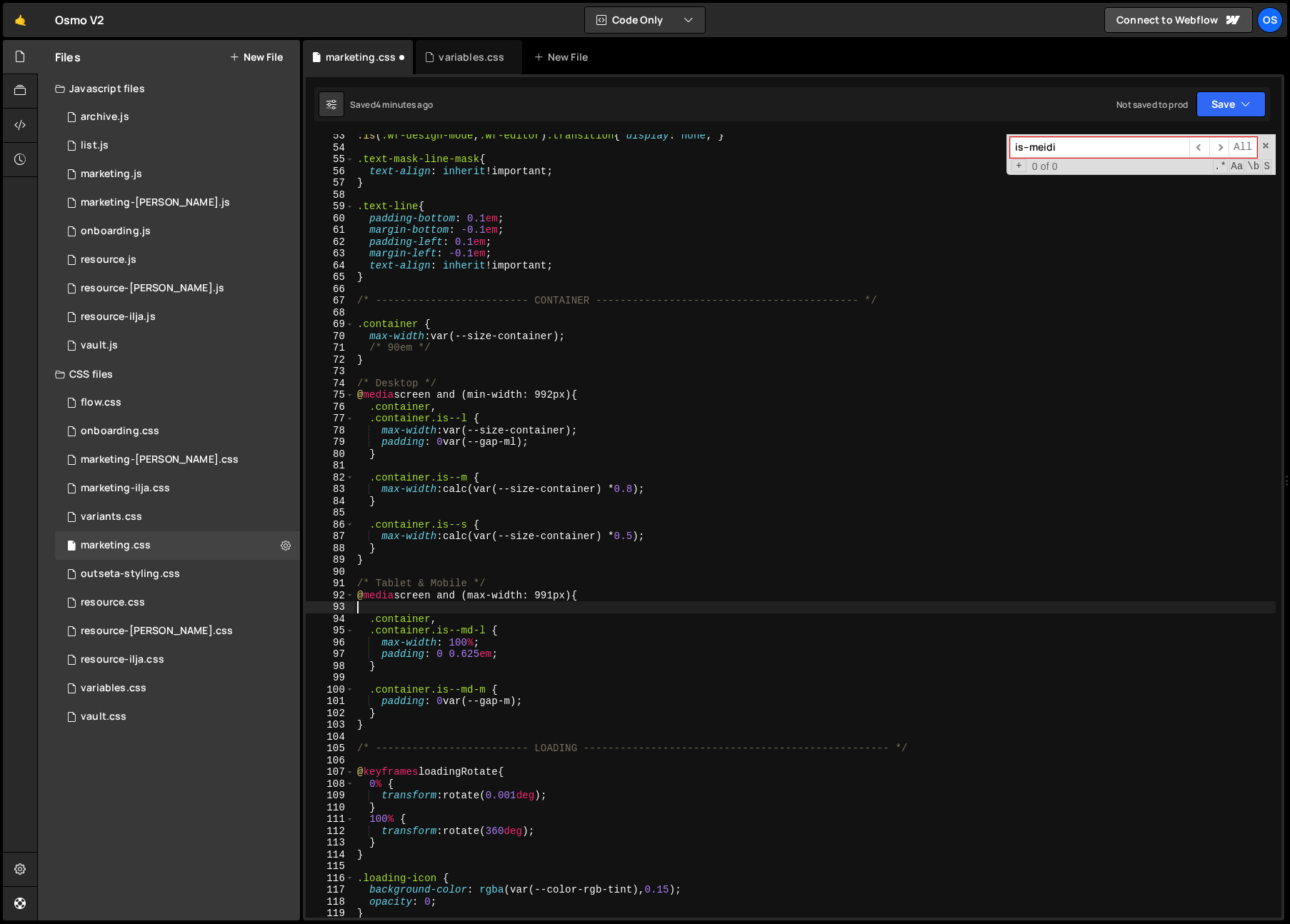
type textarea "@media screen and (max-width: 991px) {"
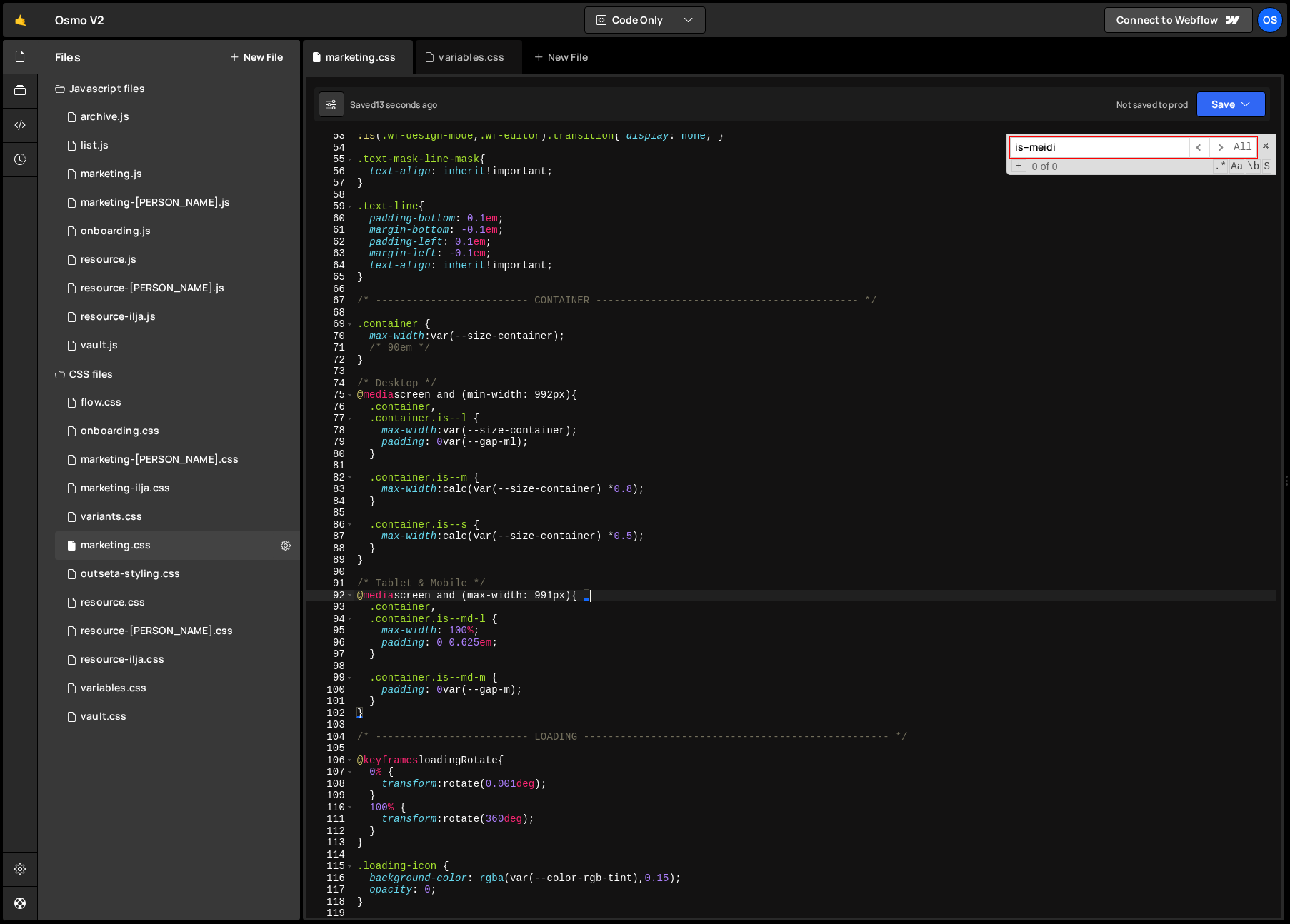
click at [492, 569] on div ":is ( .wf-design-mode , .wf-editor ) .transition { display : none ; } .text-mas…" at bounding box center [815, 533] width 921 height 807
click at [494, 593] on div ":is ( .wf-design-mode , .wf-editor ) .transition { display : none ; } .text-mas…" at bounding box center [815, 533] width 921 height 807
drag, startPoint x: 461, startPoint y: 348, endPoint x: 342, endPoint y: 346, distance: 119.0
click at [342, 346] on div "@media screen and (max-width: 991px) { 53 54 55 56 57 58 59 60 61 62 63 64 65 6…" at bounding box center [794, 525] width 976 height 783
type textarea "/* 90em */"
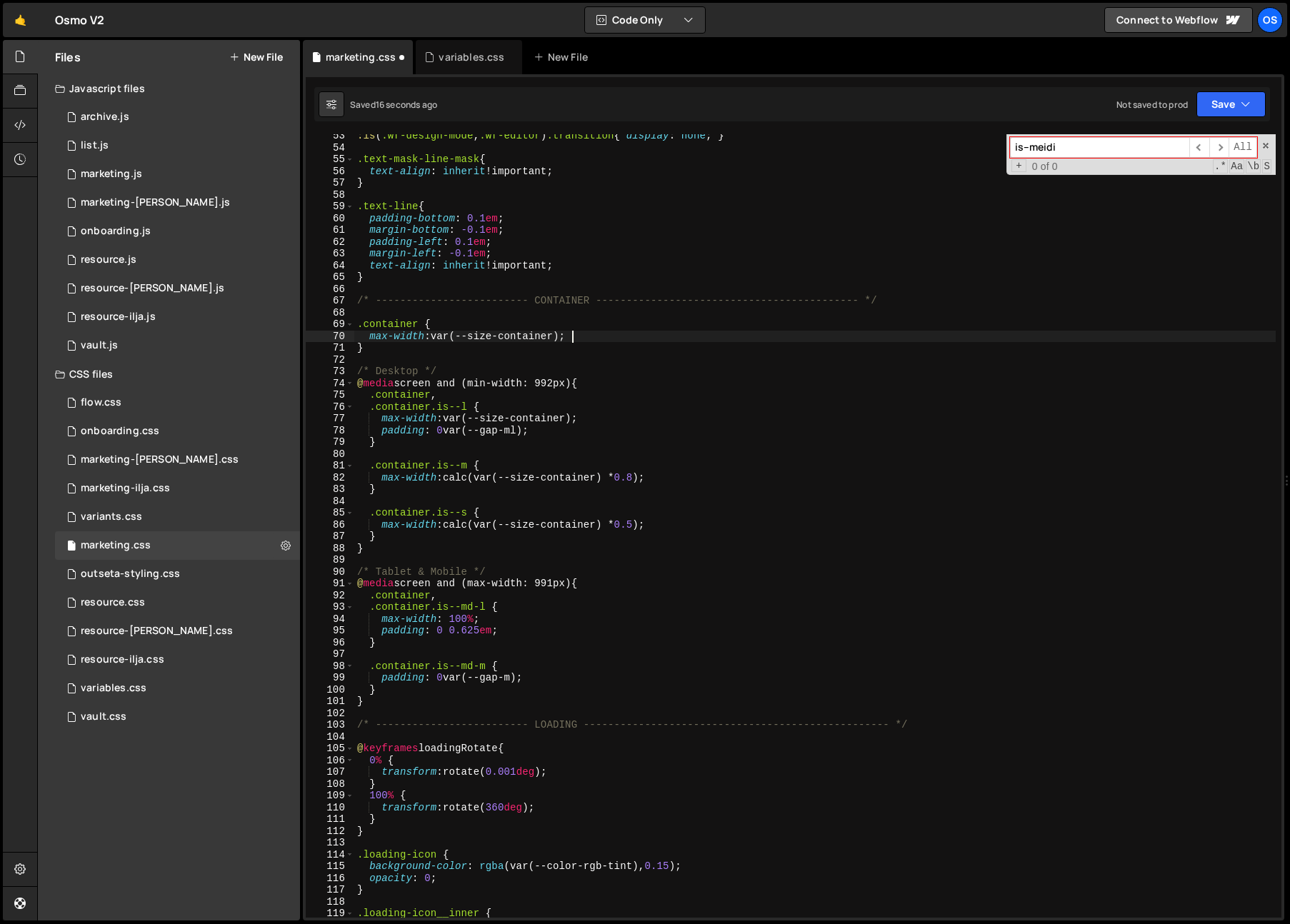
click at [609, 469] on div ":is ( .wf-design-mode , .wf-editor ) .transition { display : none ; } .text-mas…" at bounding box center [815, 533] width 921 height 807
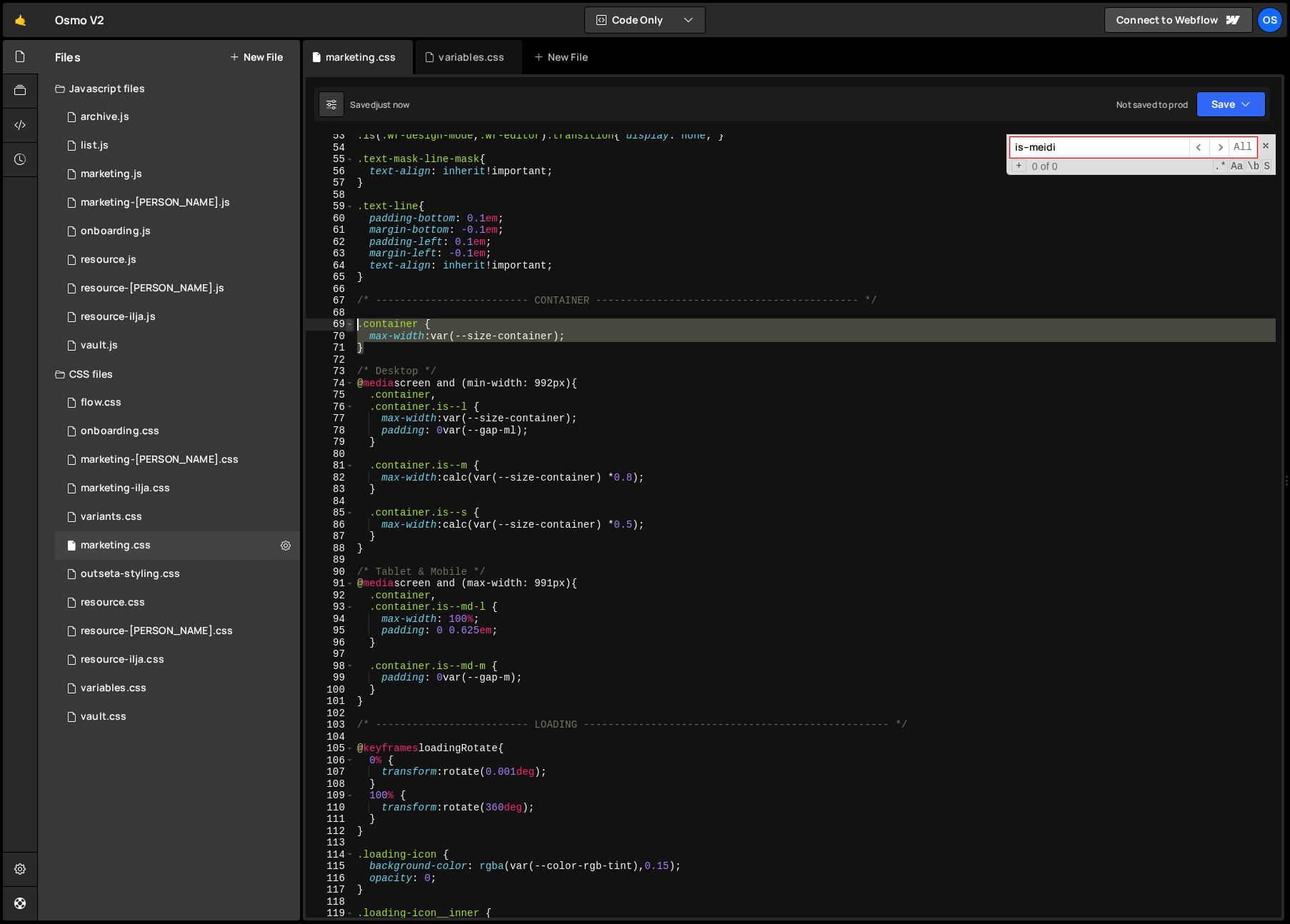
drag, startPoint x: 382, startPoint y: 350, endPoint x: 349, endPoint y: 328, distance: 39.7
click at [349, 328] on div ".container.is--m { 53 54 55 56 57 58 59 60 61 62 63 64 65 66 67 68 69 70 71 72 …" at bounding box center [794, 525] width 976 height 783
type textarea ".container { max-width: var(--size-container);"
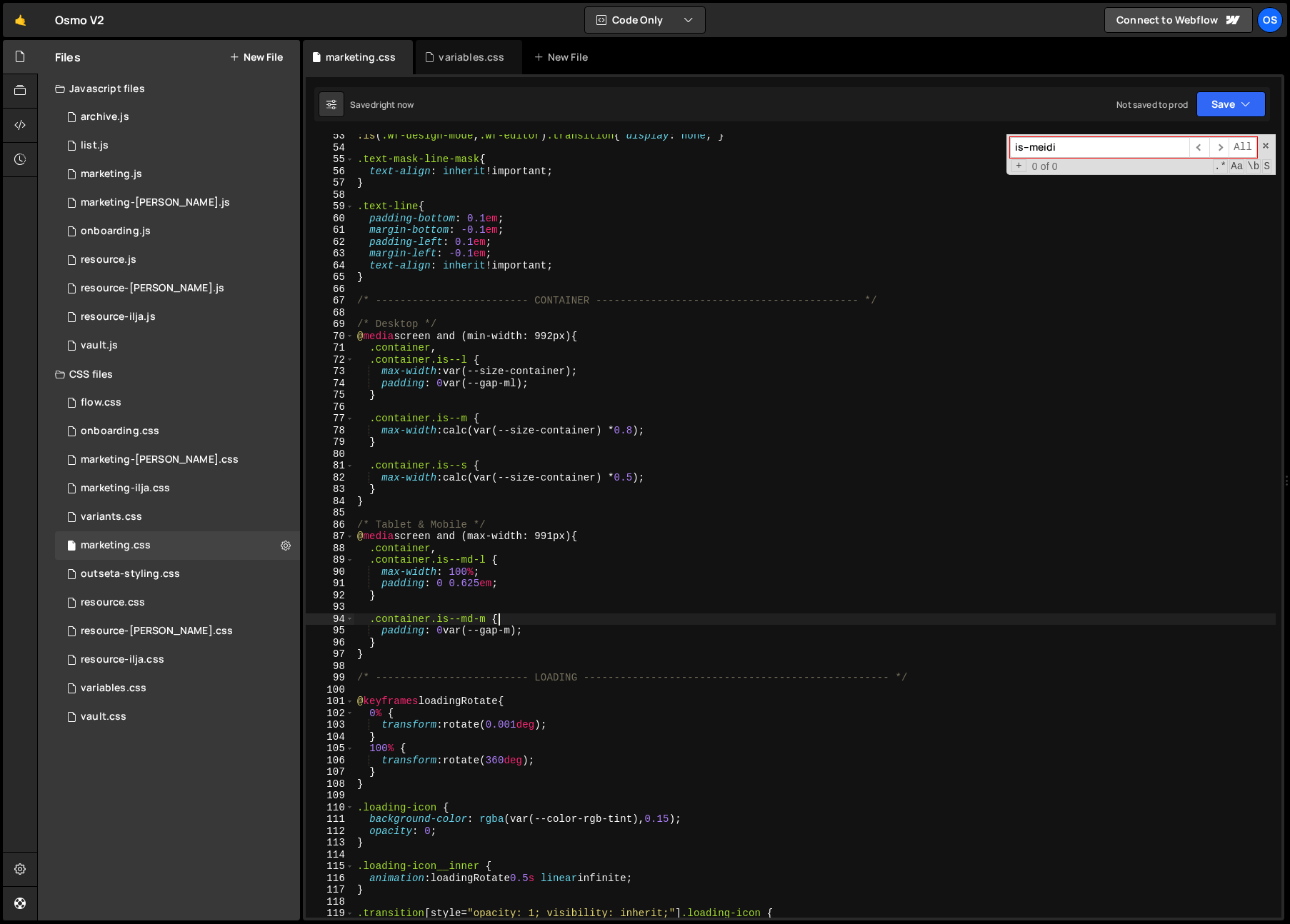
click at [555, 620] on div ":is ( .wf-design-mode , .wf-editor ) .transition { display : none ; } .text-mas…" at bounding box center [815, 533] width 921 height 807
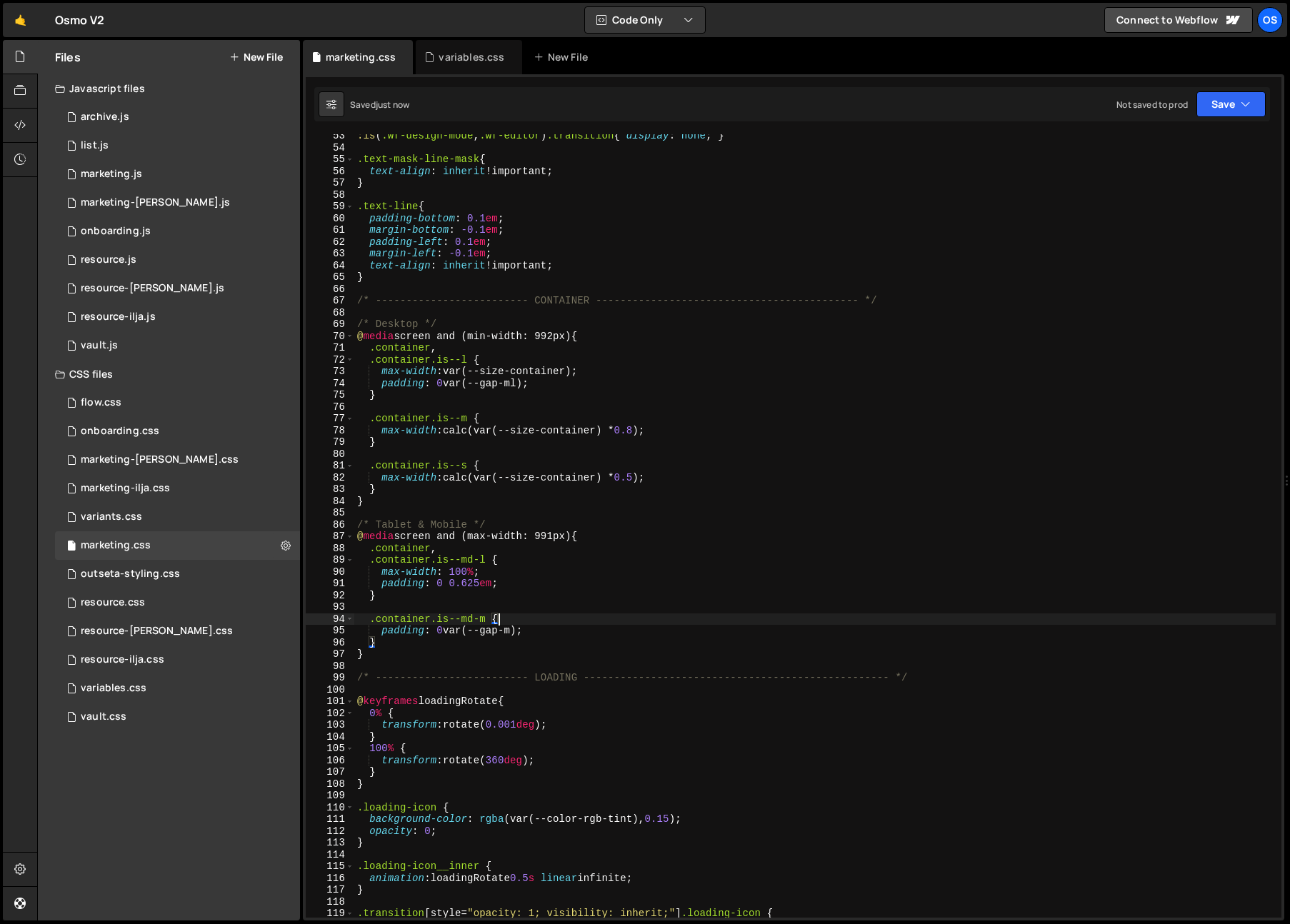
click at [1039, 679] on div ":is ( .wf-design-mode , .wf-editor ) .transition { display : none ; } .text-mas…" at bounding box center [815, 533] width 921 height 807
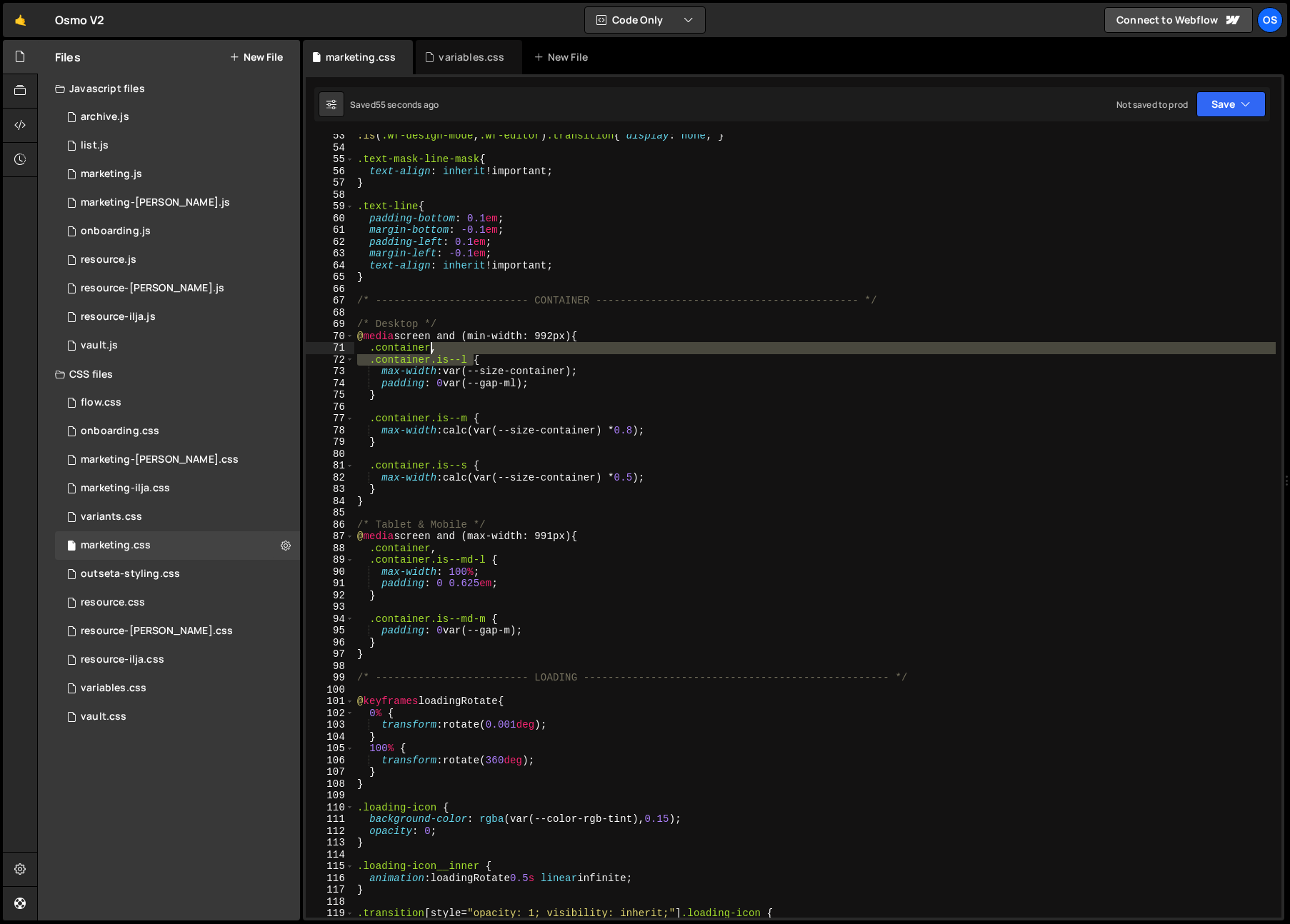
drag, startPoint x: 474, startPoint y: 360, endPoint x: 432, endPoint y: 350, distance: 43.2
click at [432, 350] on div ":is ( .wf-design-mode , .wf-editor ) .transition { display : none ; } .text-mas…" at bounding box center [815, 533] width 921 height 807
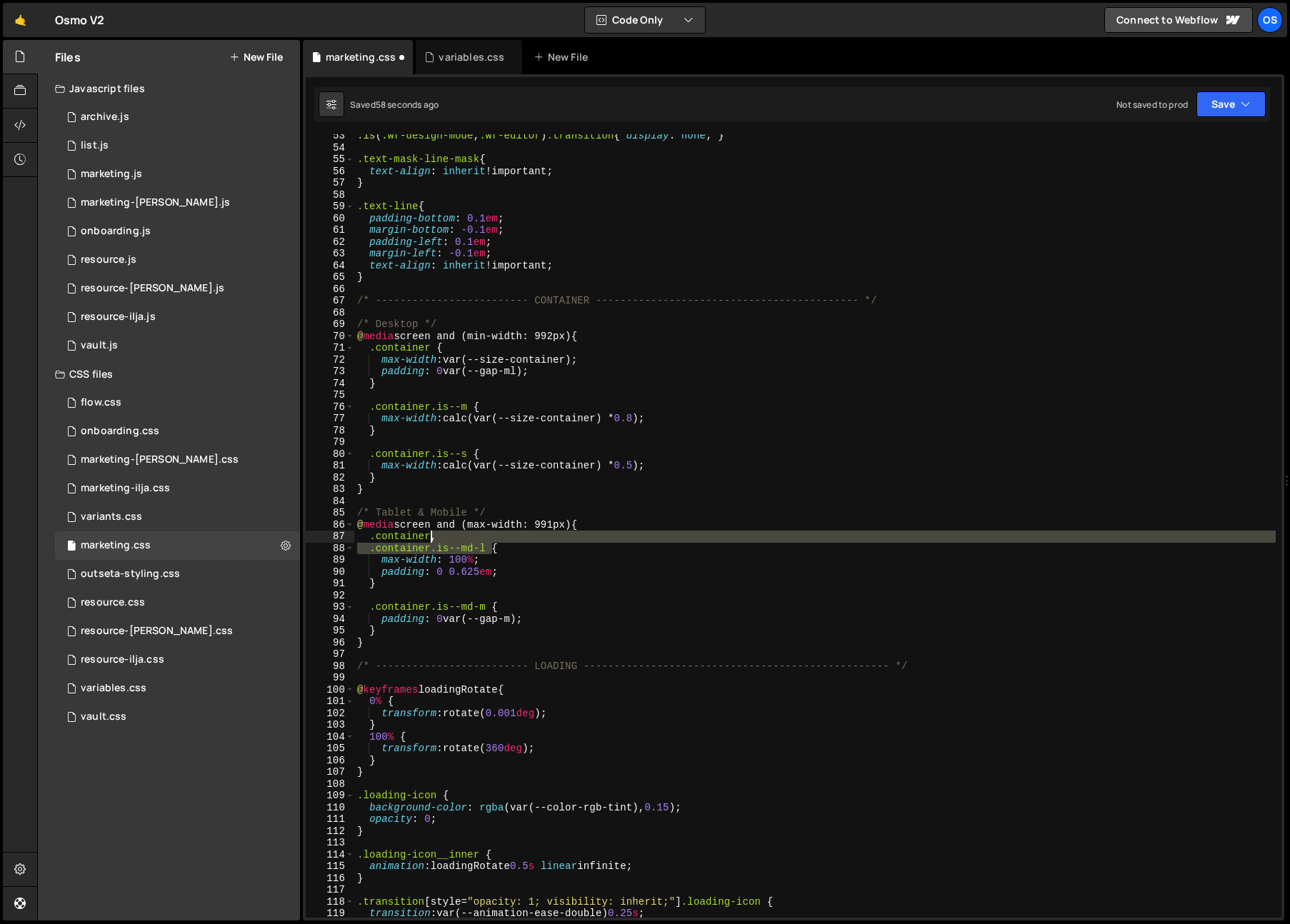
drag, startPoint x: 493, startPoint y: 548, endPoint x: 437, endPoint y: 540, distance: 56.6
click at [432, 539] on div ":is ( .wf-design-mode , .wf-editor ) .transition { display : none ; } .text-mas…" at bounding box center [815, 533] width 921 height 807
type textarea ".container {"
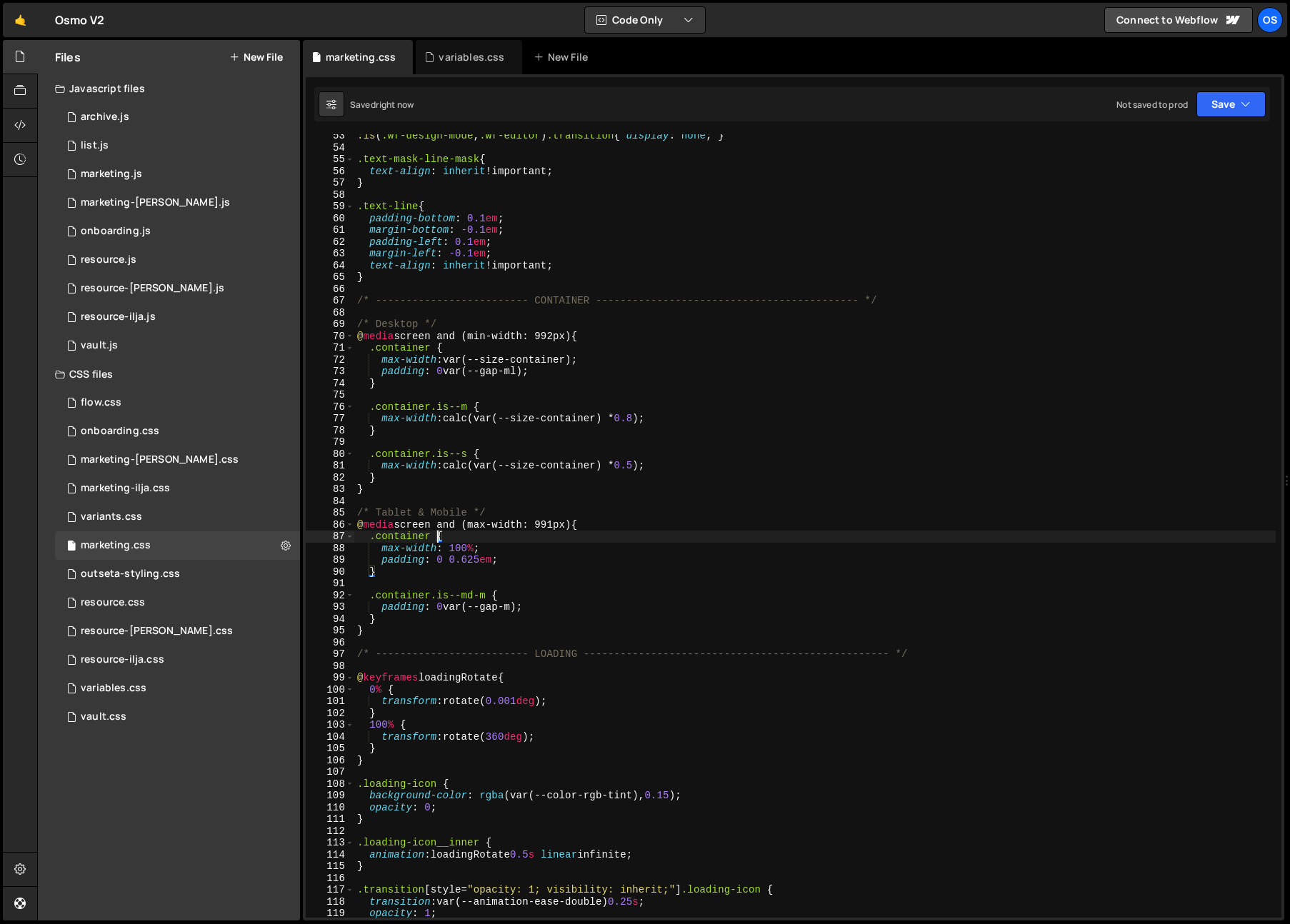
click at [505, 581] on div ":is ( .wf-design-mode , .wf-editor ) .transition { display : none ; } .text-mas…" at bounding box center [815, 533] width 921 height 807
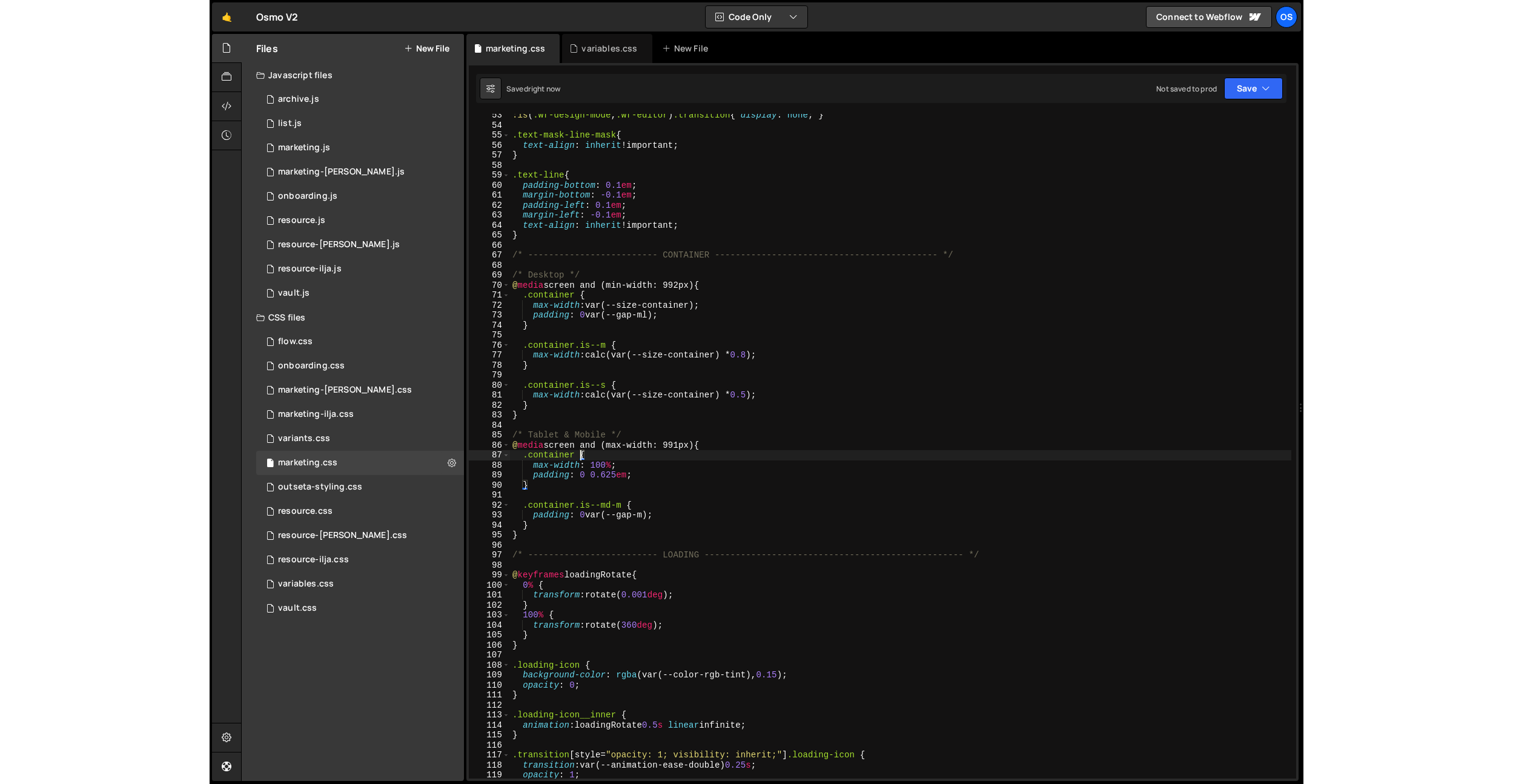
scroll to position [0, 0]
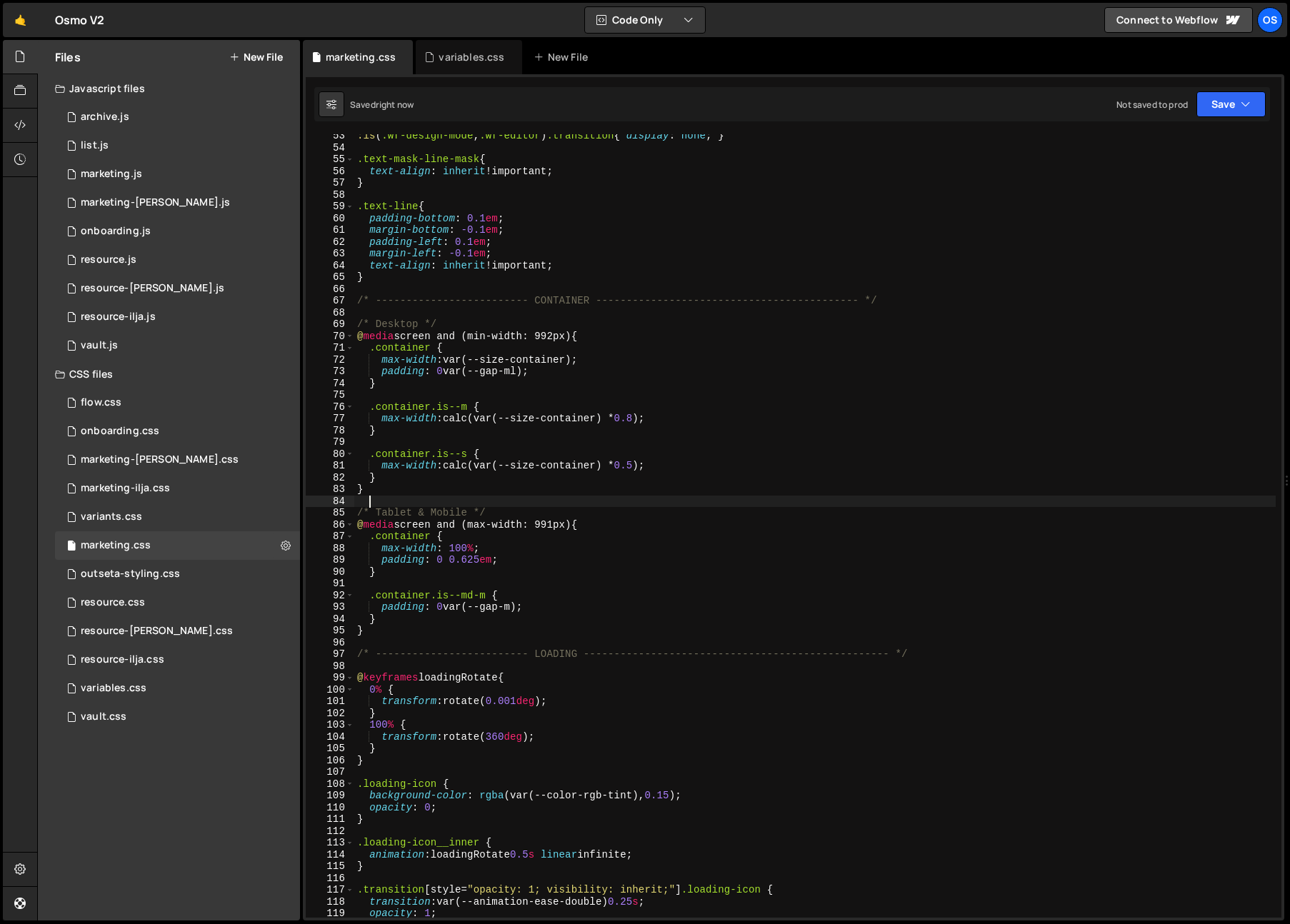
click at [560, 506] on div ":is ( .wf-design-mode , .wf-editor ) .transition { display : none ; } .text-mas…" at bounding box center [815, 533] width 921 height 807
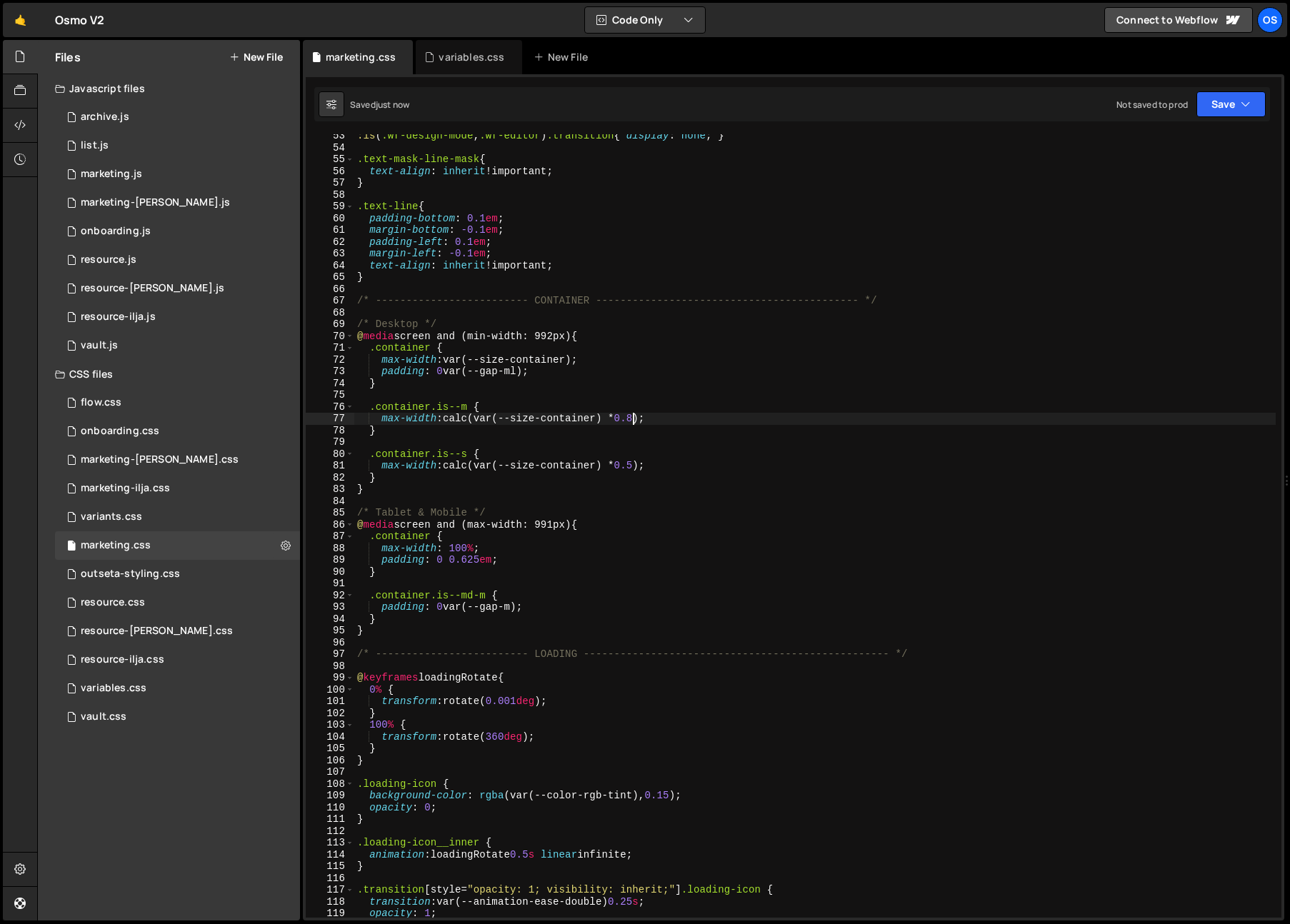
click at [633, 415] on div ":is ( .wf-design-mode , .wf-editor ) .transition { display : none ; } .text-mas…" at bounding box center [815, 533] width 921 height 807
click at [644, 415] on div ":is ( .wf-design-mode , .wf-editor ) .transition { display : none ; } .text-mas…" at bounding box center [815, 533] width 921 height 807
click at [727, 427] on div ":is ( .wf-design-mode , .wf-editor ) .transition { display : none ; } .text-mas…" at bounding box center [815, 533] width 921 height 807
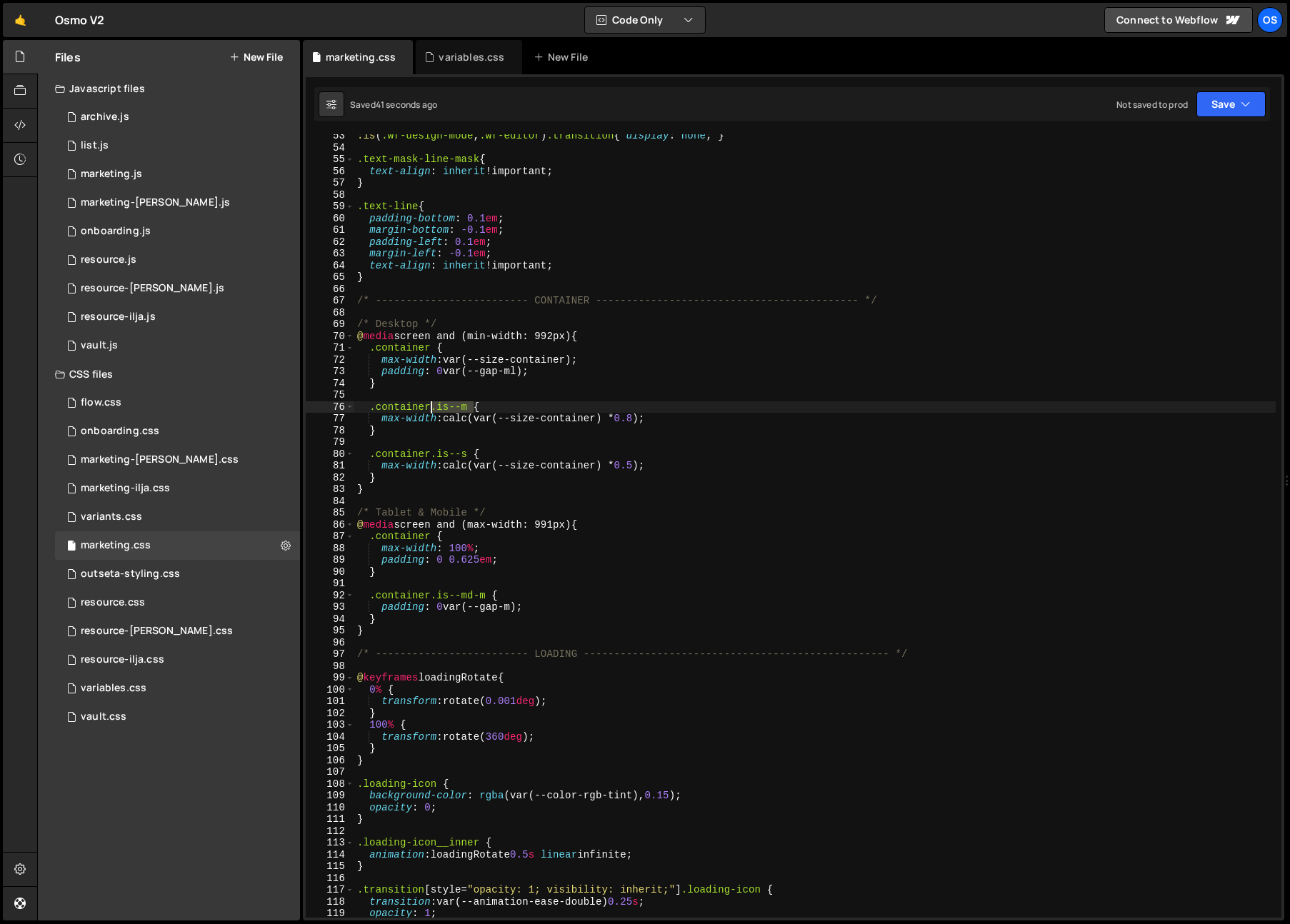
drag, startPoint x: 471, startPoint y: 411, endPoint x: 493, endPoint y: 398, distance: 25.6
click at [432, 412] on div ":is ( .wf-design-mode , .wf-editor ) .transition { display : none ; } .text-mas…" at bounding box center [815, 533] width 921 height 807
click at [531, 388] on div ":is ( .wf-design-mode , .wf-editor ) .transition { display : none ; } .text-mas…" at bounding box center [815, 533] width 921 height 807
type textarea "}"
